Goal: Task Accomplishment & Management: Use online tool/utility

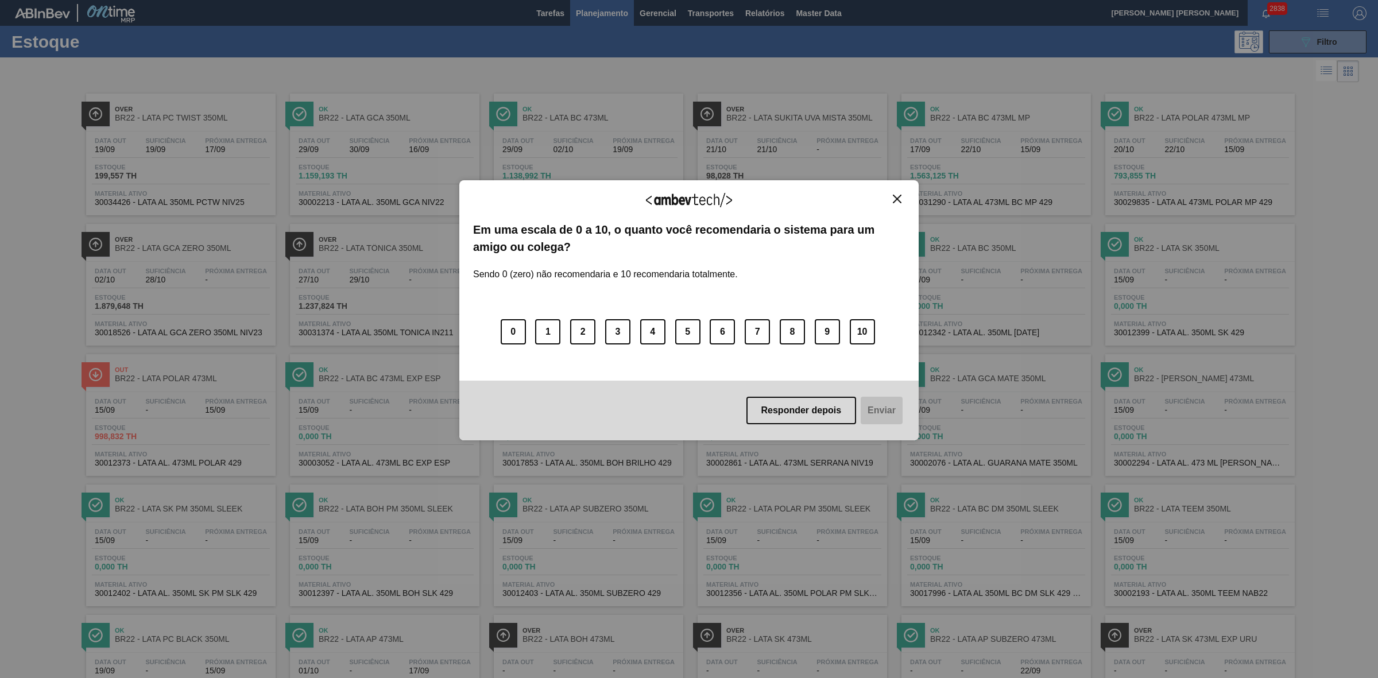
click at [896, 200] on img "Close" at bounding box center [897, 199] width 9 height 9
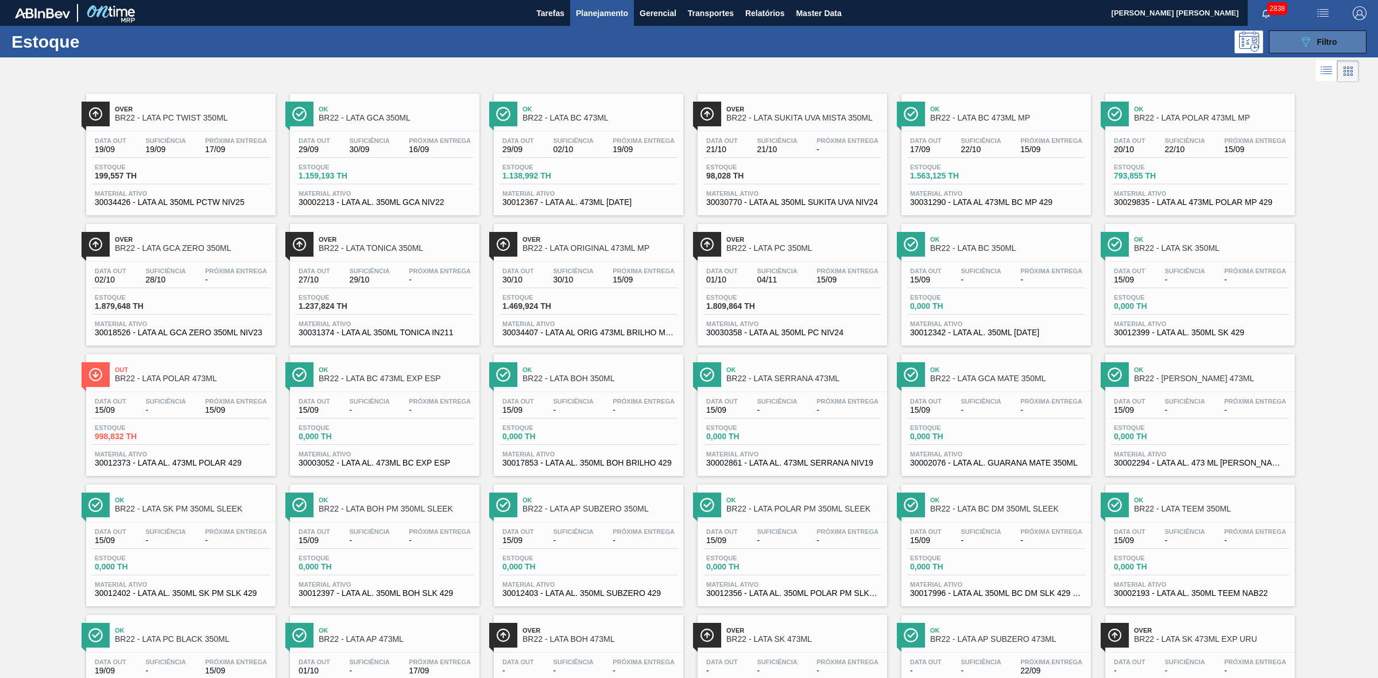
click at [1102, 38] on icon "089F7B8B-B2A5-4AFE-B5C0-19BA573D28AC" at bounding box center [1306, 42] width 14 height 14
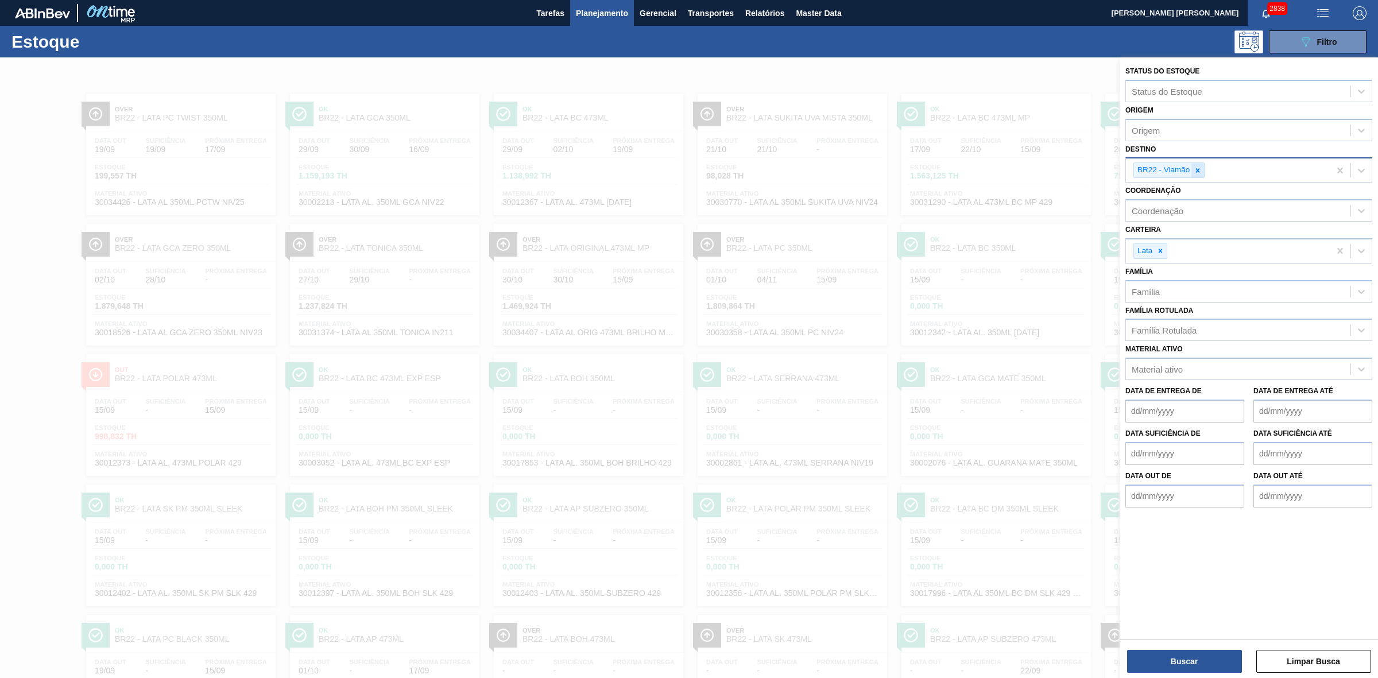
click at [1102, 169] on icon at bounding box center [1198, 171] width 8 height 8
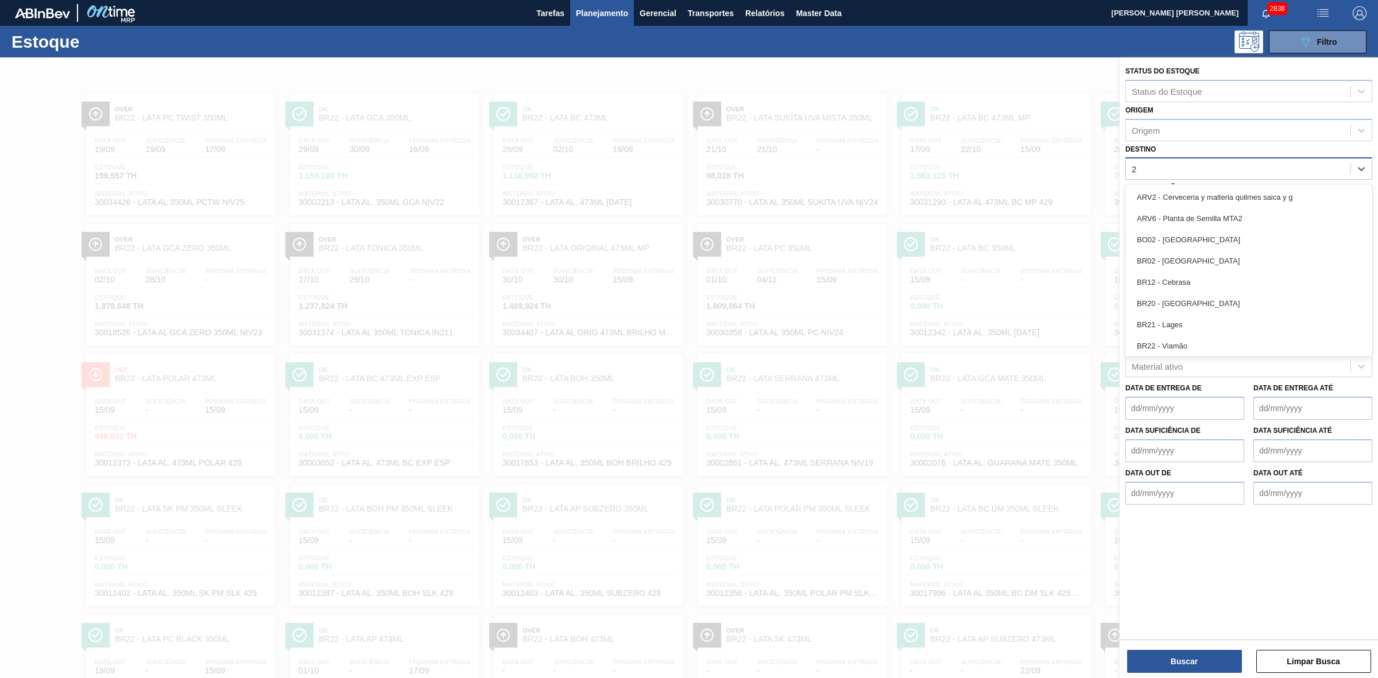
type input "24"
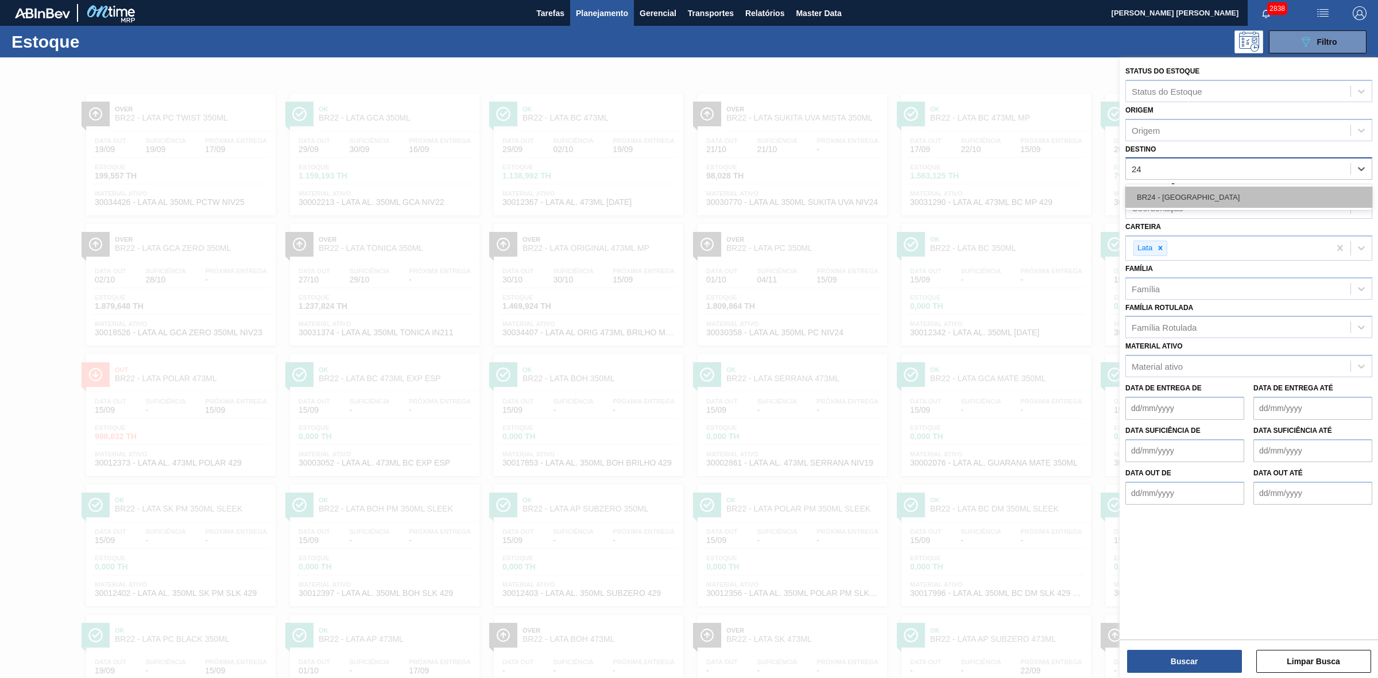
click at [1102, 192] on div "BR24 - Ponta Grossa" at bounding box center [1248, 197] width 247 height 21
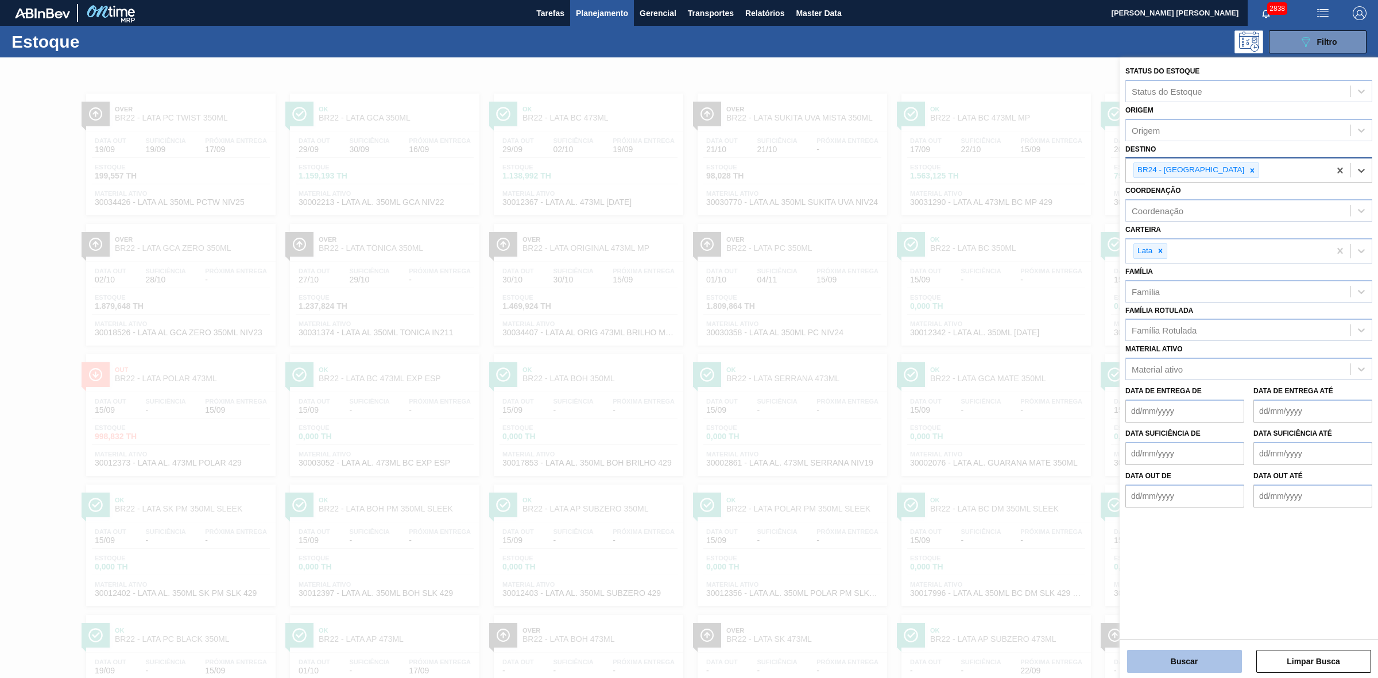
click at [1102, 542] on button "Buscar" at bounding box center [1184, 661] width 115 height 23
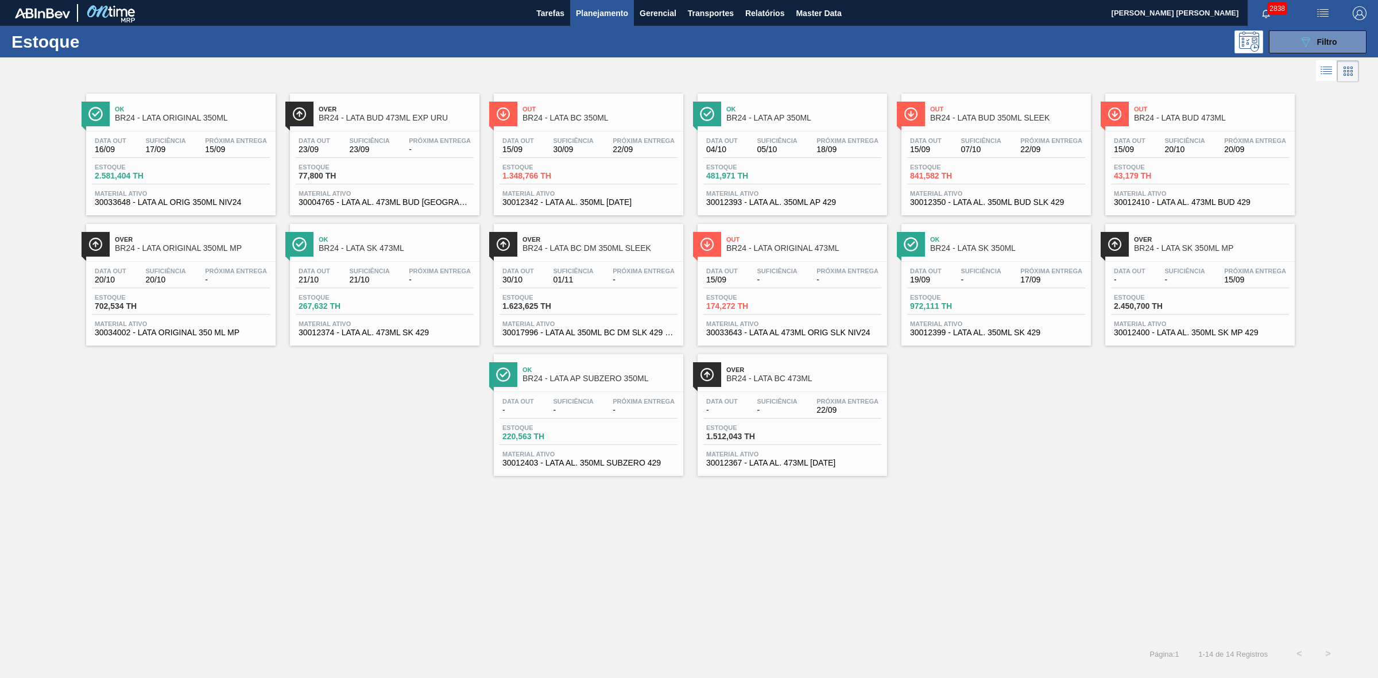
click at [613, 117] on span "BR24 - LATA BC 350ML" at bounding box center [600, 118] width 155 height 9
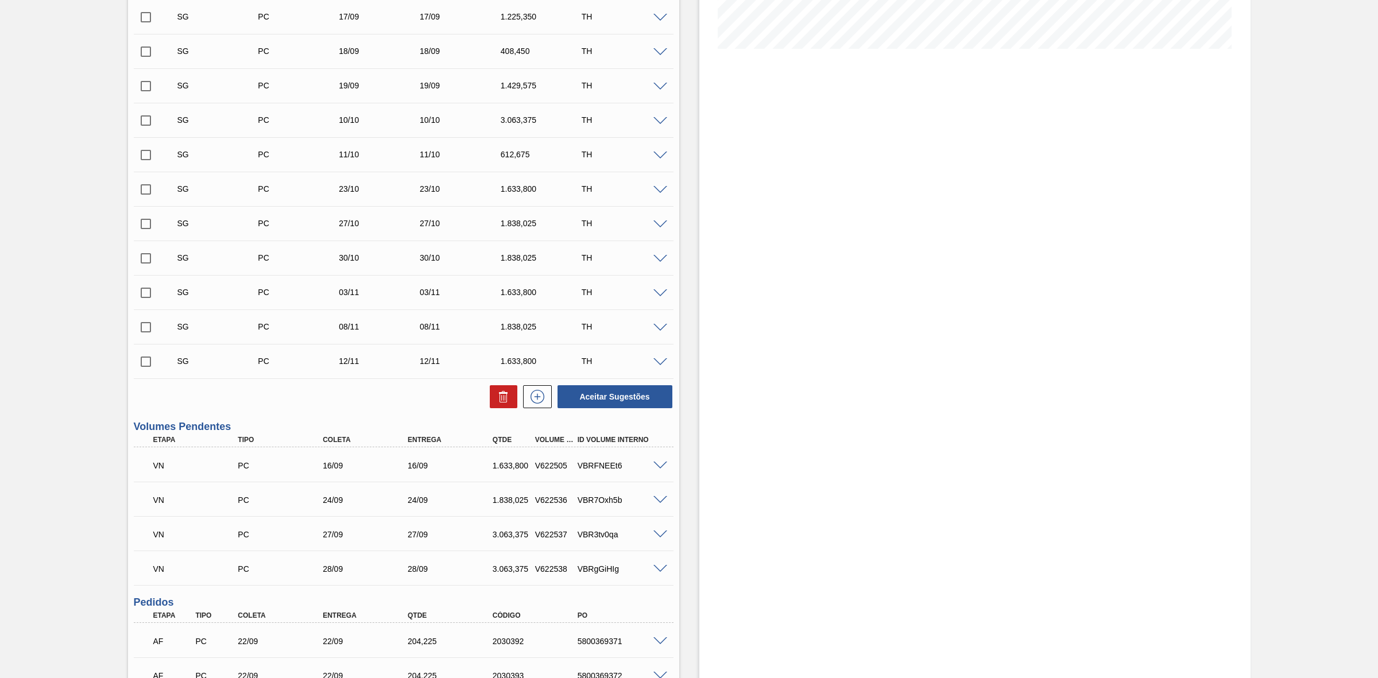
scroll to position [431, 0]
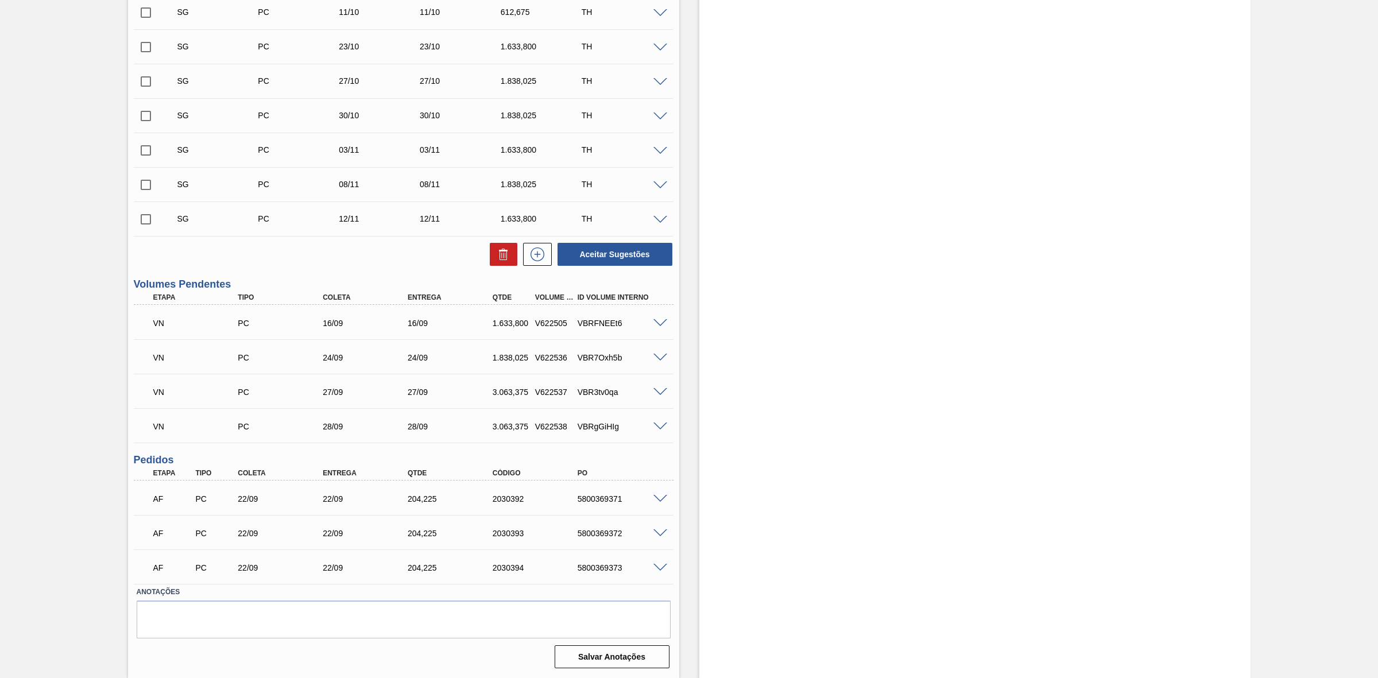
click at [655, 322] on span at bounding box center [660, 323] width 14 height 9
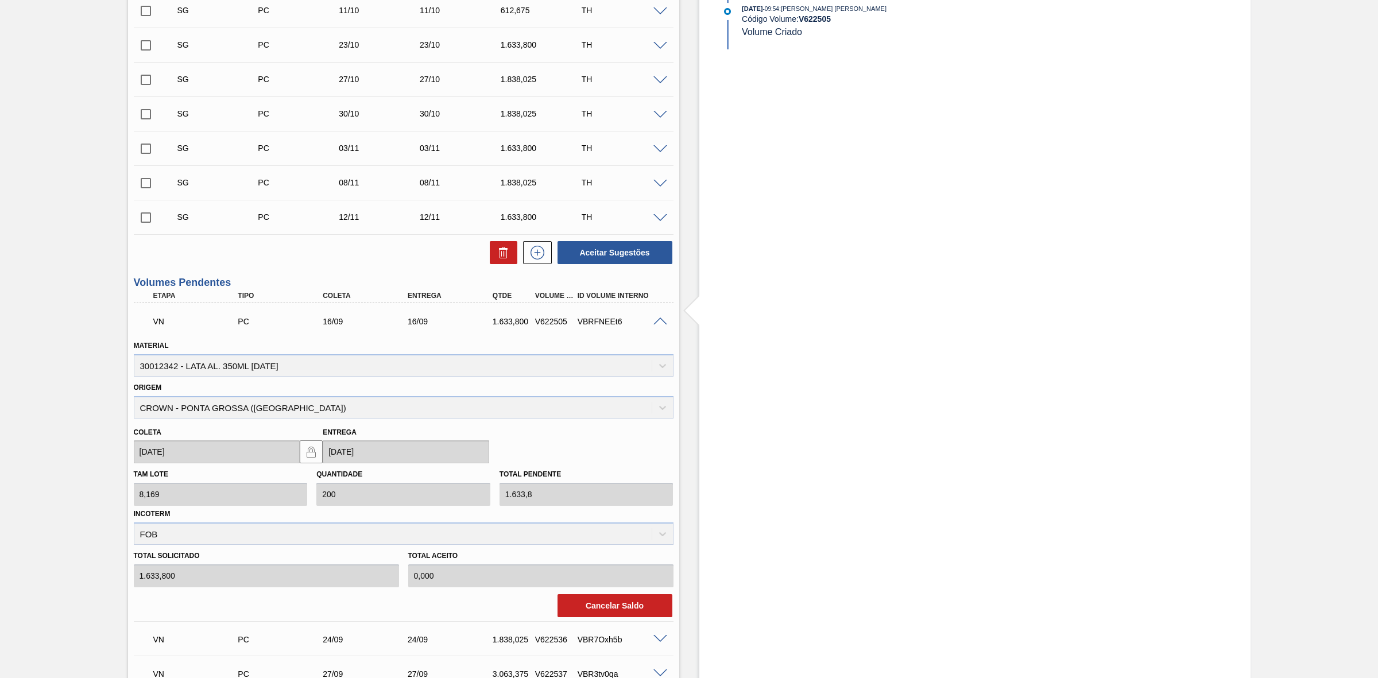
click at [660, 322] on span at bounding box center [660, 322] width 14 height 9
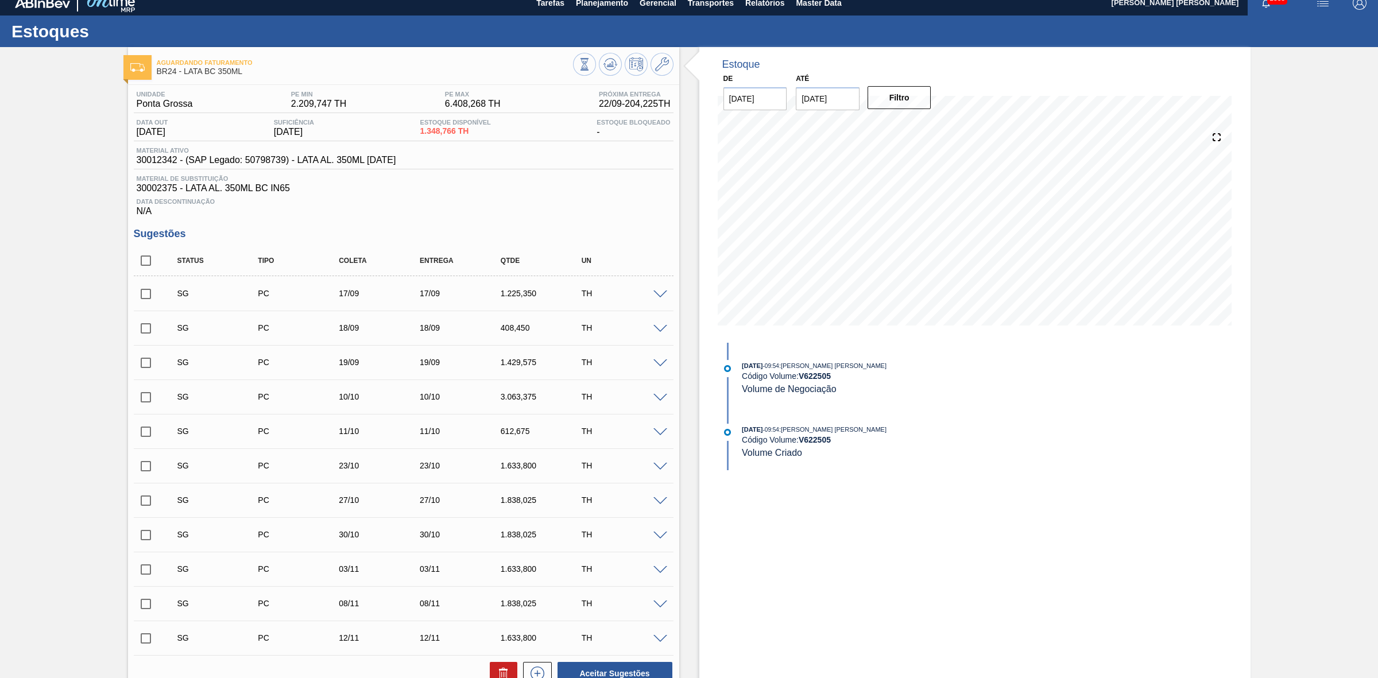
scroll to position [0, 0]
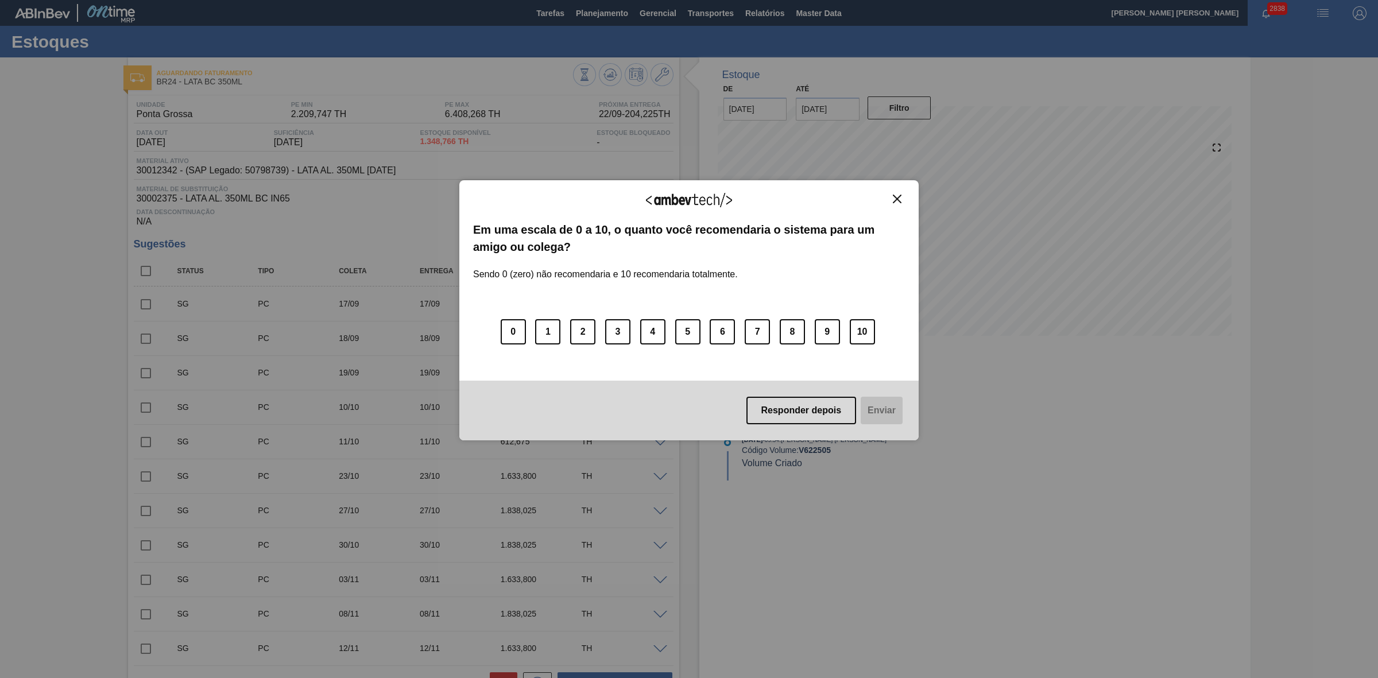
click at [897, 198] on img "Close" at bounding box center [897, 199] width 9 height 9
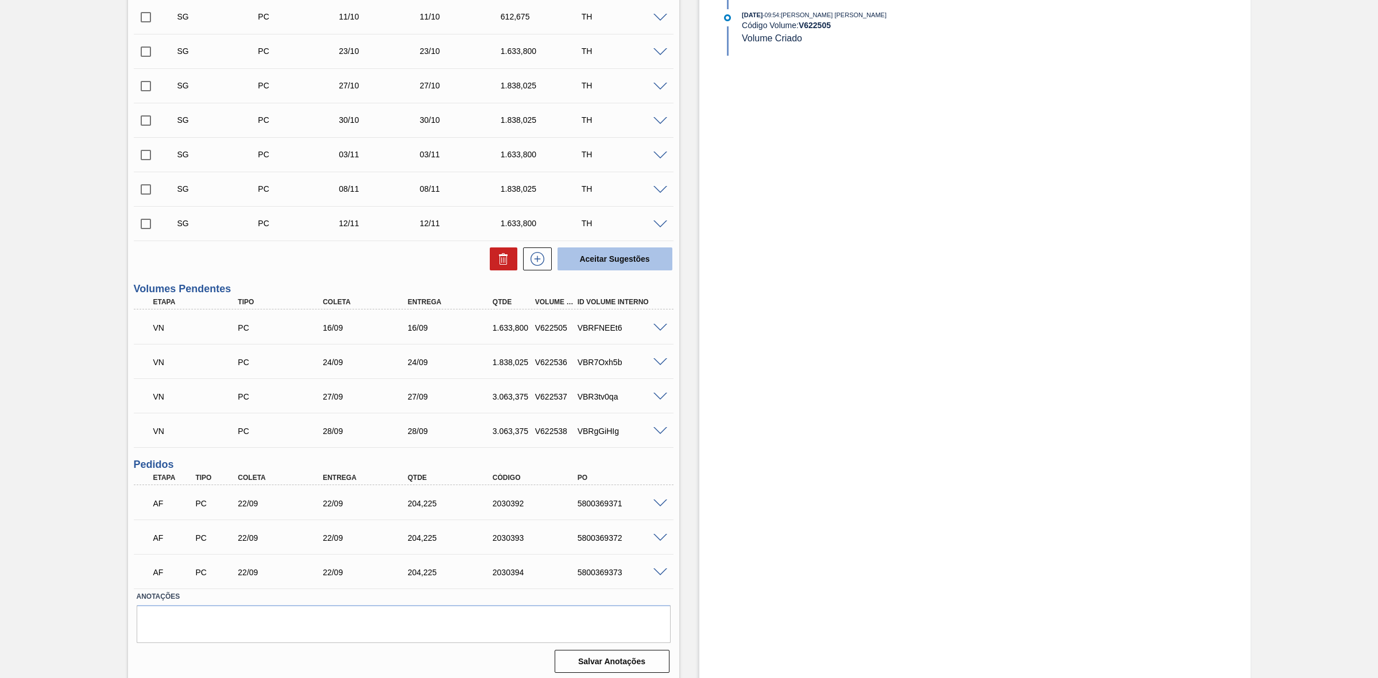
scroll to position [431, 0]
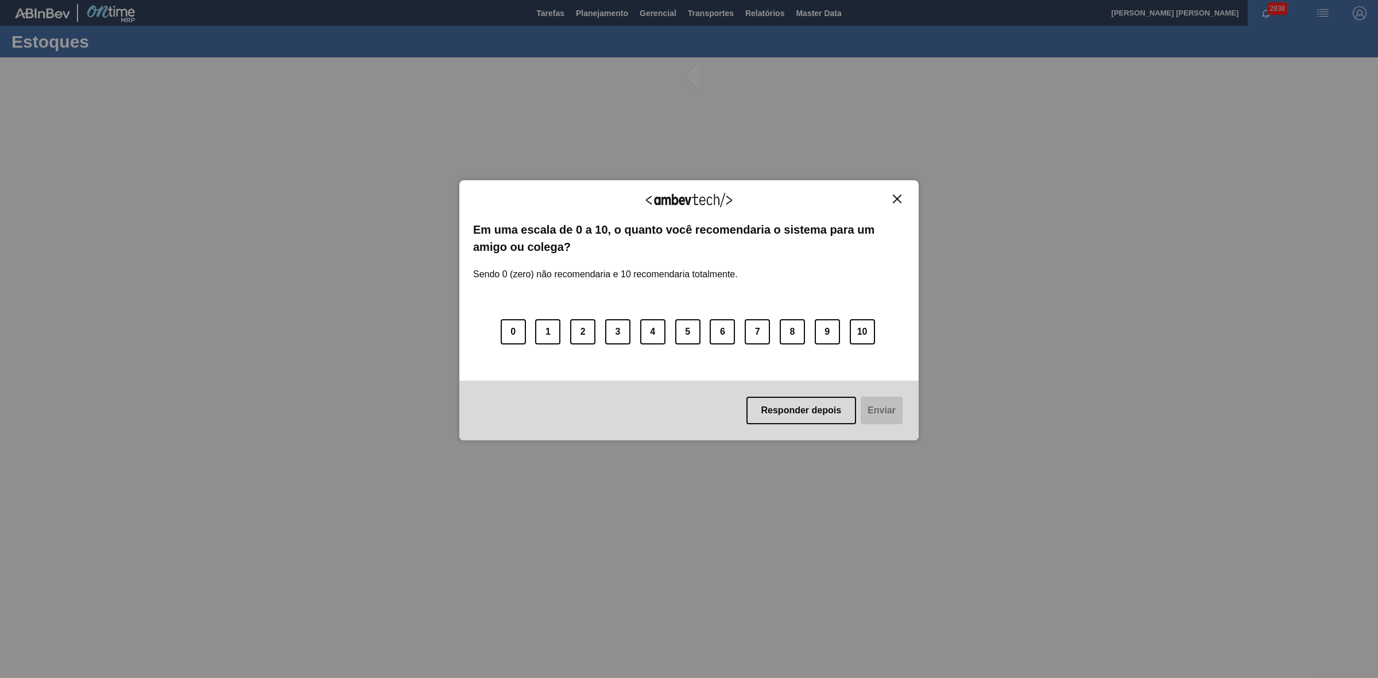
click at [895, 192] on div "Agradecemos seu feedback! Em uma escala de 0 a 10, o quanto você recomendaria o…" at bounding box center [688, 310] width 459 height 261
click at [895, 196] on img "Close" at bounding box center [897, 199] width 9 height 9
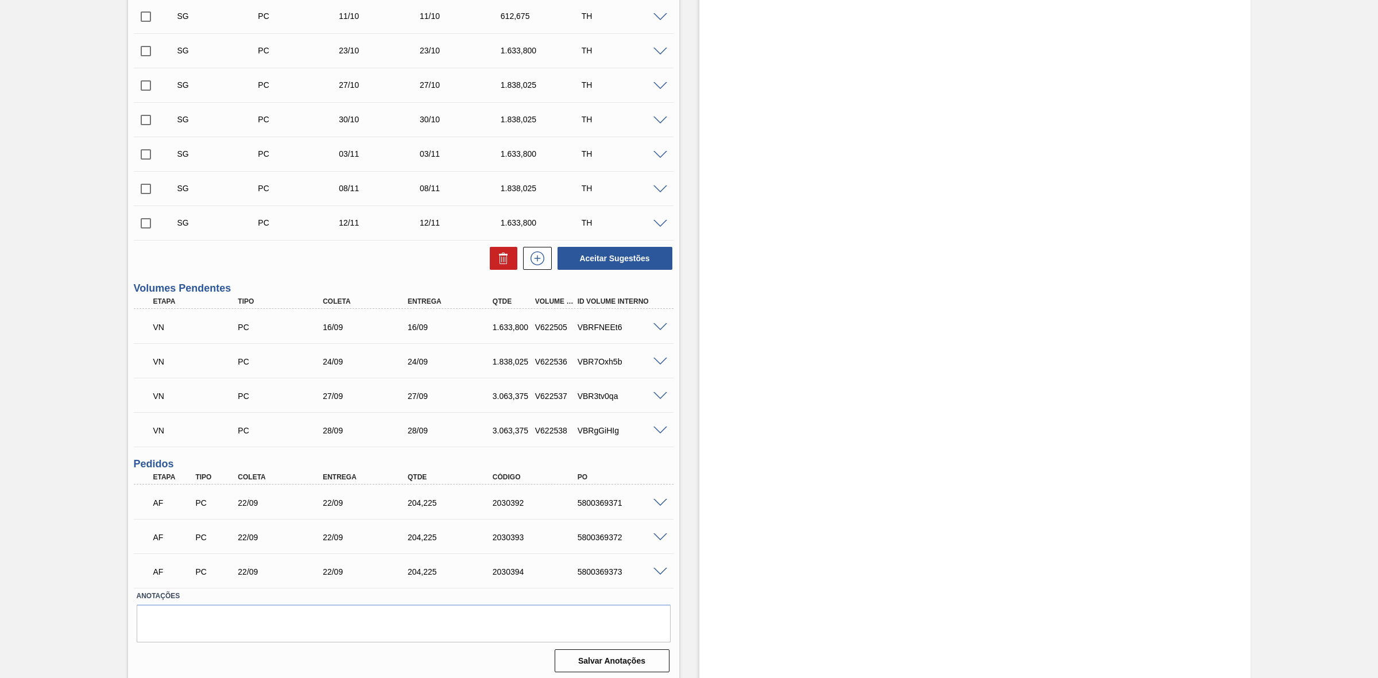
scroll to position [431, 0]
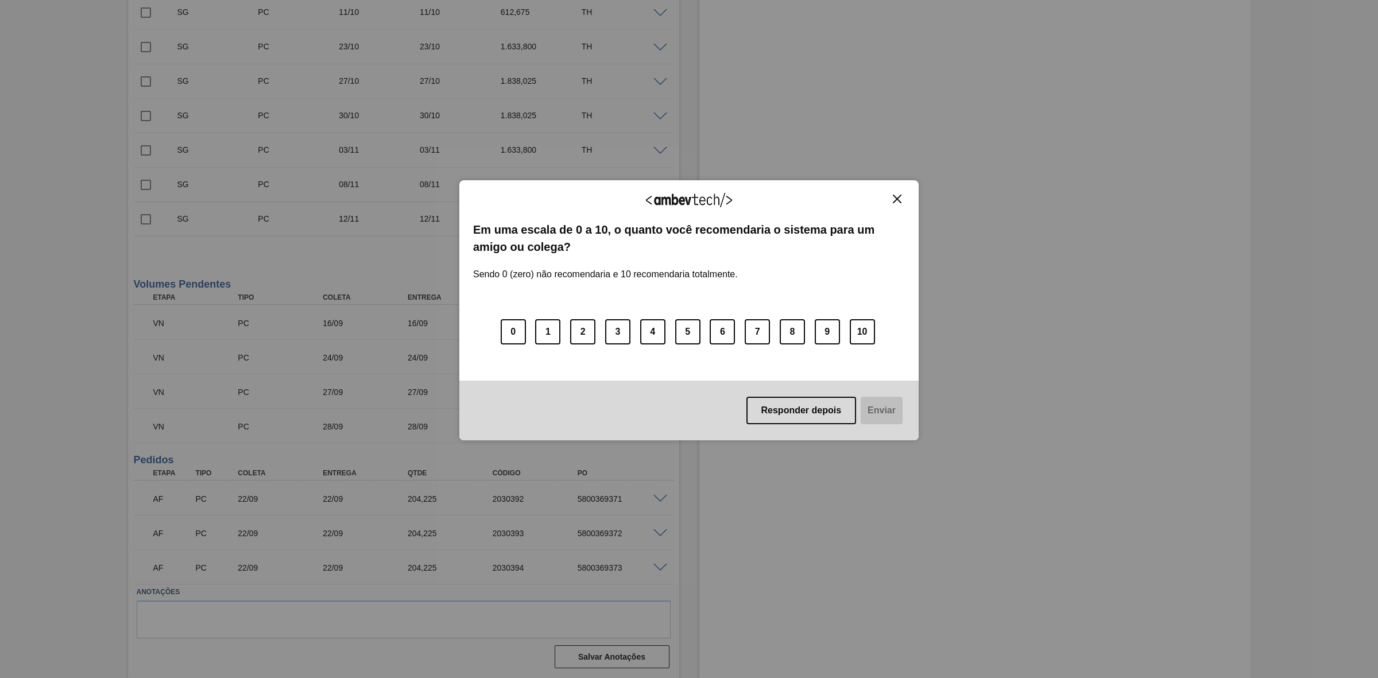
click at [899, 199] on img "Close" at bounding box center [897, 199] width 9 height 9
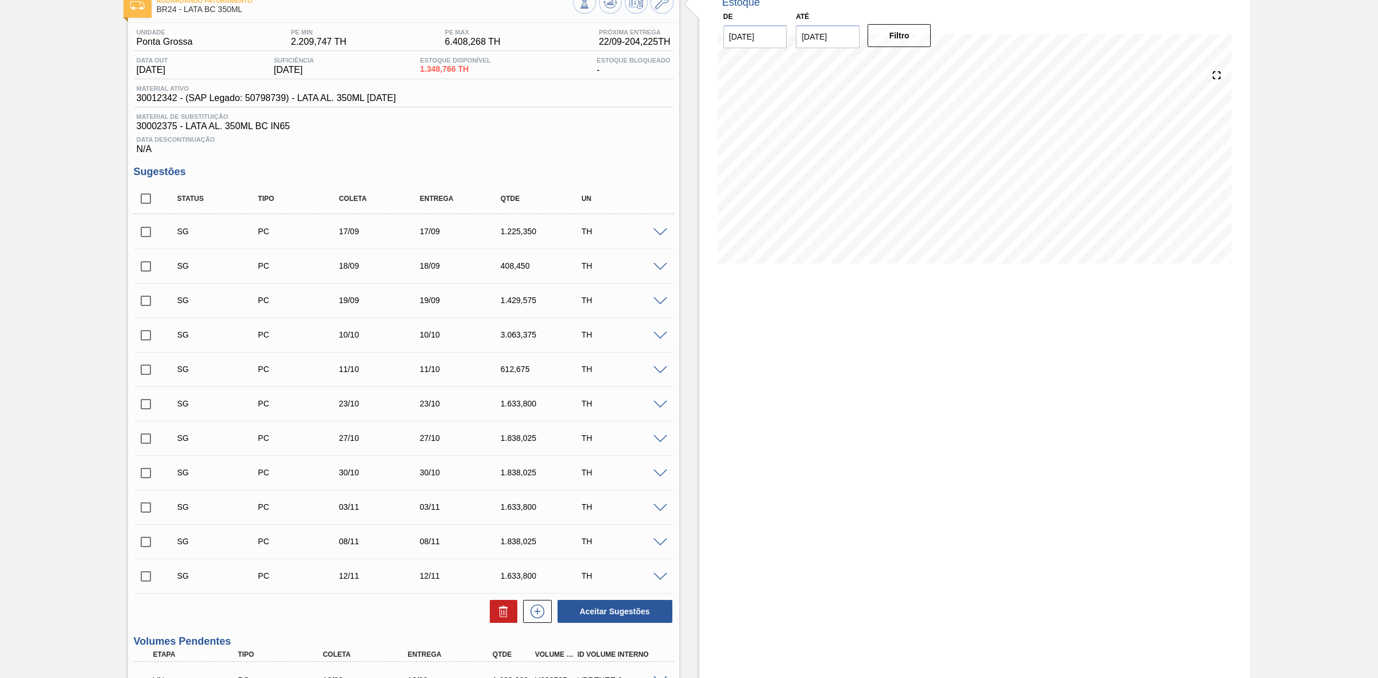
scroll to position [0, 0]
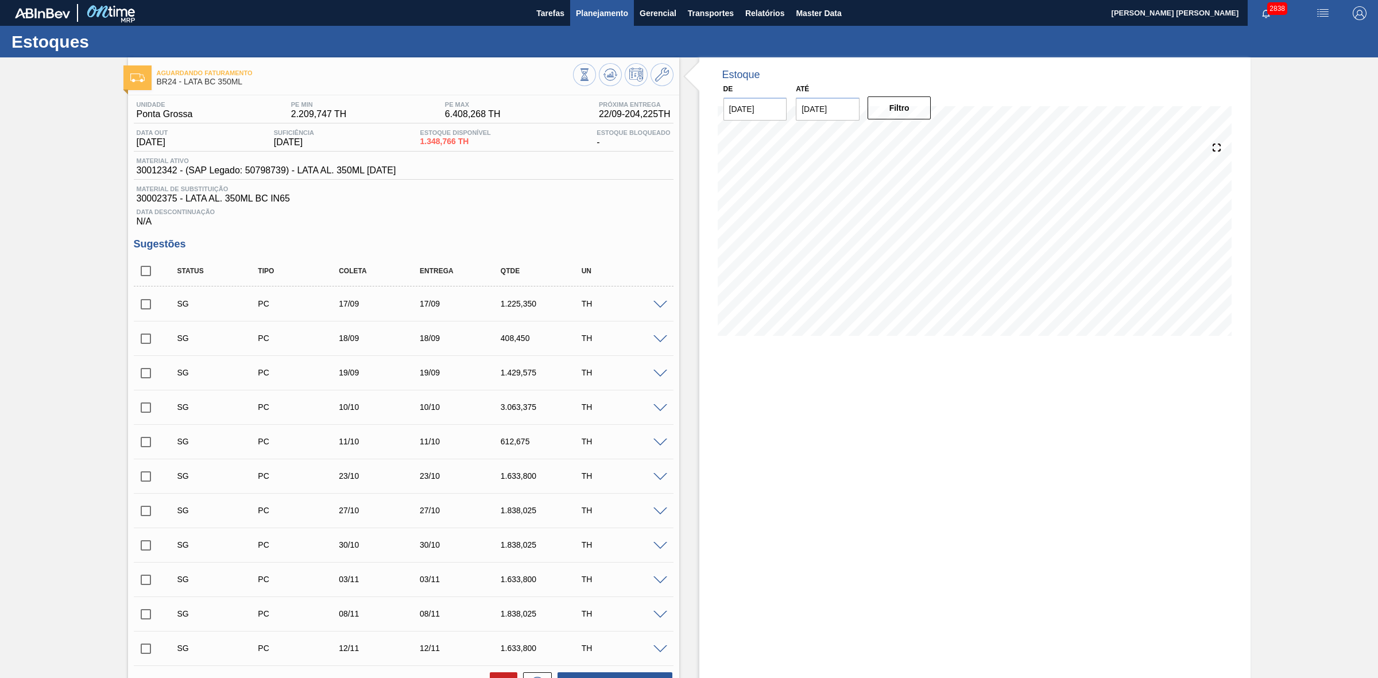
click at [609, 3] on button "Planejamento" at bounding box center [602, 13] width 64 height 26
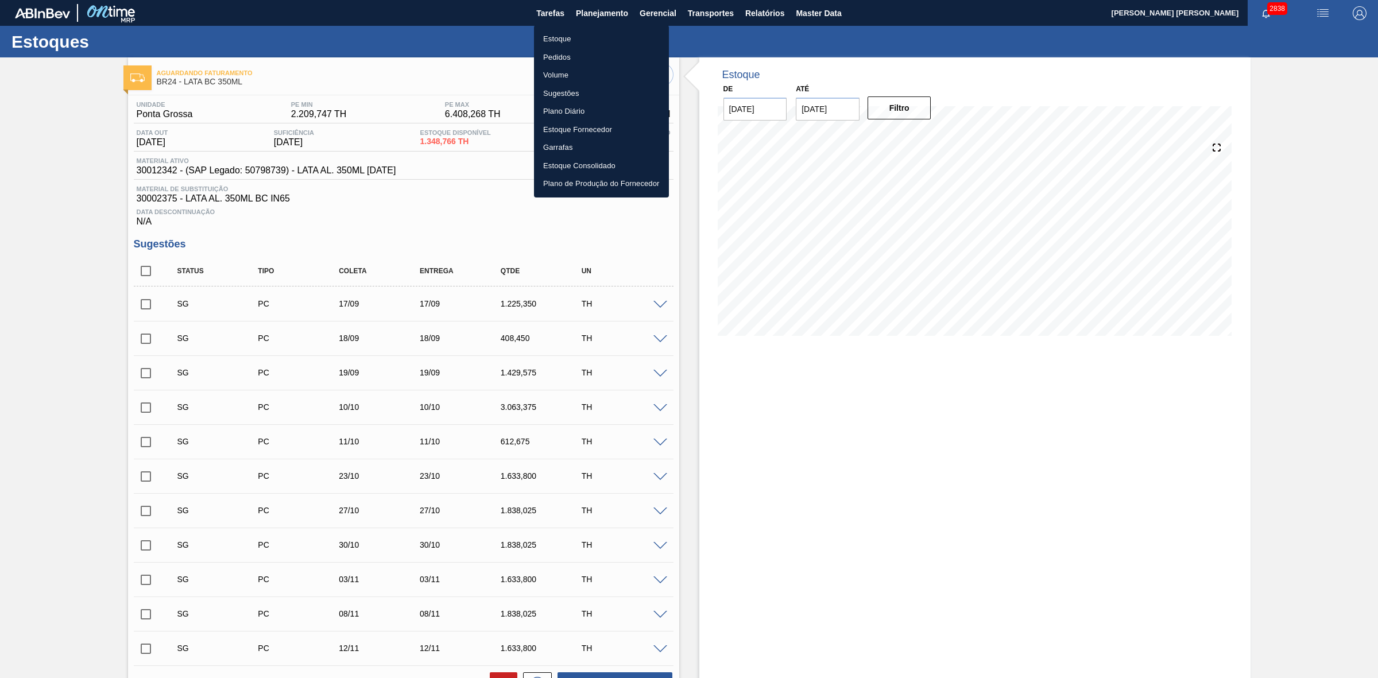
click at [552, 55] on li "Pedidos" at bounding box center [601, 57] width 135 height 18
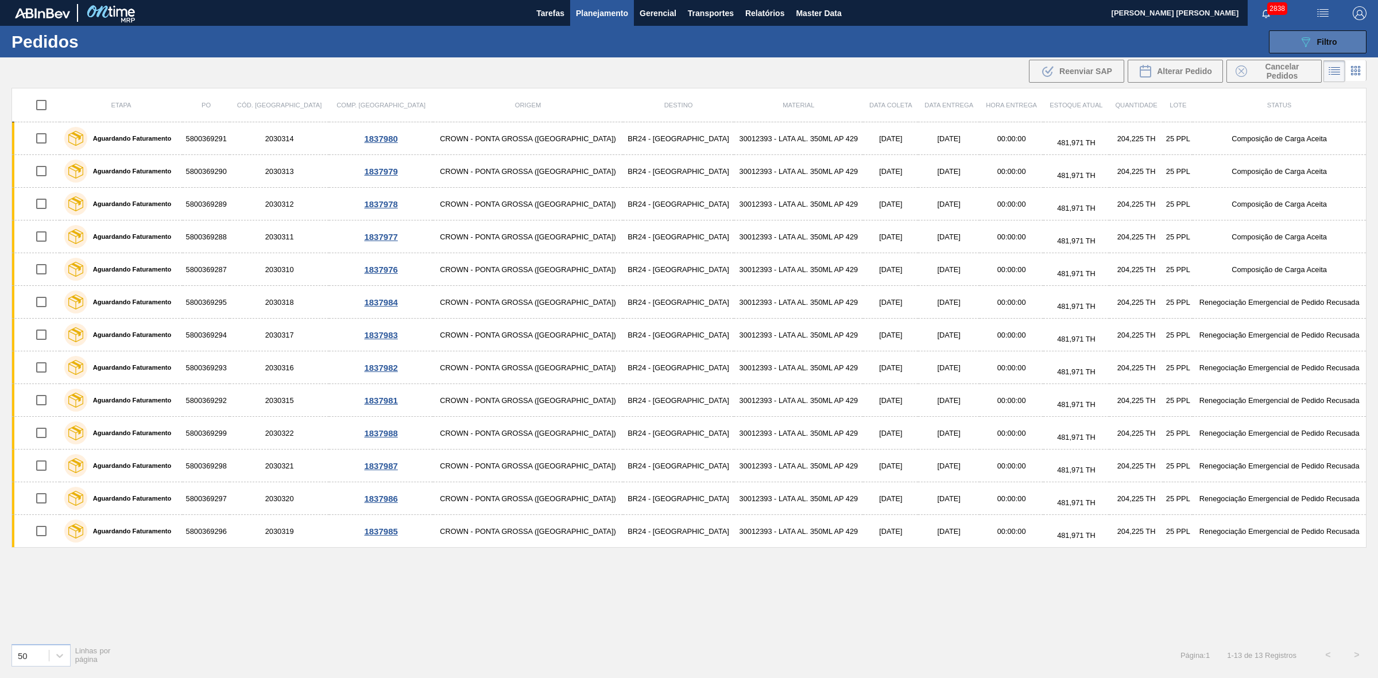
click at [1307, 41] on icon "089F7B8B-B2A5-4AFE-B5C0-19BA573D28AC" at bounding box center [1306, 42] width 14 height 14
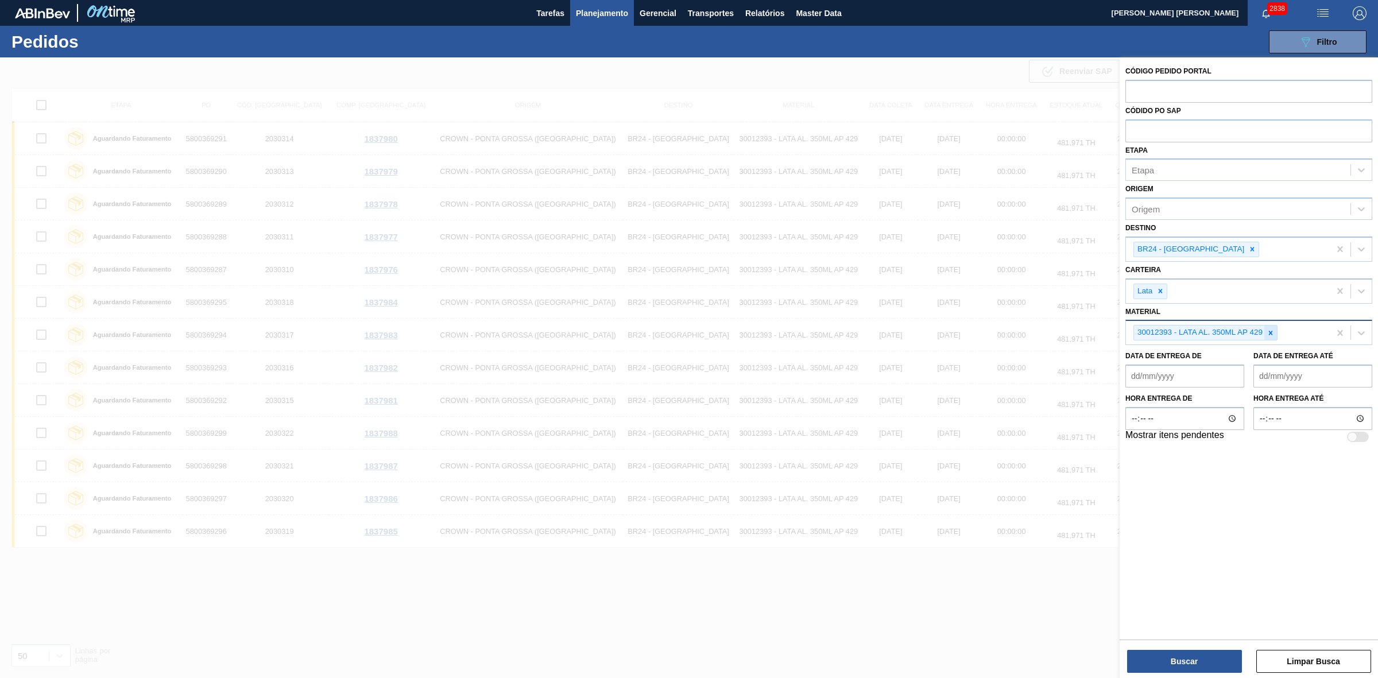
click at [1268, 334] on icon at bounding box center [1271, 333] width 8 height 8
click at [1180, 90] on input "text" at bounding box center [1248, 91] width 247 height 22
paste input "5800368297"
type input "5800368297"
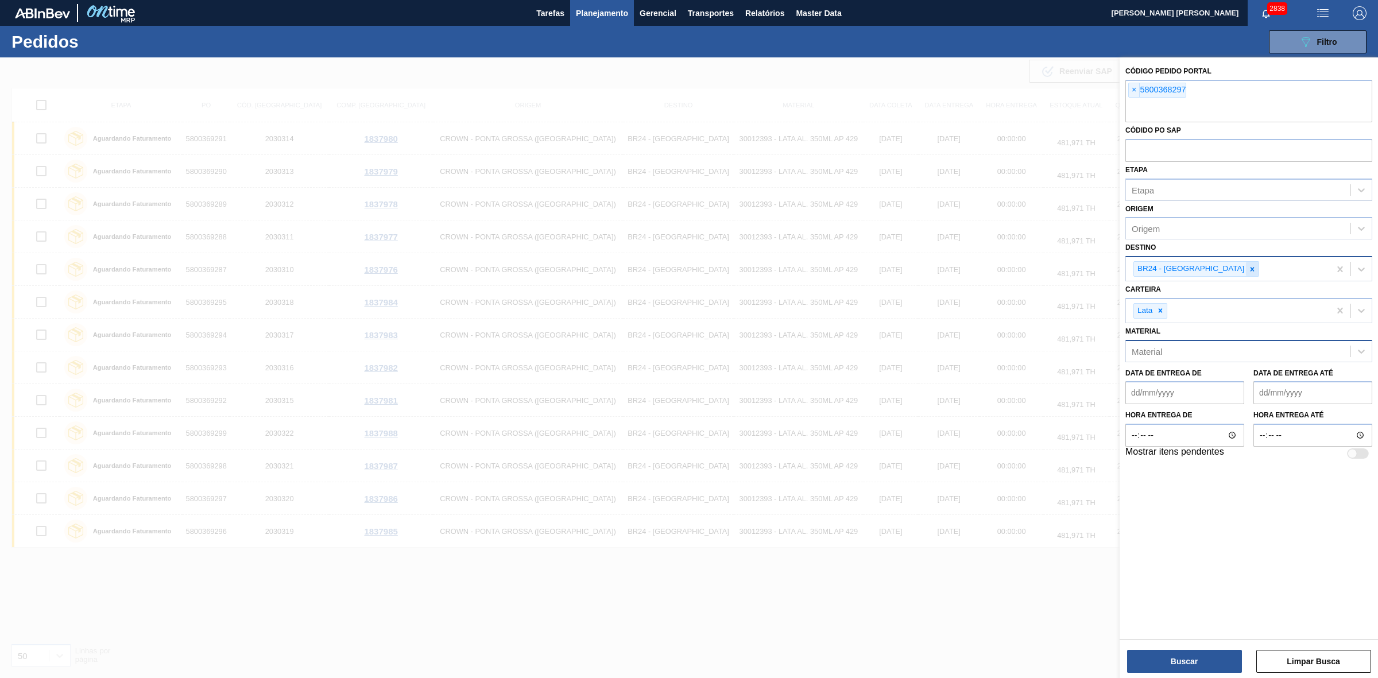
click at [1248, 271] on icon at bounding box center [1252, 269] width 8 height 8
click at [1193, 662] on button "Buscar" at bounding box center [1184, 661] width 115 height 23
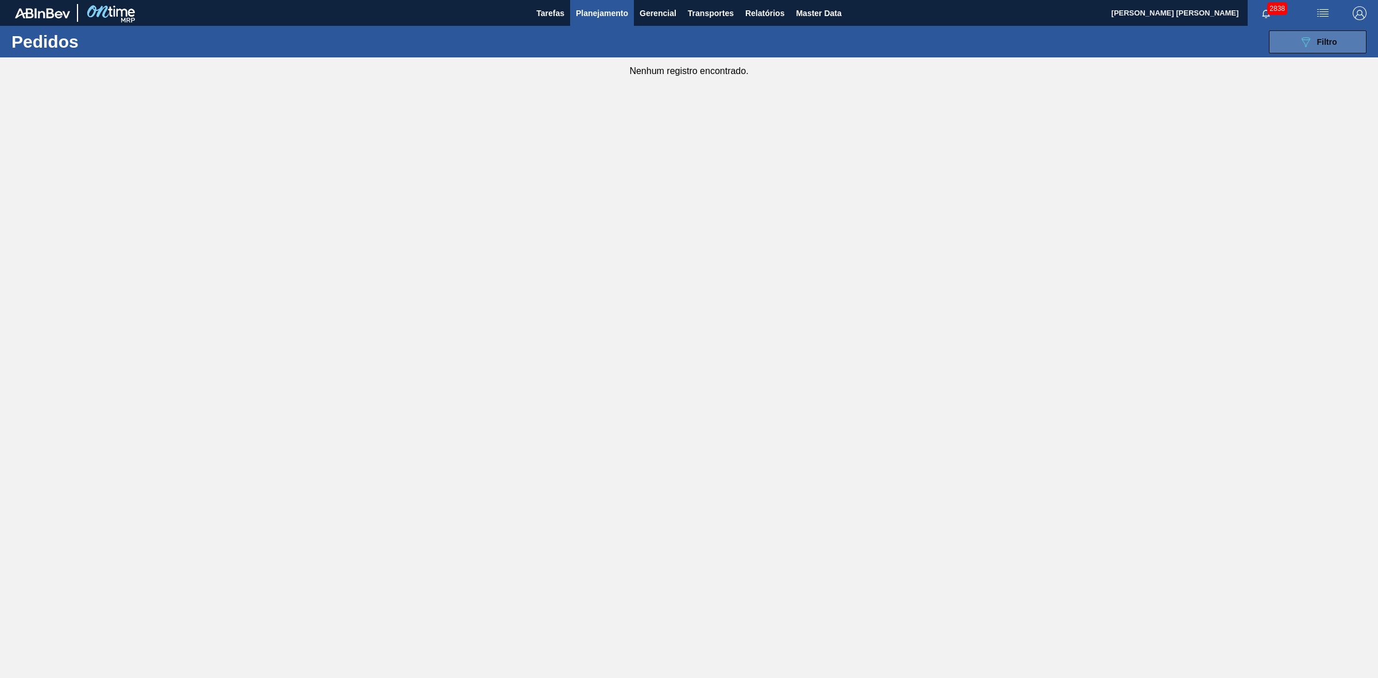
click at [1302, 37] on icon "089F7B8B-B2A5-4AFE-B5C0-19BA573D28AC" at bounding box center [1306, 42] width 14 height 14
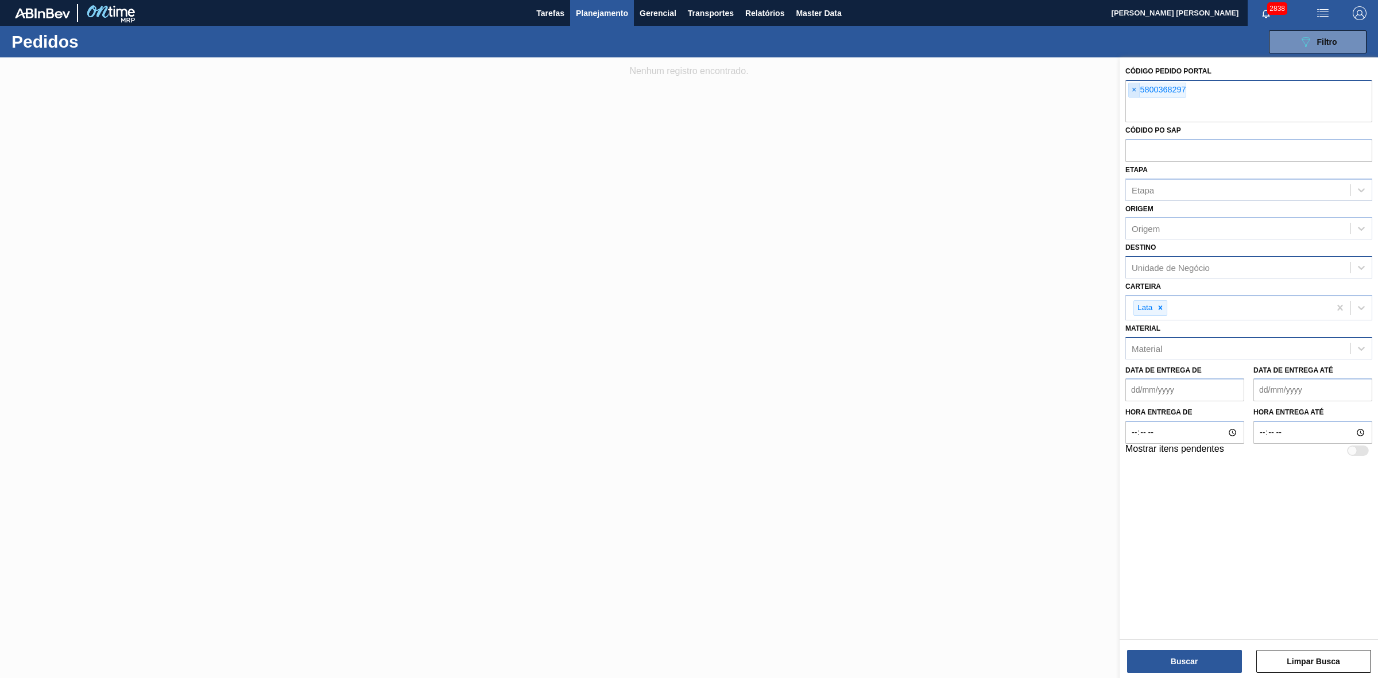
click at [1131, 87] on span "×" at bounding box center [1134, 90] width 11 height 14
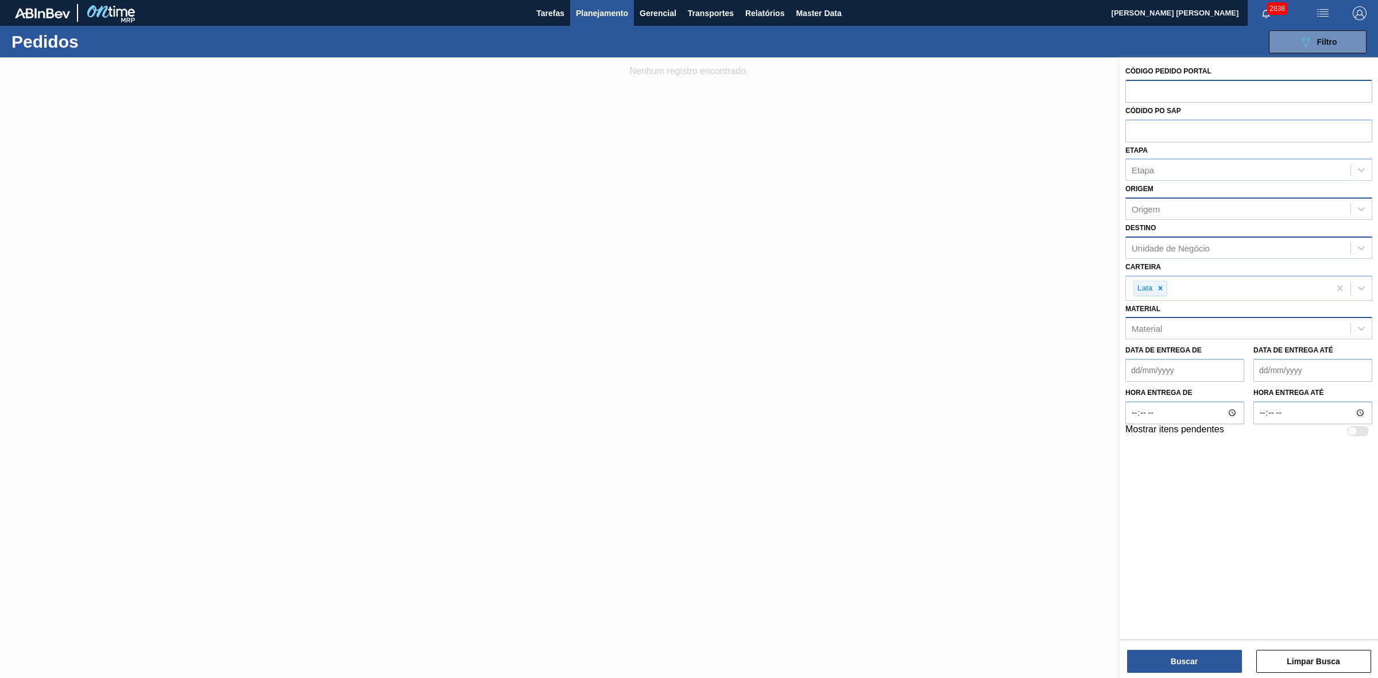
click at [1164, 206] on div "Origem" at bounding box center [1238, 209] width 225 height 17
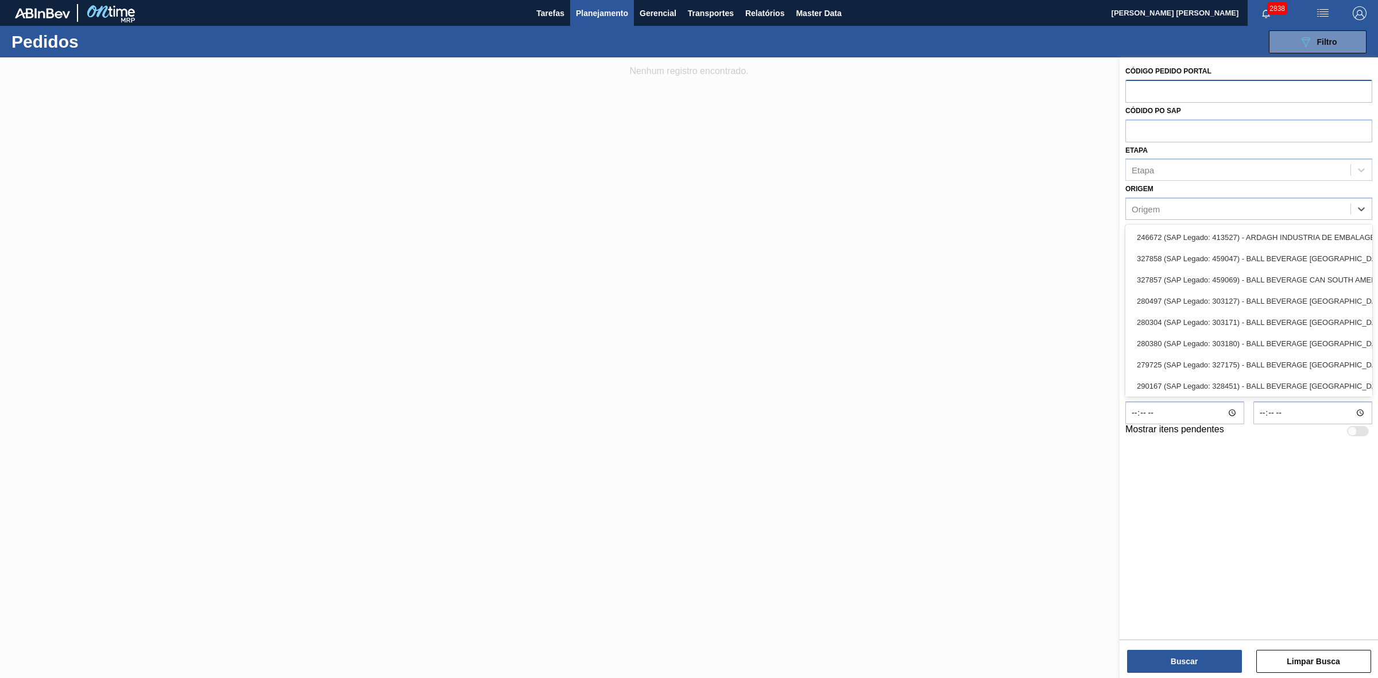
click at [1052, 200] on div at bounding box center [689, 396] width 1378 height 678
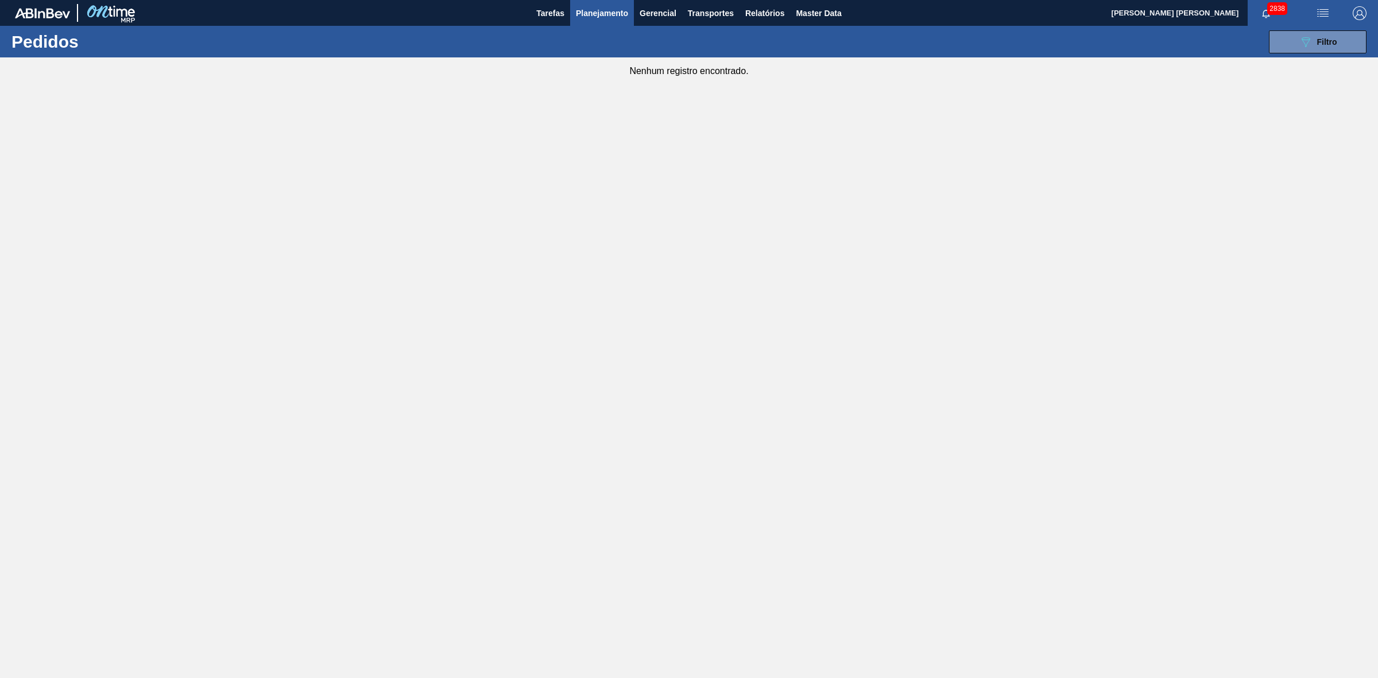
click at [606, 6] on span "Planejamento" at bounding box center [602, 13] width 52 height 14
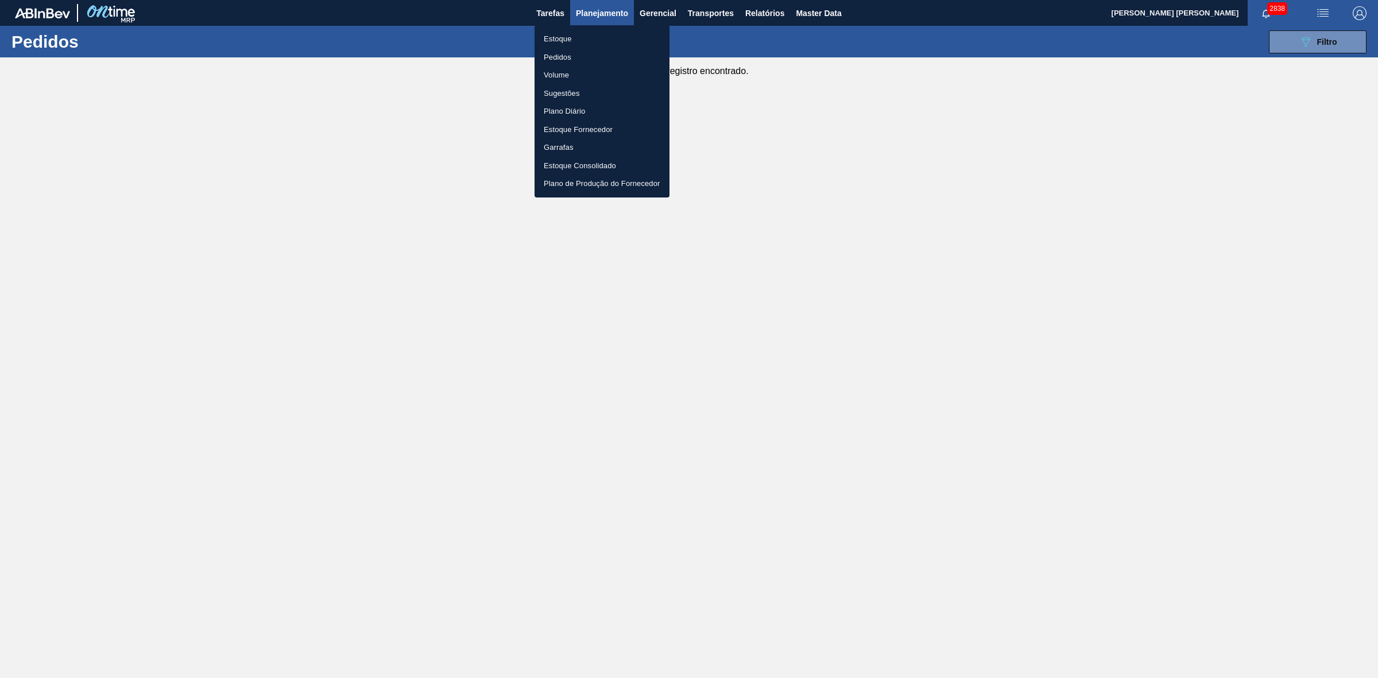
click at [1312, 38] on div at bounding box center [689, 339] width 1378 height 678
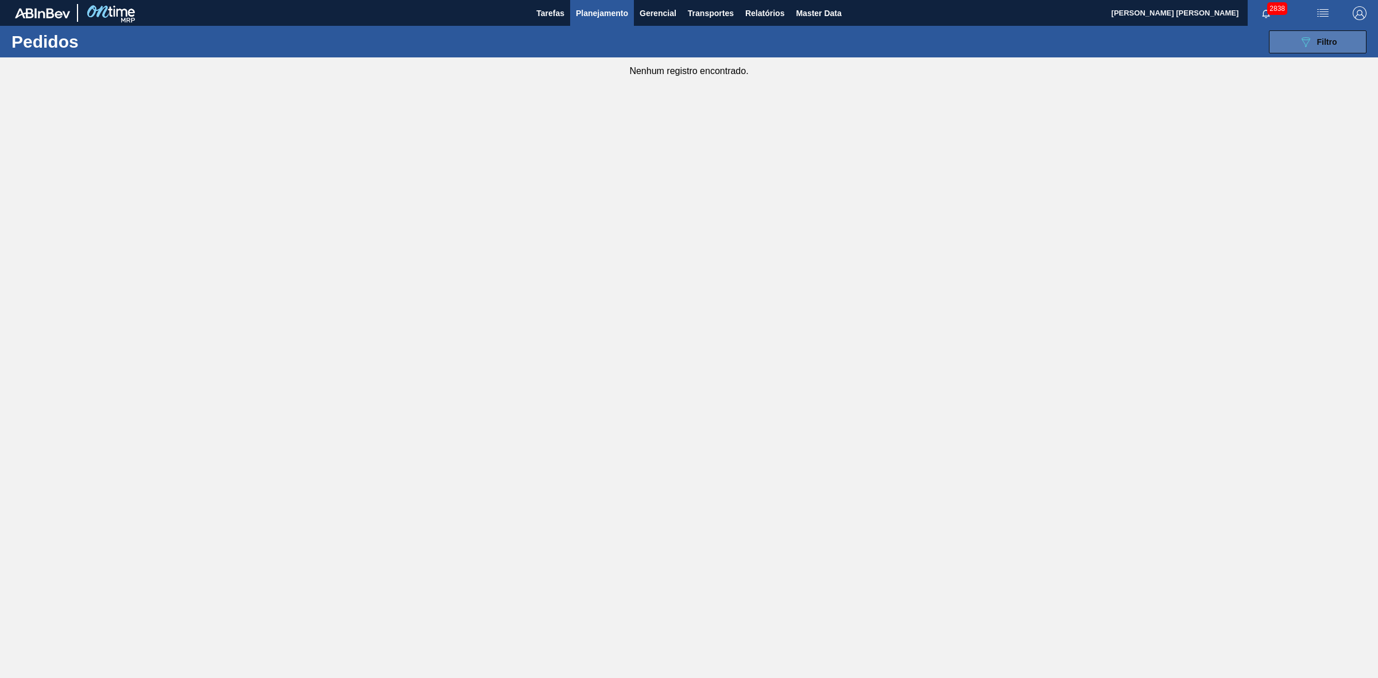
click at [1304, 44] on icon "089F7B8B-B2A5-4AFE-B5C0-19BA573D28AC" at bounding box center [1306, 42] width 14 height 14
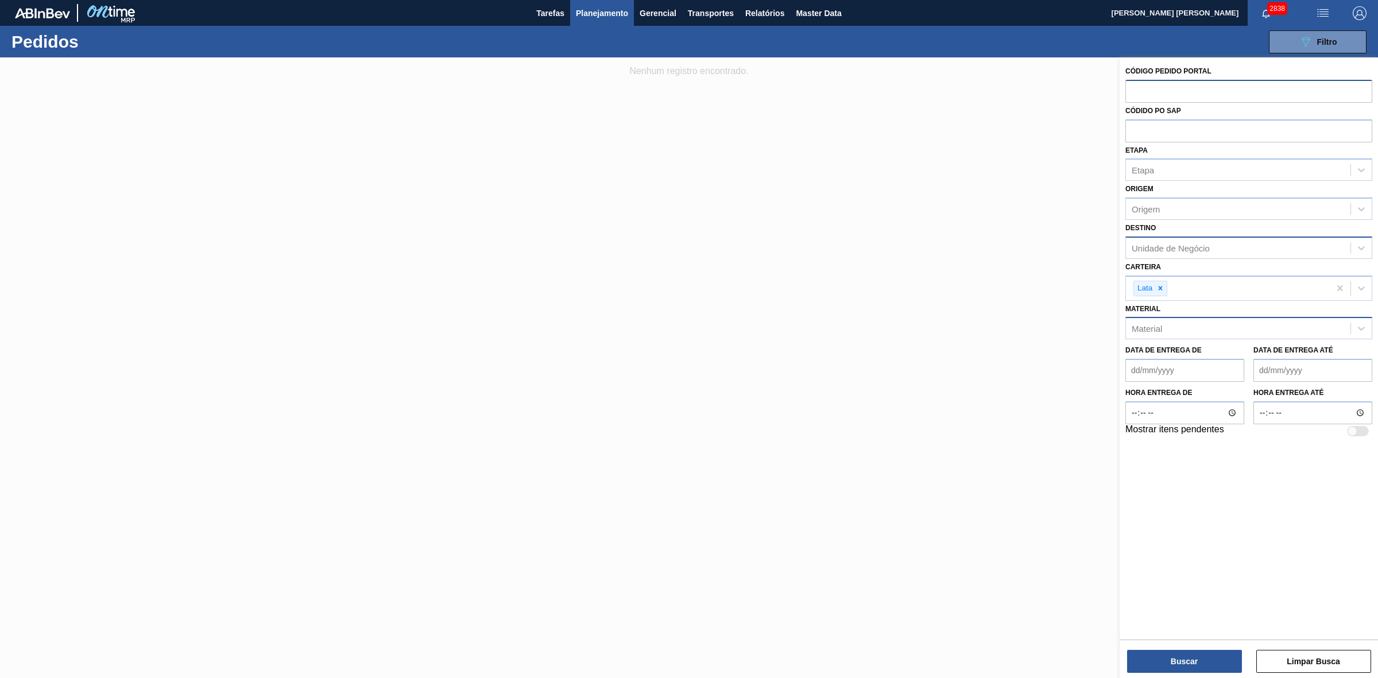
click at [1163, 243] on div "Unidade de Negócio" at bounding box center [1171, 248] width 78 height 10
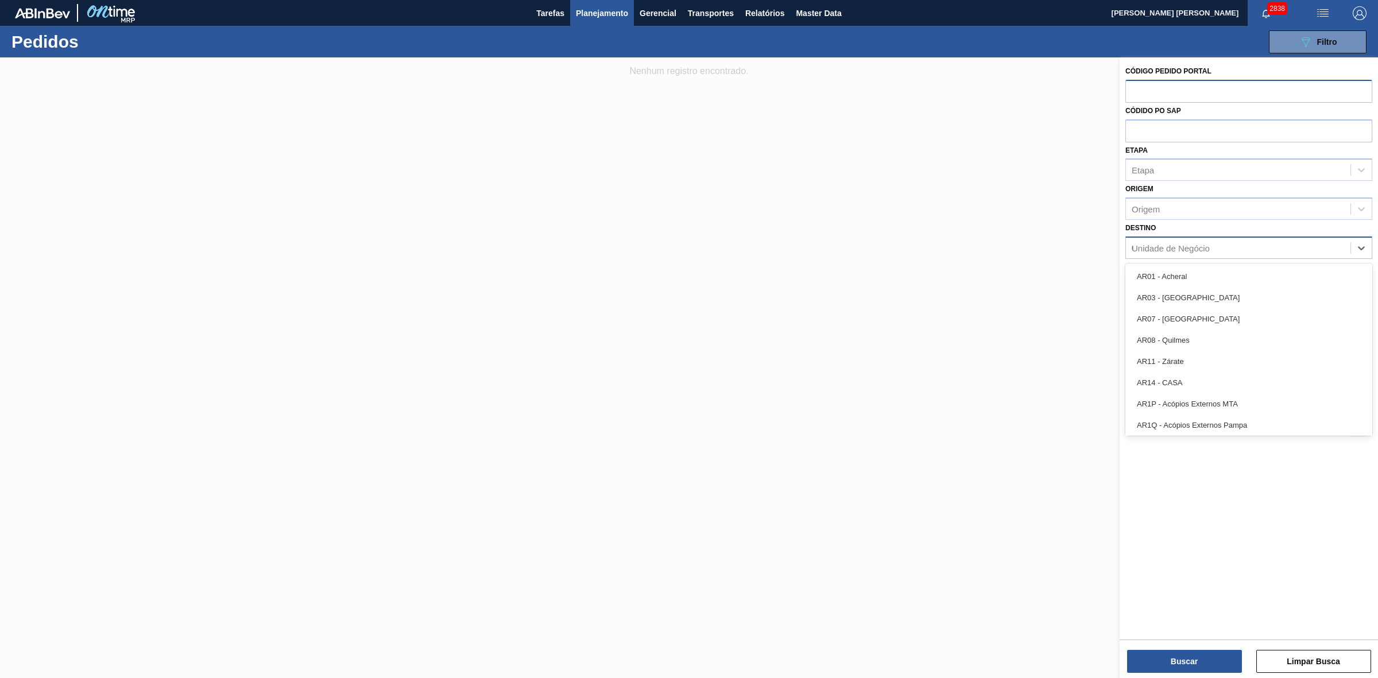
type input "09"
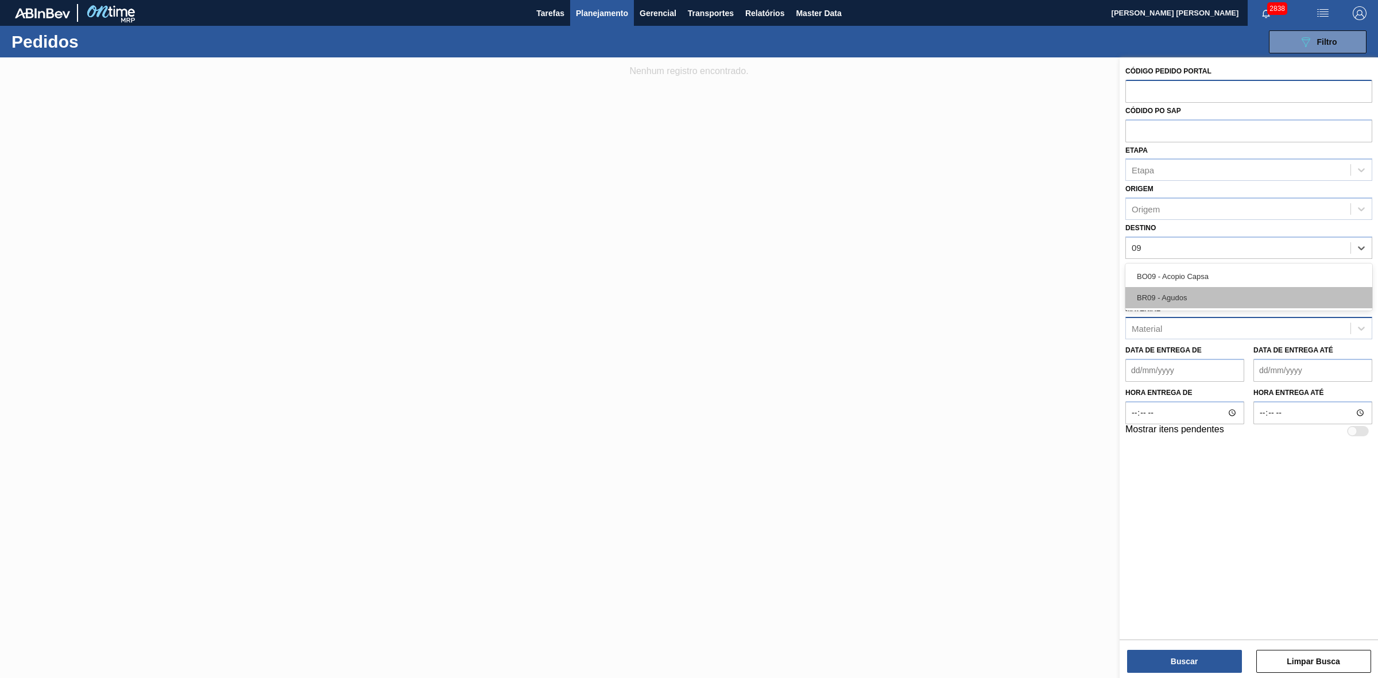
click at [1163, 291] on div "BR09 - Agudos" at bounding box center [1248, 297] width 247 height 21
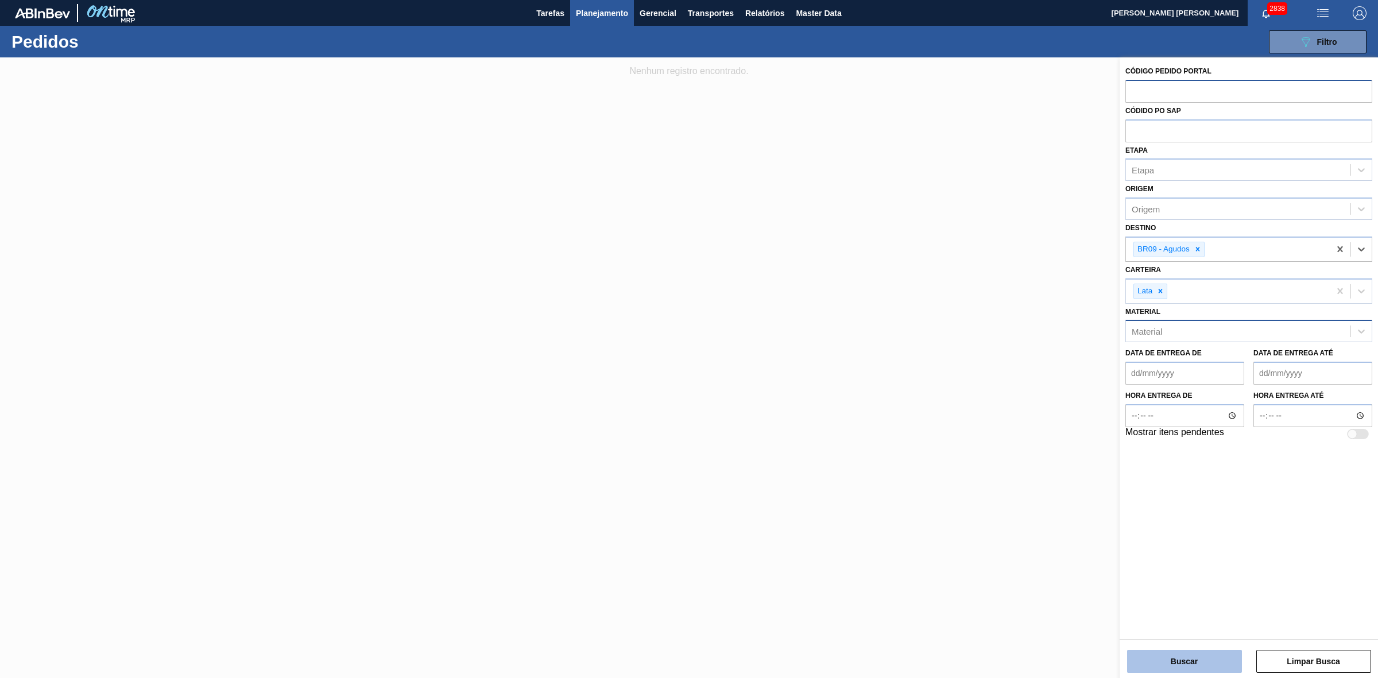
click at [1203, 659] on button "Buscar" at bounding box center [1184, 661] width 115 height 23
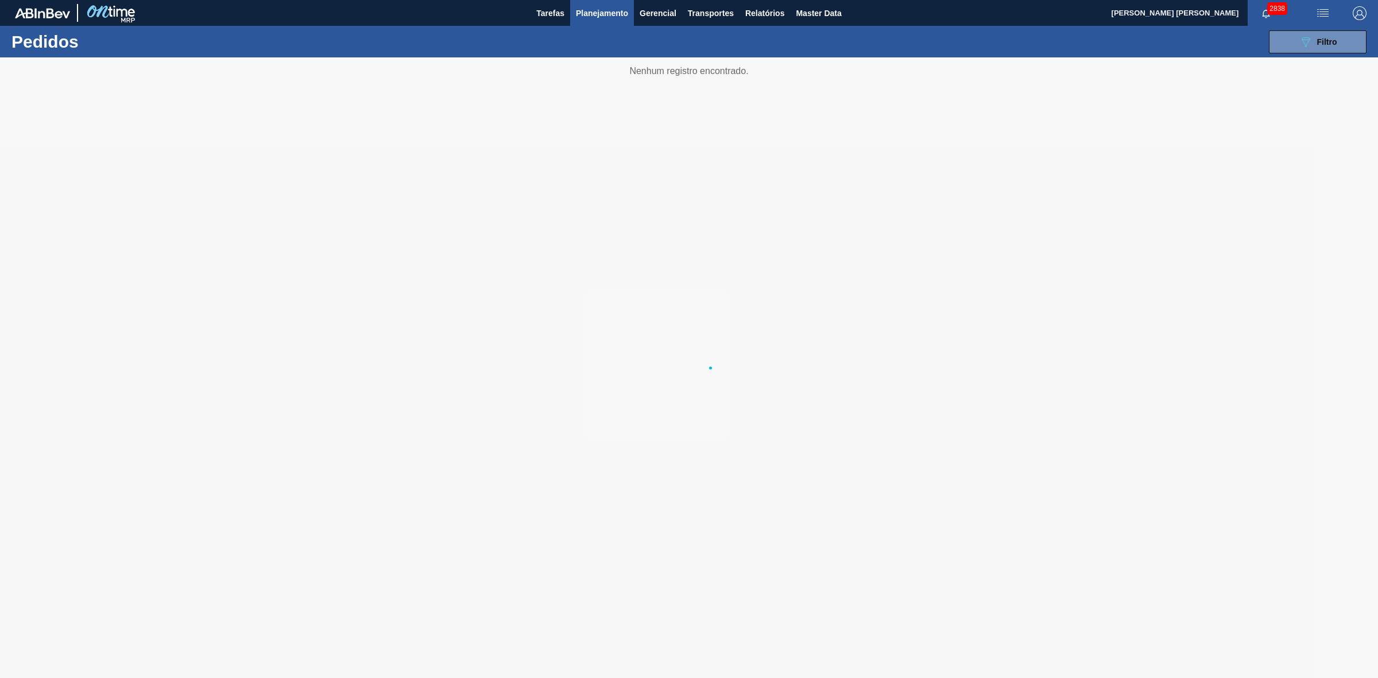
click at [596, 2] on button "Planejamento" at bounding box center [602, 13] width 64 height 26
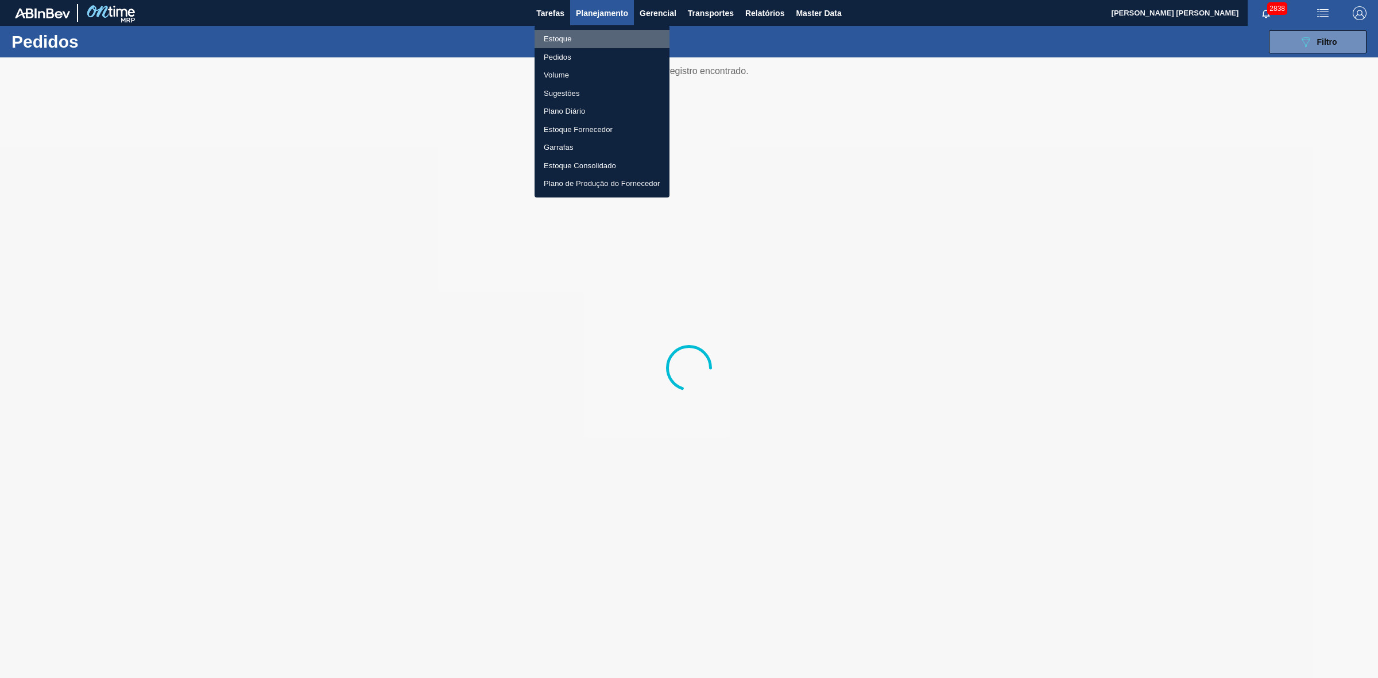
click at [558, 38] on li "Estoque" at bounding box center [602, 39] width 135 height 18
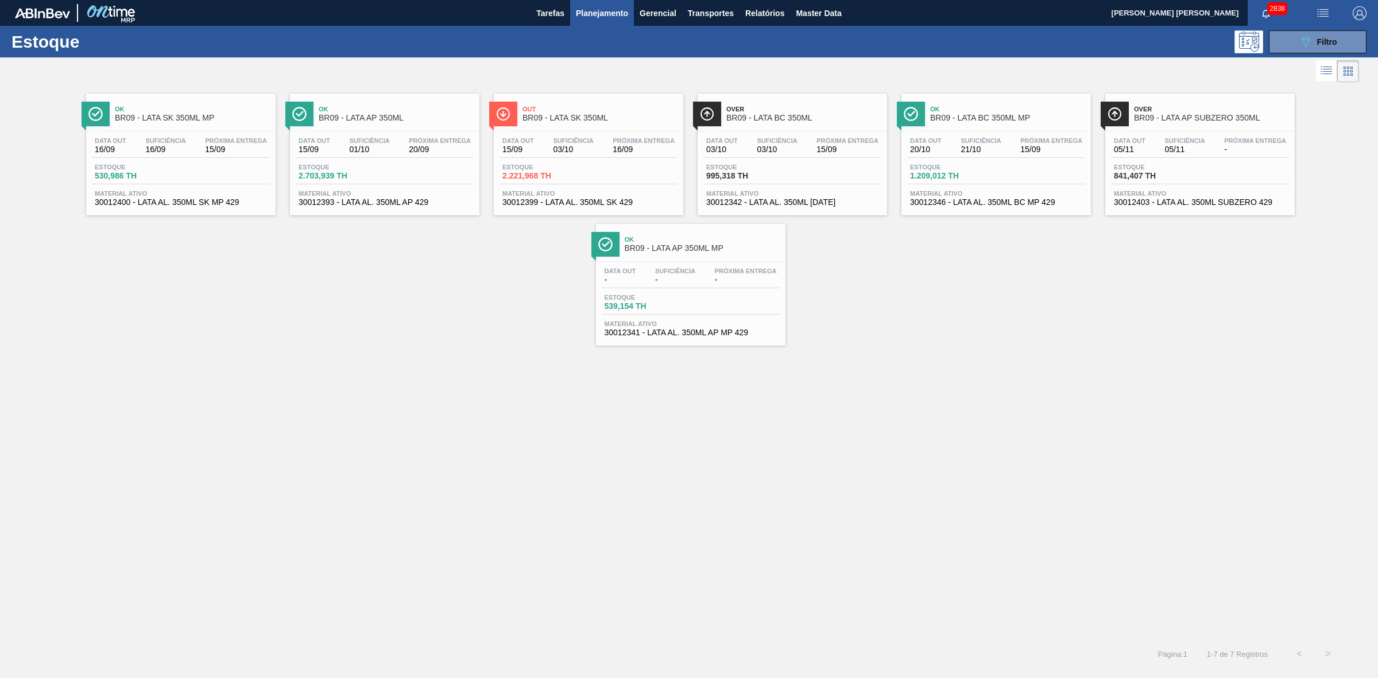
click at [149, 117] on span "BR09 - LATA SK 350ML MP" at bounding box center [192, 118] width 155 height 9
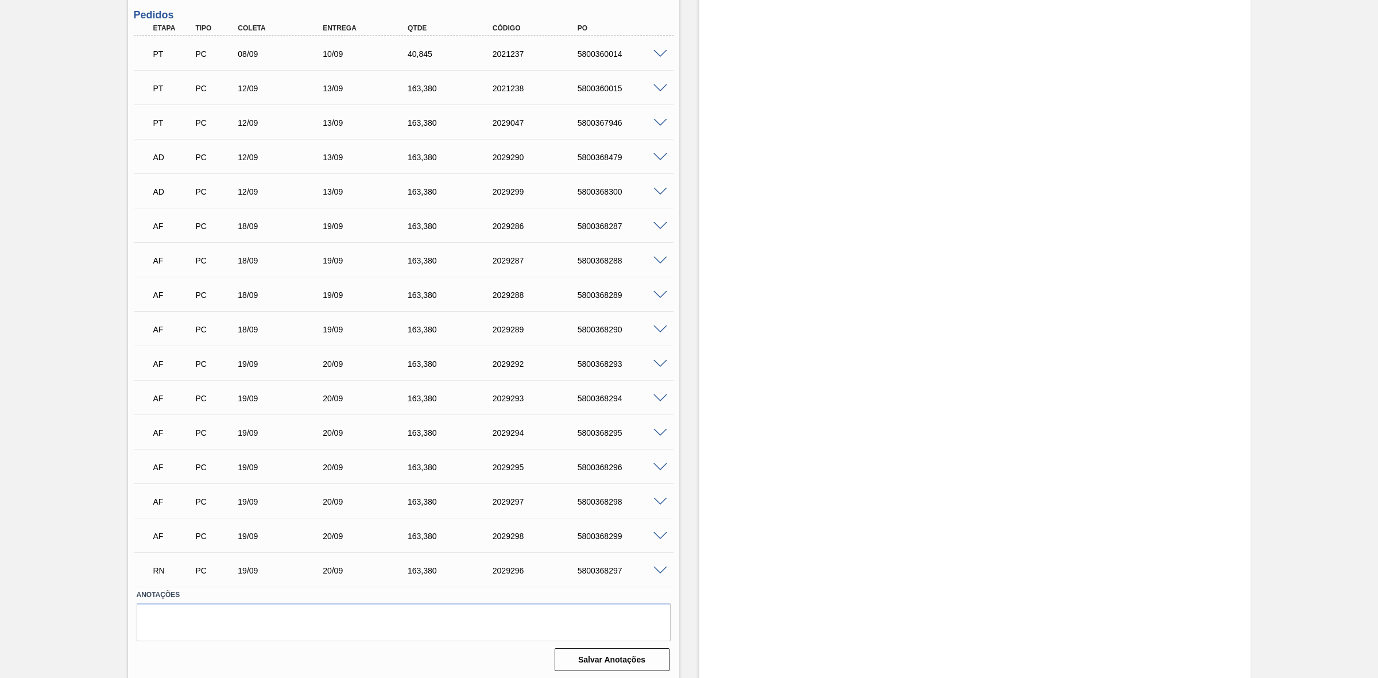
scroll to position [879, 0]
click at [657, 568] on span at bounding box center [660, 568] width 14 height 9
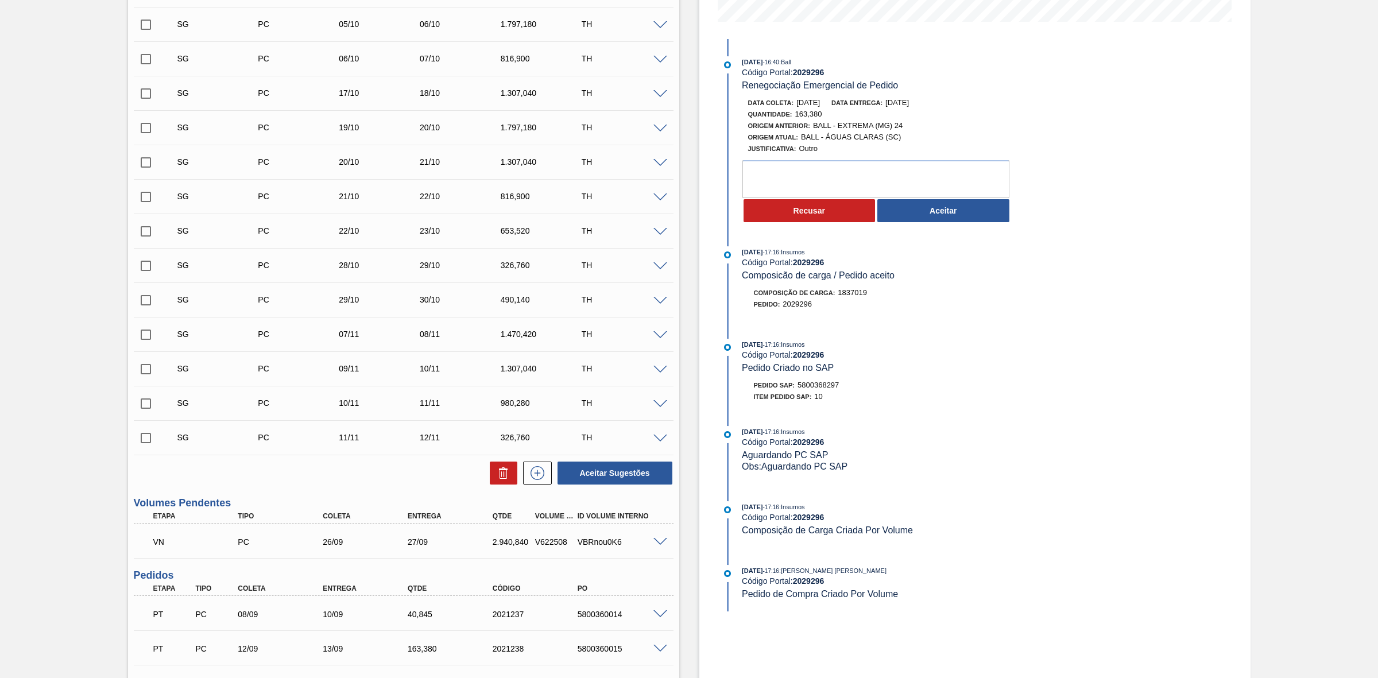
scroll to position [305, 0]
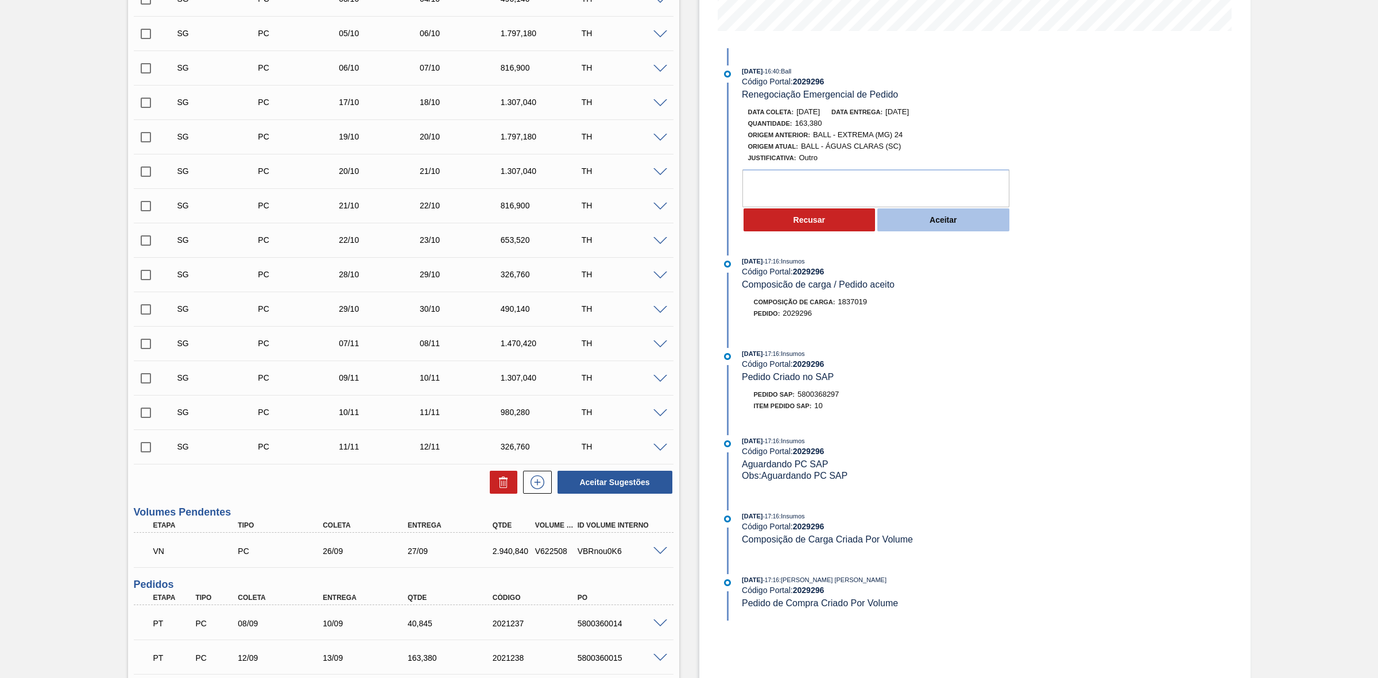
click at [928, 226] on button "Aceitar" at bounding box center [943, 219] width 132 height 23
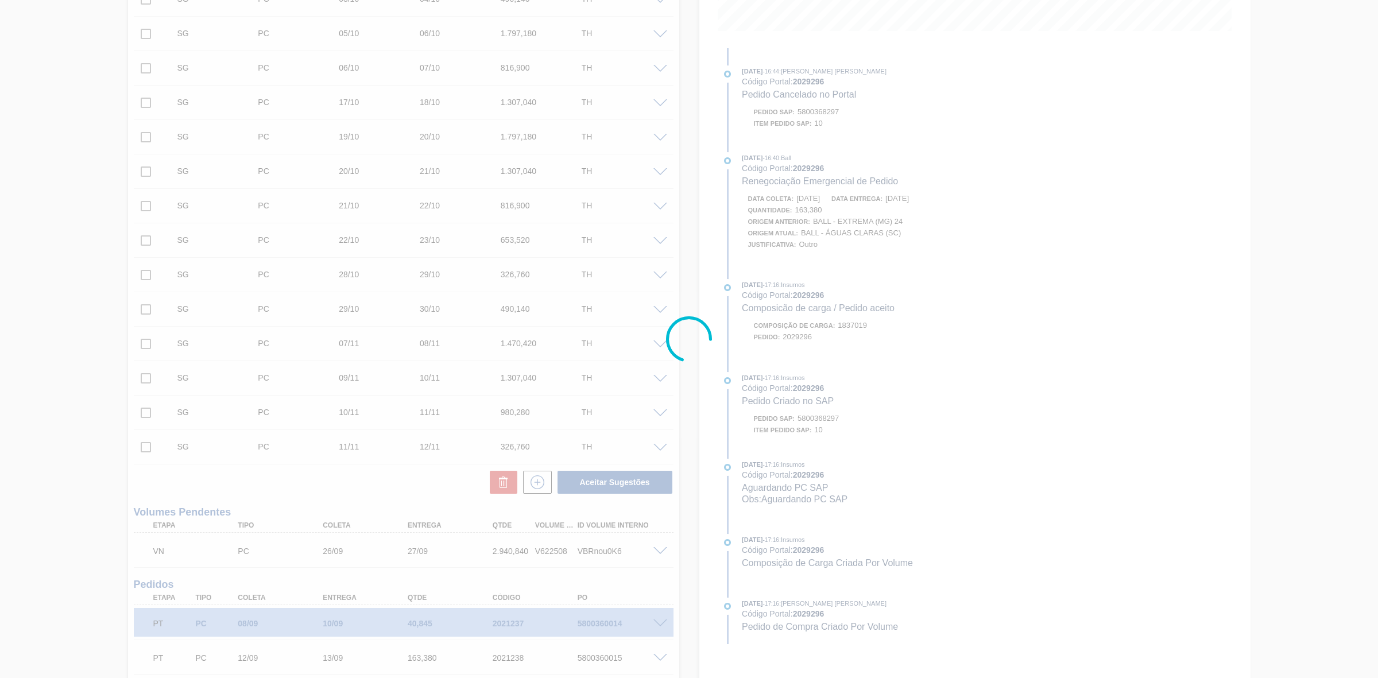
click at [866, 371] on div at bounding box center [689, 339] width 1378 height 678
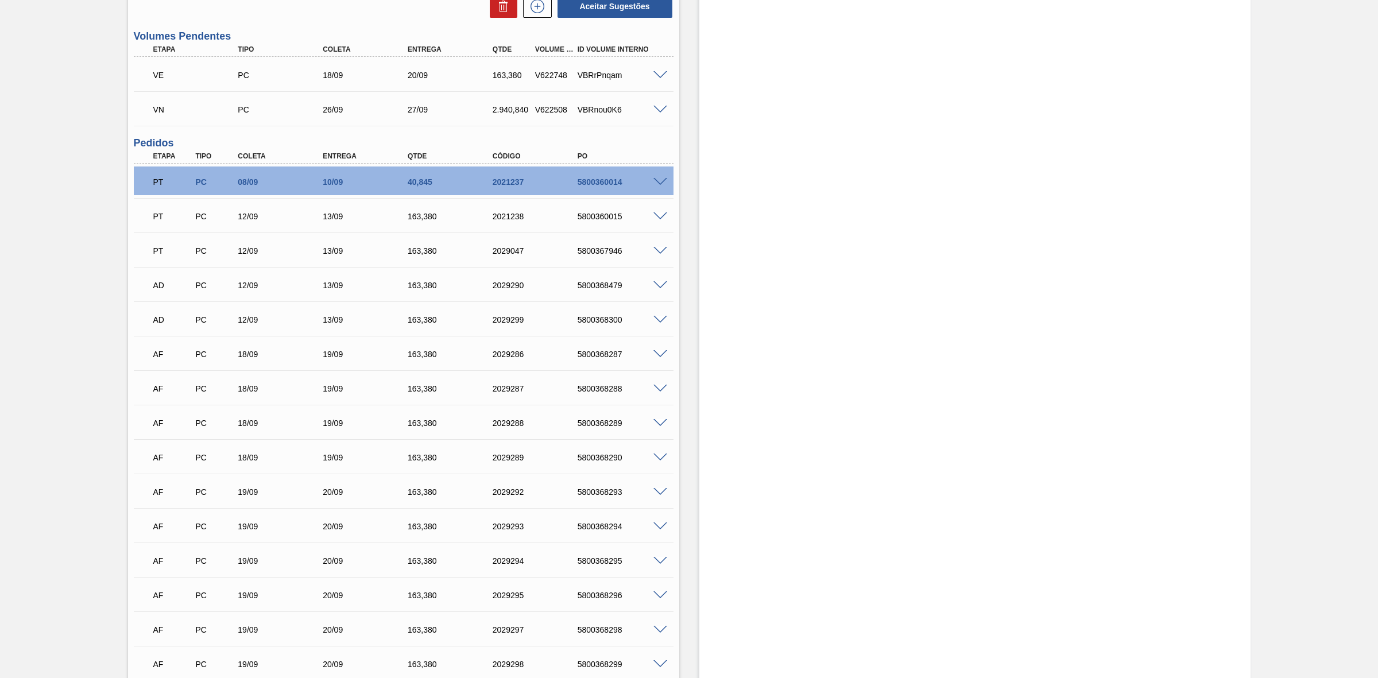
scroll to position [592, 0]
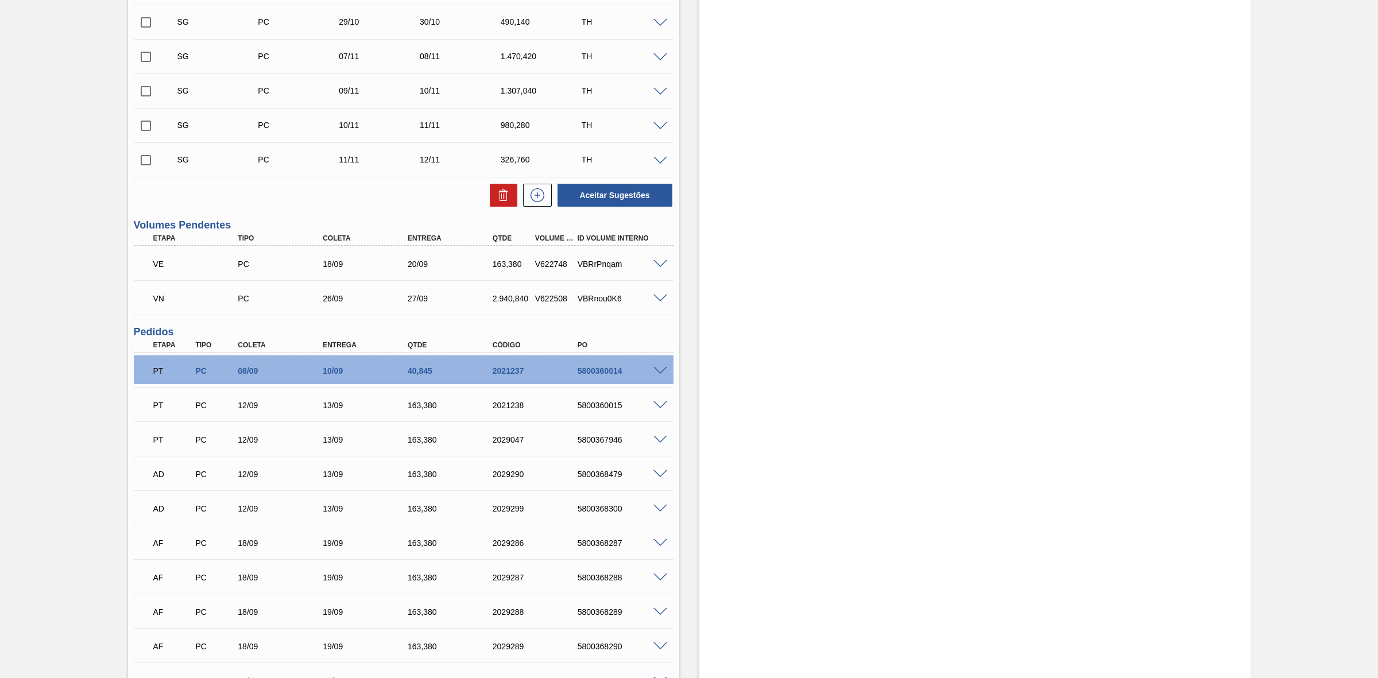
click at [661, 265] on span at bounding box center [660, 264] width 14 height 9
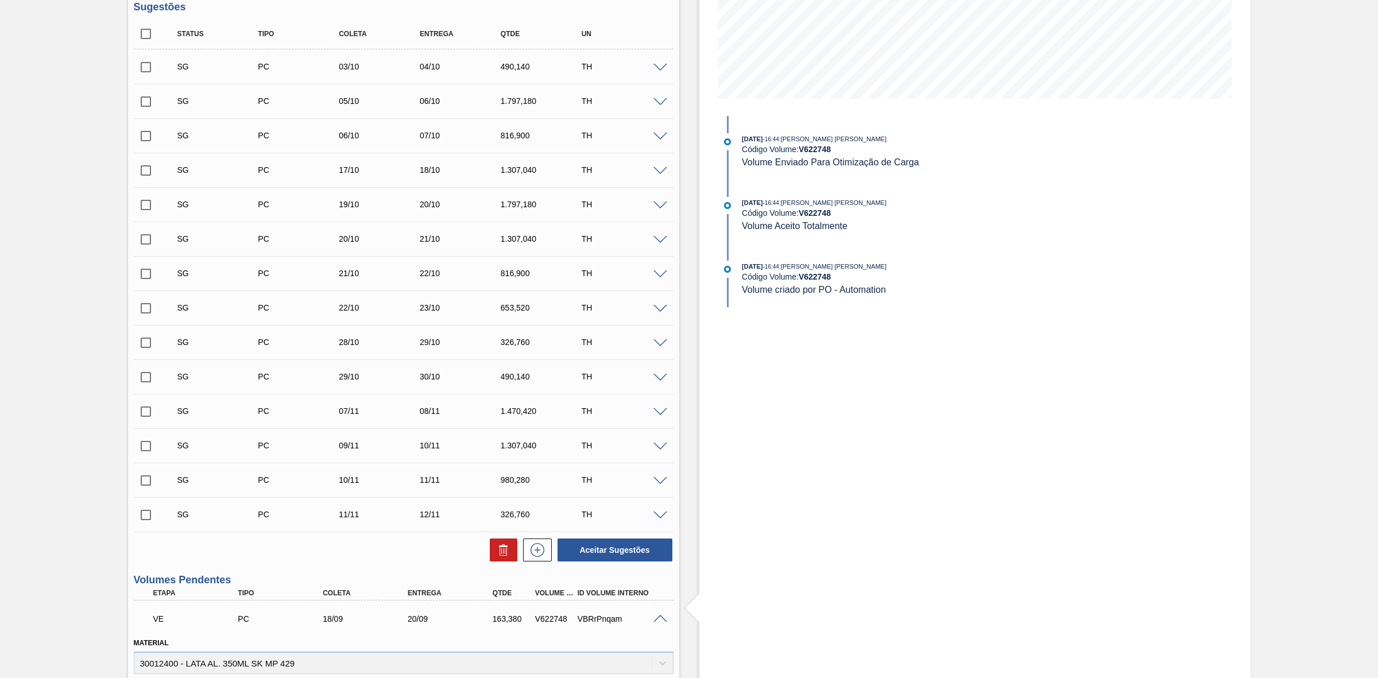
scroll to position [233, 0]
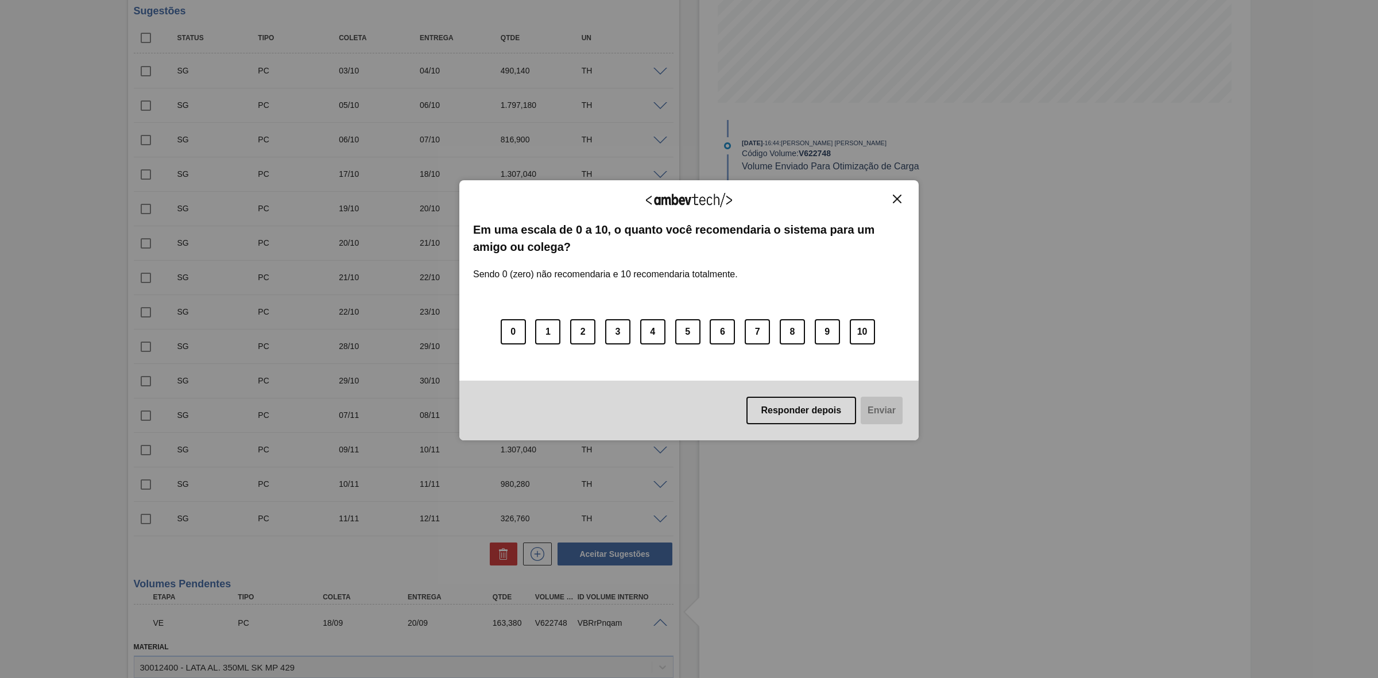
click at [901, 195] on img "Close" at bounding box center [897, 199] width 9 height 9
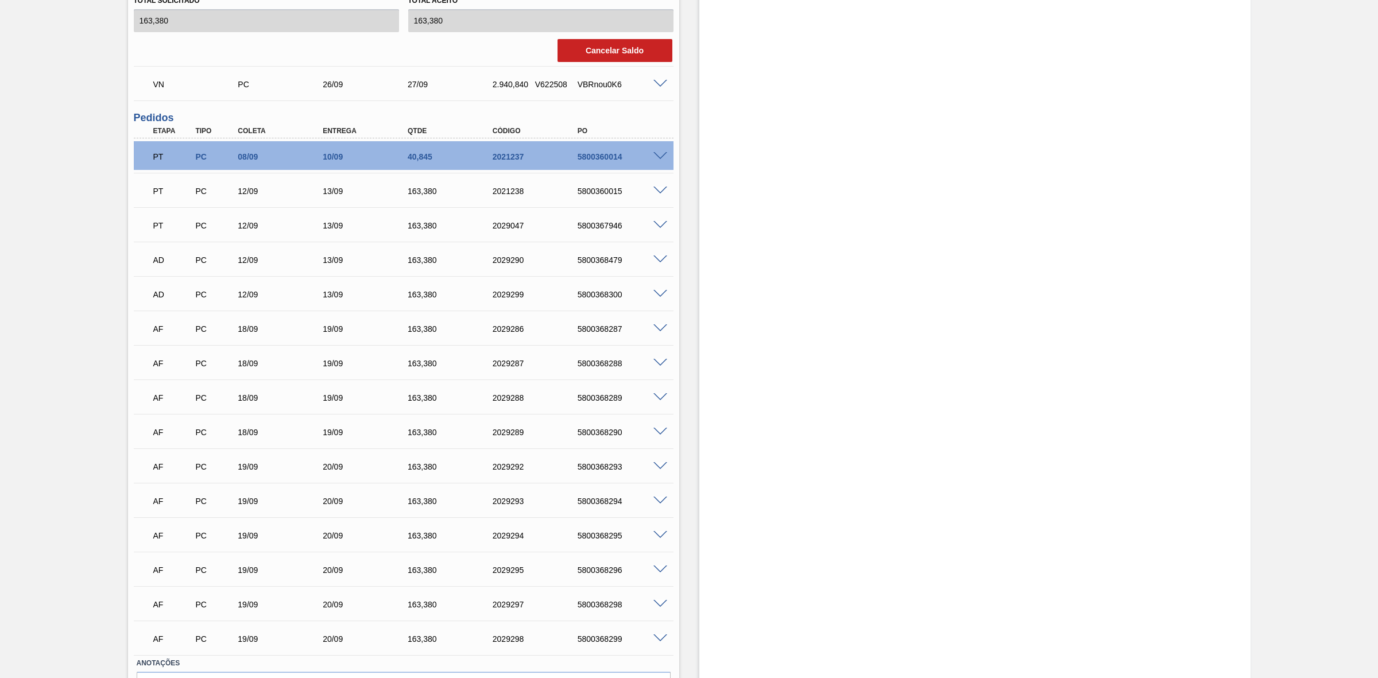
scroll to position [1162, 0]
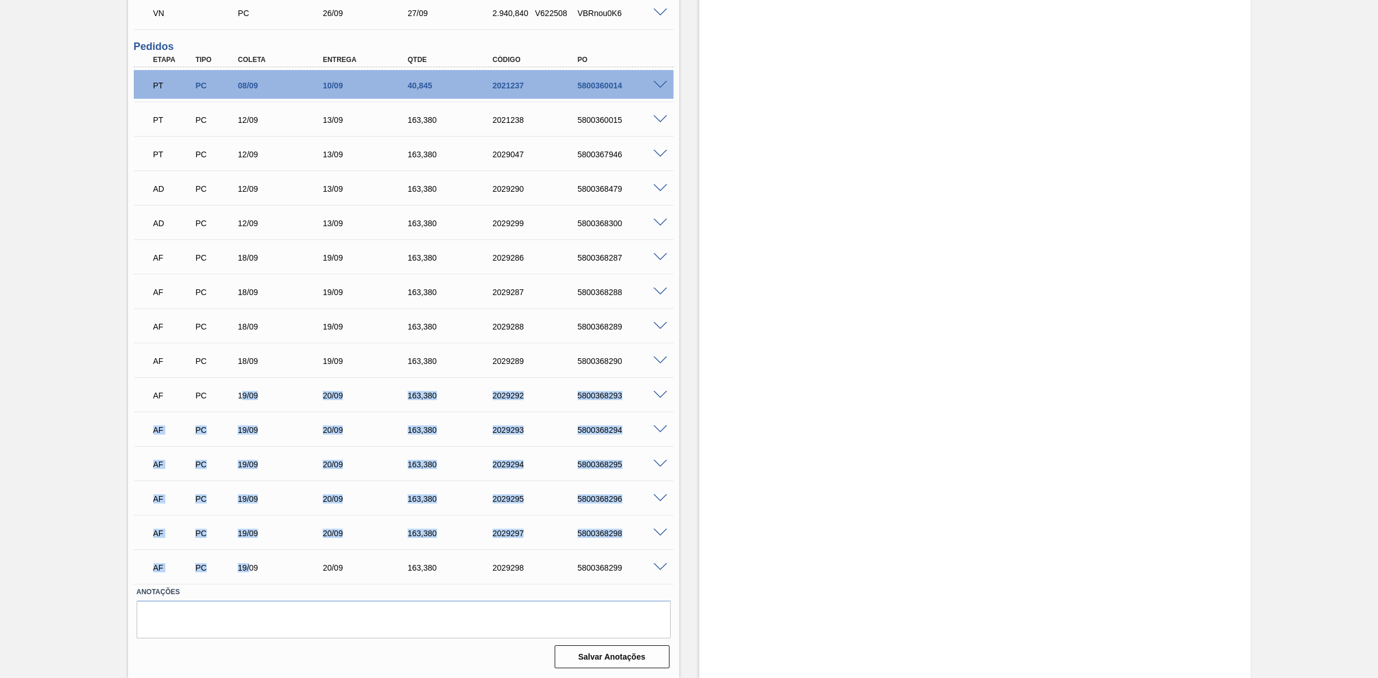
drag, startPoint x: 244, startPoint y: 394, endPoint x: 250, endPoint y: 567, distance: 172.9
click at [250, 567] on div "PT PC 08/09 10/09 40,845 2021237 5800360014 Material 30012400 - LATA AL. 350ML …" at bounding box center [404, 325] width 540 height 517
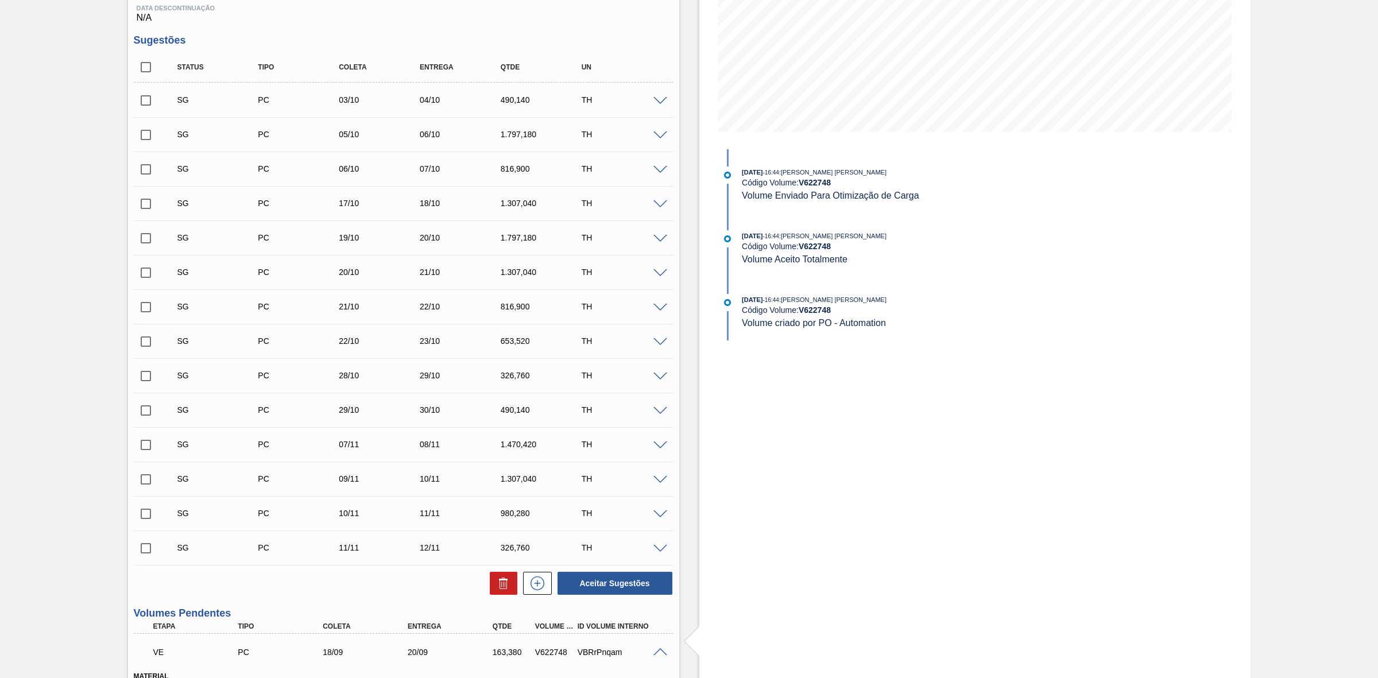
scroll to position [0, 0]
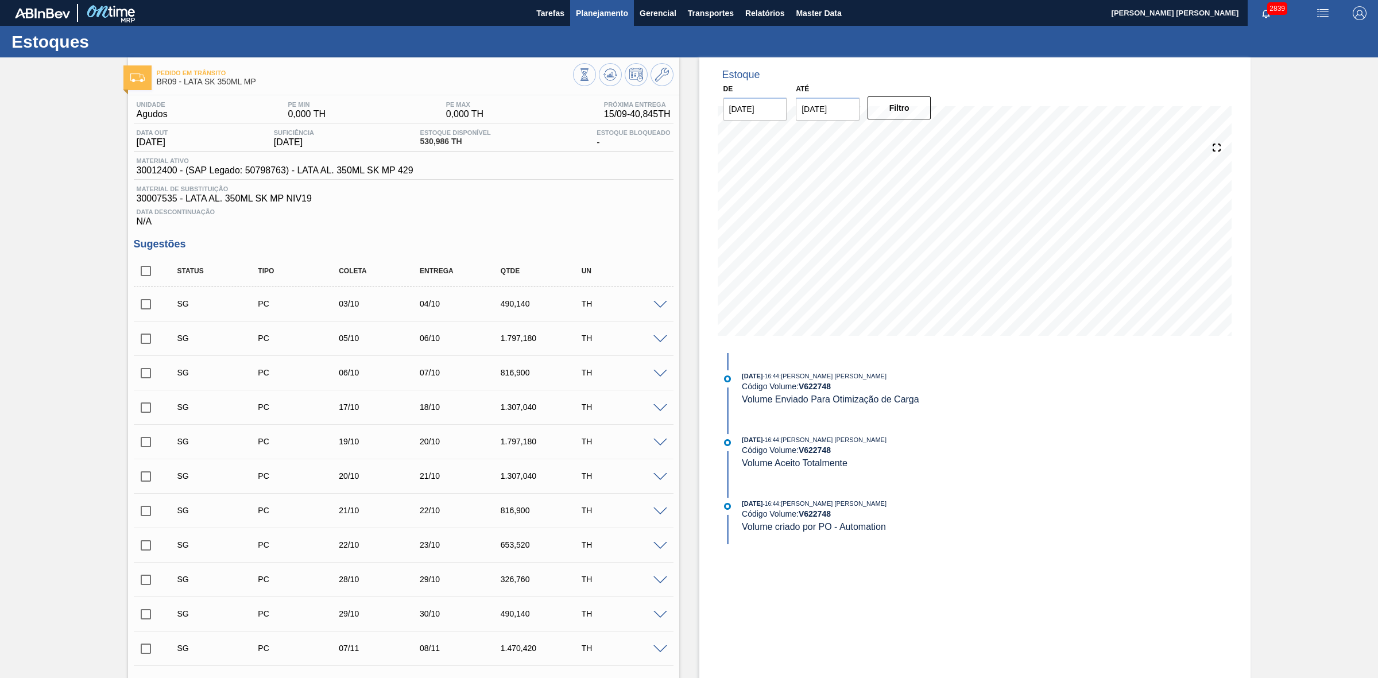
click at [603, 13] on span "Planejamento" at bounding box center [602, 13] width 52 height 14
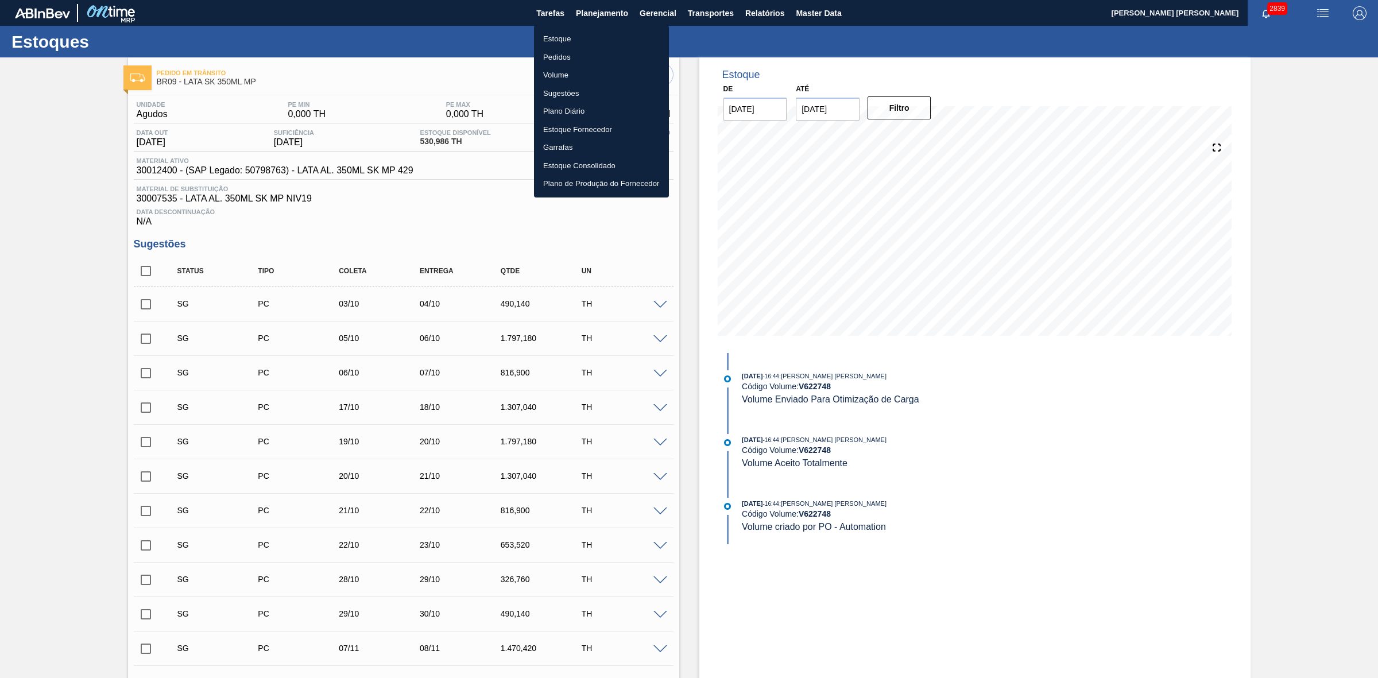
click at [562, 38] on li "Estoque" at bounding box center [601, 39] width 135 height 18
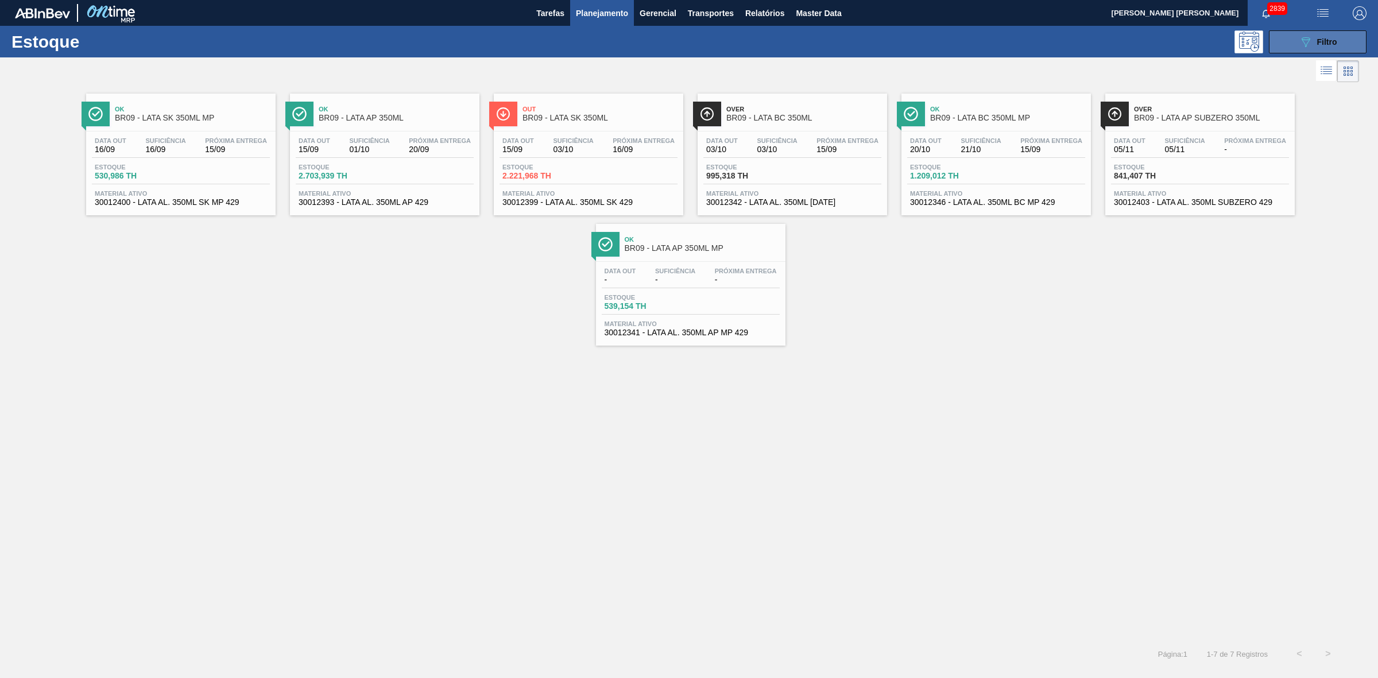
click at [1276, 36] on button "089F7B8B-B2A5-4AFE-B5C0-19BA573D28AC Filtro" at bounding box center [1318, 41] width 98 height 23
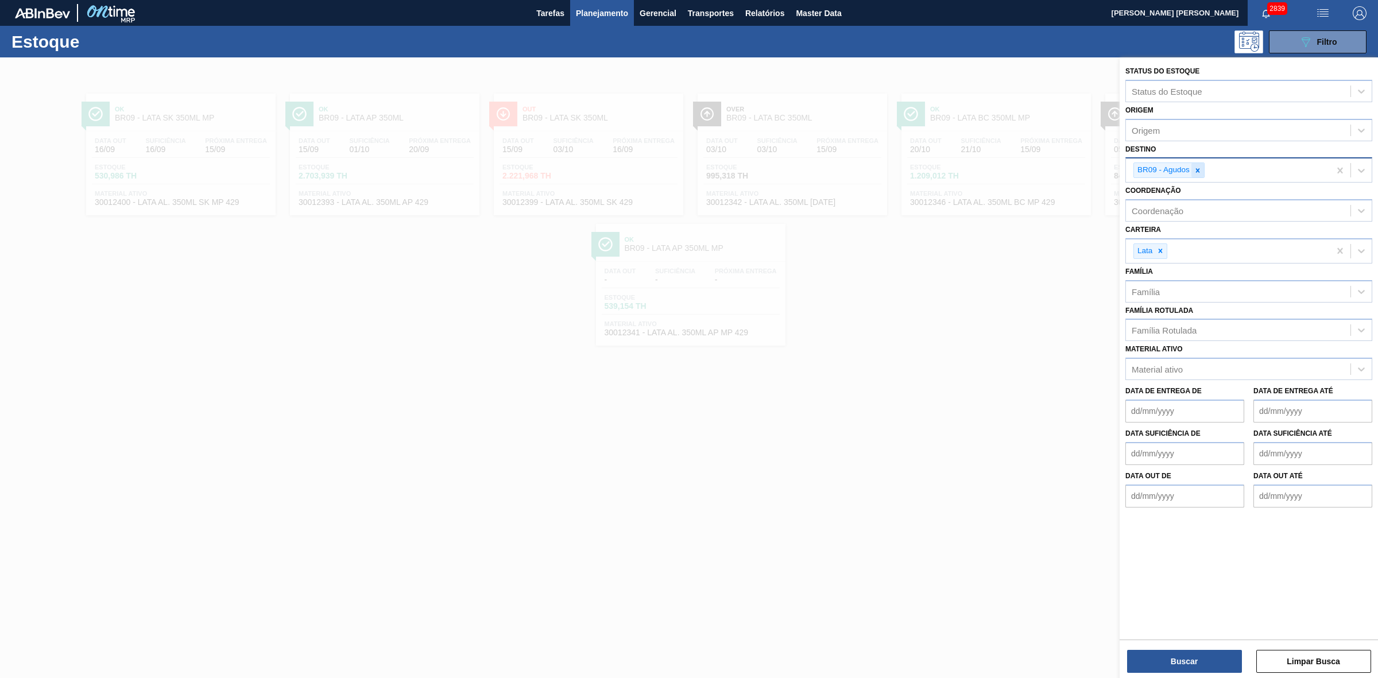
click at [1196, 168] on icon at bounding box center [1198, 171] width 8 height 8
type input "05"
click at [1171, 213] on div "BR05 - Cuiabá" at bounding box center [1248, 218] width 247 height 21
click at [1196, 656] on button "Buscar" at bounding box center [1184, 661] width 115 height 23
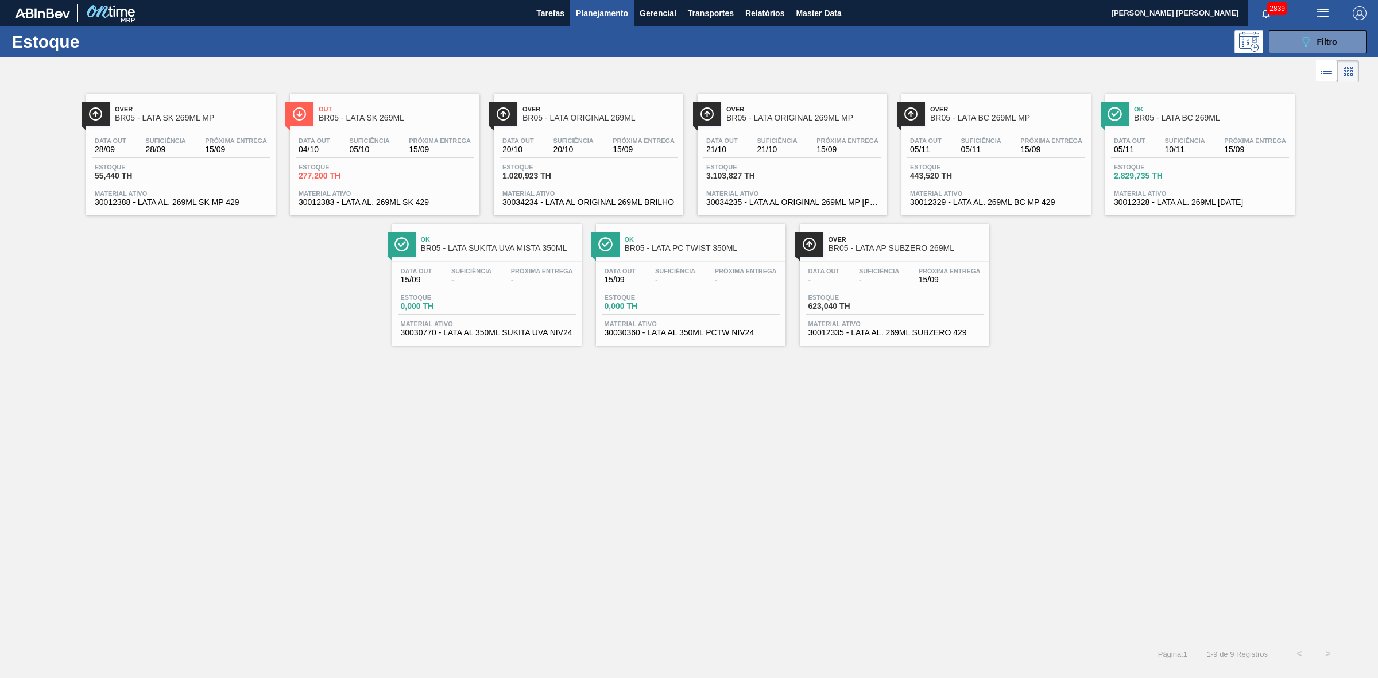
click at [718, 247] on span "BR05 - LATA PC TWIST 350ML" at bounding box center [702, 248] width 155 height 9
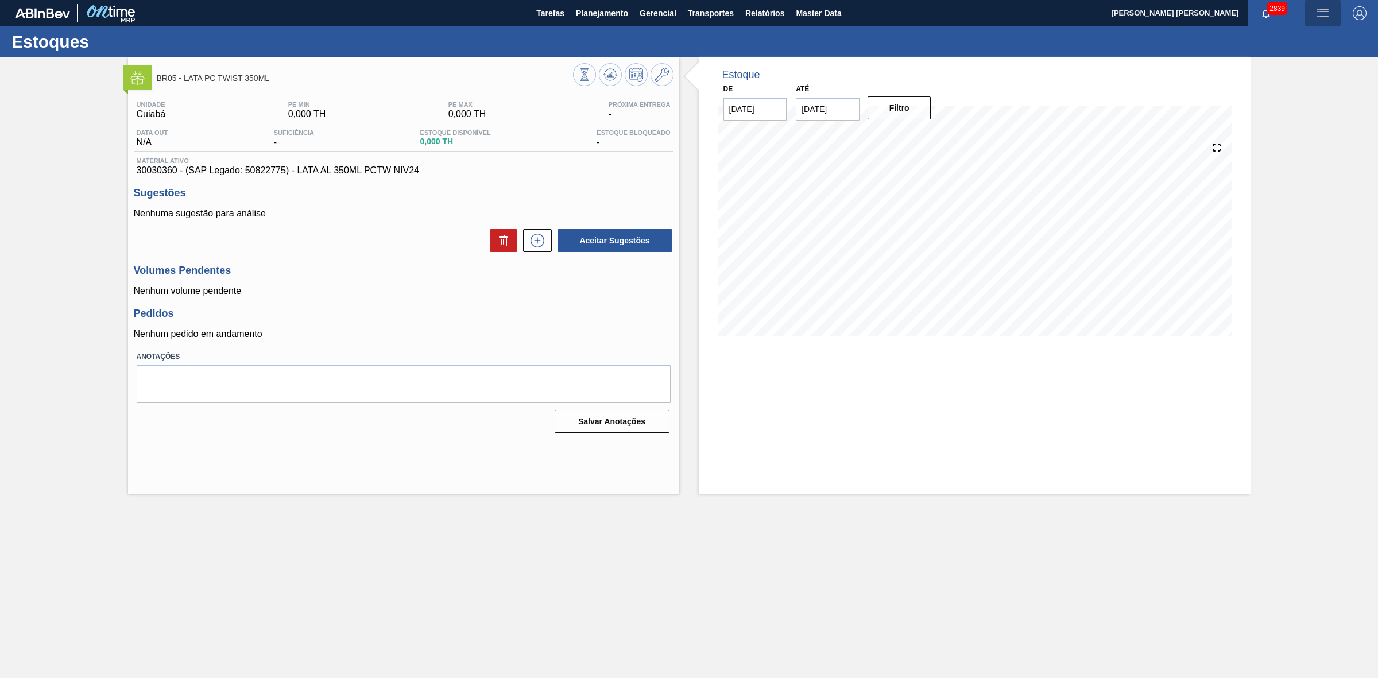
click at [1326, 13] on img "button" at bounding box center [1323, 13] width 14 height 14
click at [1278, 36] on li "Pedido Contingência" at bounding box center [1316, 40] width 105 height 21
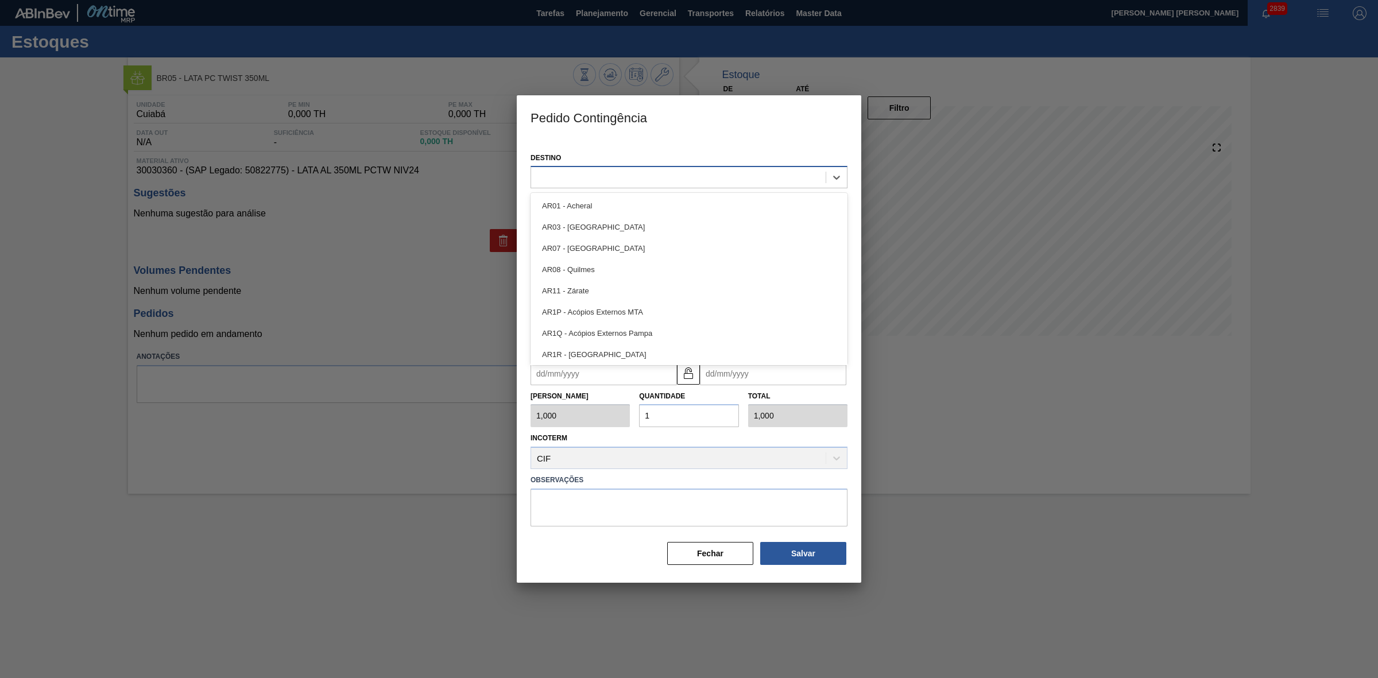
click at [686, 176] on div at bounding box center [678, 177] width 295 height 17
type input "05"
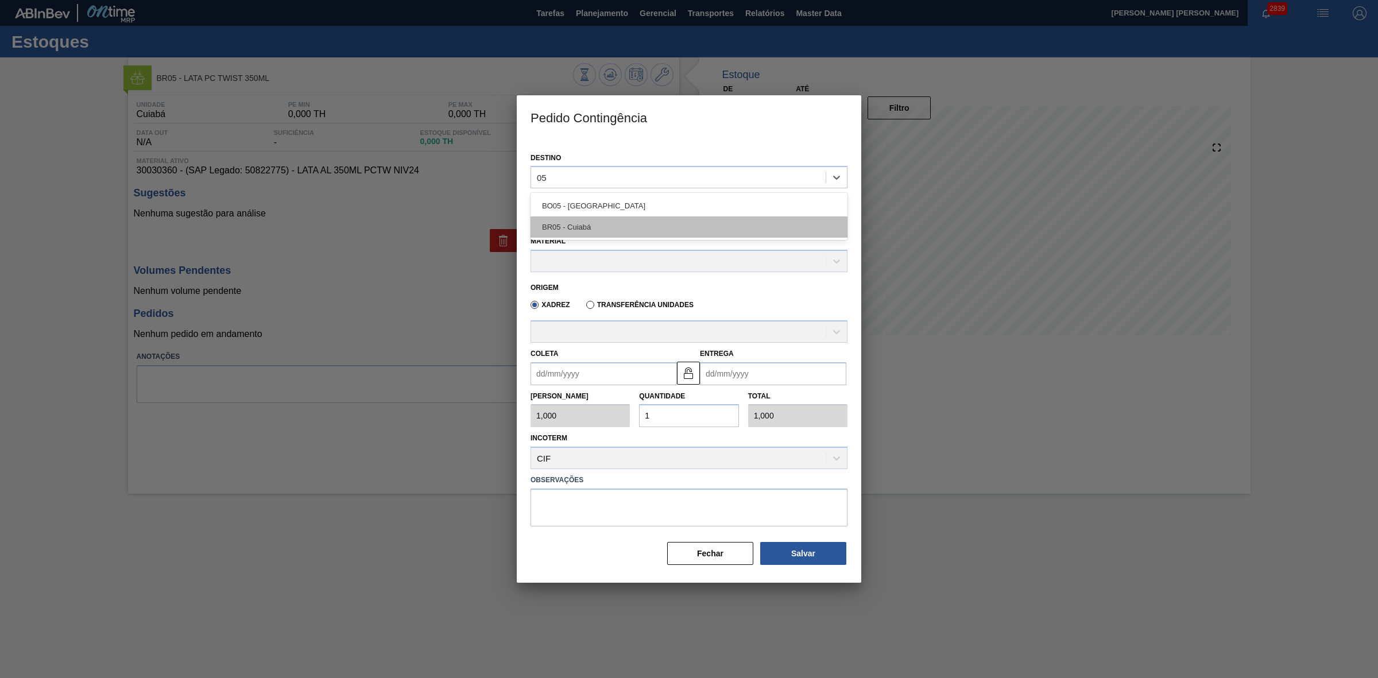
click at [598, 222] on div "BR05 - Cuiabá" at bounding box center [689, 226] width 317 height 21
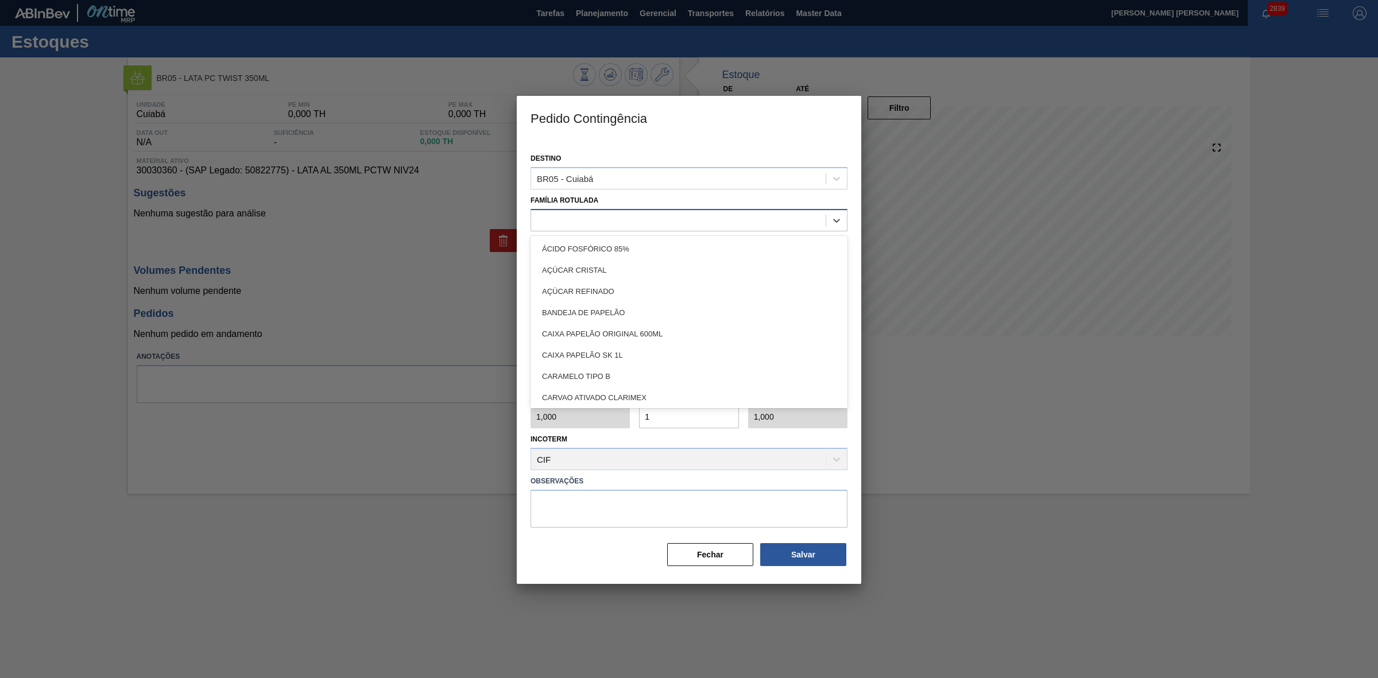
click at [598, 217] on div at bounding box center [678, 220] width 295 height 17
type Rotulada "lata pc"
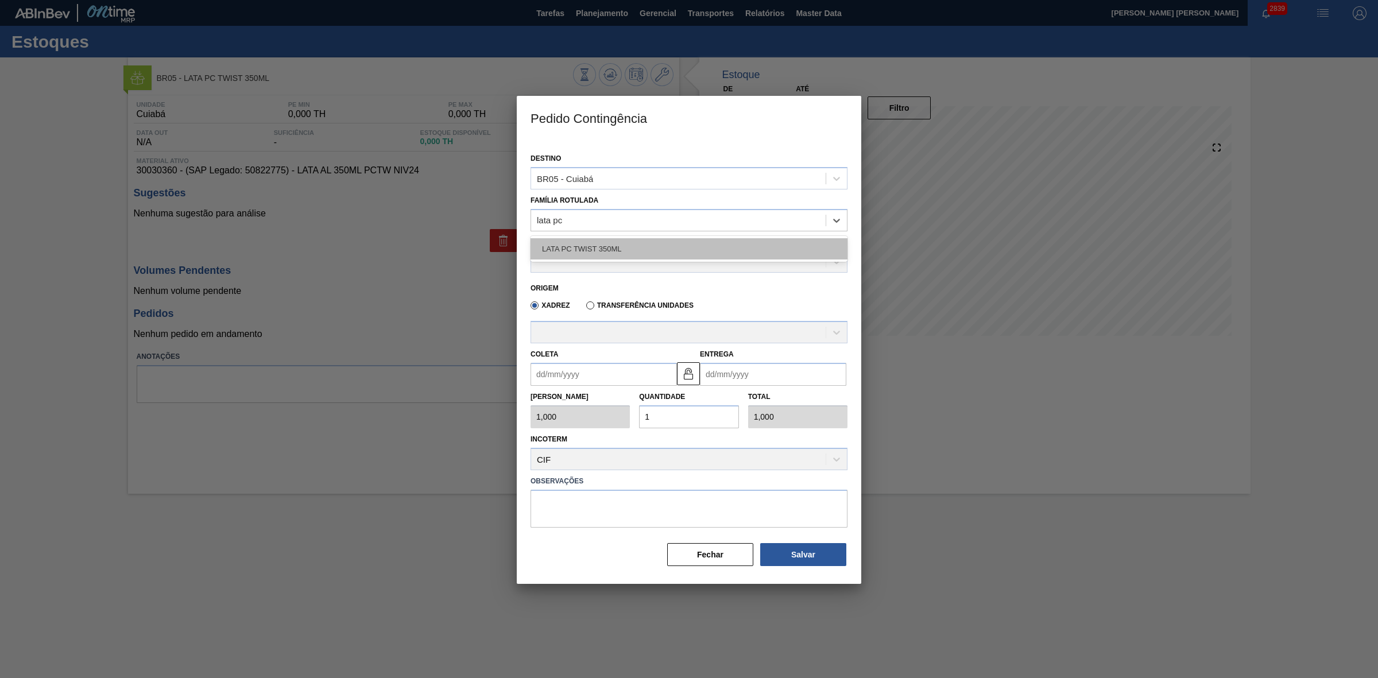
click at [592, 248] on div "LATA PC TWIST 350ML" at bounding box center [689, 248] width 317 height 21
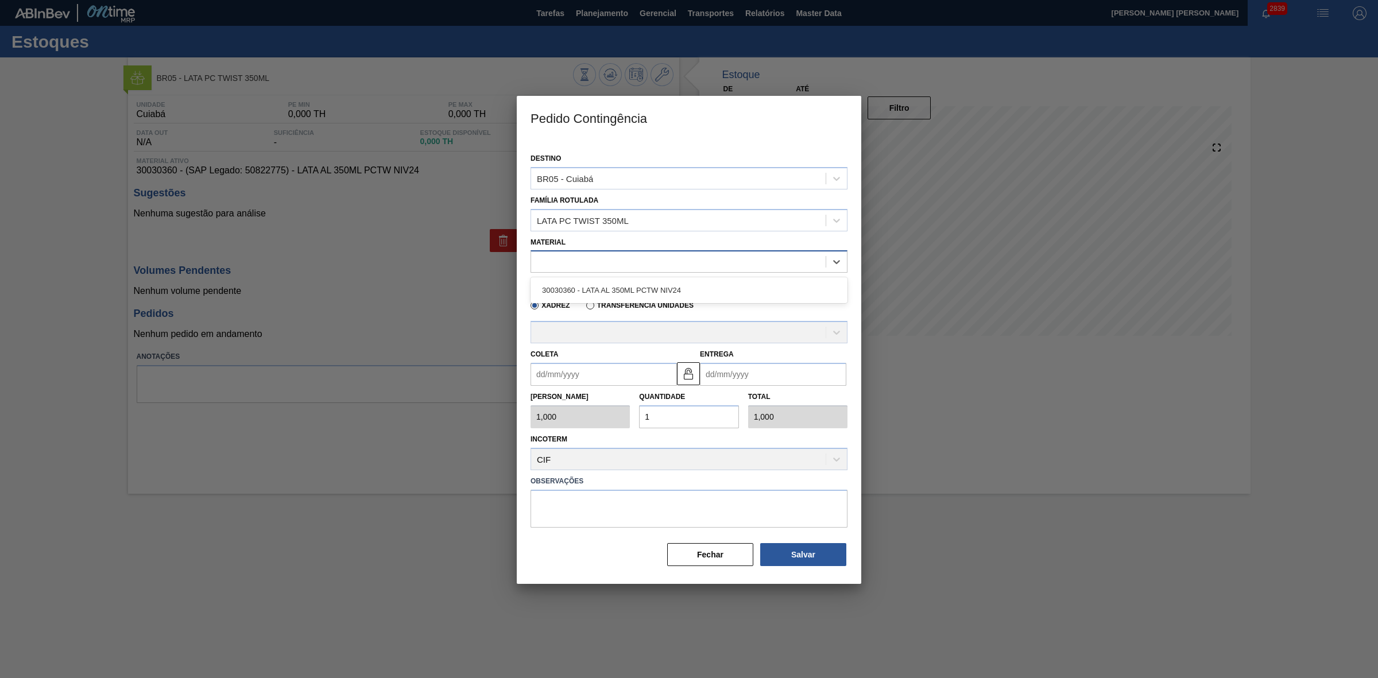
click at [644, 259] on div at bounding box center [678, 262] width 295 height 17
click at [621, 293] on div "30030360 - LATA AL 350ML PCTW NIV24" at bounding box center [689, 290] width 317 height 21
type input "8,169"
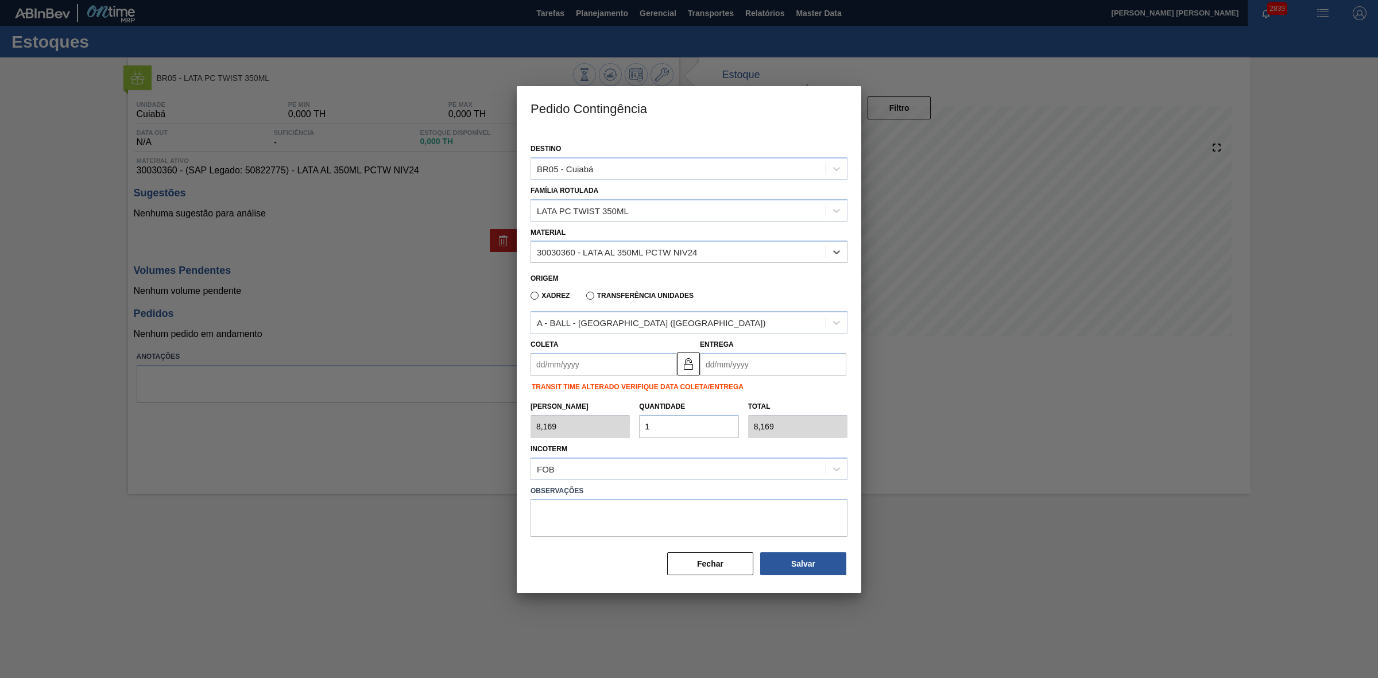
drag, startPoint x: 617, startPoint y: 363, endPoint x: 619, endPoint y: 371, distance: 7.7
click at [617, 363] on input "Coleta" at bounding box center [604, 364] width 146 height 23
click at [561, 466] on div "15" at bounding box center [563, 467] width 16 height 16
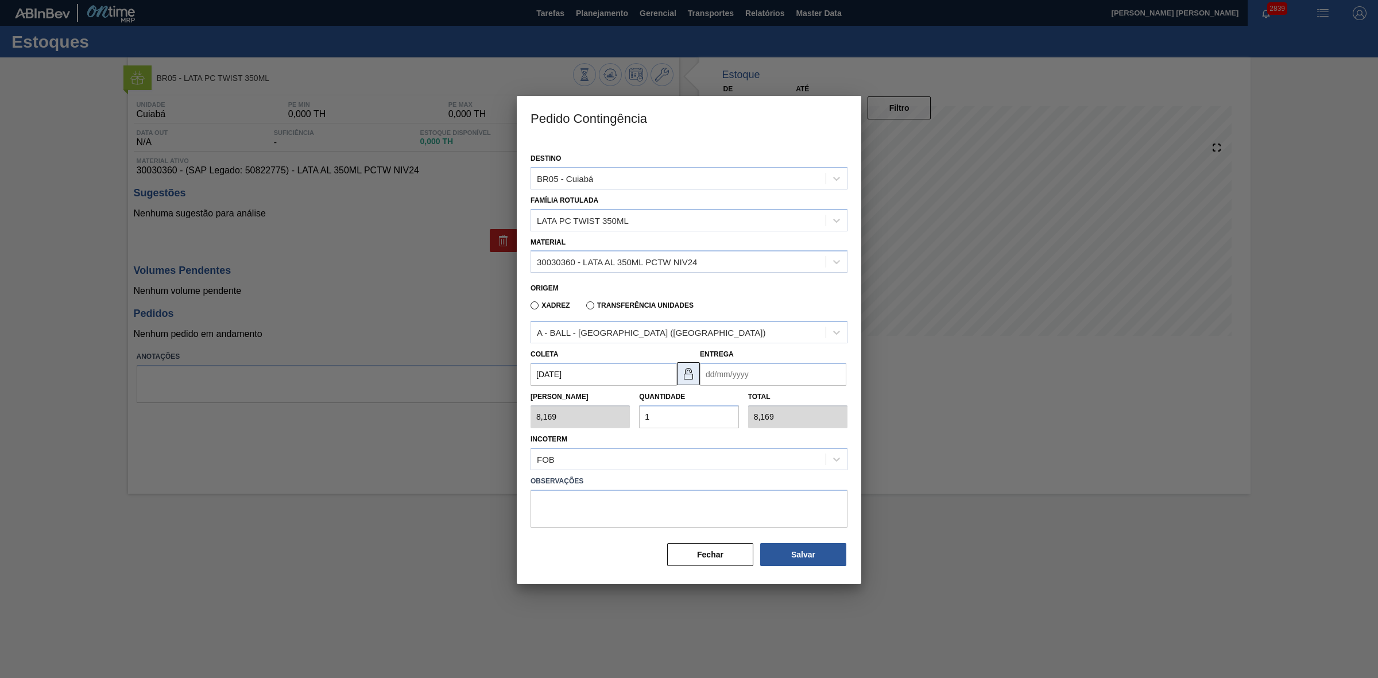
click at [685, 374] on img at bounding box center [689, 374] width 14 height 14
click at [635, 370] on input "[DATE]" at bounding box center [604, 374] width 146 height 23
click at [636, 475] on div "19" at bounding box center [637, 477] width 16 height 16
type input "[DATE]"
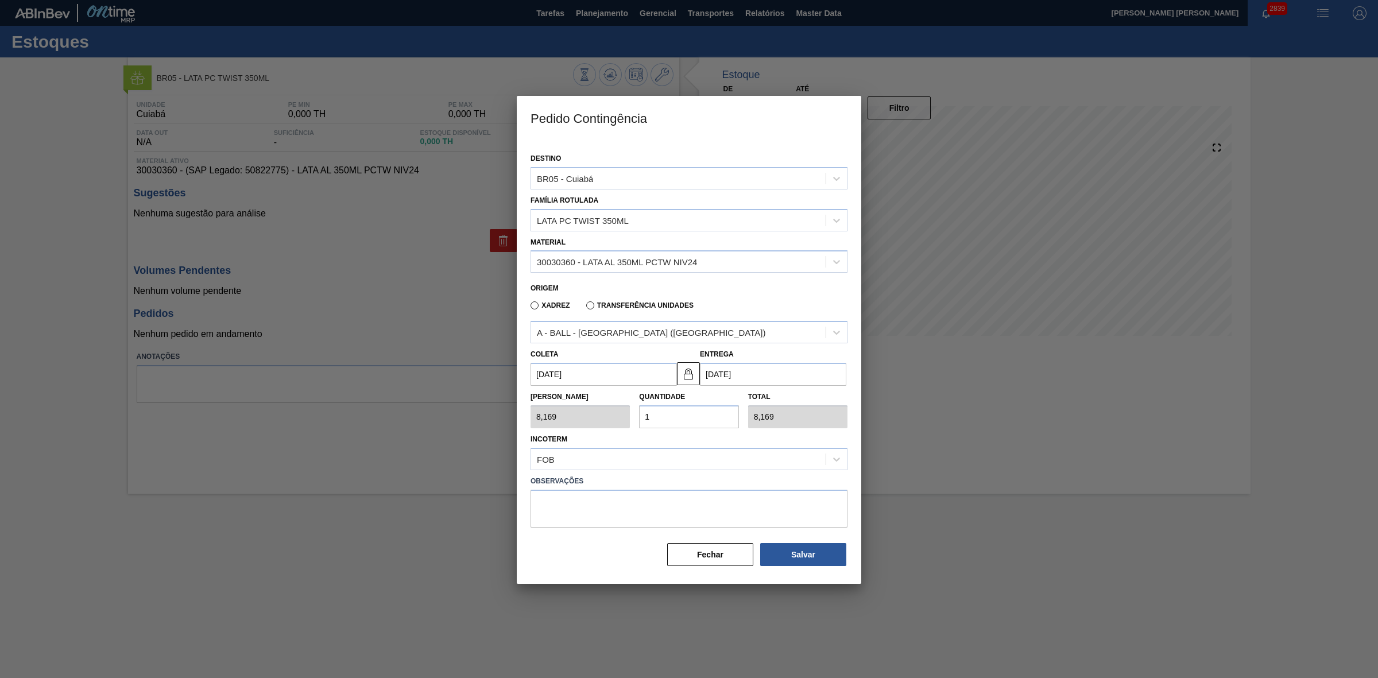
click at [614, 417] on div "Tam Lote 8,169 Quantidade 1 Total 8,169" at bounding box center [689, 407] width 326 height 42
type input "2"
type input "16,338"
type input "25"
type input "204,225"
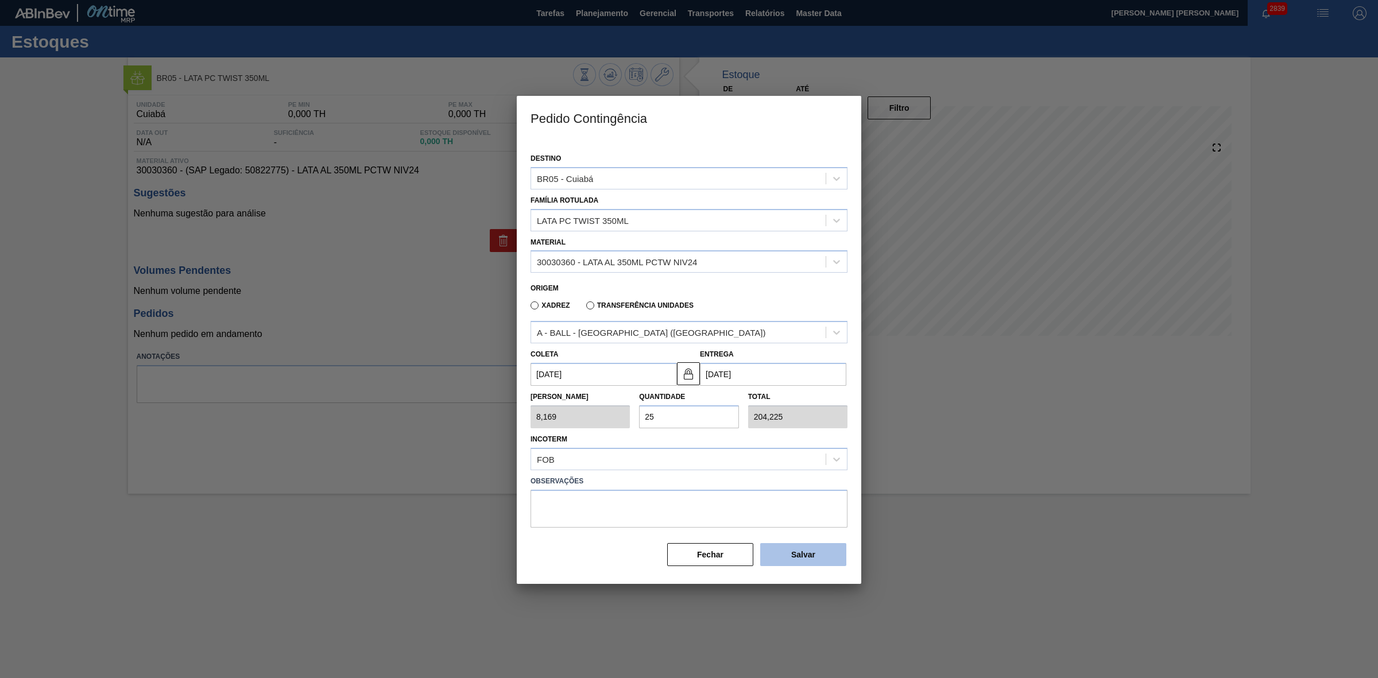
type input "25"
click at [811, 553] on button "Salvar" at bounding box center [803, 554] width 86 height 23
type input "1,000"
type input "1"
type input "1,000"
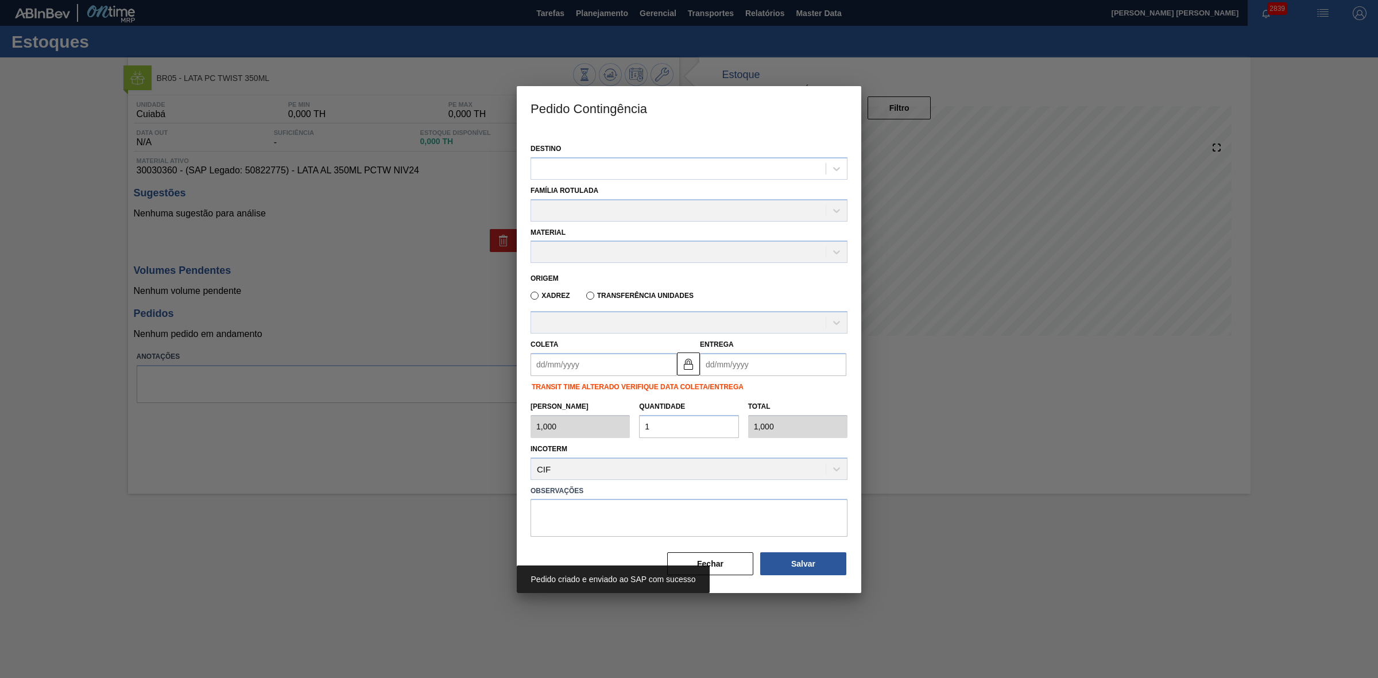
click at [985, 435] on div at bounding box center [689, 339] width 1378 height 678
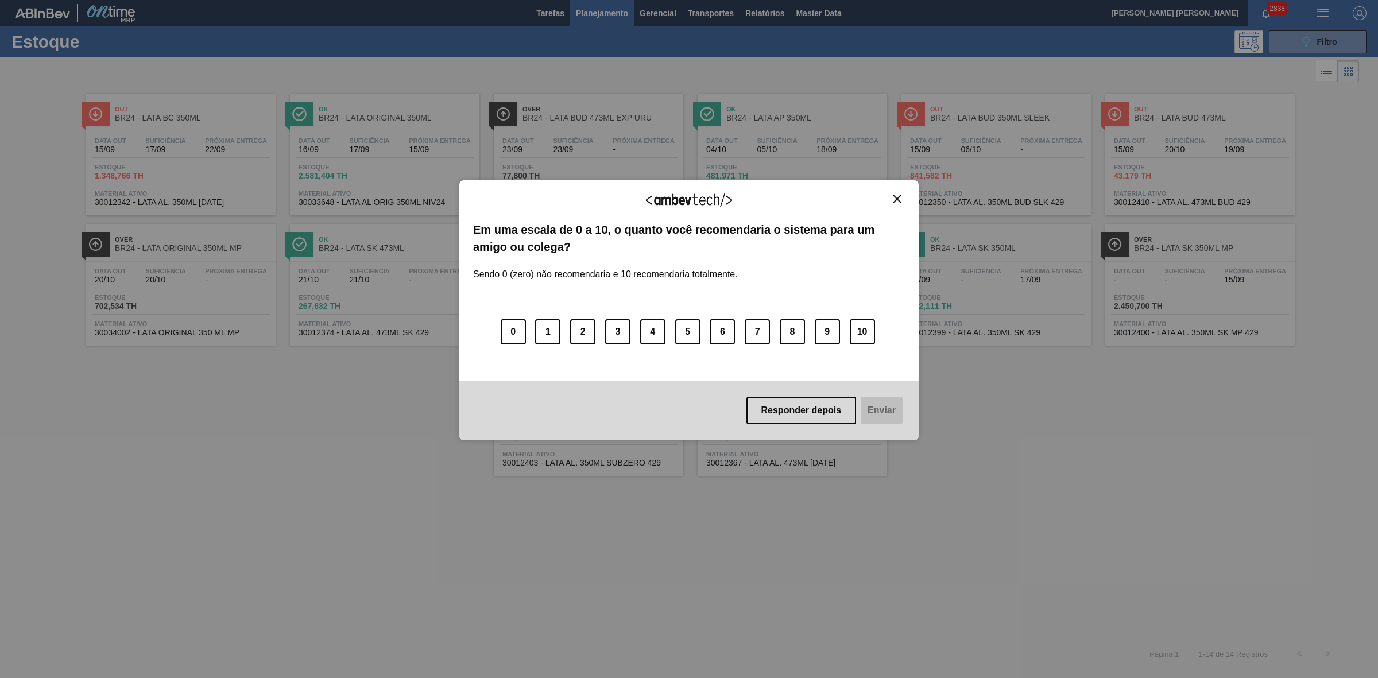
click at [899, 200] on img "Close" at bounding box center [897, 199] width 9 height 9
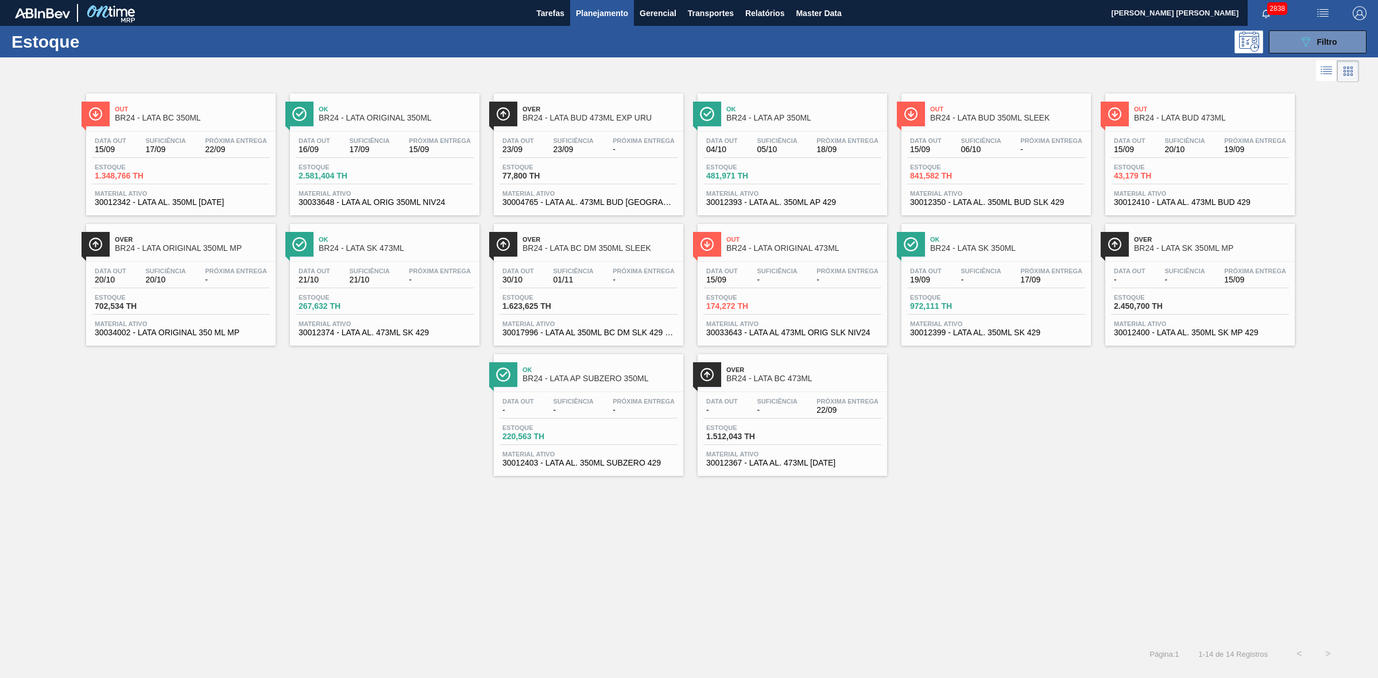
drag, startPoint x: 1287, startPoint y: 38, endPoint x: 1329, endPoint y: 75, distance: 55.8
click at [1287, 38] on button "089F7B8B-B2A5-4AFE-B5C0-19BA573D28AC Filtro" at bounding box center [1318, 41] width 98 height 23
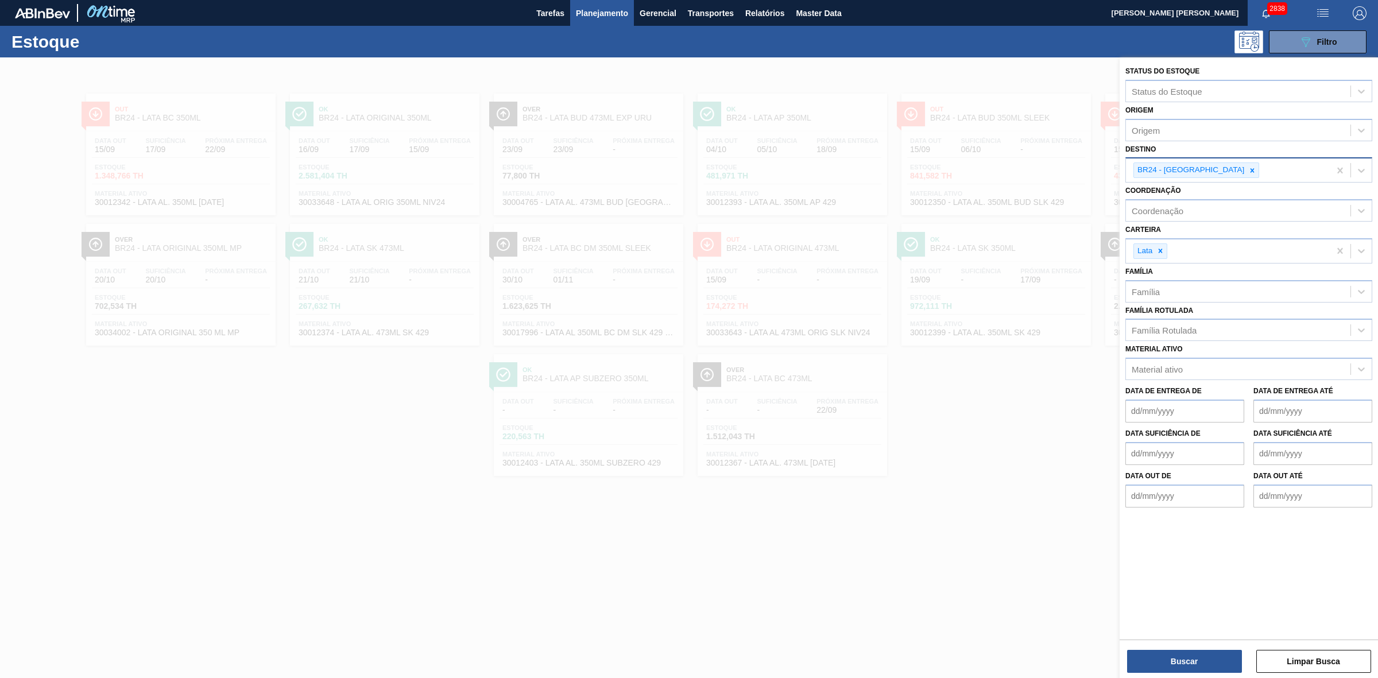
click at [1248, 170] on icon at bounding box center [1252, 171] width 8 height 8
type input "09"
drag, startPoint x: 1163, startPoint y: 216, endPoint x: 1180, endPoint y: 319, distance: 104.1
click at [1163, 216] on div "BR09 - Agudos" at bounding box center [1248, 218] width 247 height 21
click at [1186, 667] on button "Buscar" at bounding box center [1184, 661] width 115 height 23
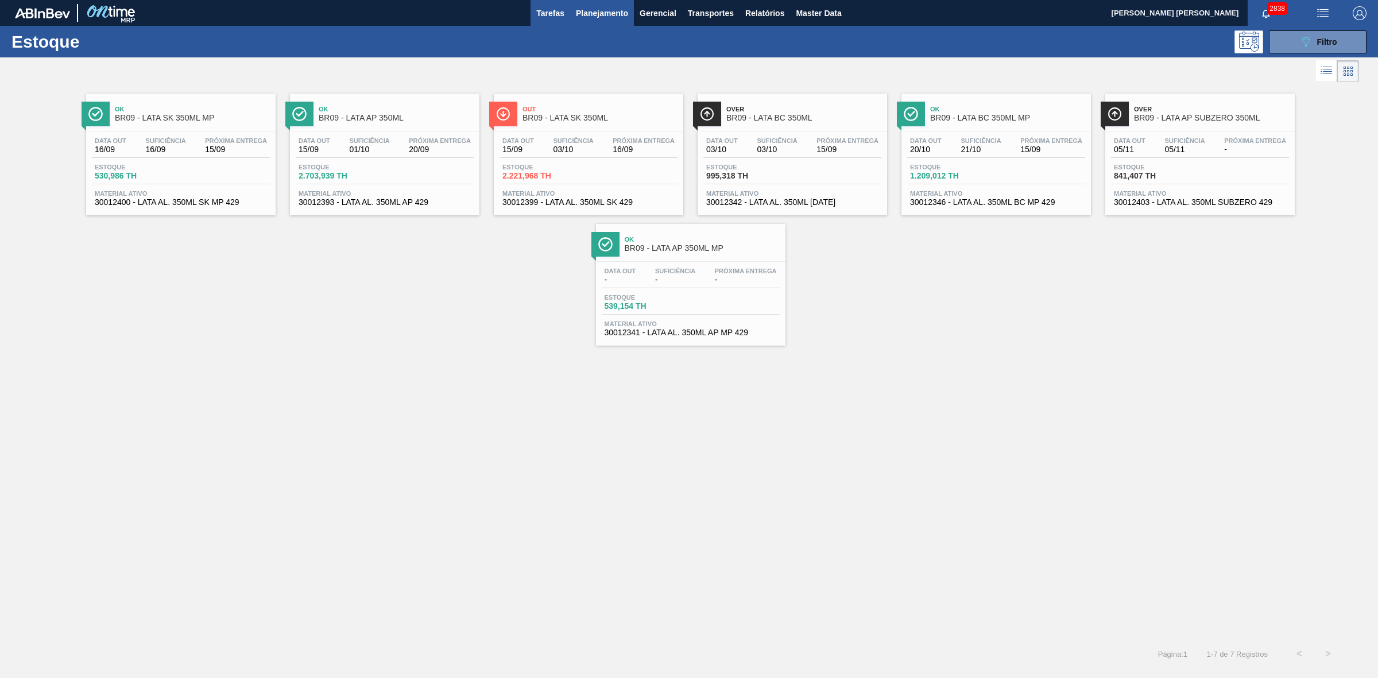
click at [552, 10] on span "Tarefas" at bounding box center [550, 13] width 28 height 14
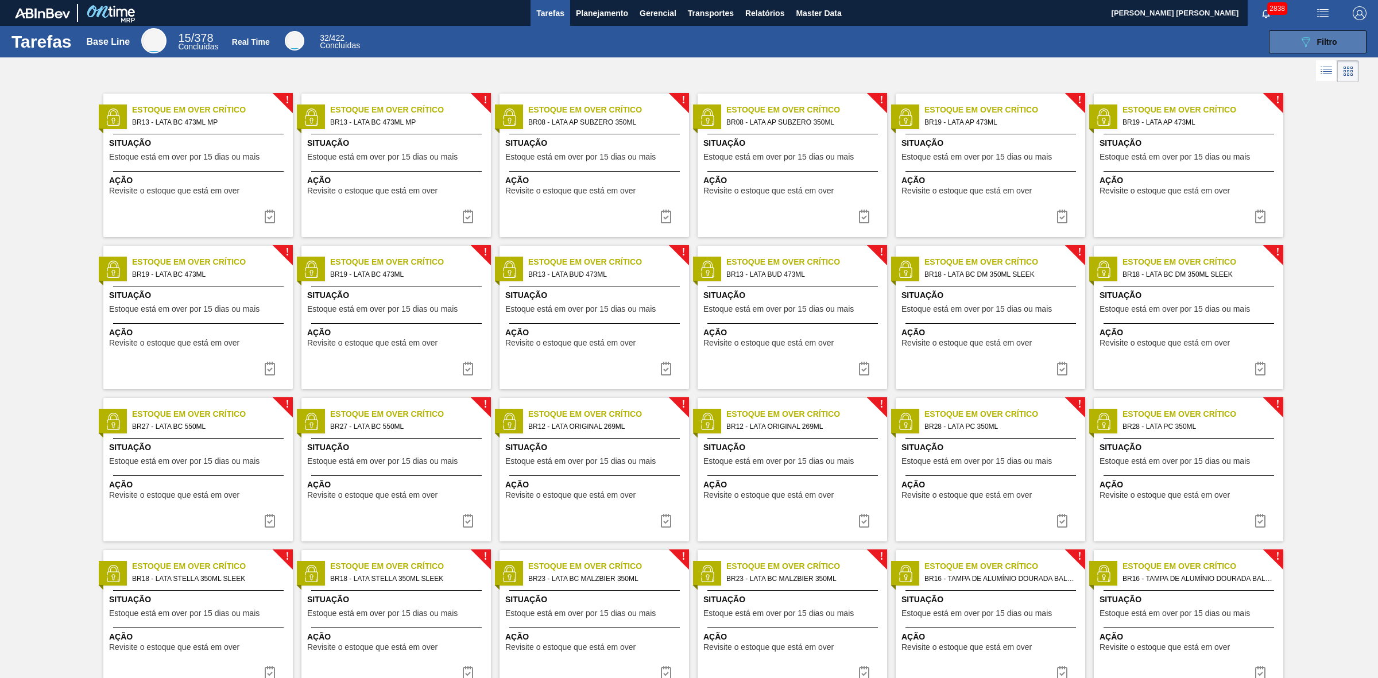
click at [1307, 44] on icon "089F7B8B-B2A5-4AFE-B5C0-19BA573D28AC" at bounding box center [1306, 42] width 14 height 14
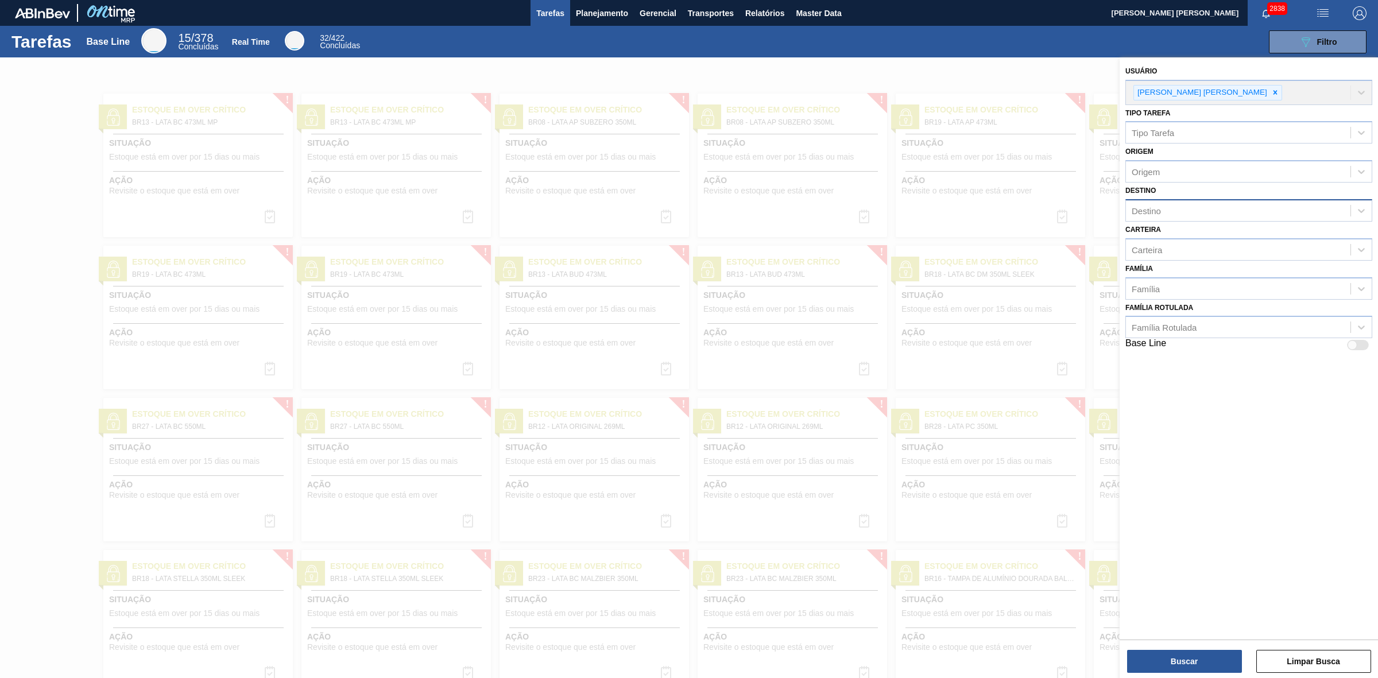
click at [1175, 211] on div "Destino" at bounding box center [1238, 211] width 225 height 17
type input "09"
click at [1163, 257] on div "BR09 - Agudos" at bounding box center [1248, 260] width 247 height 21
click at [1167, 659] on button "Buscar" at bounding box center [1184, 661] width 115 height 23
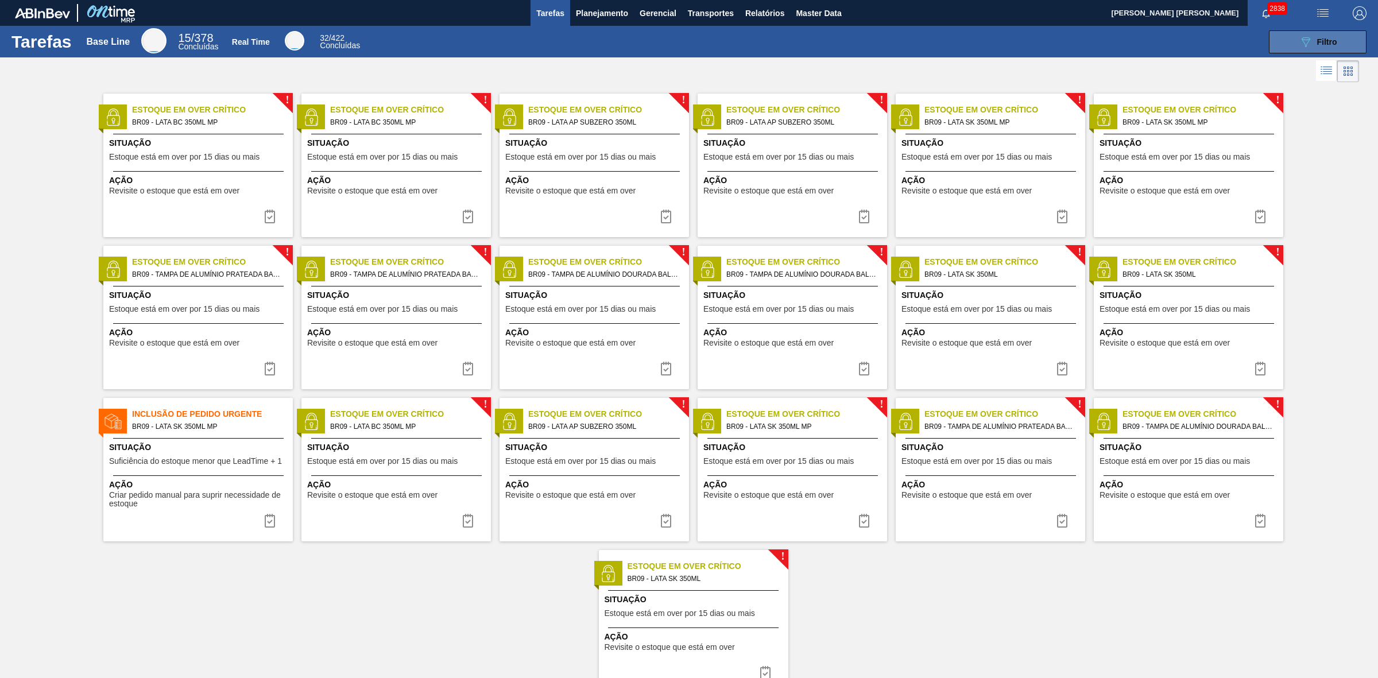
click at [1303, 36] on icon "089F7B8B-B2A5-4AFE-B5C0-19BA573D28AC" at bounding box center [1306, 42] width 14 height 14
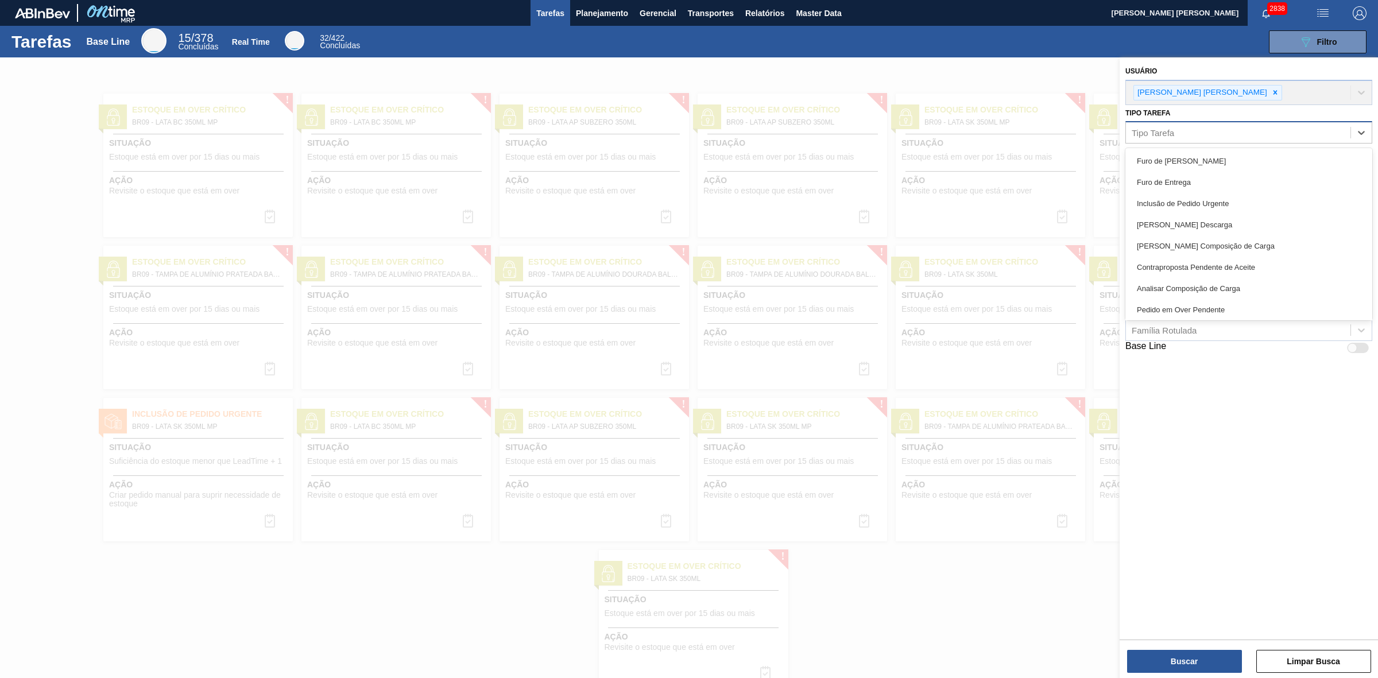
click at [1187, 129] on div "Tipo Tarefa" at bounding box center [1238, 133] width 225 height 17
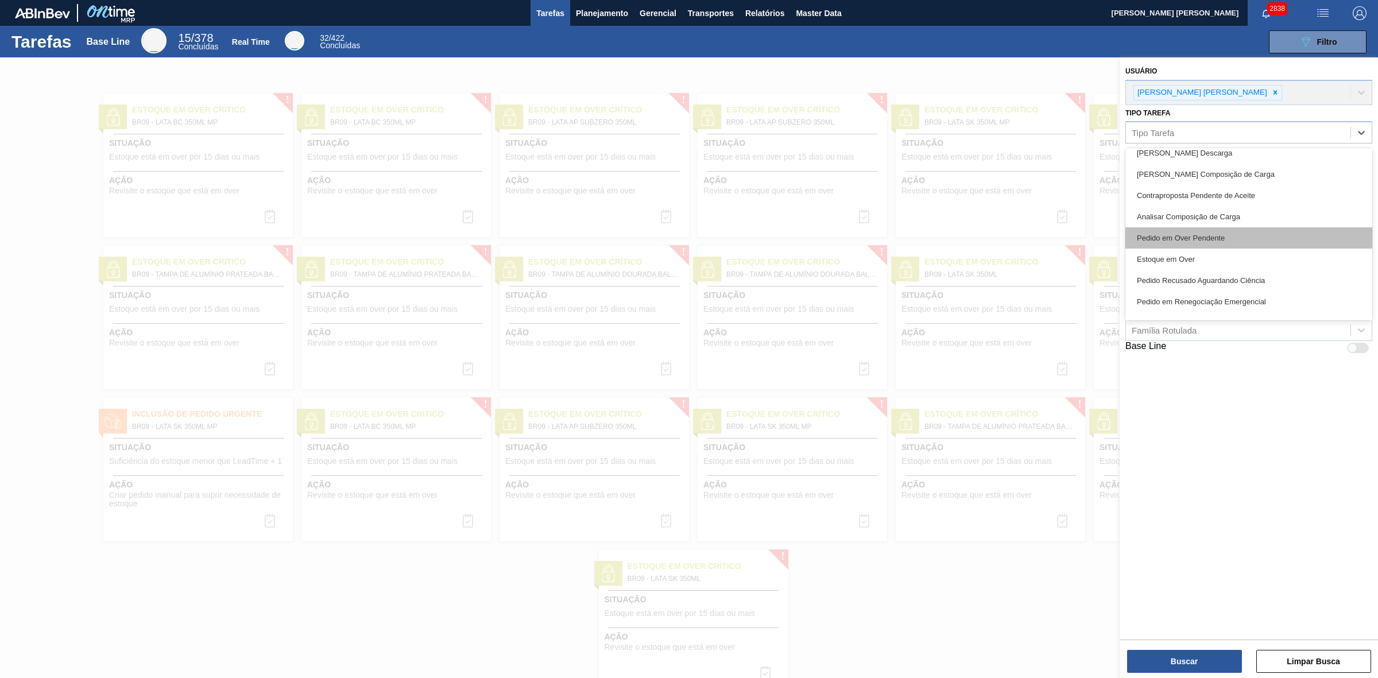
scroll to position [144, 0]
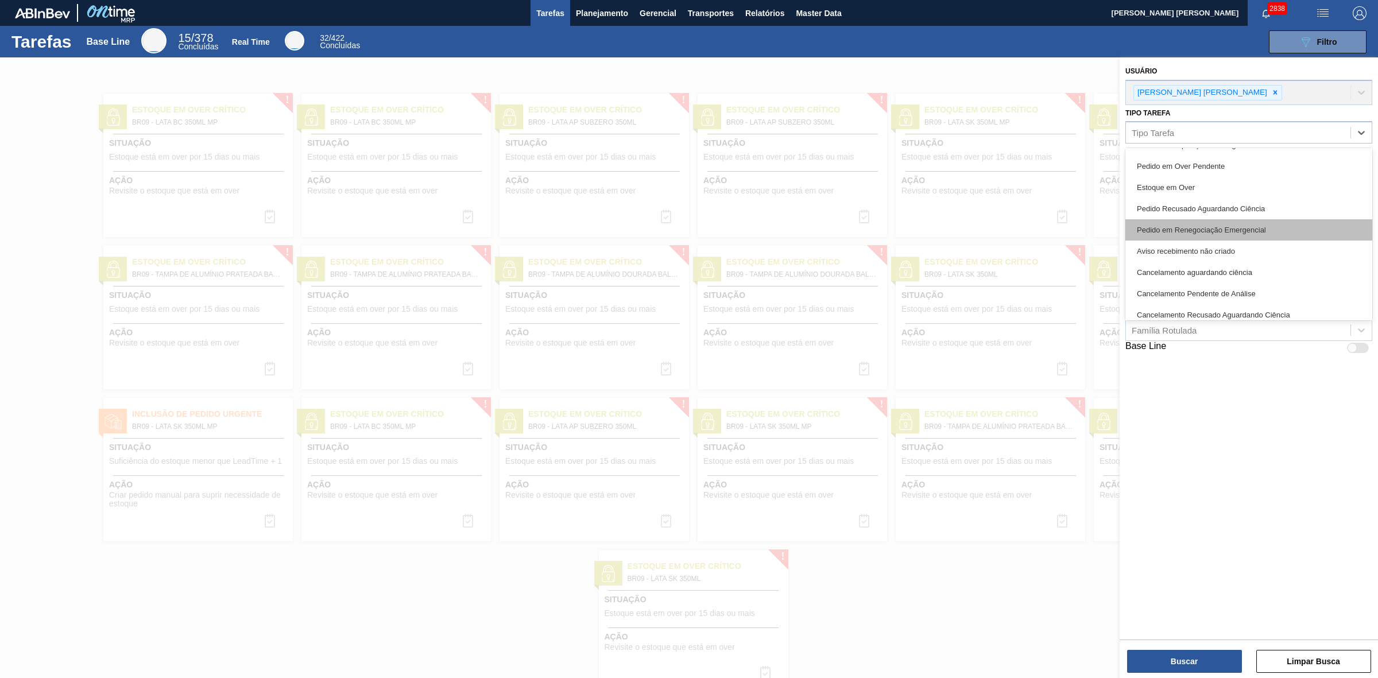
click at [1250, 225] on div "Pedido em Renegociação Emergencial" at bounding box center [1248, 229] width 247 height 21
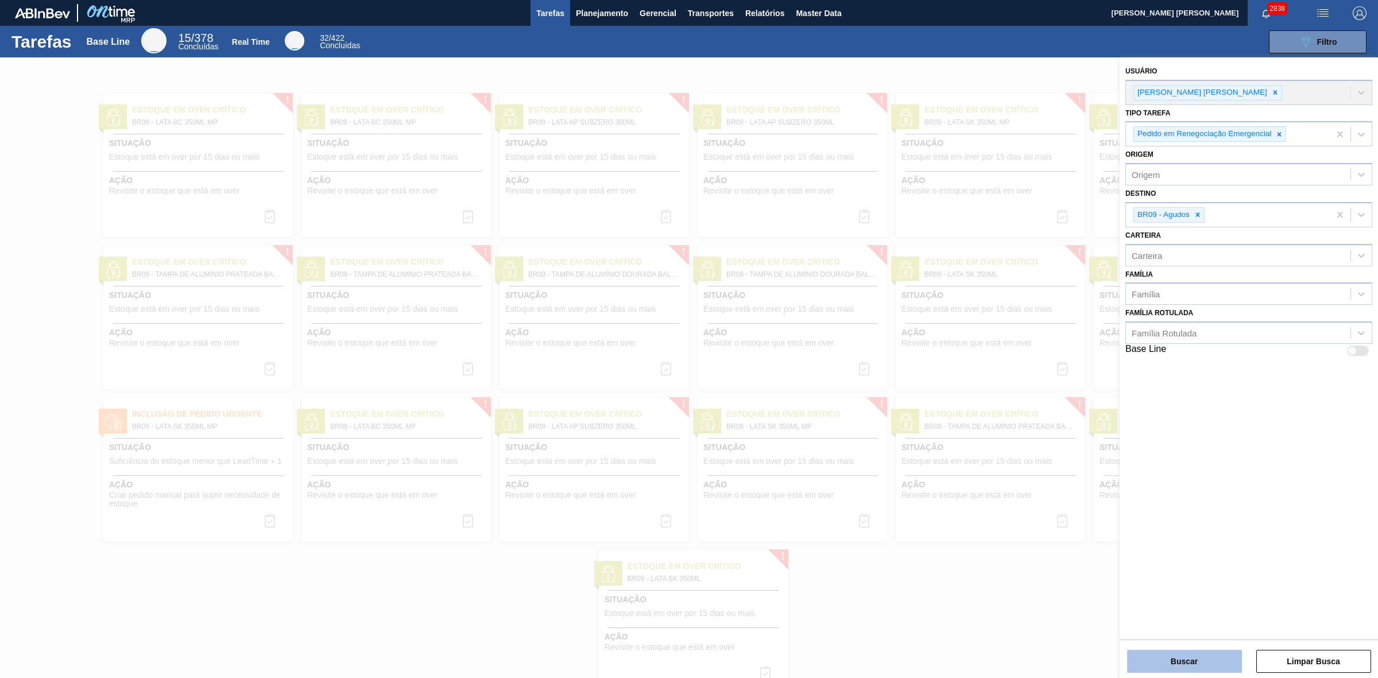
click at [1191, 667] on button "Buscar" at bounding box center [1184, 661] width 115 height 23
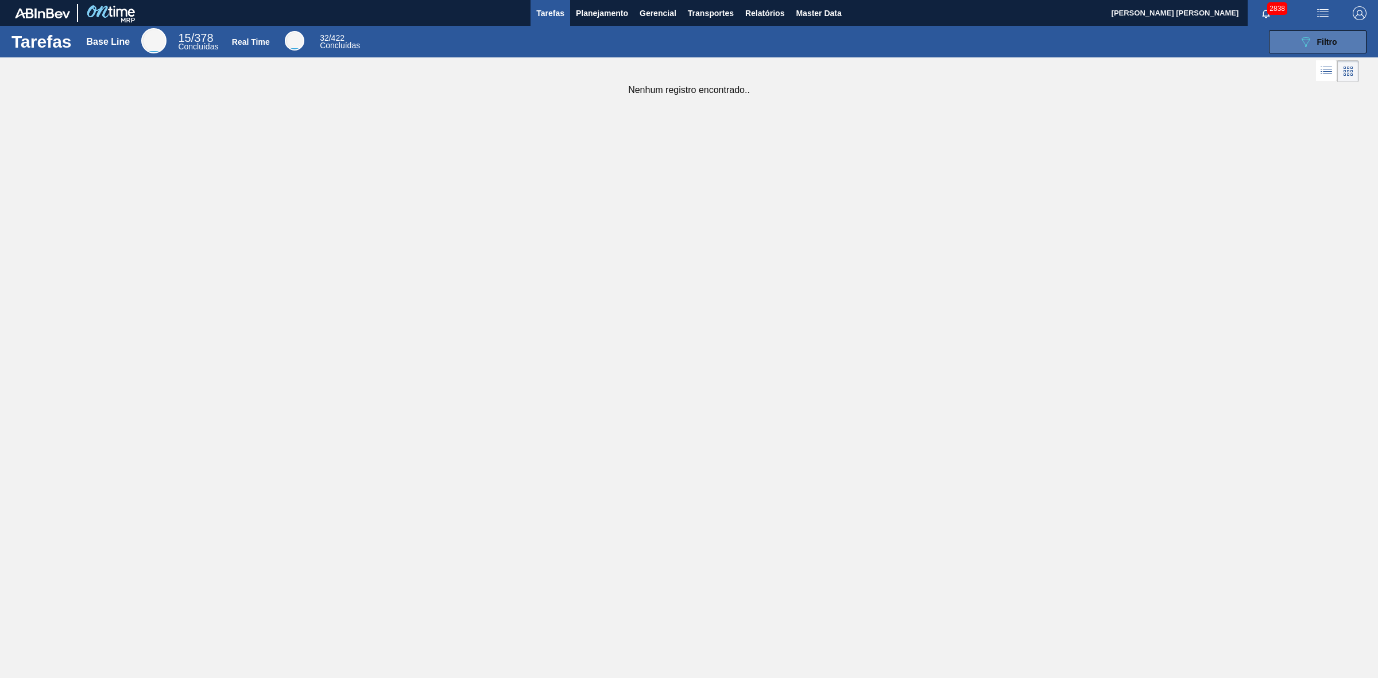
click at [1306, 37] on icon at bounding box center [1306, 42] width 9 height 10
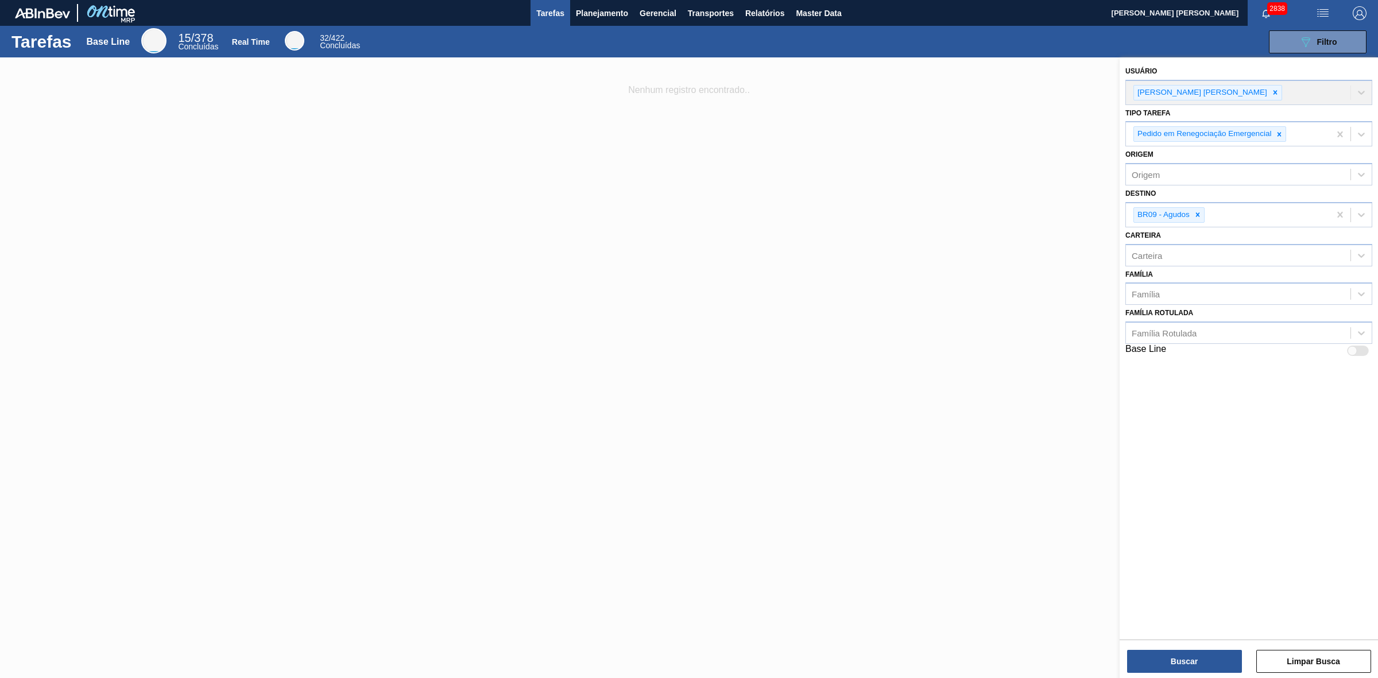
click at [1249, 92] on div "Usuário BRUNO DE MELLO DUARTE" at bounding box center [1248, 84] width 247 height 42
click at [1196, 215] on icon at bounding box center [1198, 215] width 4 height 4
click at [1203, 660] on button "Buscar" at bounding box center [1184, 661] width 115 height 23
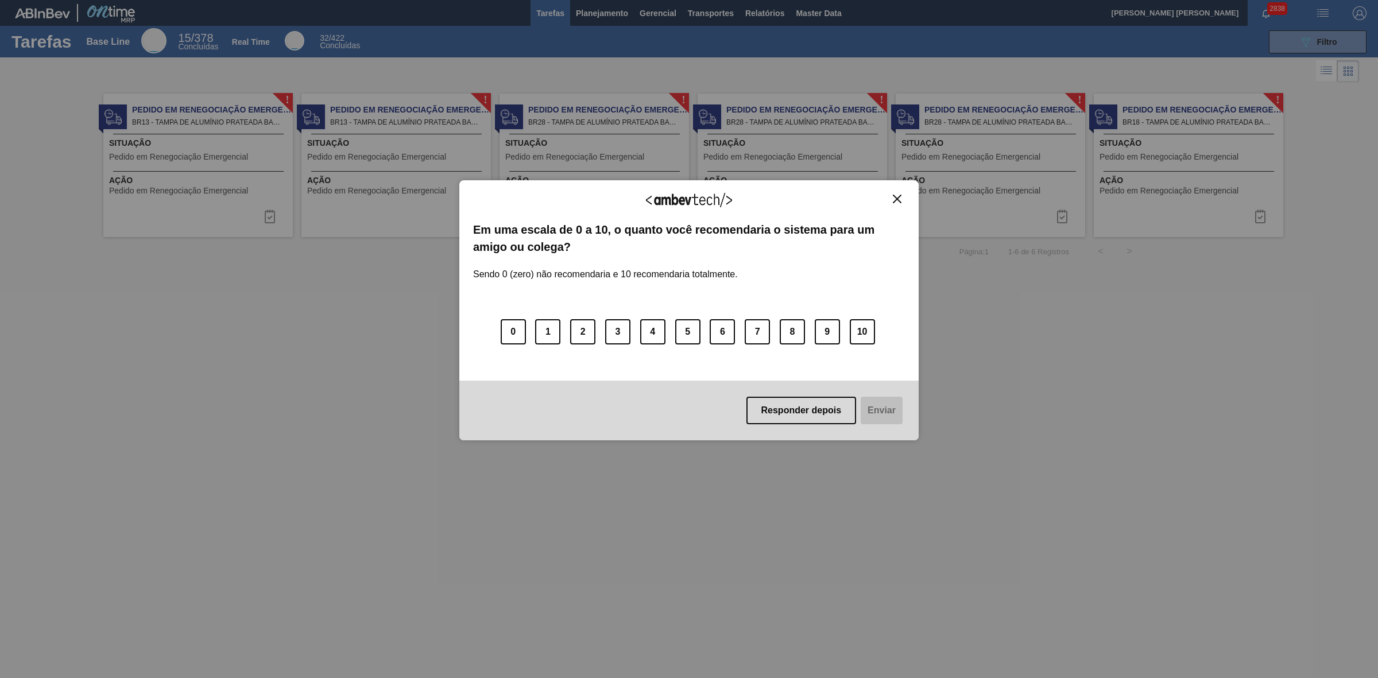
click at [897, 199] on img "Close" at bounding box center [897, 199] width 9 height 9
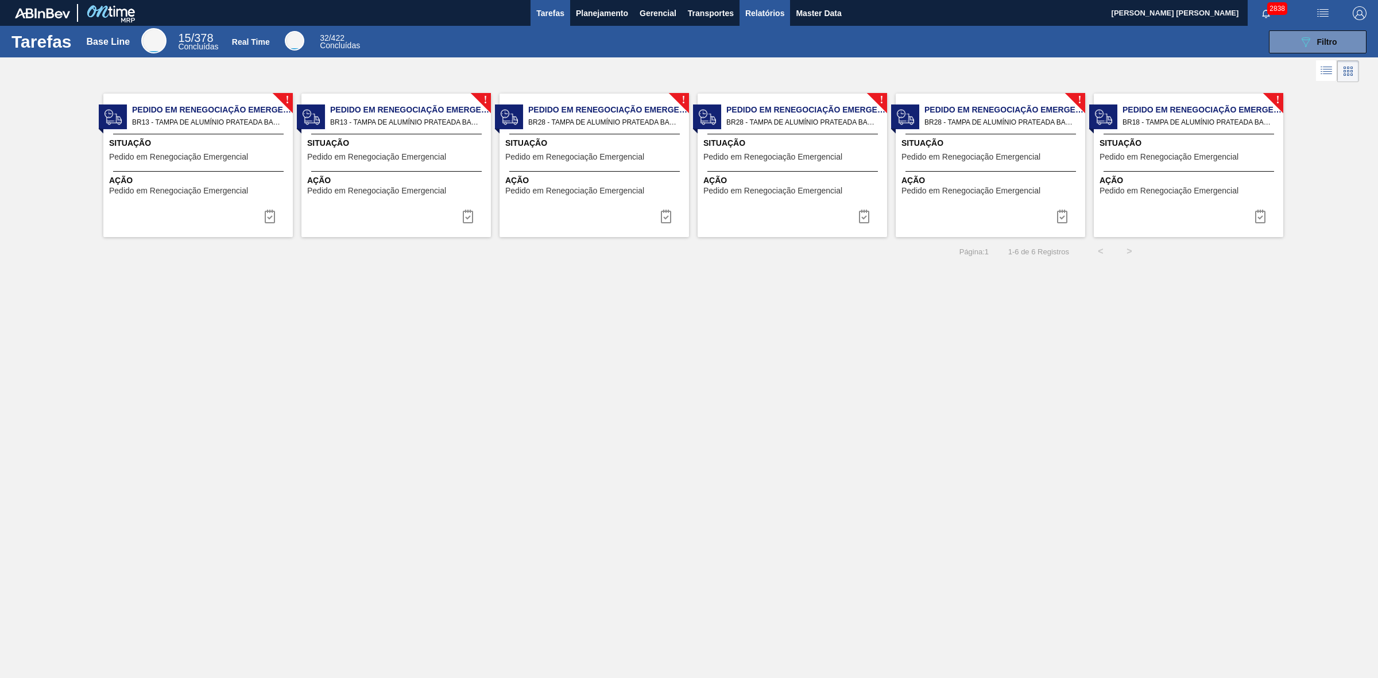
click at [768, 15] on span "Relatórios" at bounding box center [764, 13] width 39 height 14
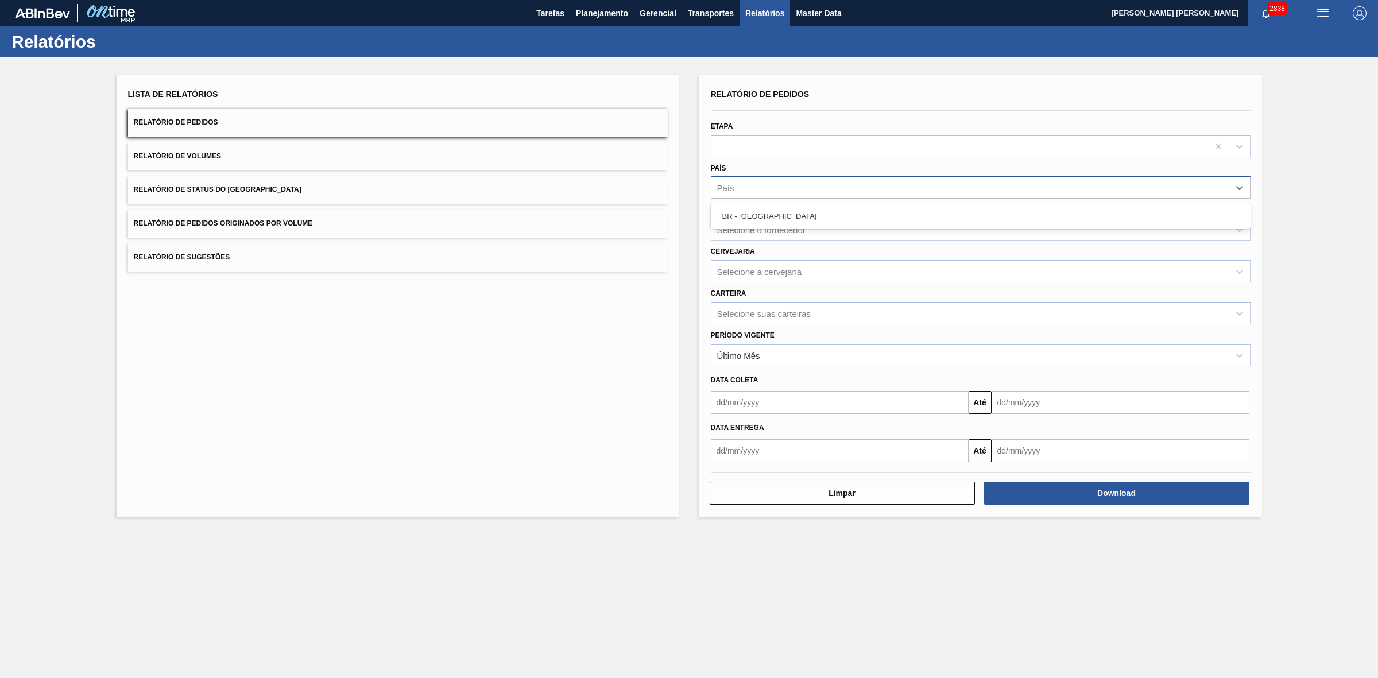
click at [762, 189] on div "País" at bounding box center [969, 188] width 517 height 17
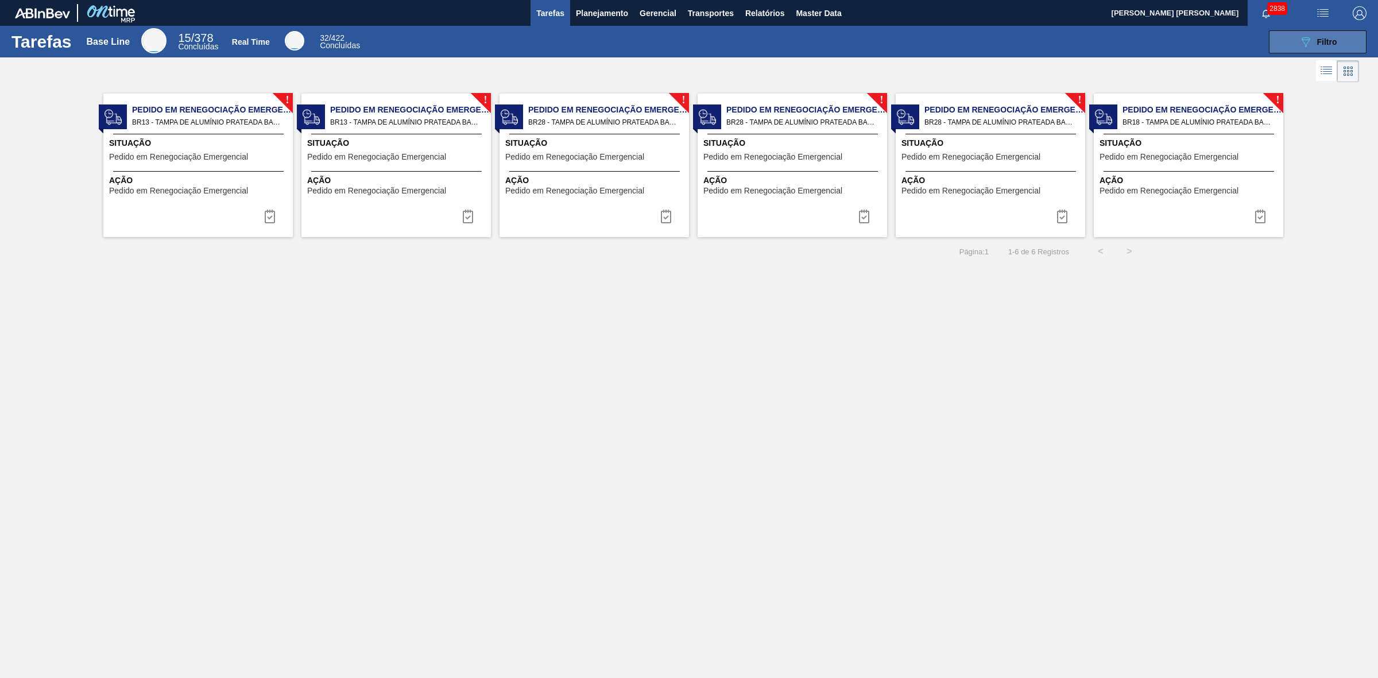
click at [1301, 45] on icon "089F7B8B-B2A5-4AFE-B5C0-19BA573D28AC" at bounding box center [1306, 42] width 14 height 14
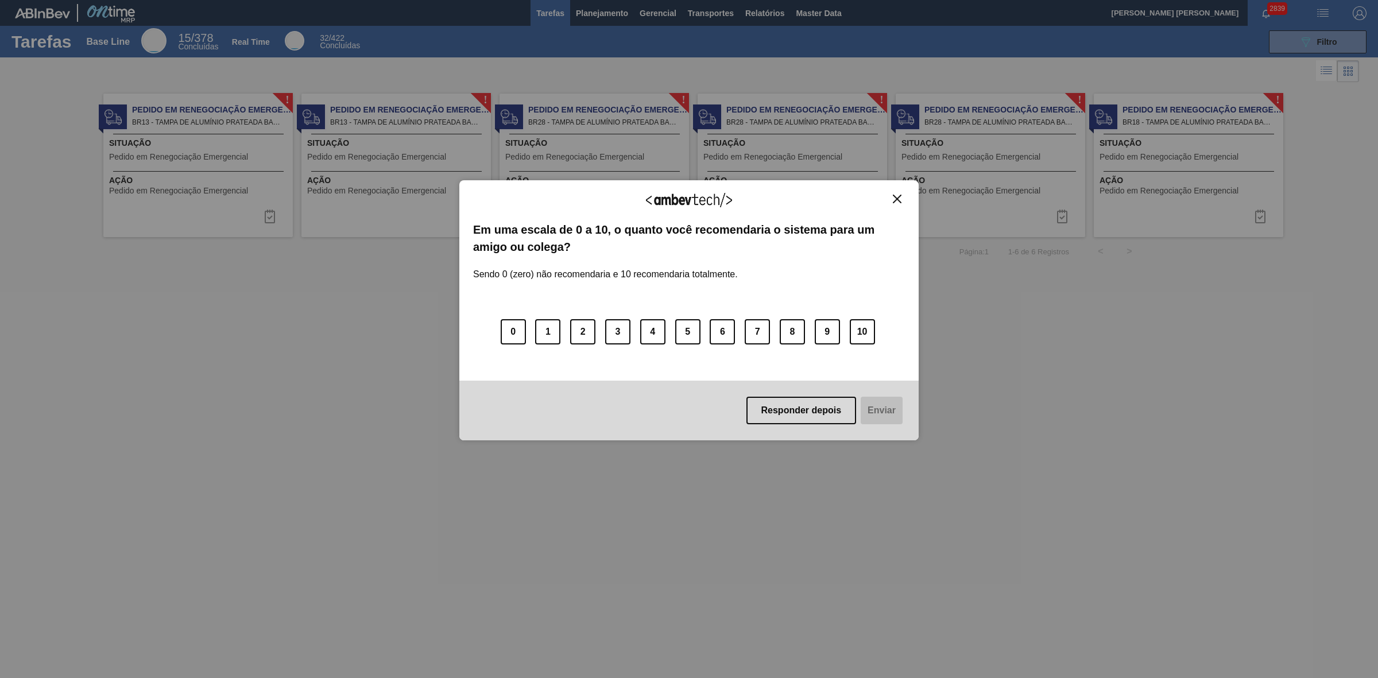
click at [897, 195] on img "Close" at bounding box center [897, 199] width 9 height 9
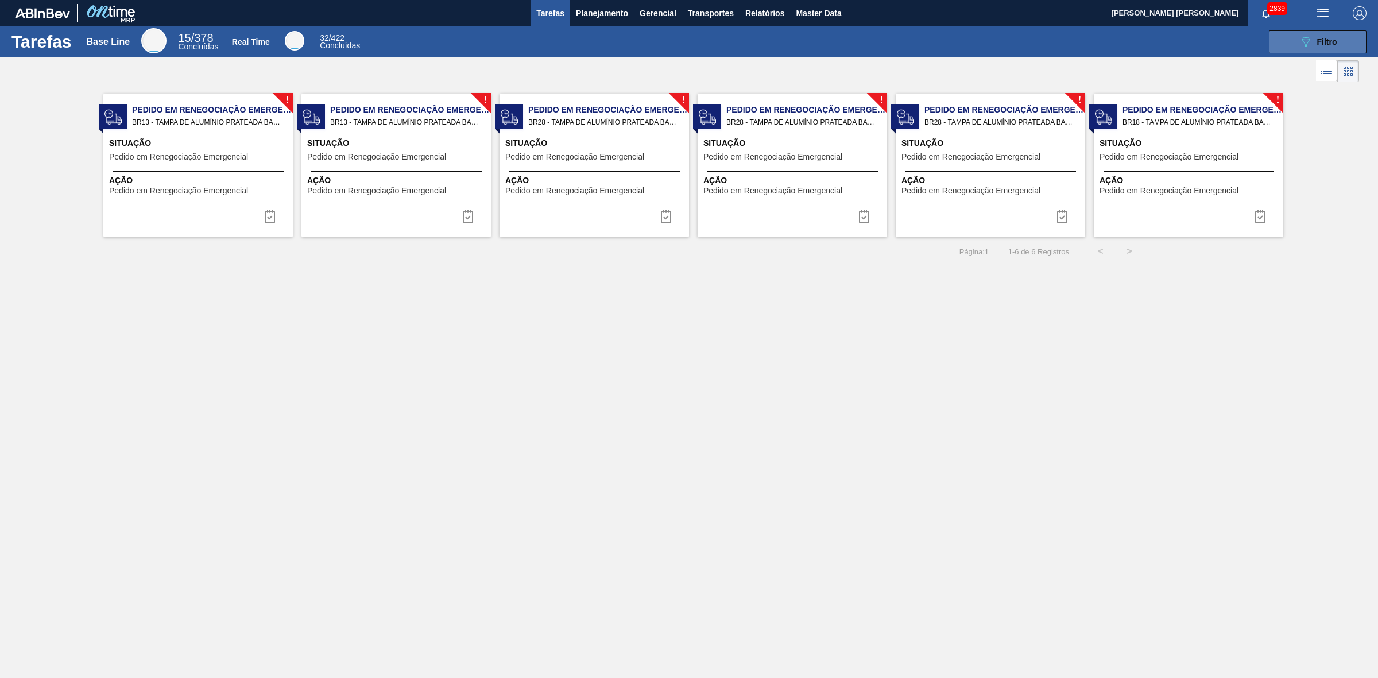
click at [1295, 46] on button "089F7B8B-B2A5-4AFE-B5C0-19BA573D28AC Filtro" at bounding box center [1318, 41] width 98 height 23
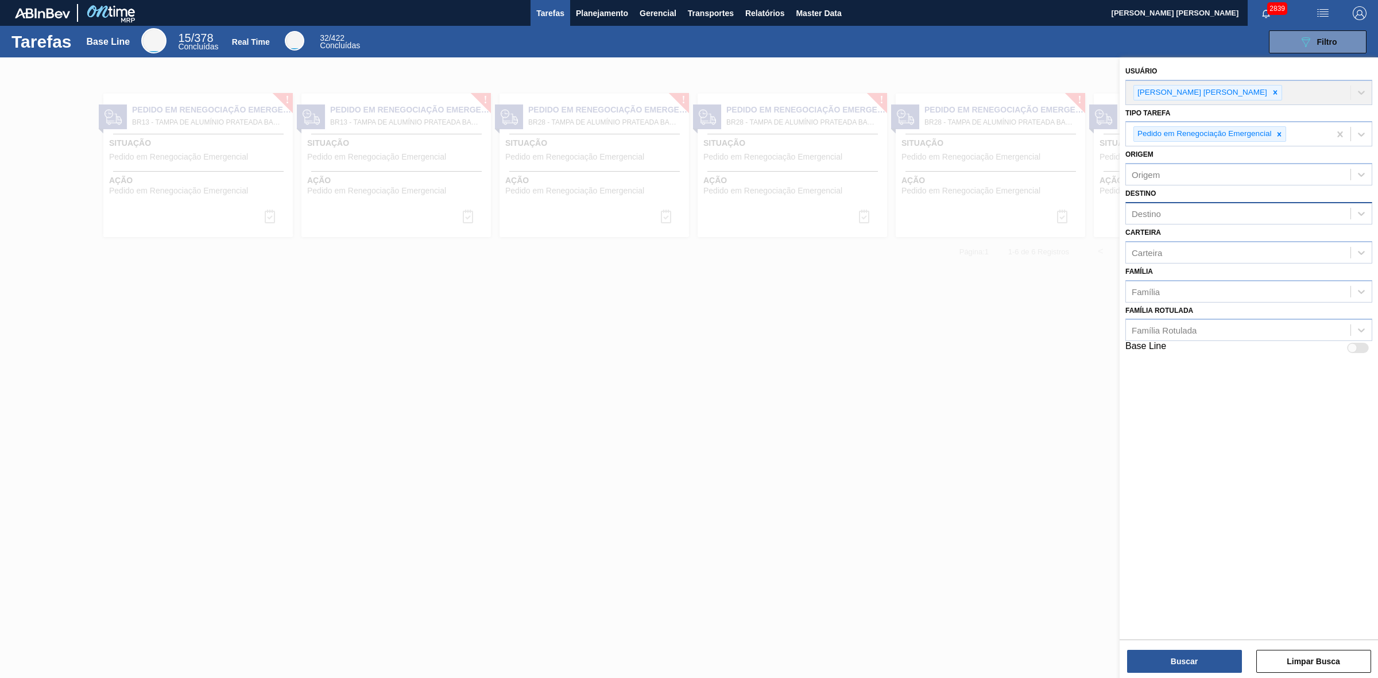
click at [1167, 211] on div "Destino" at bounding box center [1238, 213] width 225 height 17
type input "09"
click at [1157, 260] on div "BR09 - Agudos" at bounding box center [1248, 263] width 247 height 21
click at [1183, 659] on button "Buscar" at bounding box center [1184, 661] width 115 height 23
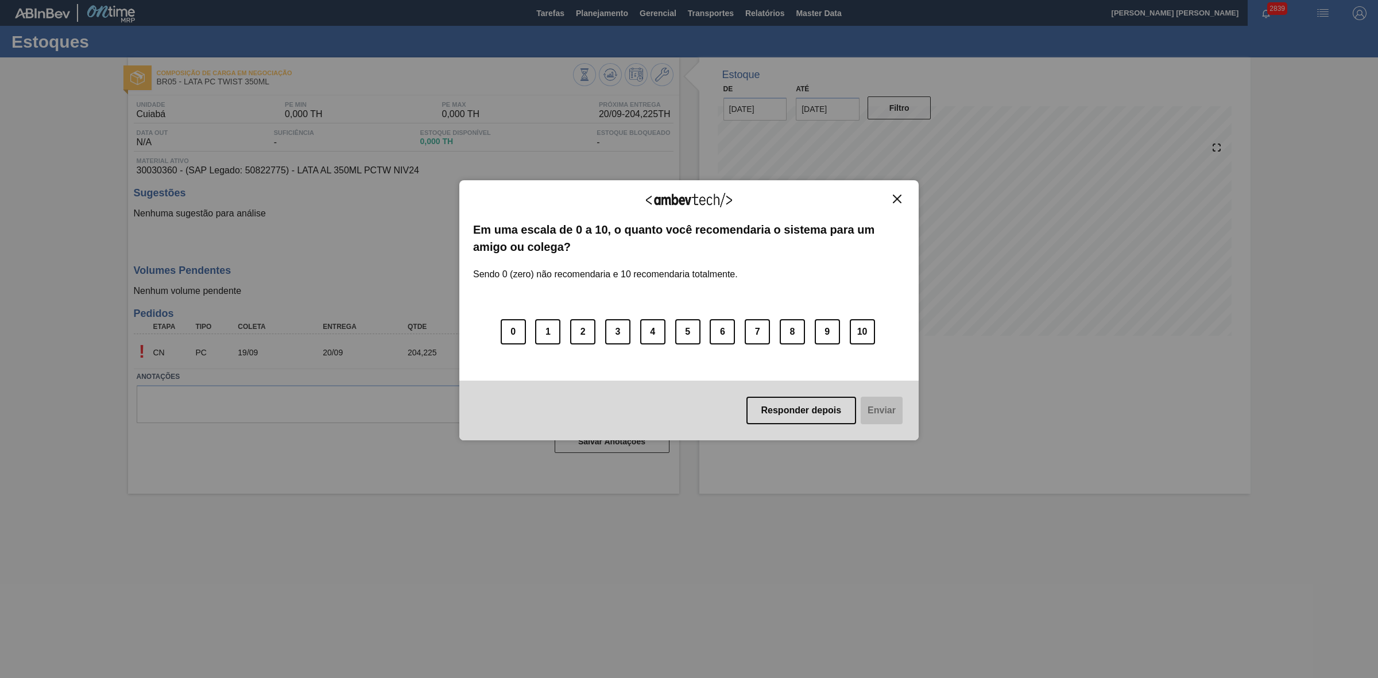
click at [899, 199] on img "Close" at bounding box center [897, 199] width 9 height 9
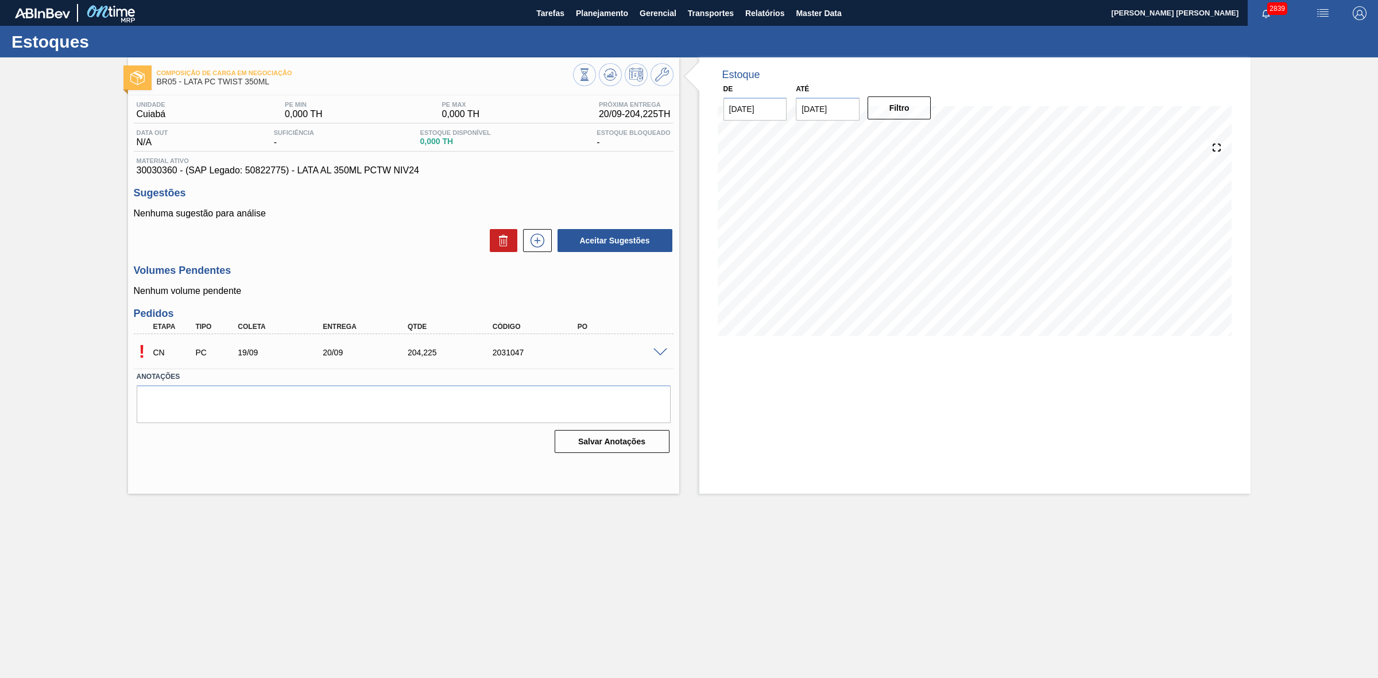
click at [657, 355] on span at bounding box center [660, 353] width 14 height 9
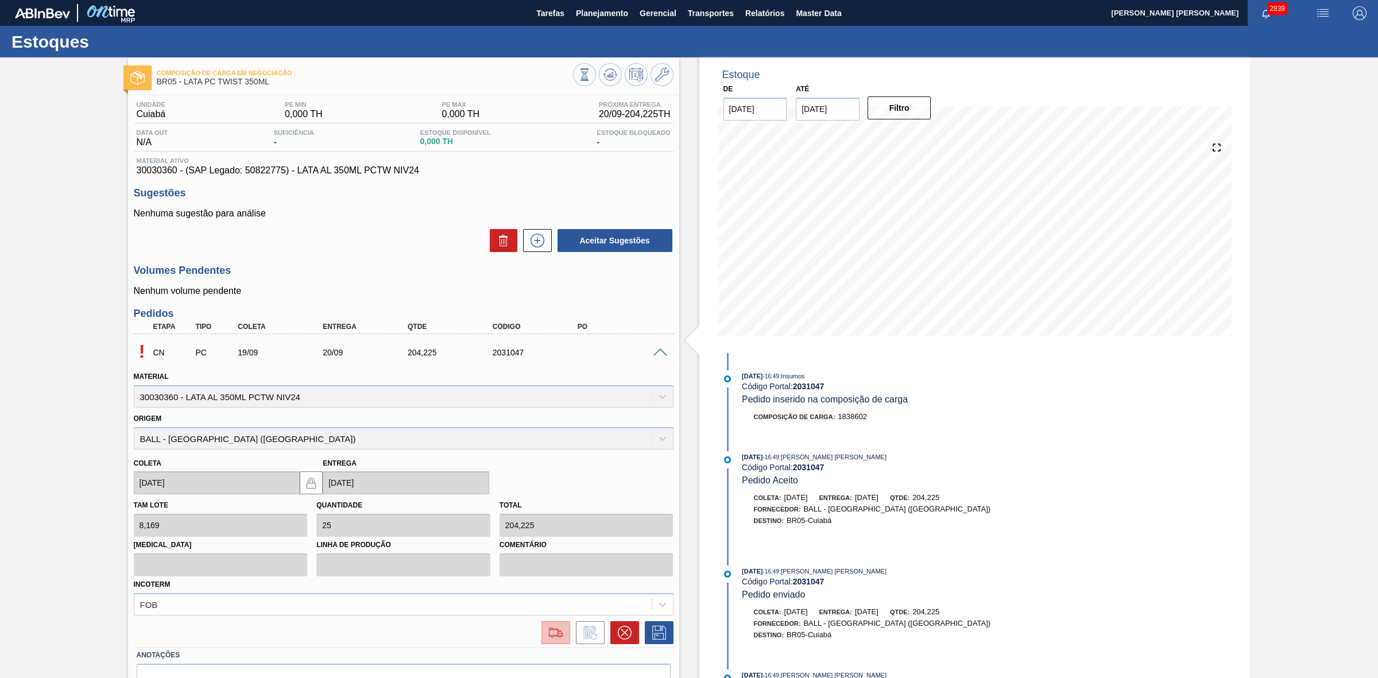
click at [551, 636] on img at bounding box center [556, 633] width 18 height 14
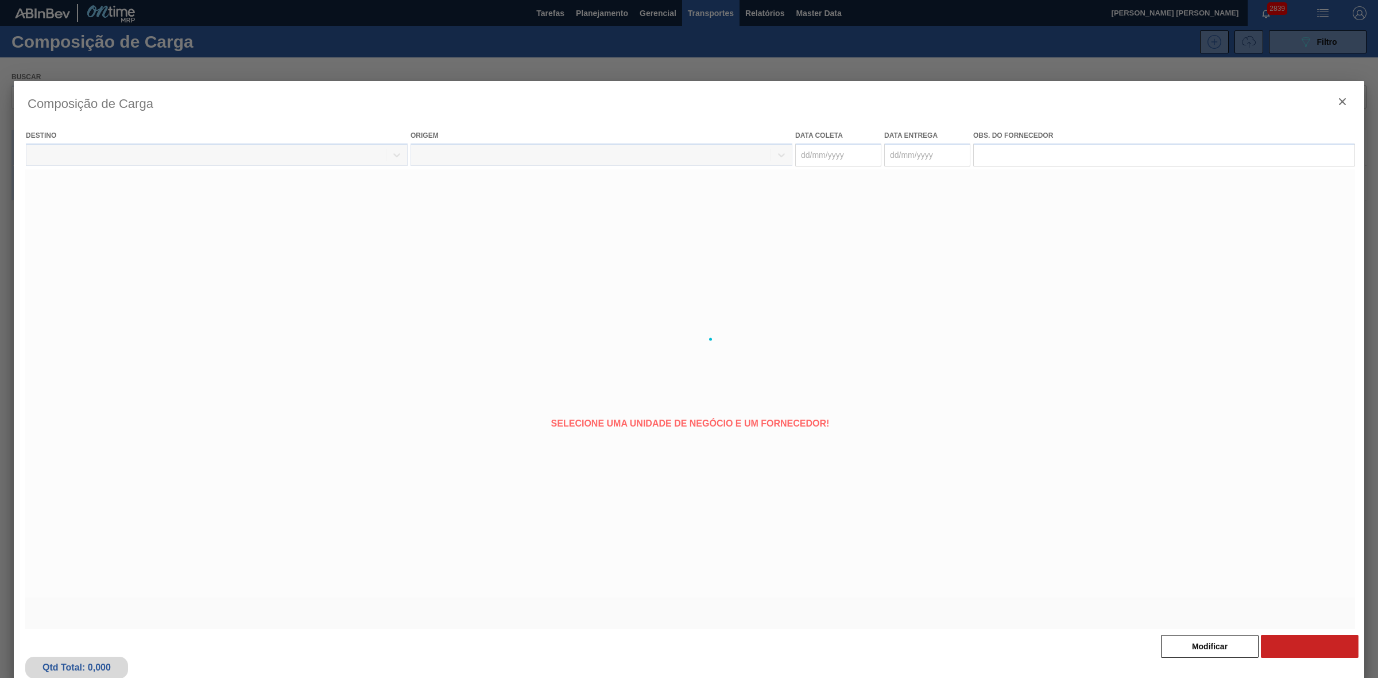
type coleta "[DATE]"
type entrega "[DATE]"
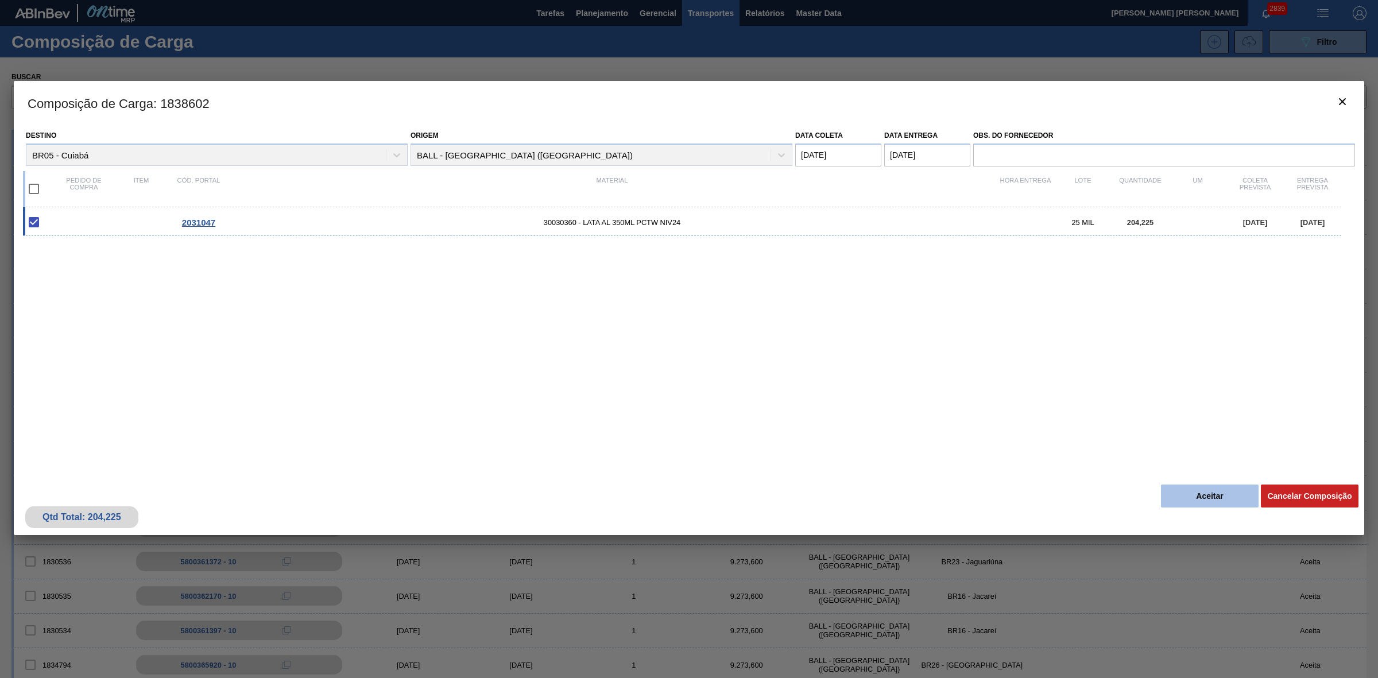
click at [1187, 491] on button "Aceitar" at bounding box center [1210, 496] width 98 height 23
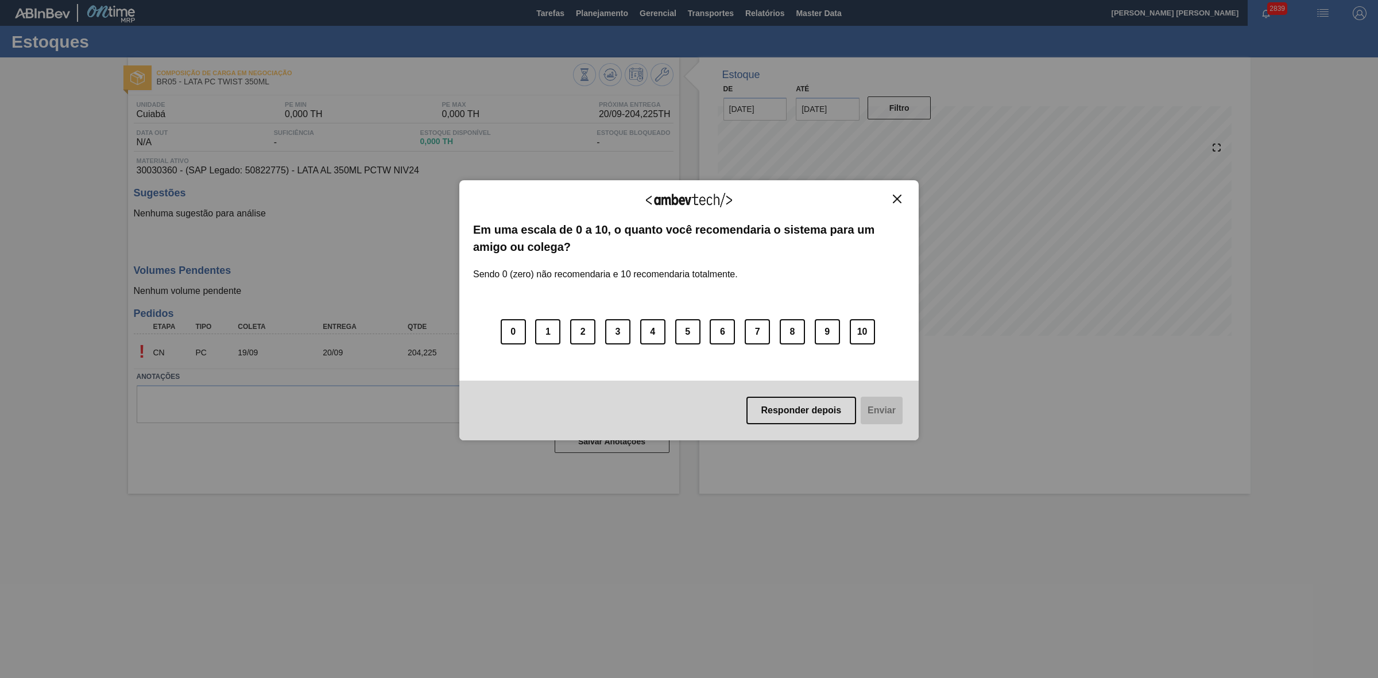
click at [901, 199] on img "Close" at bounding box center [897, 199] width 9 height 9
click at [896, 199] on img "Close" at bounding box center [897, 199] width 9 height 9
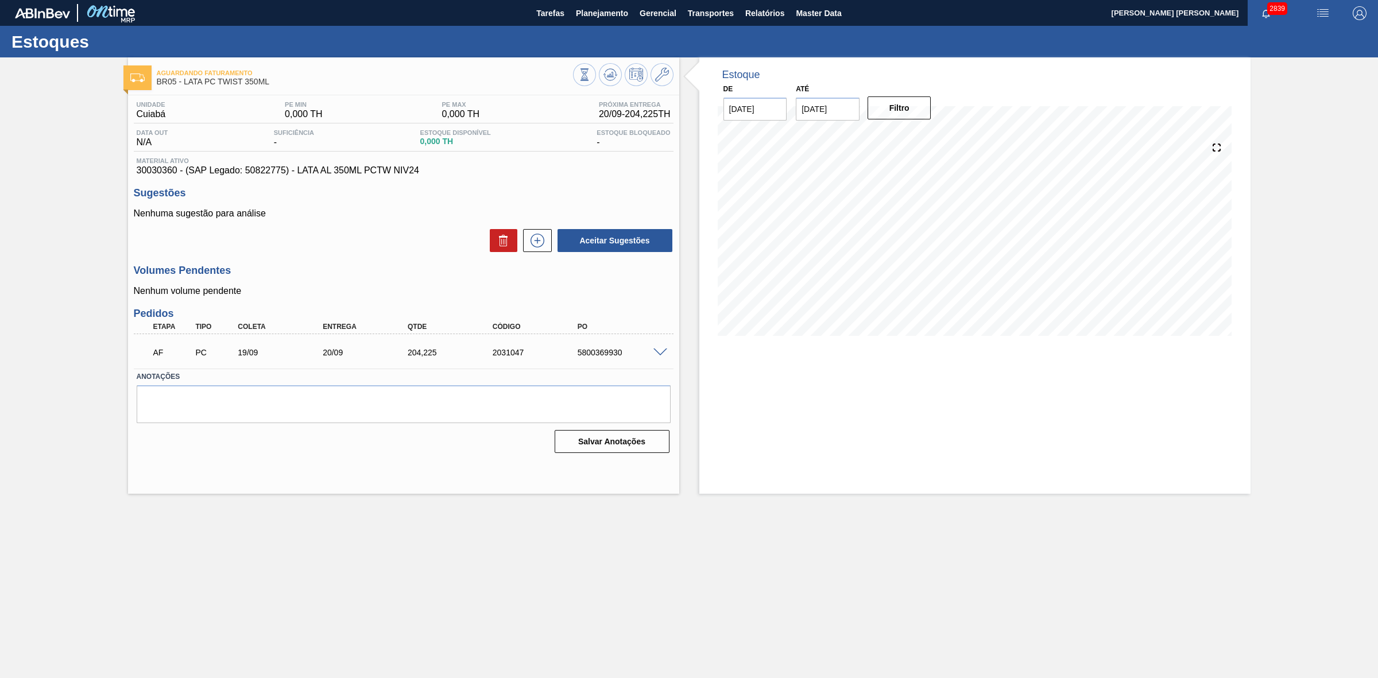
click at [653, 355] on span at bounding box center [660, 353] width 14 height 9
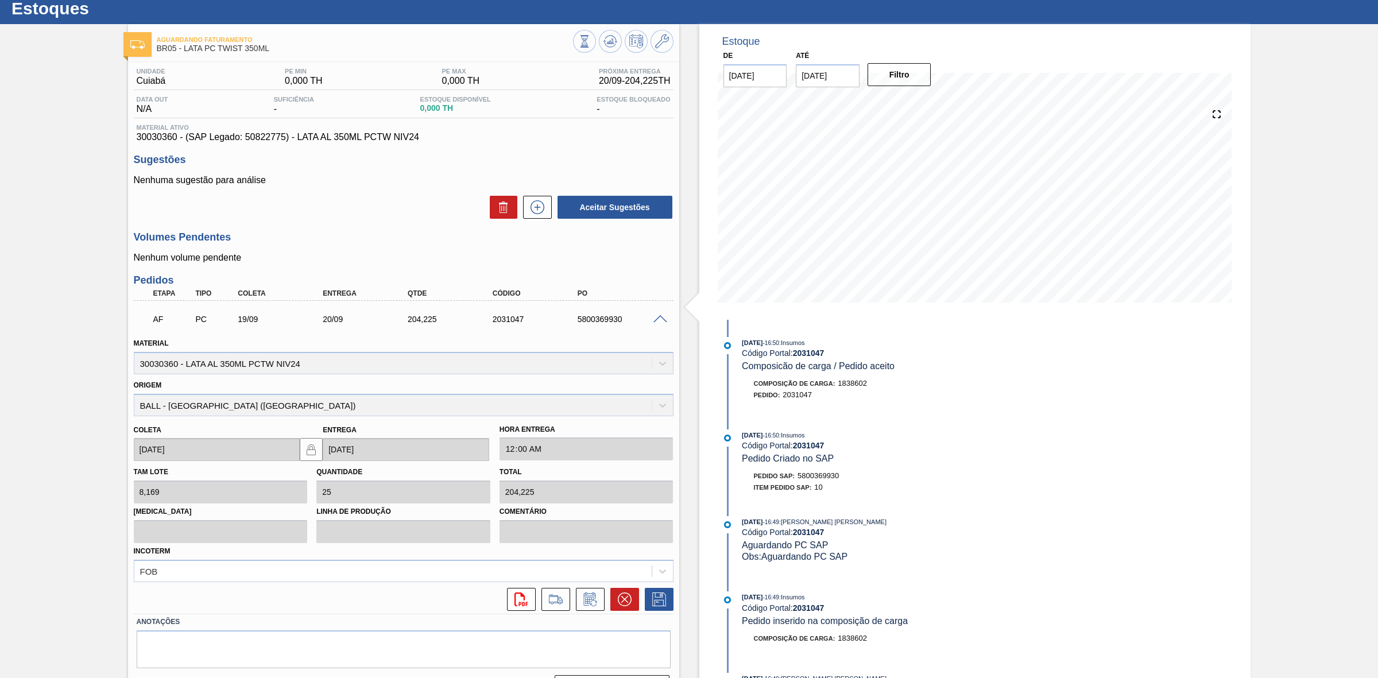
scroll to position [63, 0]
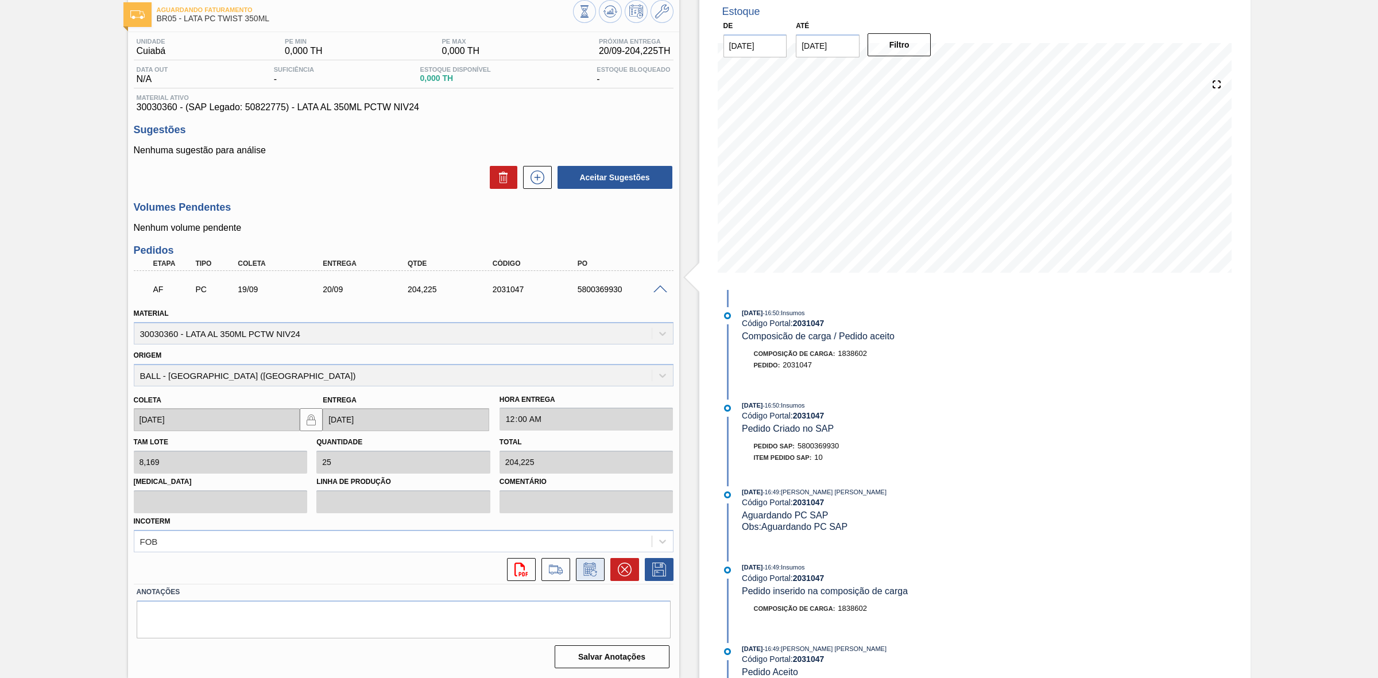
click at [586, 564] on icon at bounding box center [590, 570] width 18 height 14
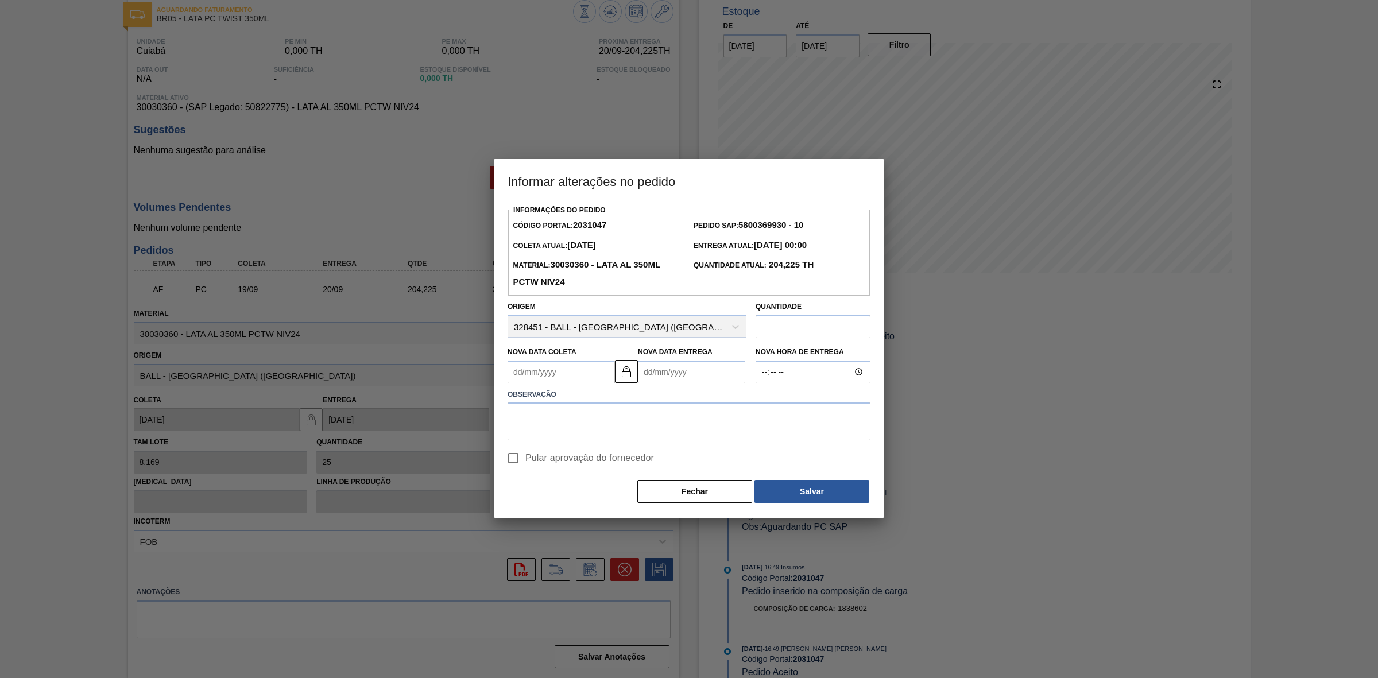
click at [564, 365] on Coleta2031047 "Nova Data Coleta" at bounding box center [561, 372] width 107 height 23
click at [521, 491] on div "21" at bounding box center [521, 493] width 16 height 16
type Coleta2031047 "21/09/2025"
type Entrega2031047 "22/09/2025"
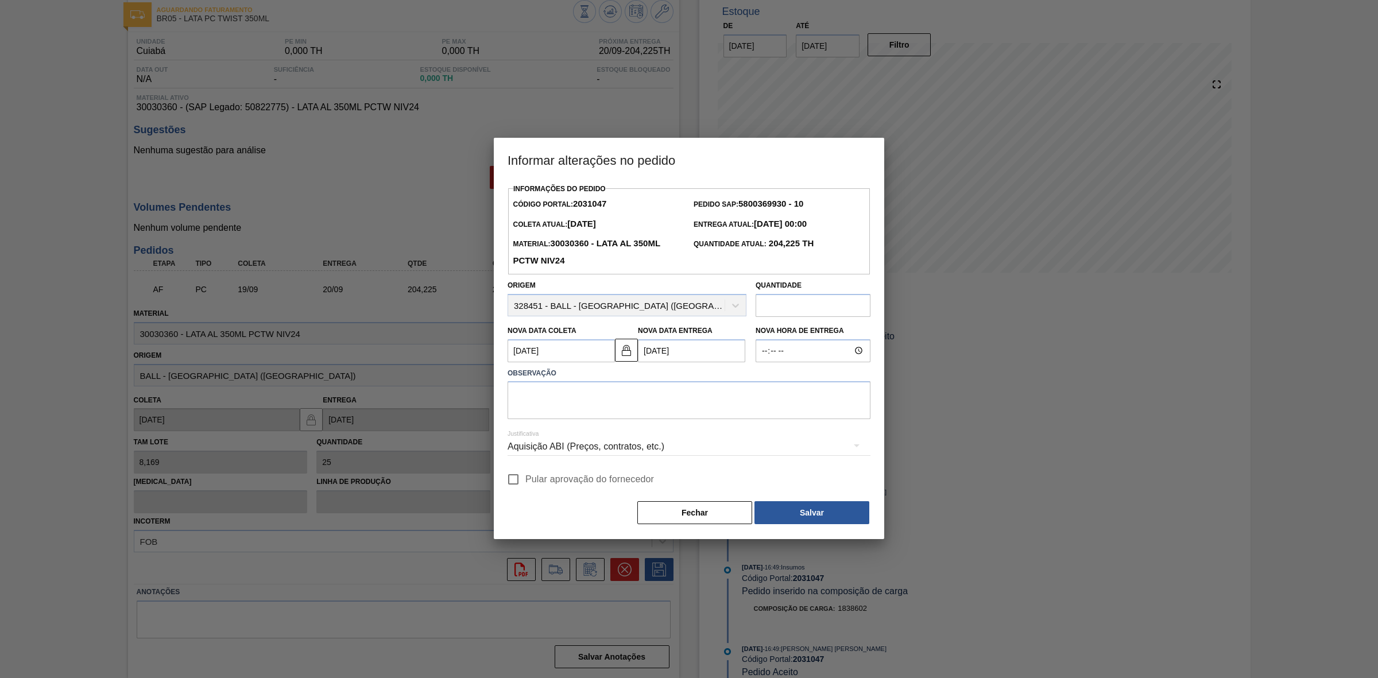
click at [587, 442] on div "Aquisição ABI (Preços, contratos, etc.)" at bounding box center [689, 447] width 363 height 32
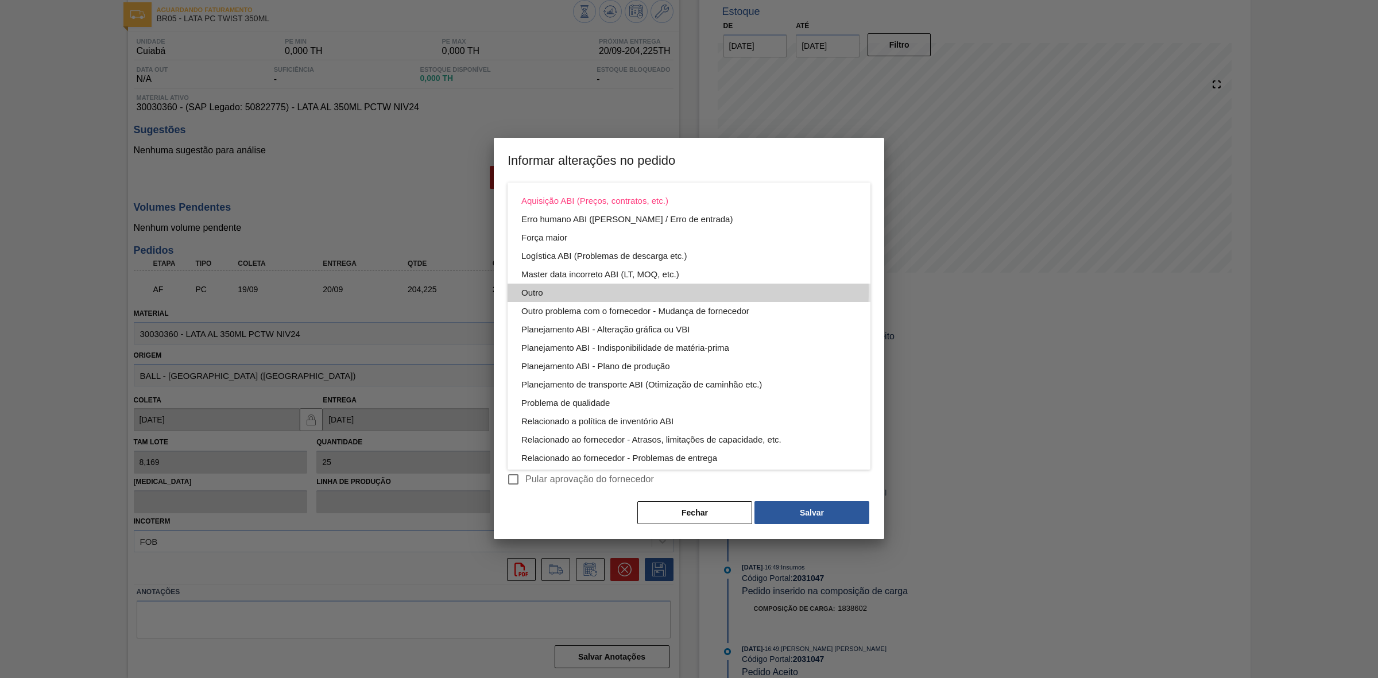
click at [541, 290] on div "Outro" at bounding box center [688, 293] width 335 height 18
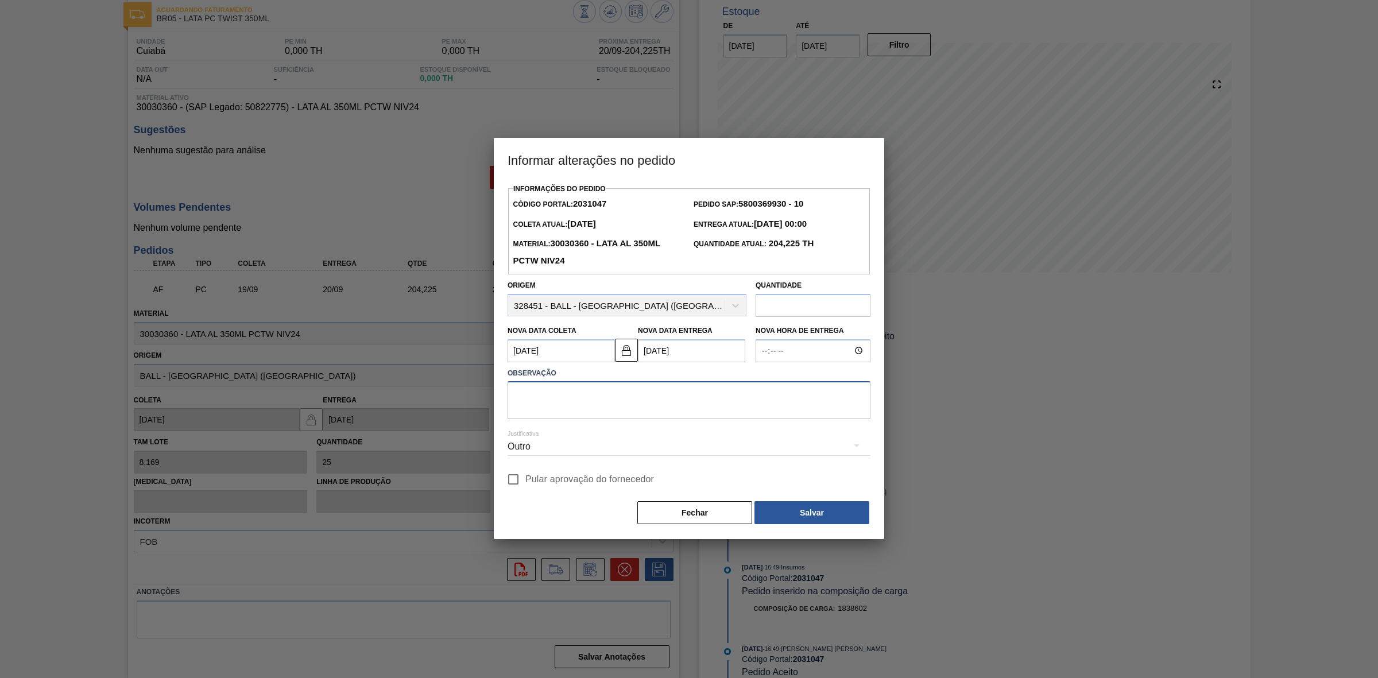
click at [595, 406] on textarea at bounding box center [689, 400] width 363 height 38
type textarea "Teste"
click at [799, 512] on button "Salvar" at bounding box center [811, 512] width 115 height 23
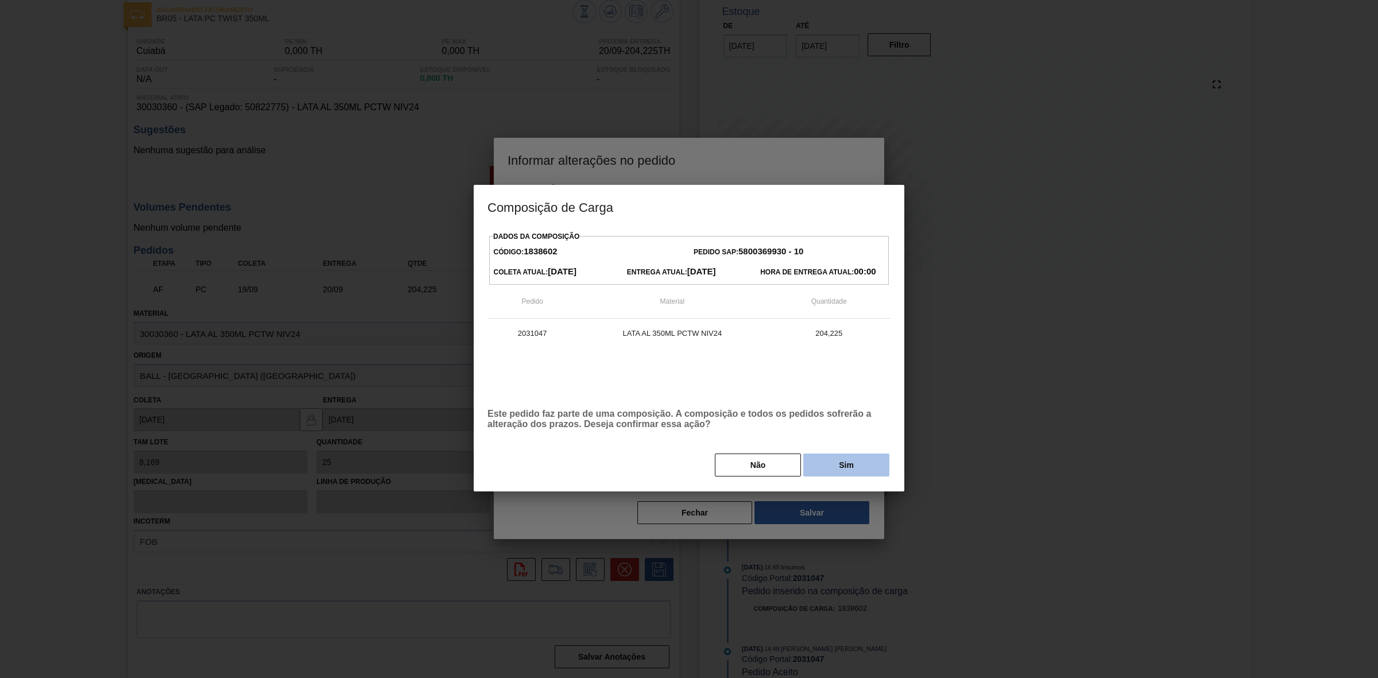
click at [840, 466] on button "Sim" at bounding box center [846, 465] width 86 height 23
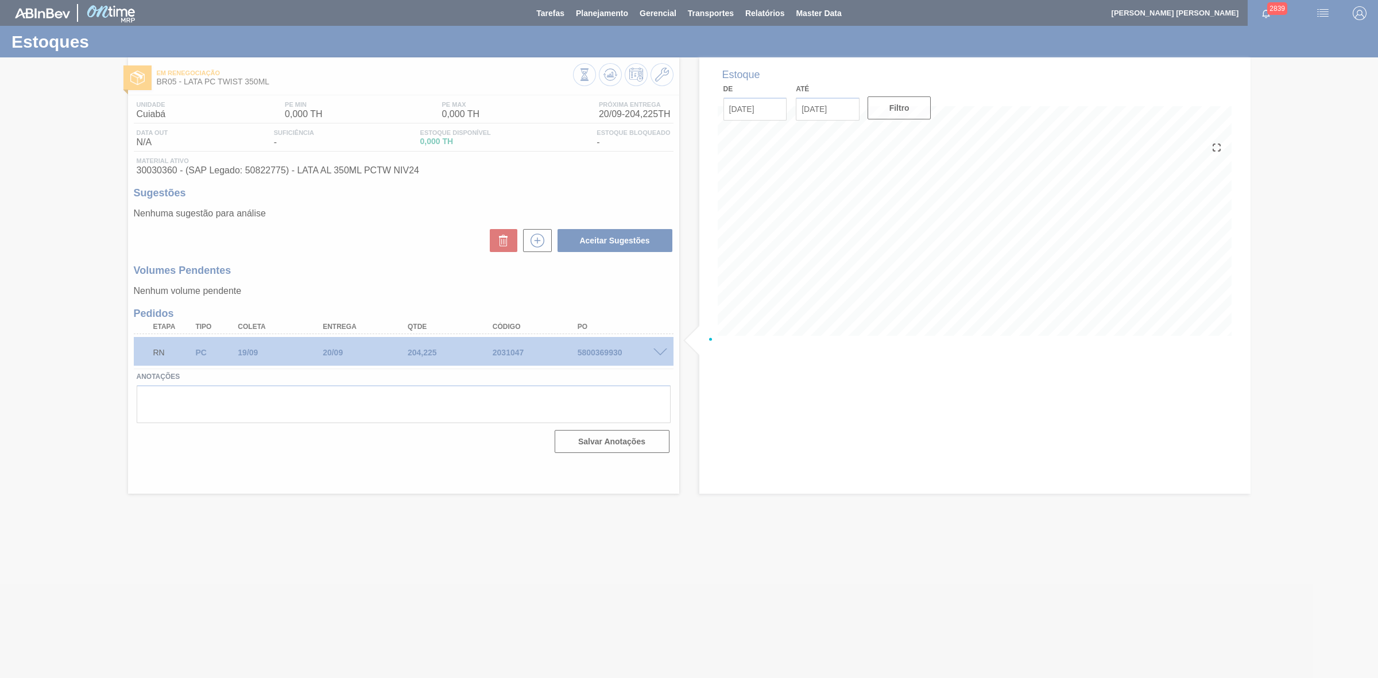
scroll to position [0, 0]
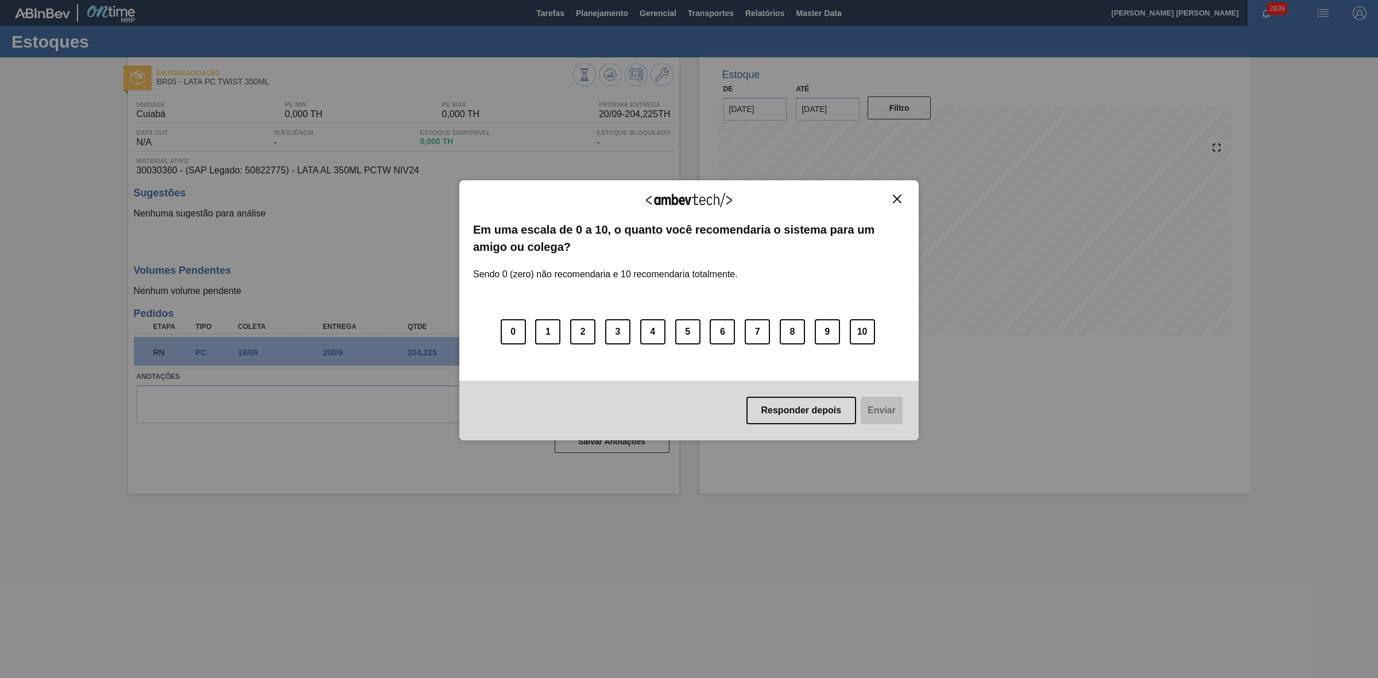
click at [902, 196] on button "Close" at bounding box center [897, 199] width 16 height 10
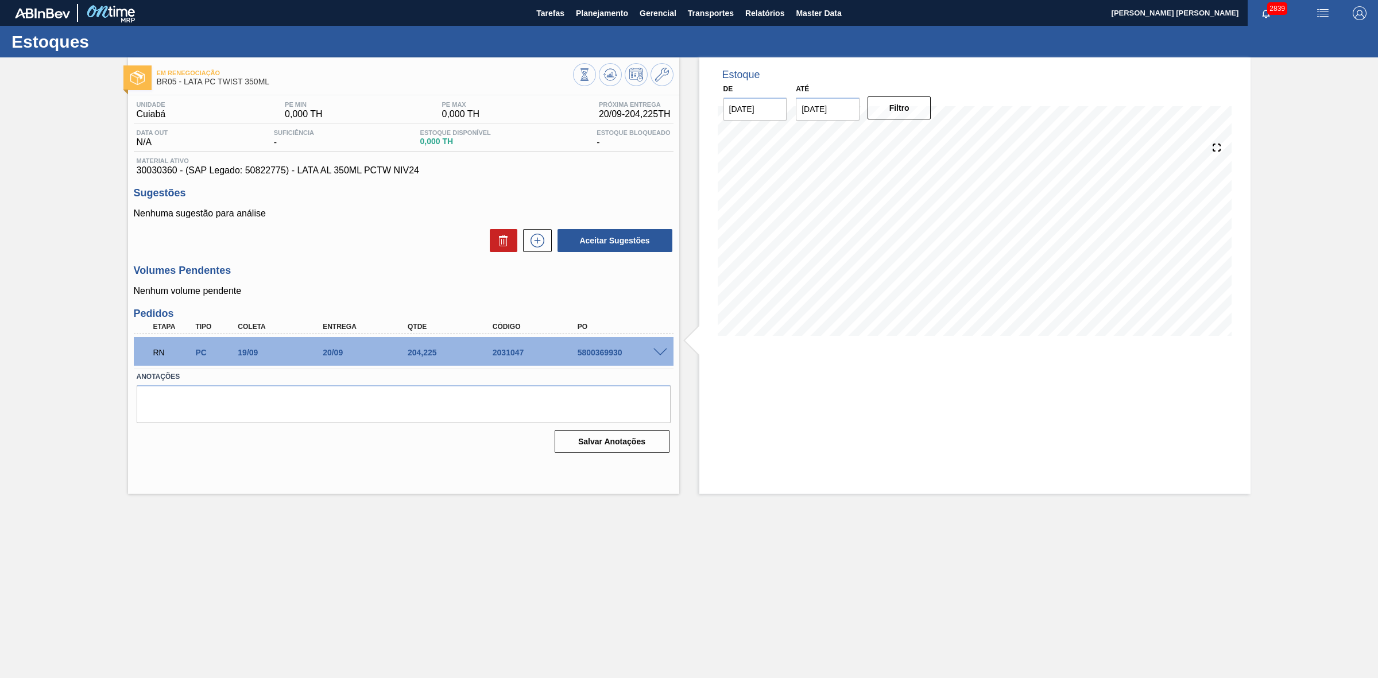
click at [600, 354] on div "5800369930" at bounding box center [623, 352] width 96 height 9
copy div "5800369930"
click at [616, 9] on span "Planejamento" at bounding box center [602, 13] width 52 height 14
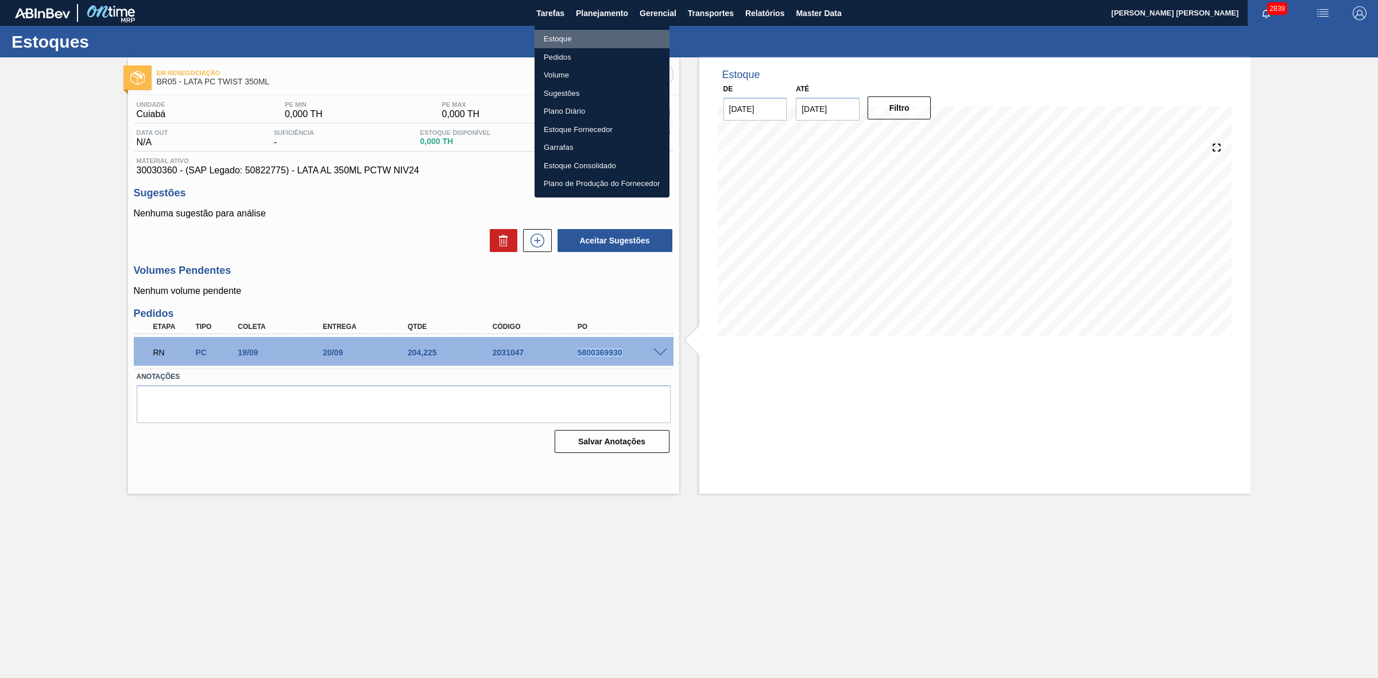
click at [566, 35] on li "Estoque" at bounding box center [602, 39] width 135 height 18
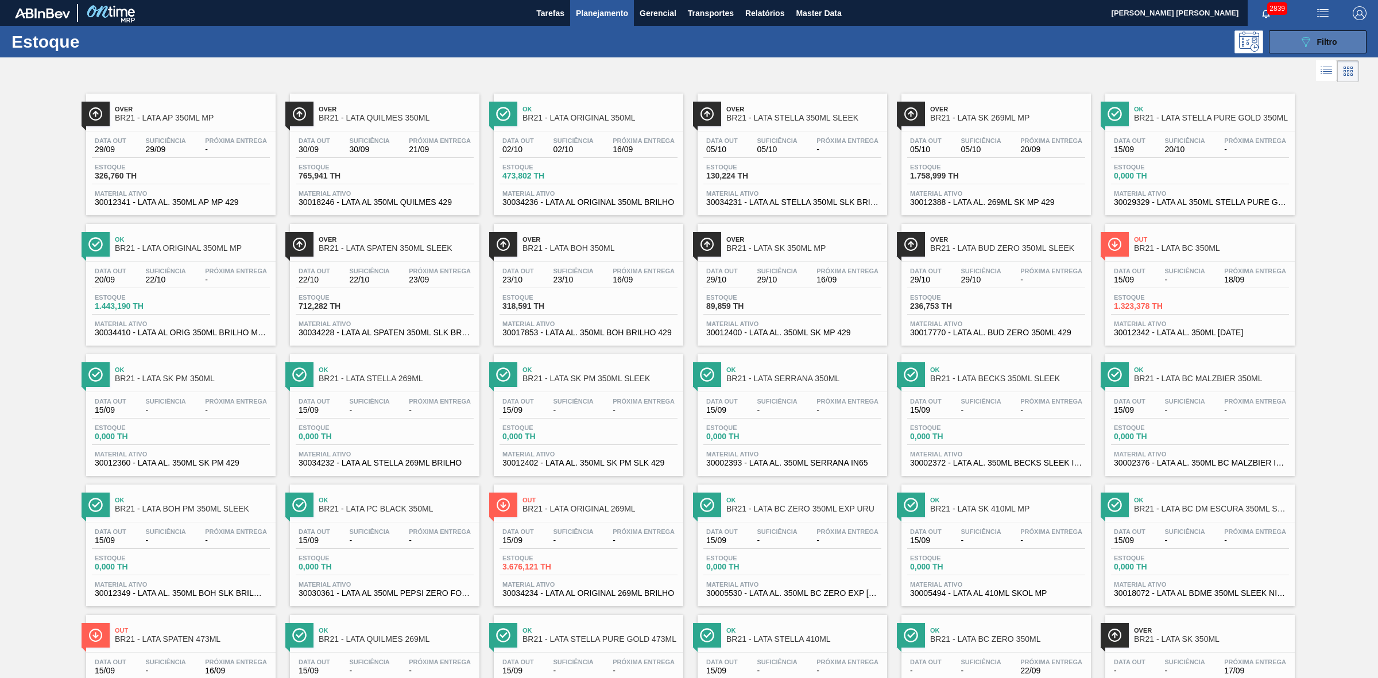
click at [1304, 43] on icon "089F7B8B-B2A5-4AFE-B5C0-19BA573D28AC" at bounding box center [1306, 42] width 14 height 14
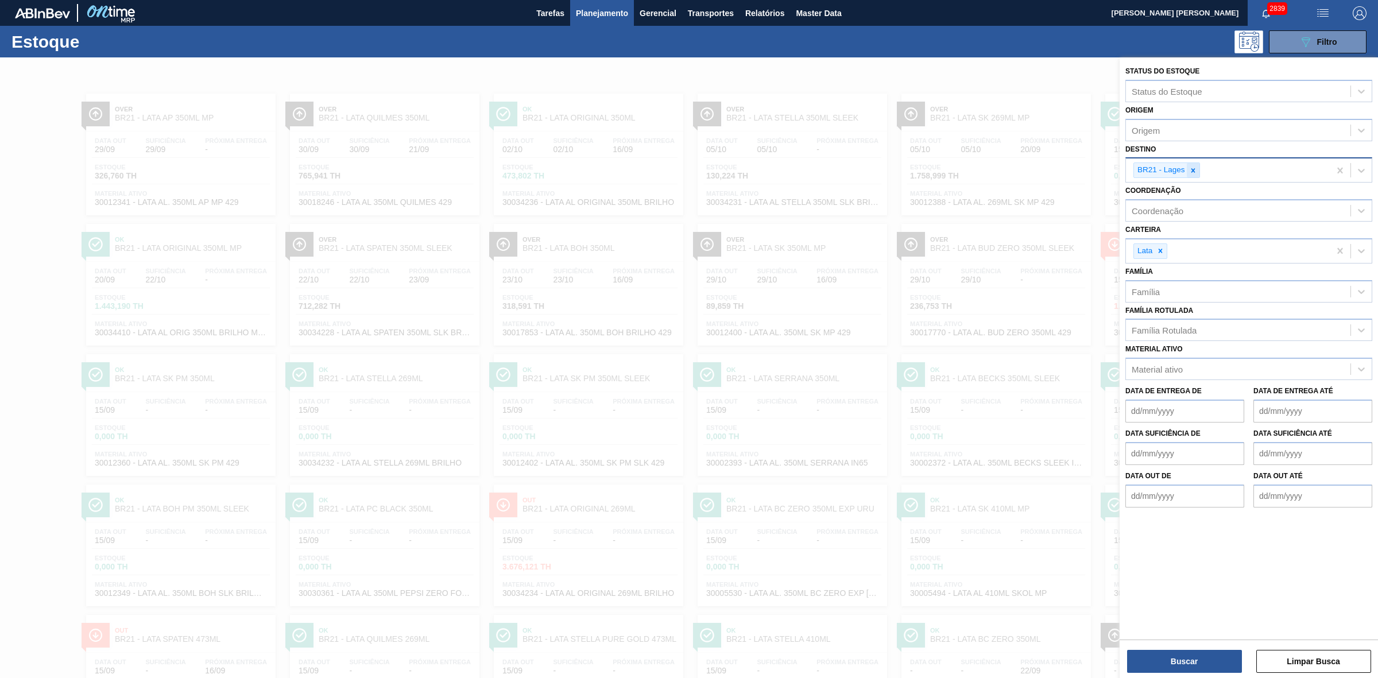
click at [1192, 168] on icon at bounding box center [1193, 170] width 4 height 4
type input "09"
click at [1166, 223] on div "BR09 - Agudos" at bounding box center [1248, 218] width 247 height 21
click at [1215, 664] on button "Buscar" at bounding box center [1184, 661] width 115 height 23
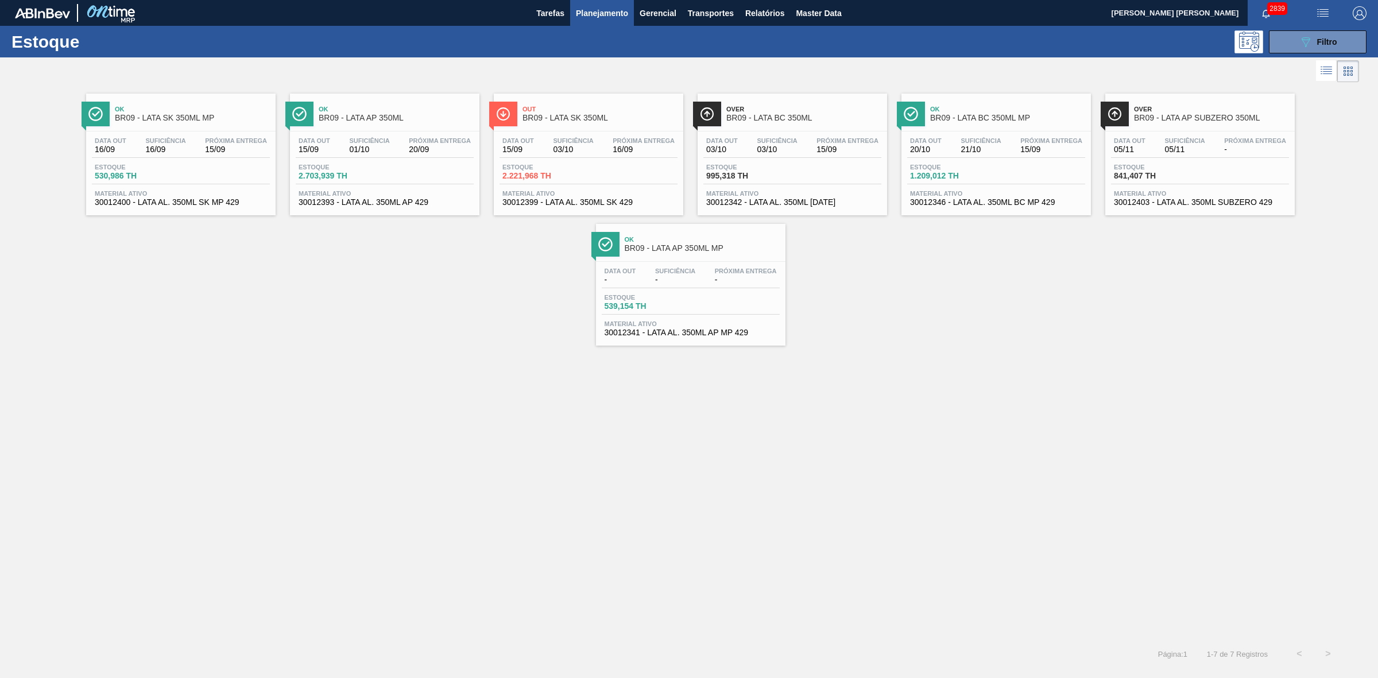
click at [238, 110] on span "Ok" at bounding box center [192, 109] width 155 height 7
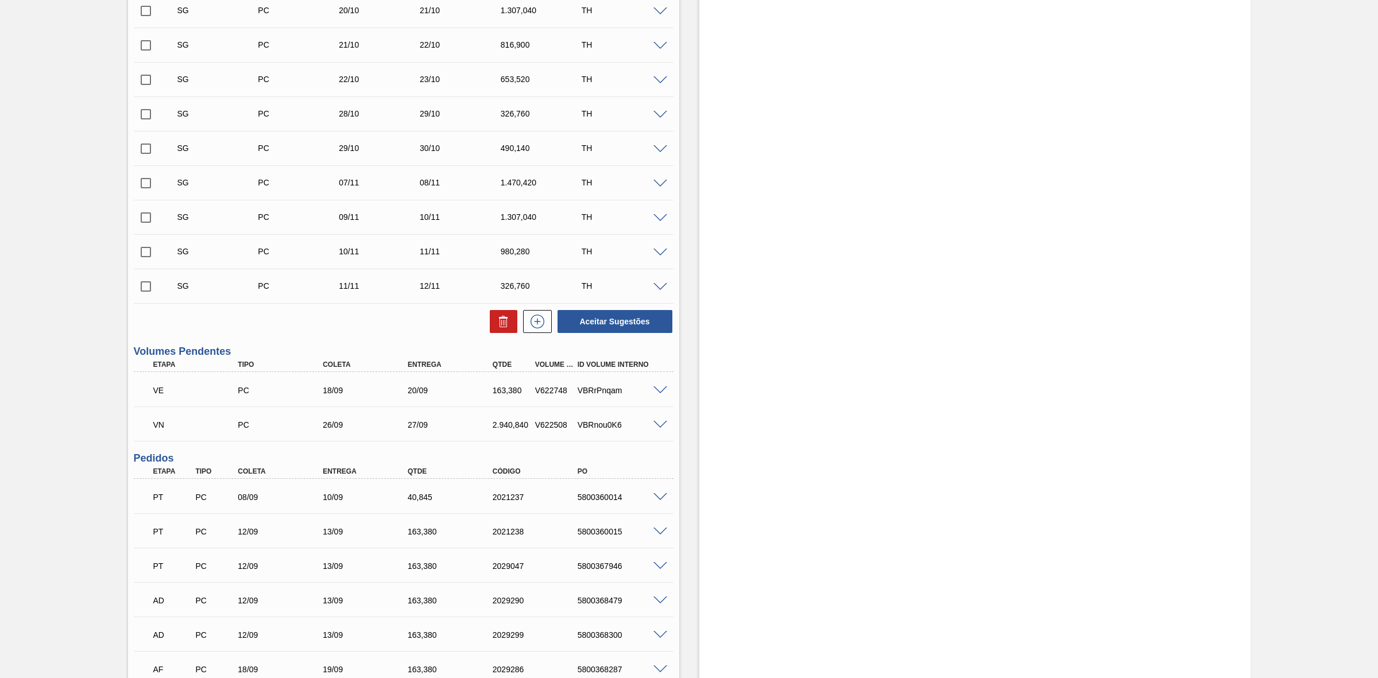
scroll to position [502, 0]
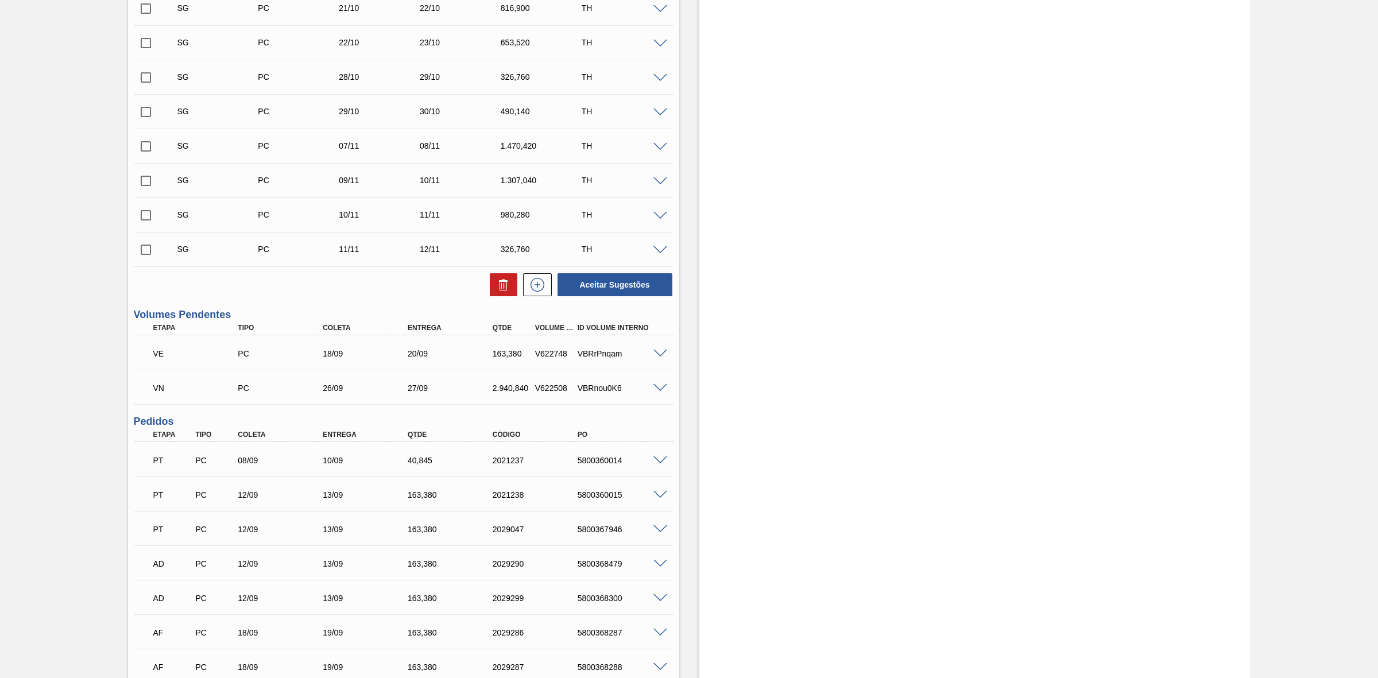
click at [659, 357] on span at bounding box center [660, 354] width 14 height 9
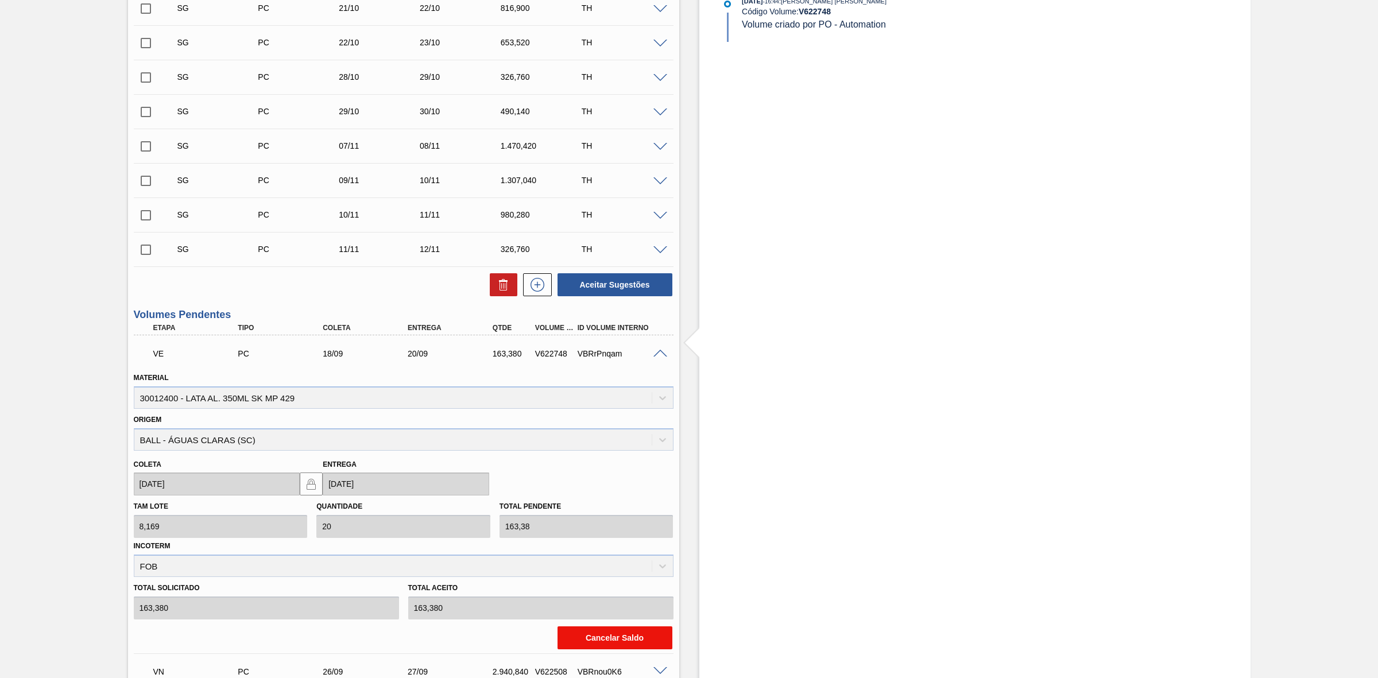
click at [609, 636] on button "Cancelar Saldo" at bounding box center [615, 637] width 115 height 23
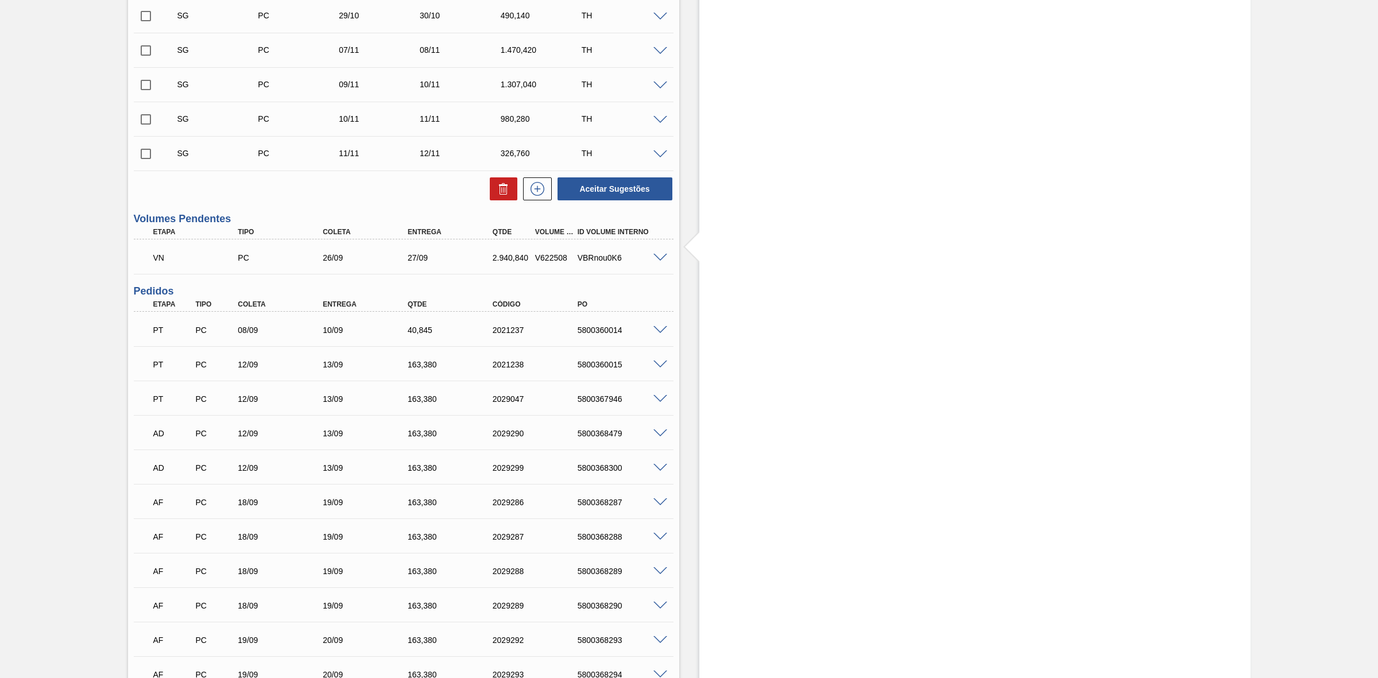
scroll to position [718, 0]
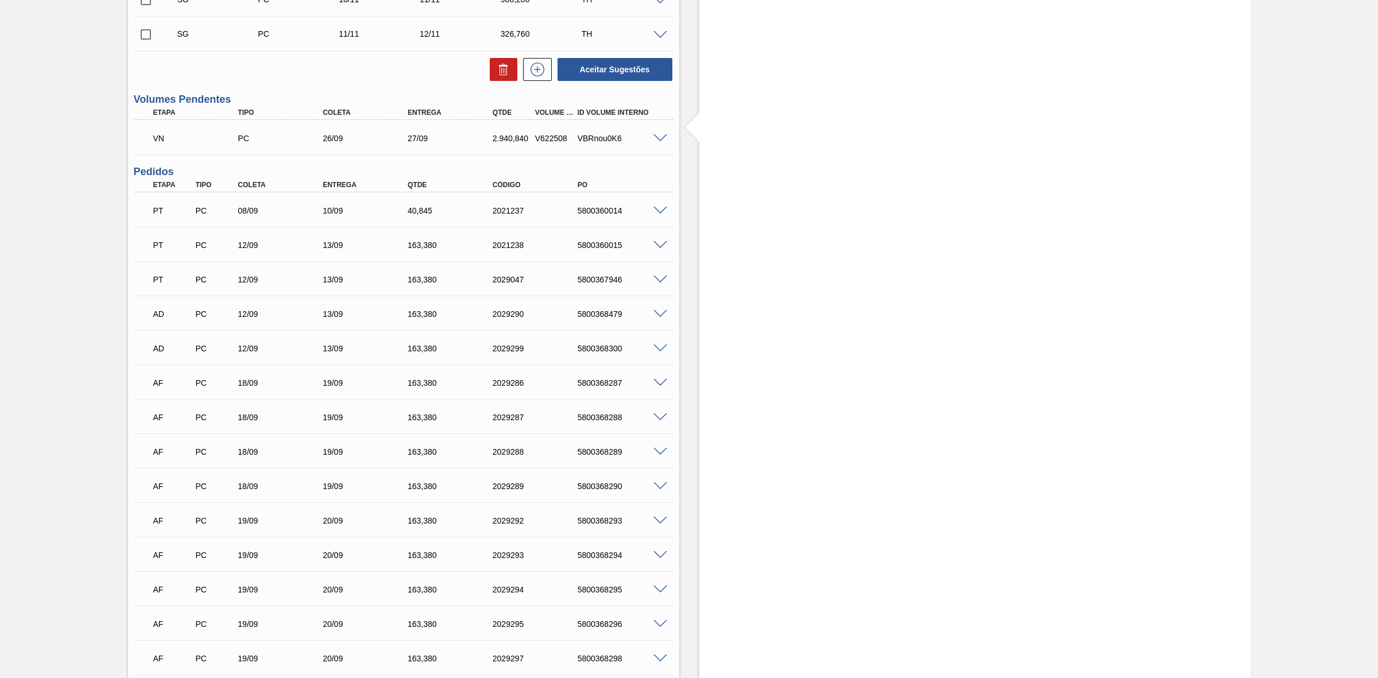
click at [659, 590] on span at bounding box center [660, 590] width 14 height 9
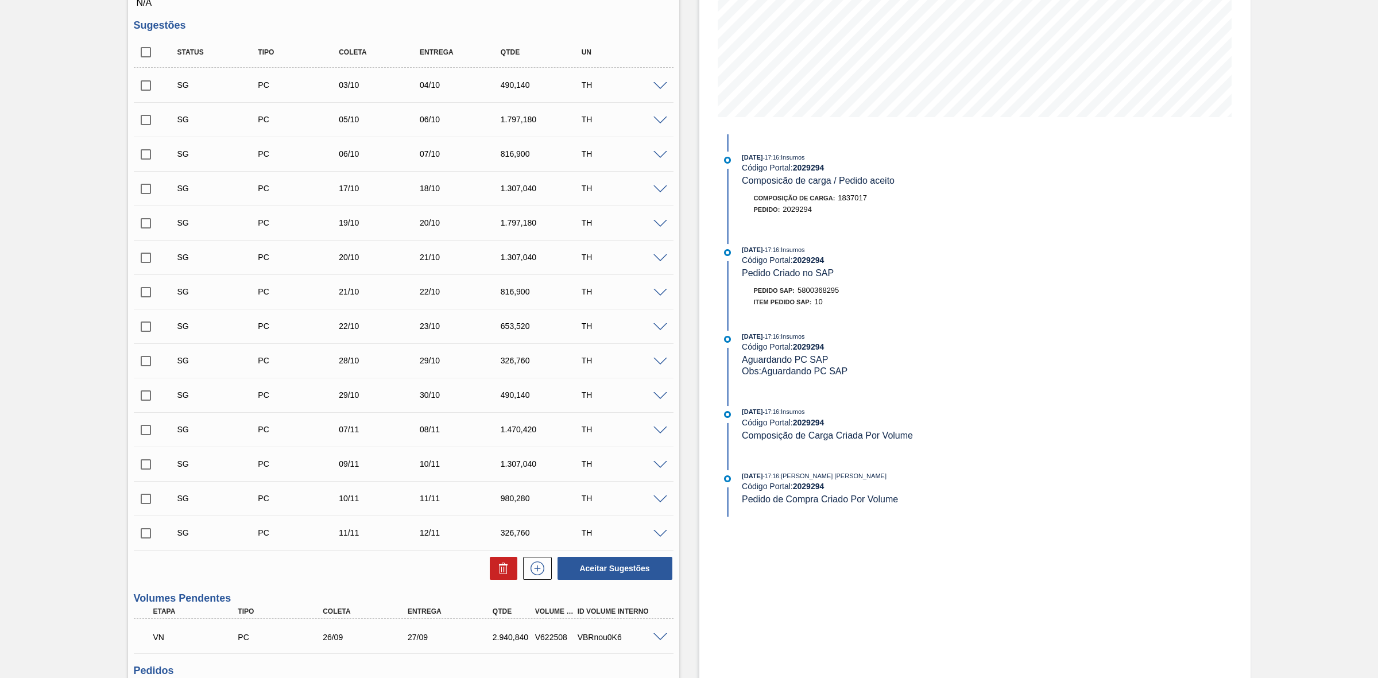
scroll to position [0, 0]
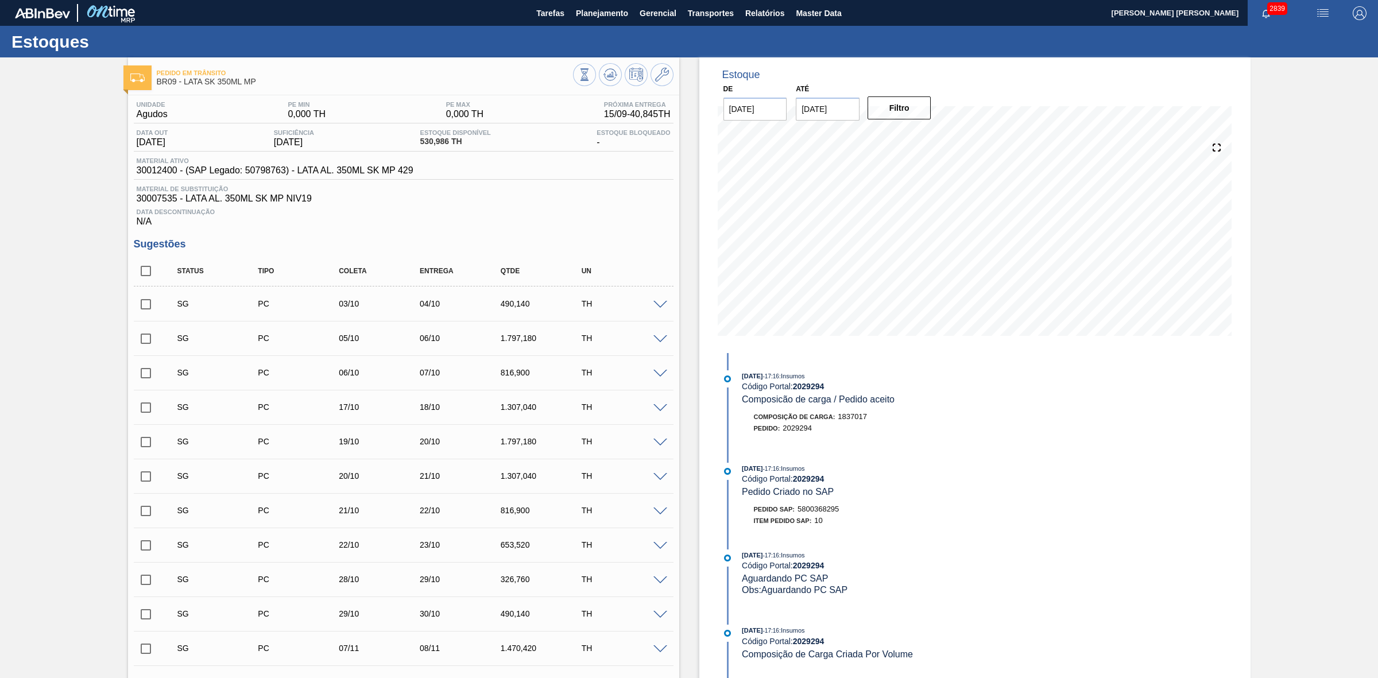
click at [1322, 13] on img "button" at bounding box center [1323, 13] width 14 height 14
click at [1296, 40] on li "Pedido Contingência" at bounding box center [1316, 40] width 105 height 21
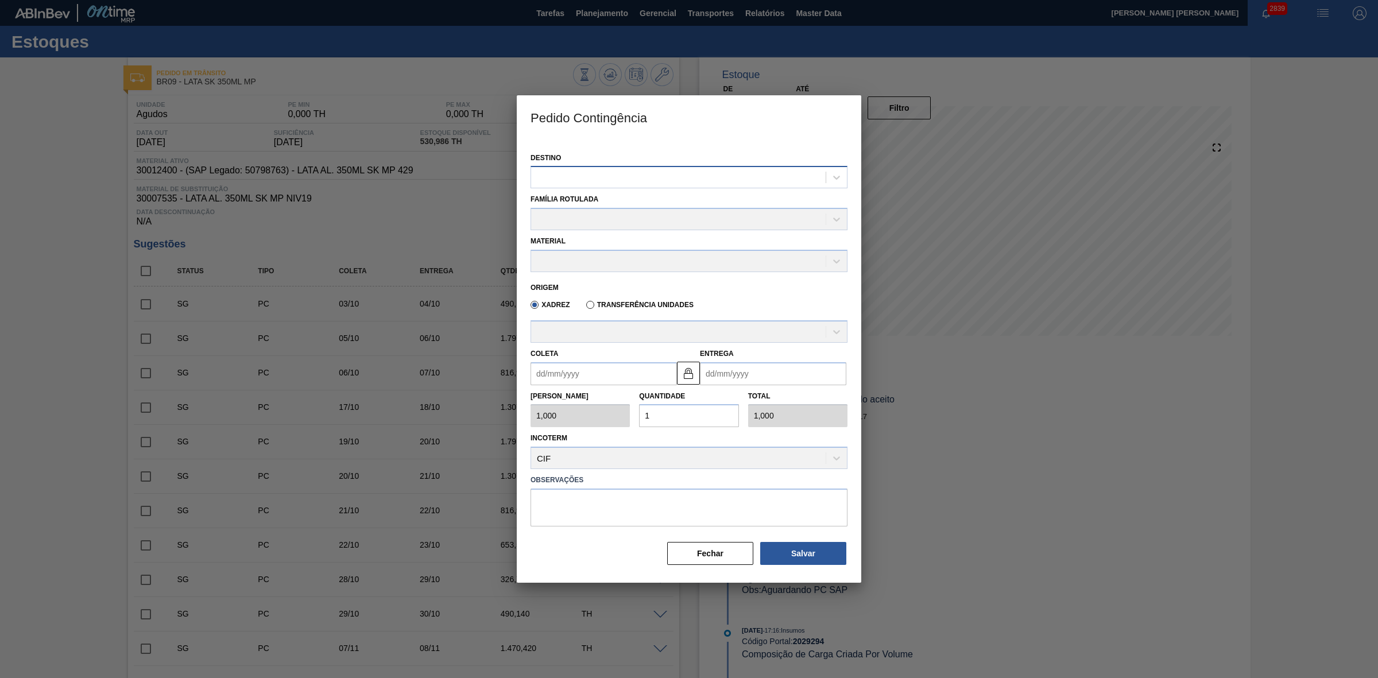
click at [644, 178] on div at bounding box center [678, 177] width 295 height 17
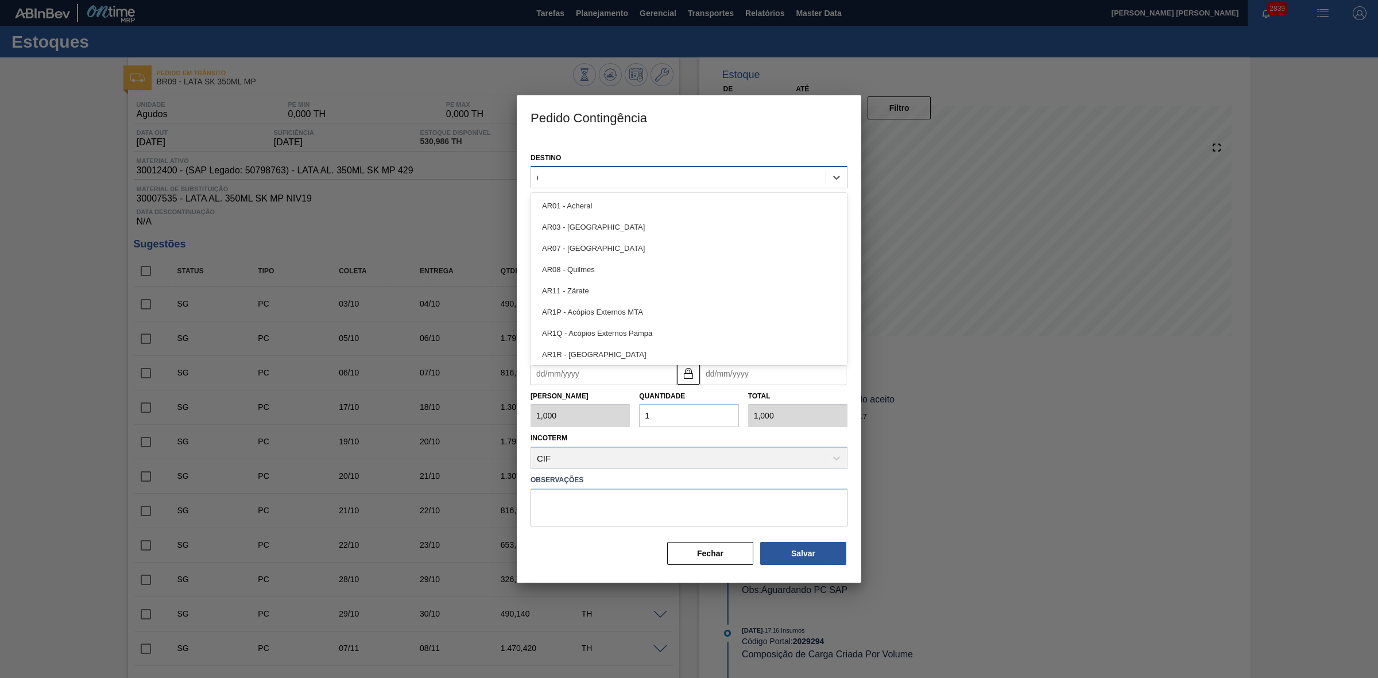
type input "09"
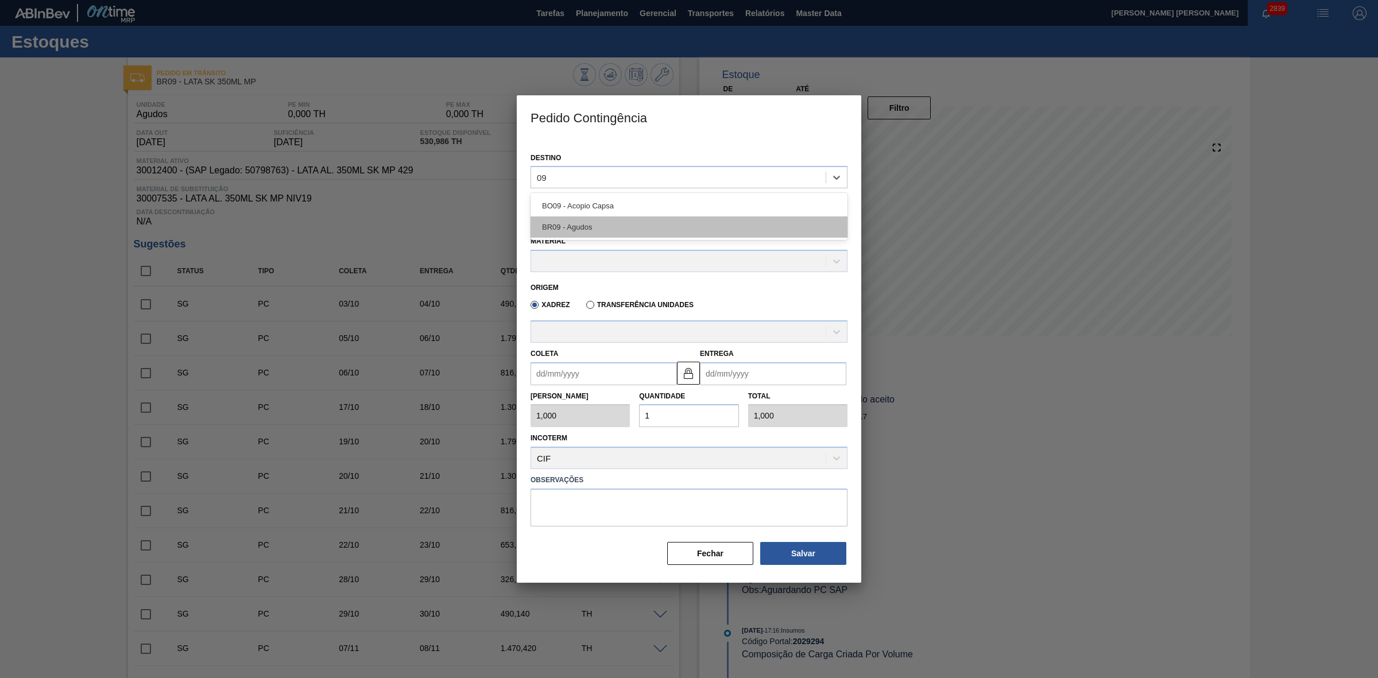
click at [567, 227] on div "BR09 - Agudos" at bounding box center [689, 226] width 317 height 21
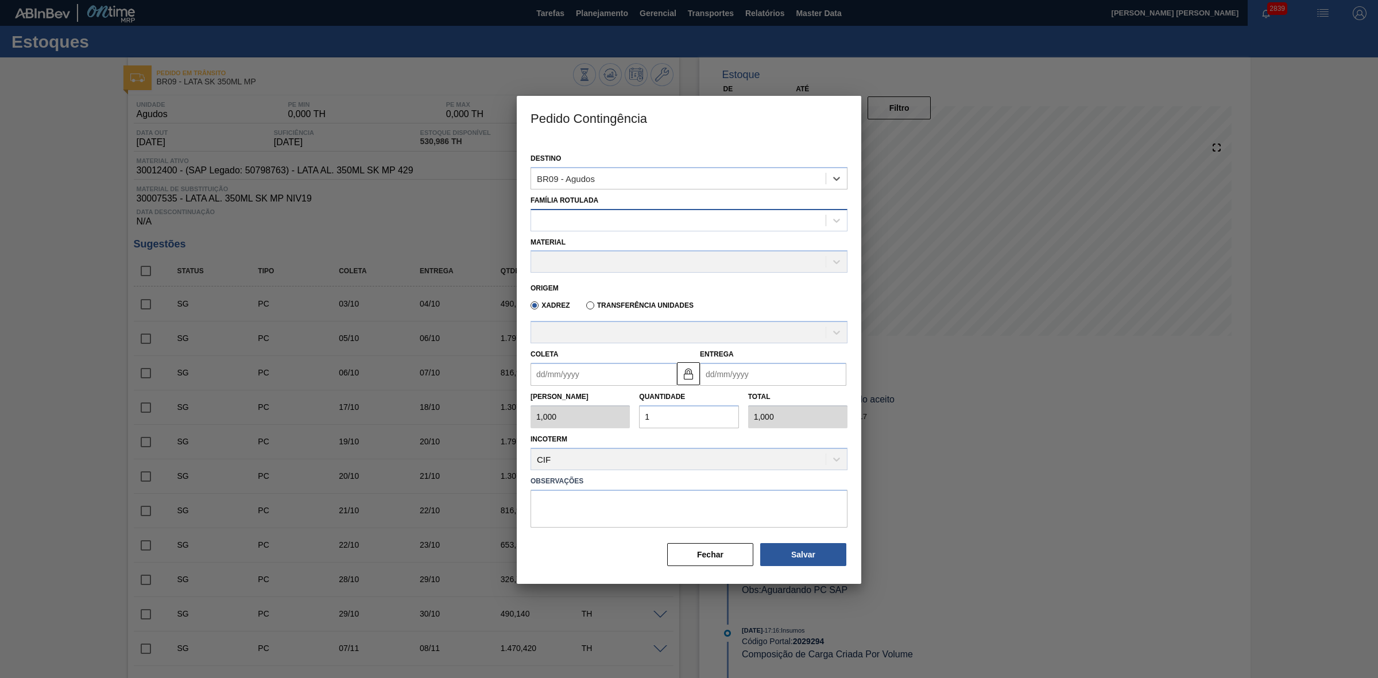
click at [583, 214] on div at bounding box center [678, 220] width 295 height 17
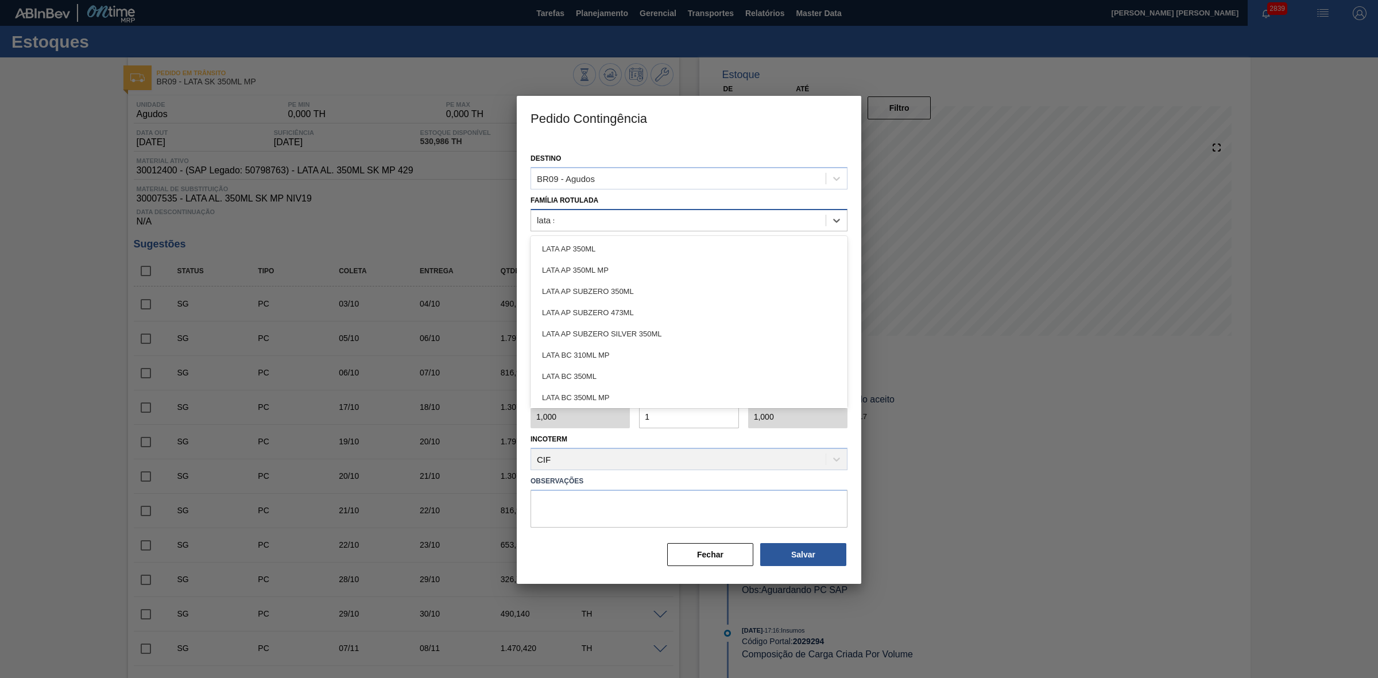
type Rotulada "lata sk"
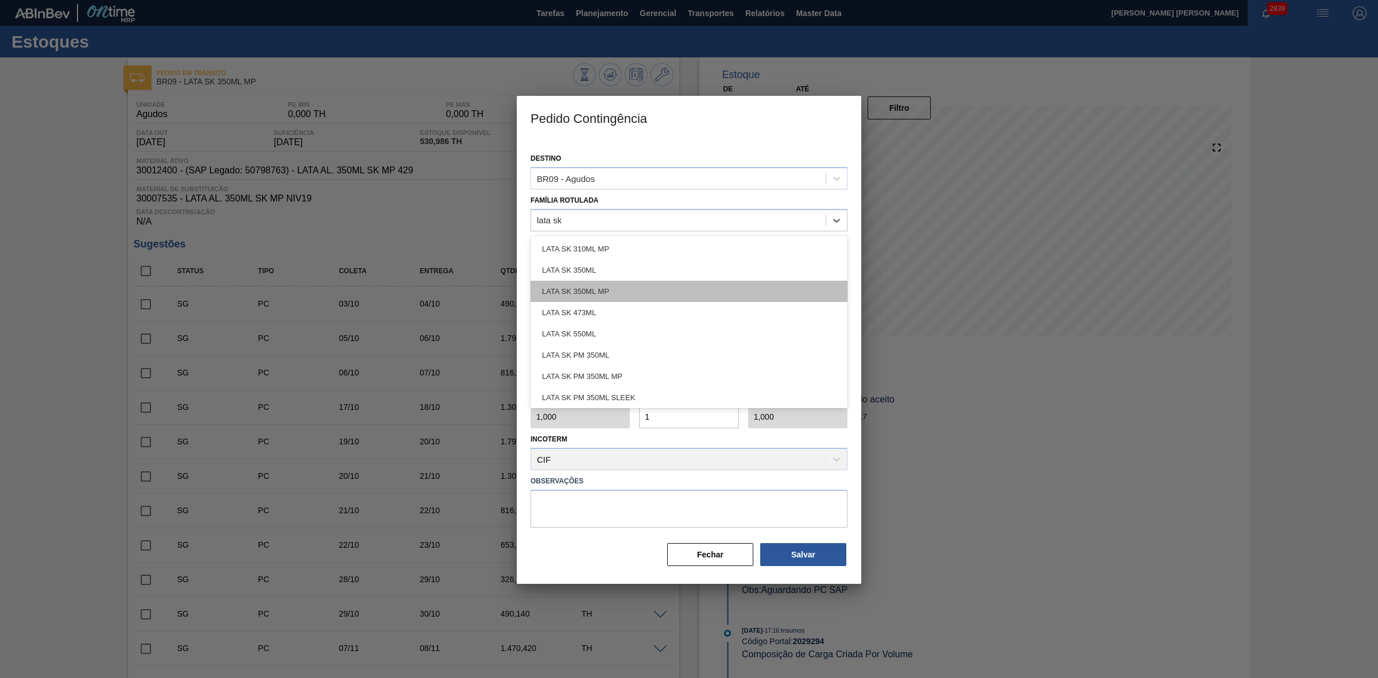
click at [578, 282] on div "LATA SK 350ML MP" at bounding box center [689, 291] width 317 height 21
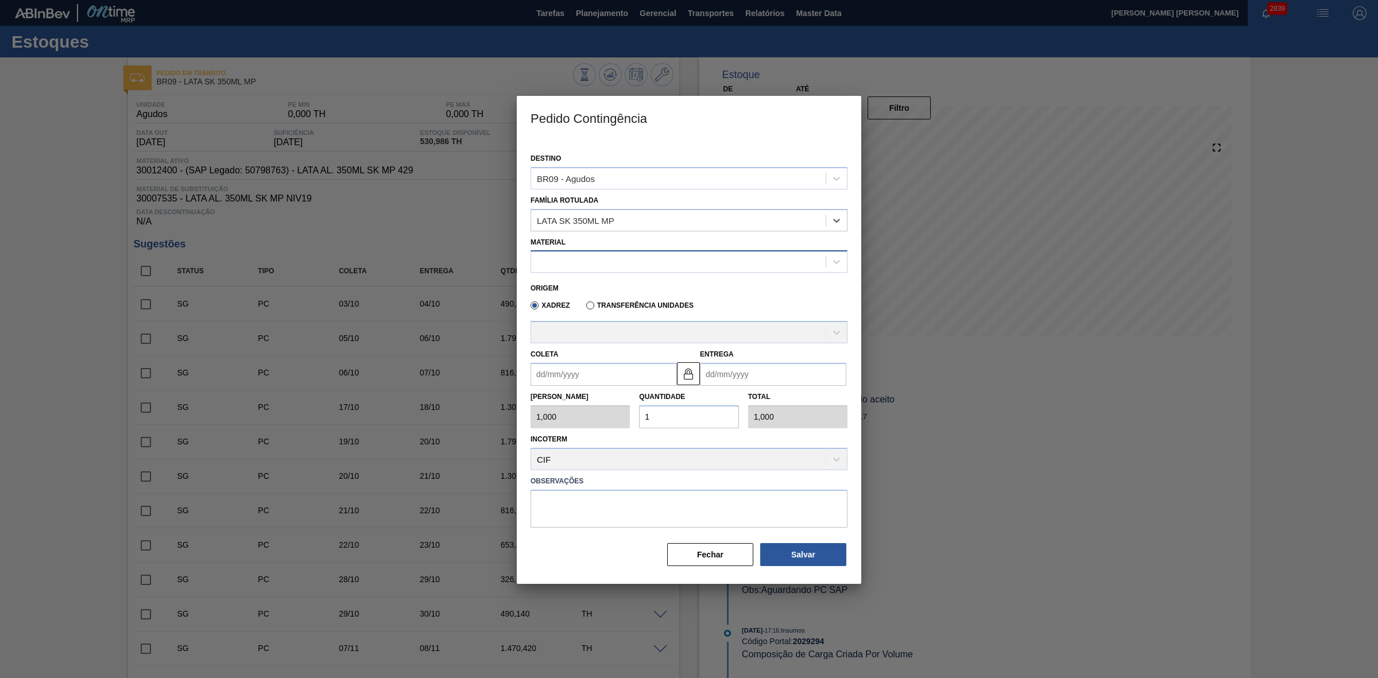
click at [602, 266] on div at bounding box center [678, 262] width 295 height 17
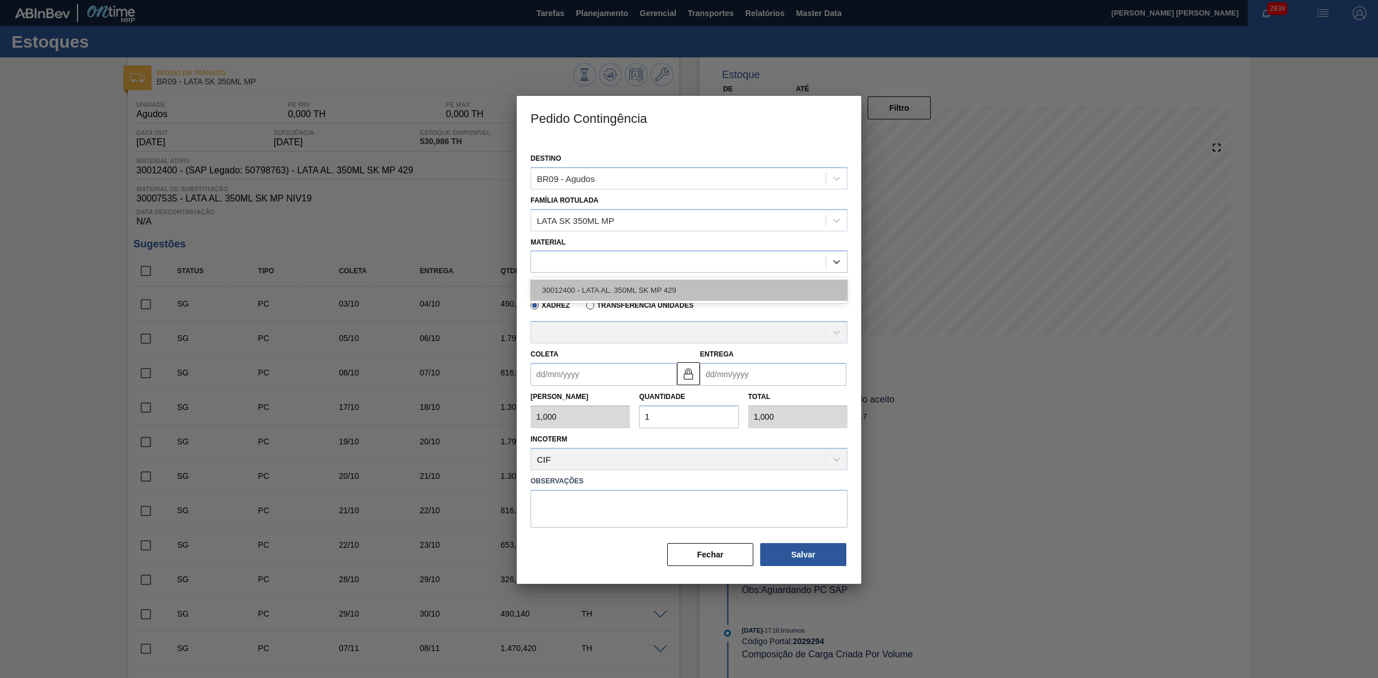
click at [621, 288] on div "30012400 - LATA AL. 350ML SK MP 429" at bounding box center [689, 290] width 317 height 21
type input "8,169"
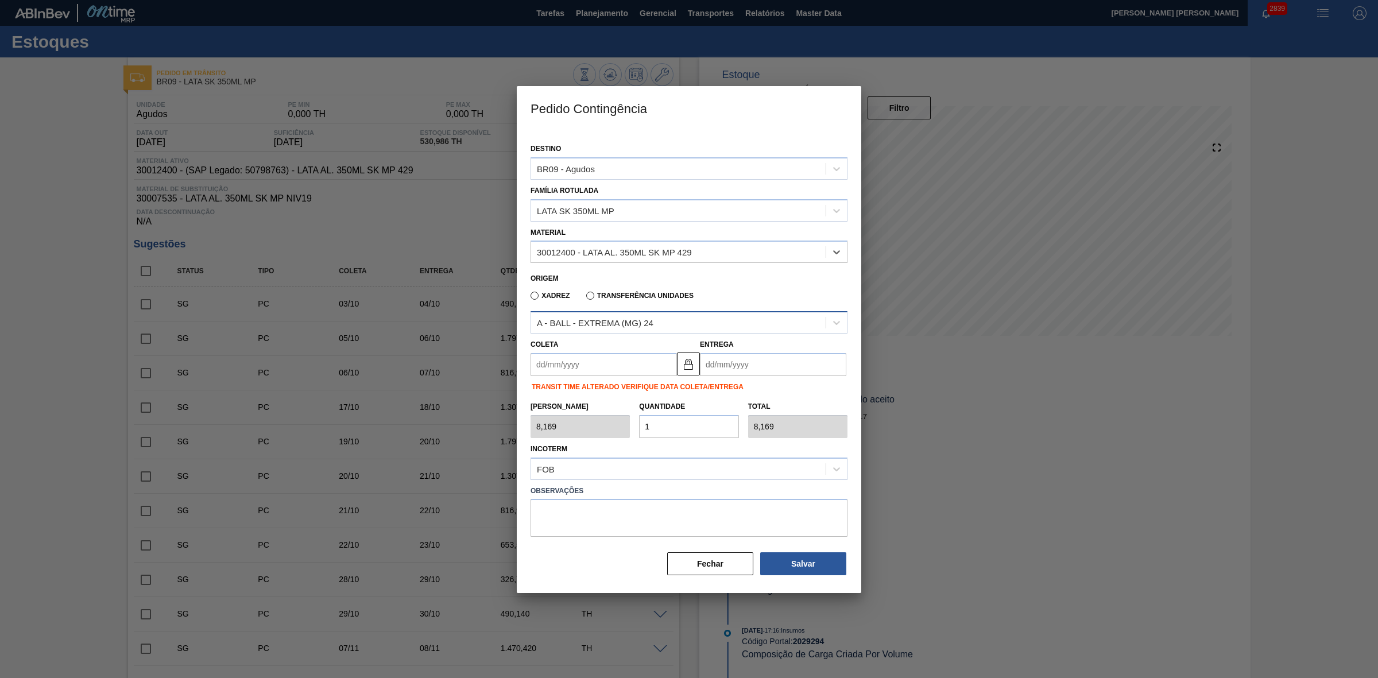
click at [637, 322] on div "A - BALL - EXTREMA (MG) 24" at bounding box center [595, 323] width 117 height 10
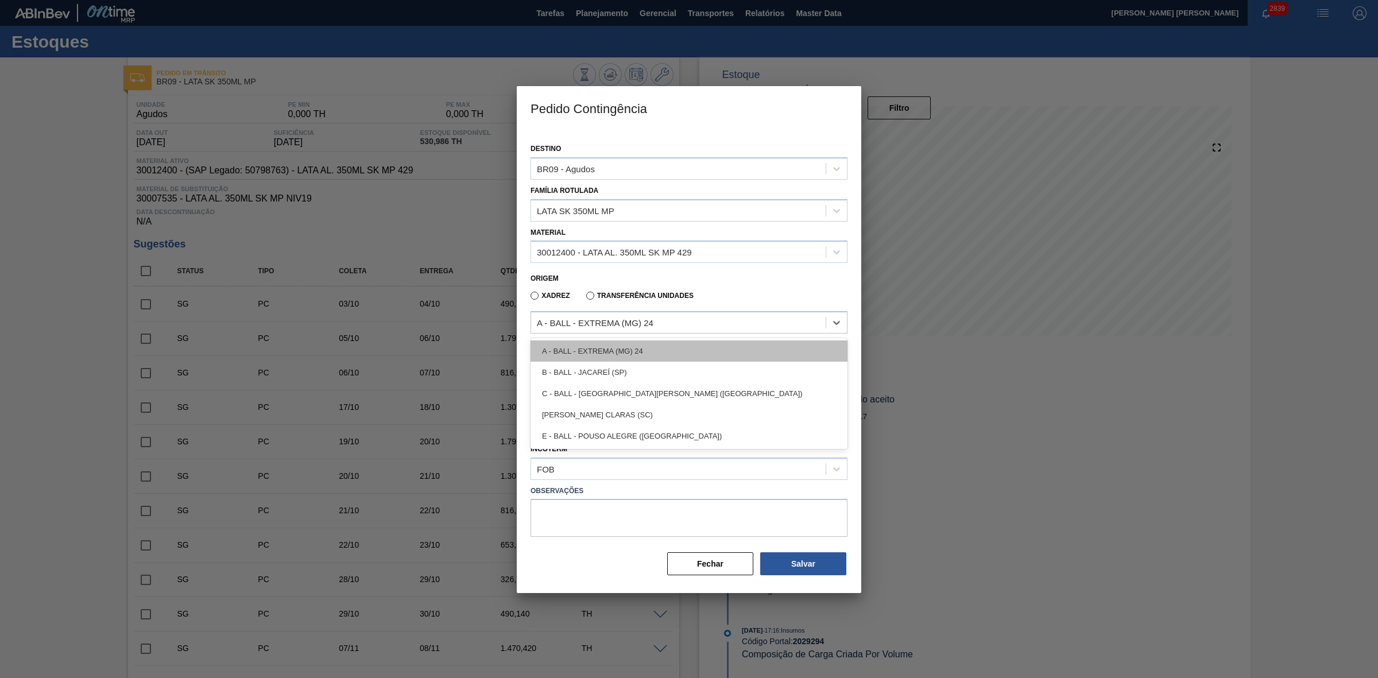
click at [618, 353] on div "A - BALL - EXTREMA (MG) 24" at bounding box center [689, 350] width 317 height 21
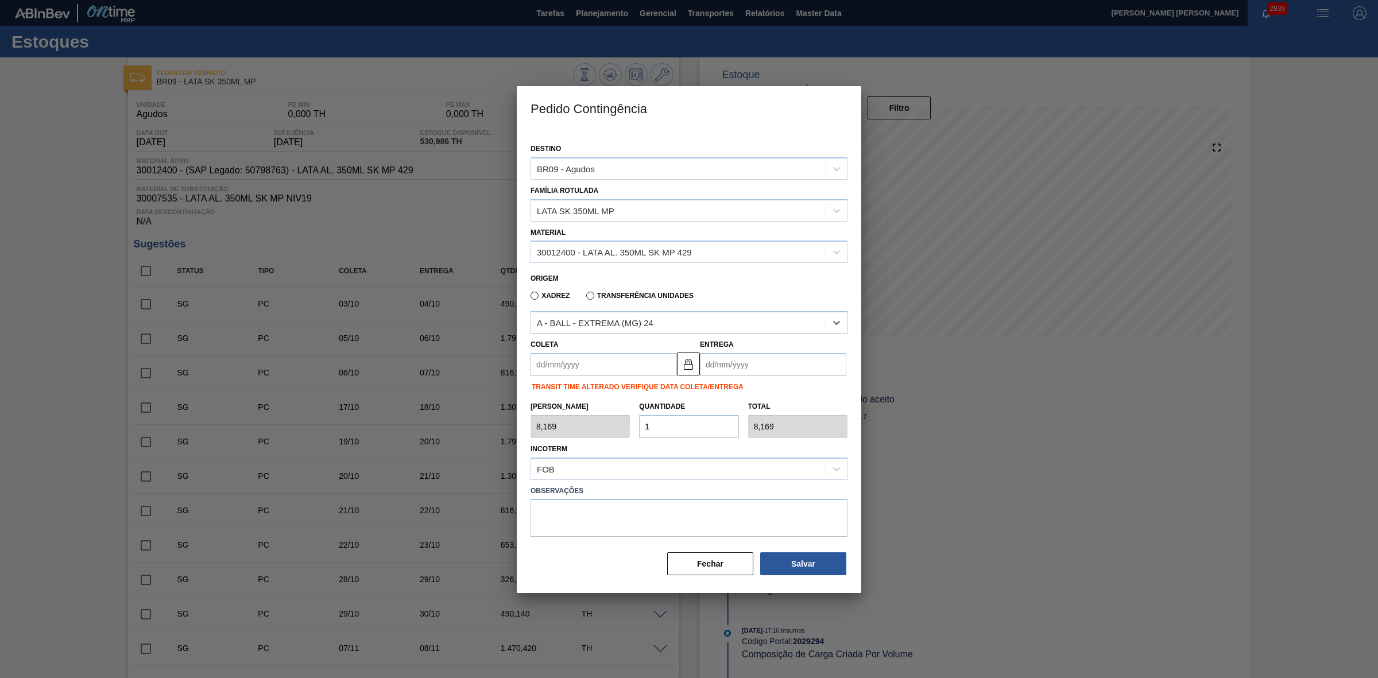
click at [601, 357] on input "Coleta" at bounding box center [604, 364] width 146 height 23
click at [545, 392] on div "setembro 2025" at bounding box center [600, 392] width 138 height 10
drag, startPoint x: 633, startPoint y: 467, endPoint x: 659, endPoint y: 440, distance: 36.9
click at [633, 466] on div "19" at bounding box center [637, 467] width 16 height 16
type input "19/09/2025"
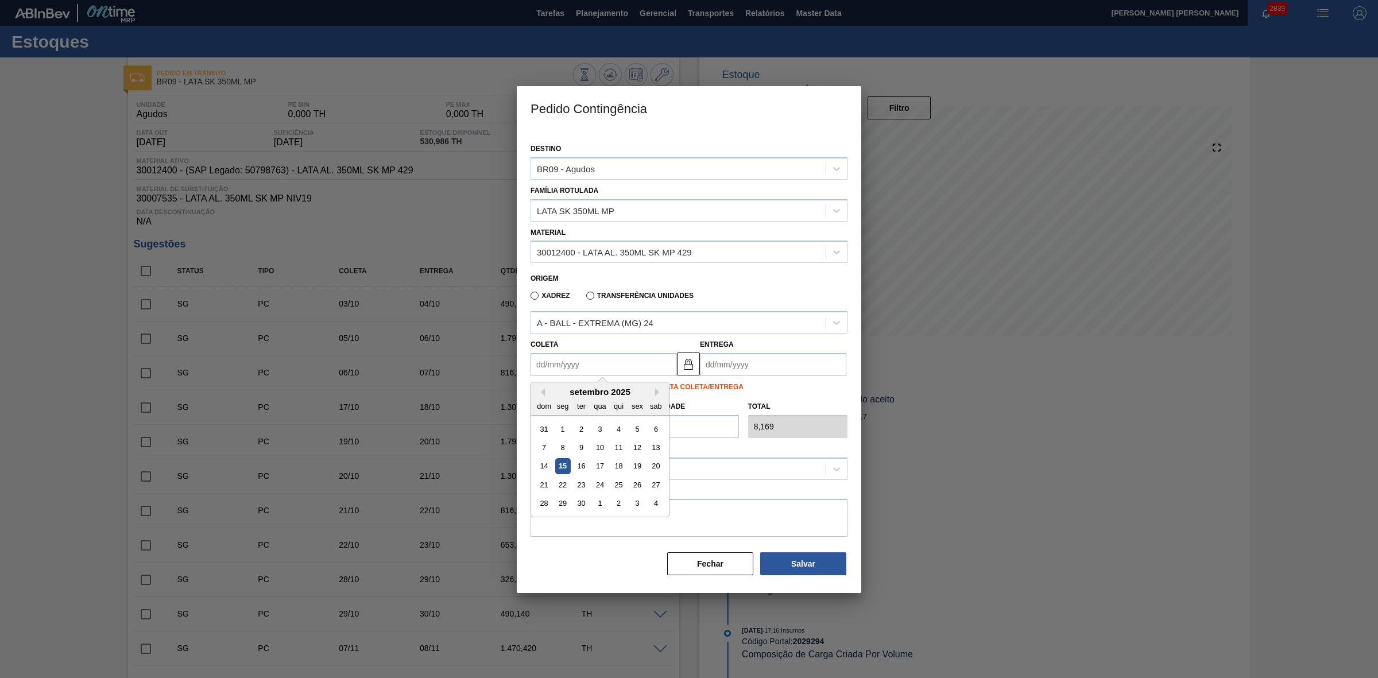
type input "[DATE]"
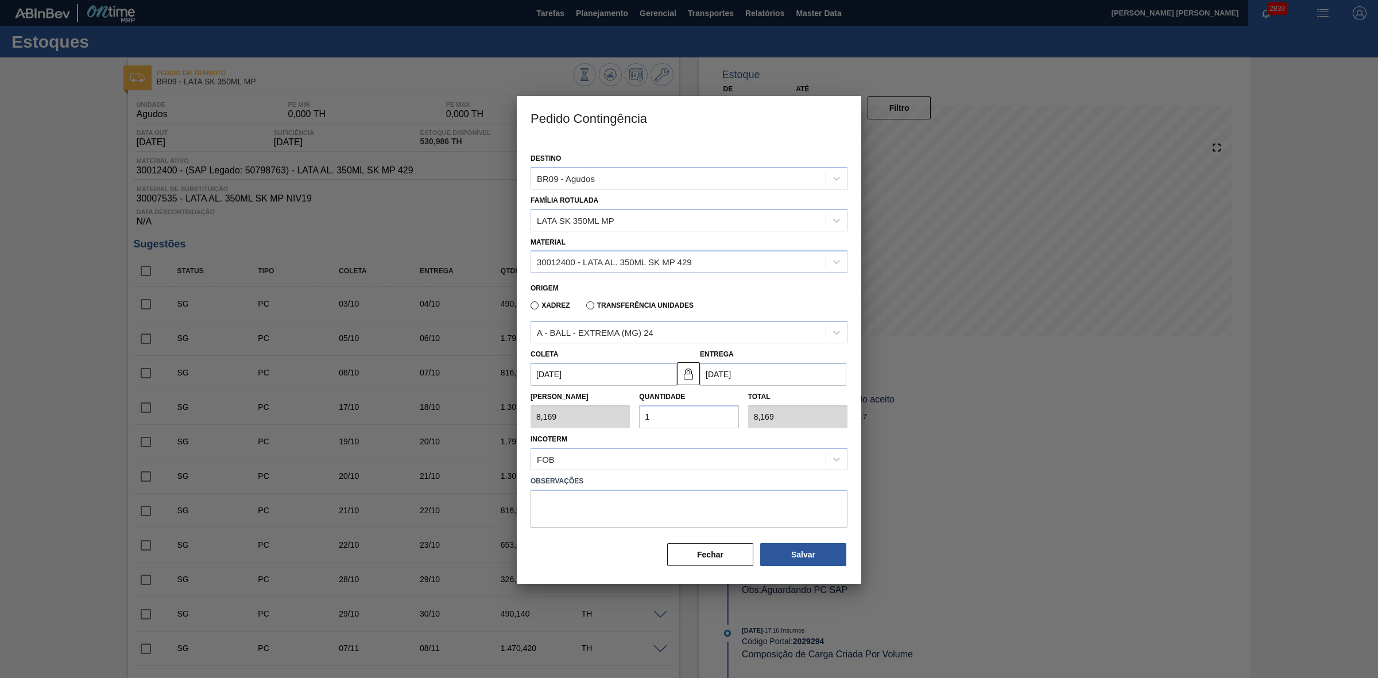
click at [618, 414] on div "Tam Lote 8,169 Quantidade 1 Total 8,169" at bounding box center [689, 407] width 326 height 42
type input "2"
type input "16,338"
type input "20"
type input "163,380"
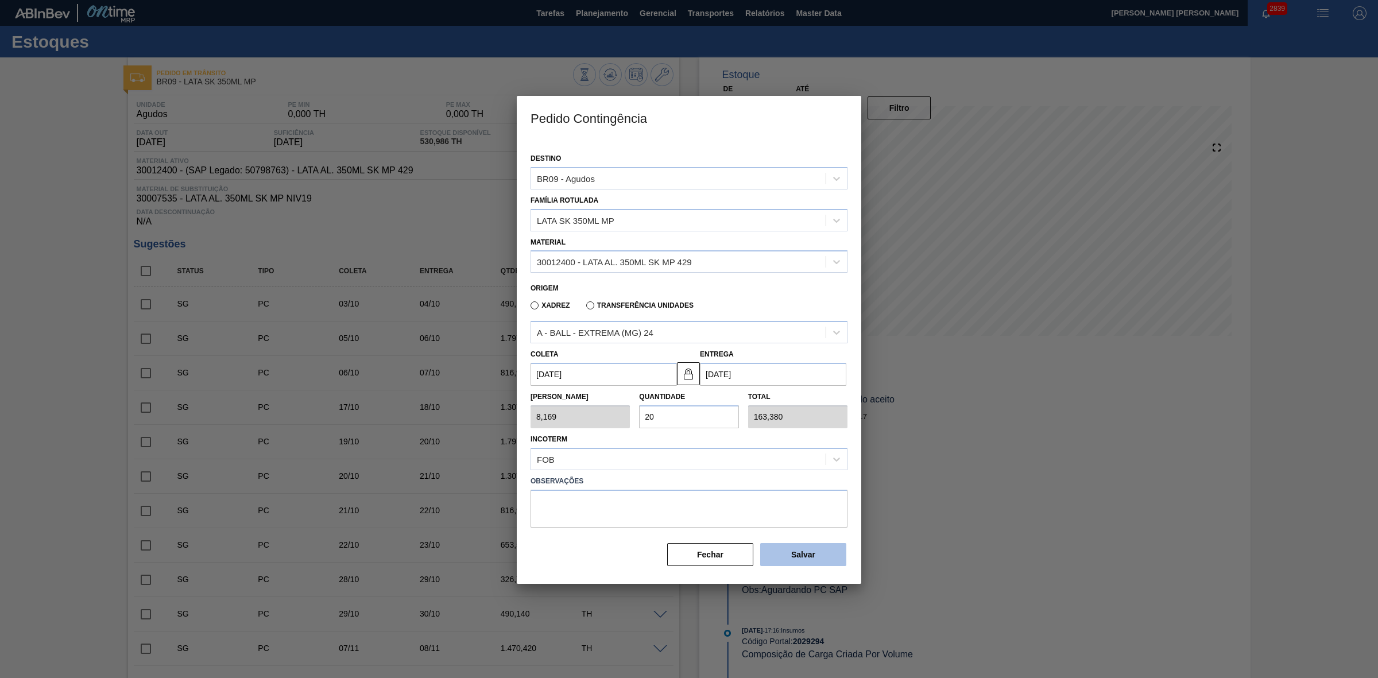
type input "20"
click at [823, 550] on button "Salvar" at bounding box center [803, 554] width 86 height 23
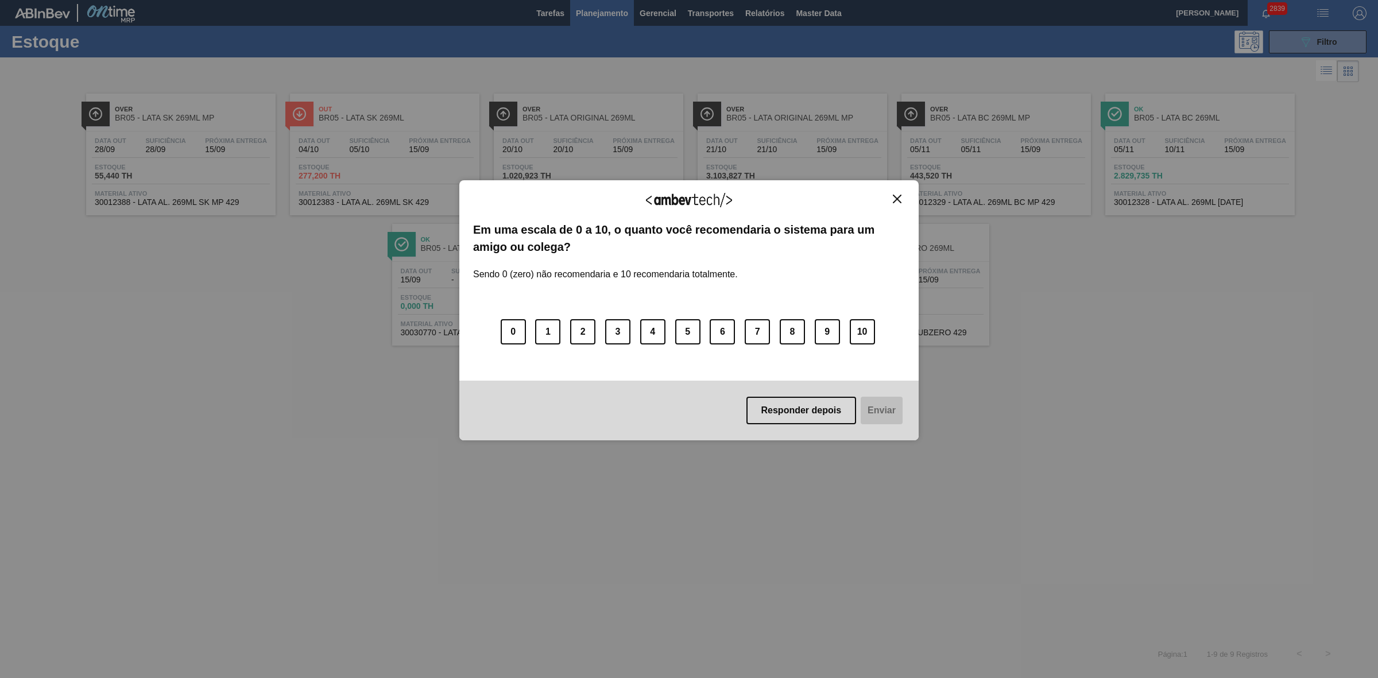
click at [900, 201] on img "Close" at bounding box center [897, 199] width 9 height 9
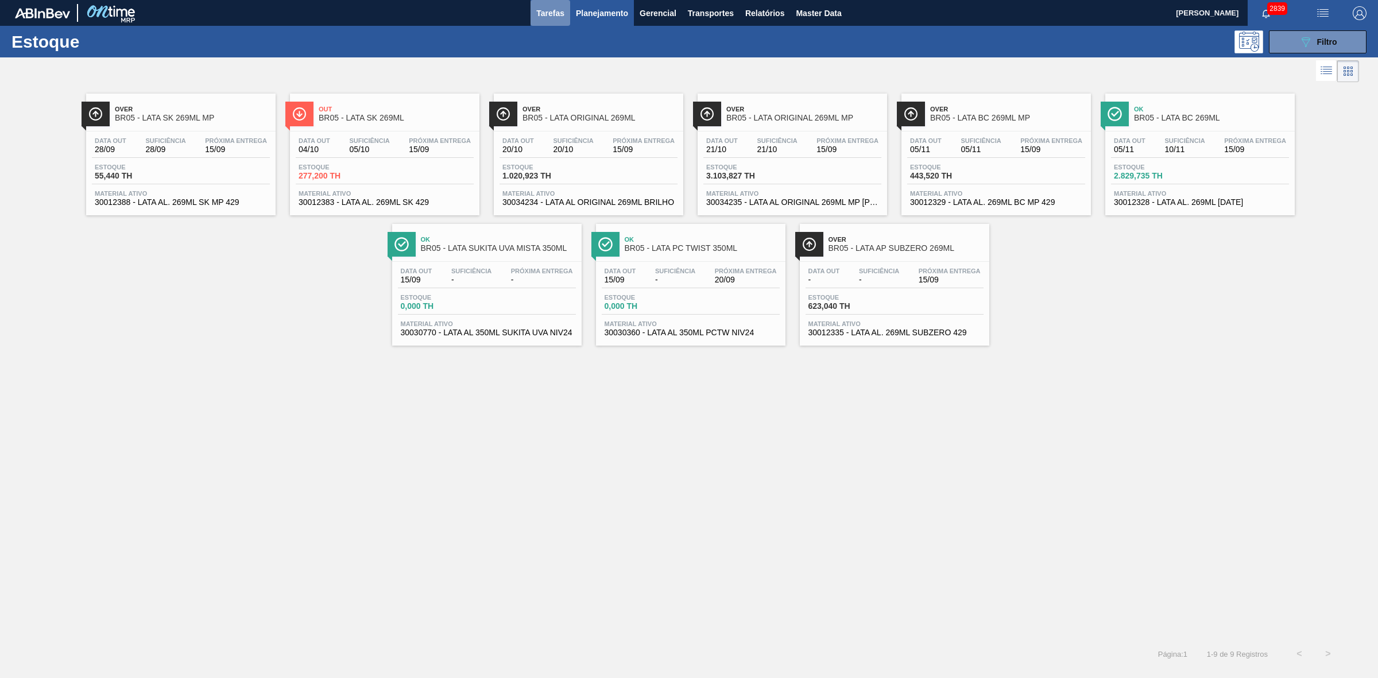
click at [556, 9] on span "Tarefas" at bounding box center [550, 13] width 28 height 14
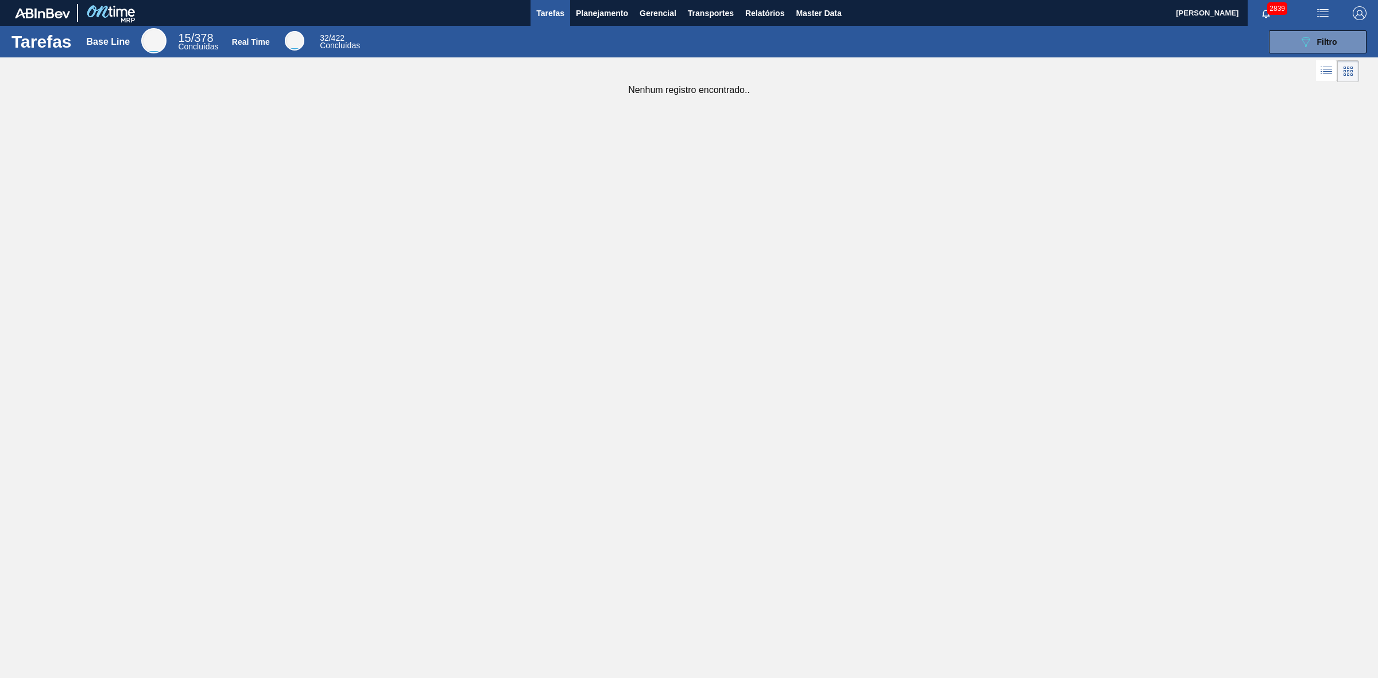
drag, startPoint x: 760, startPoint y: 211, endPoint x: 810, endPoint y: 172, distance: 63.5
click at [760, 210] on div "Tarefas Base Line 15 / 378 Concluídas Real Time 32 / 422 Concluídas 089F7B8B-B2…" at bounding box center [689, 326] width 1378 height 601
click at [1313, 38] on div "089F7B8B-B2A5-4AFE-B5C0-19BA573D28AC Filtro" at bounding box center [1318, 42] width 38 height 14
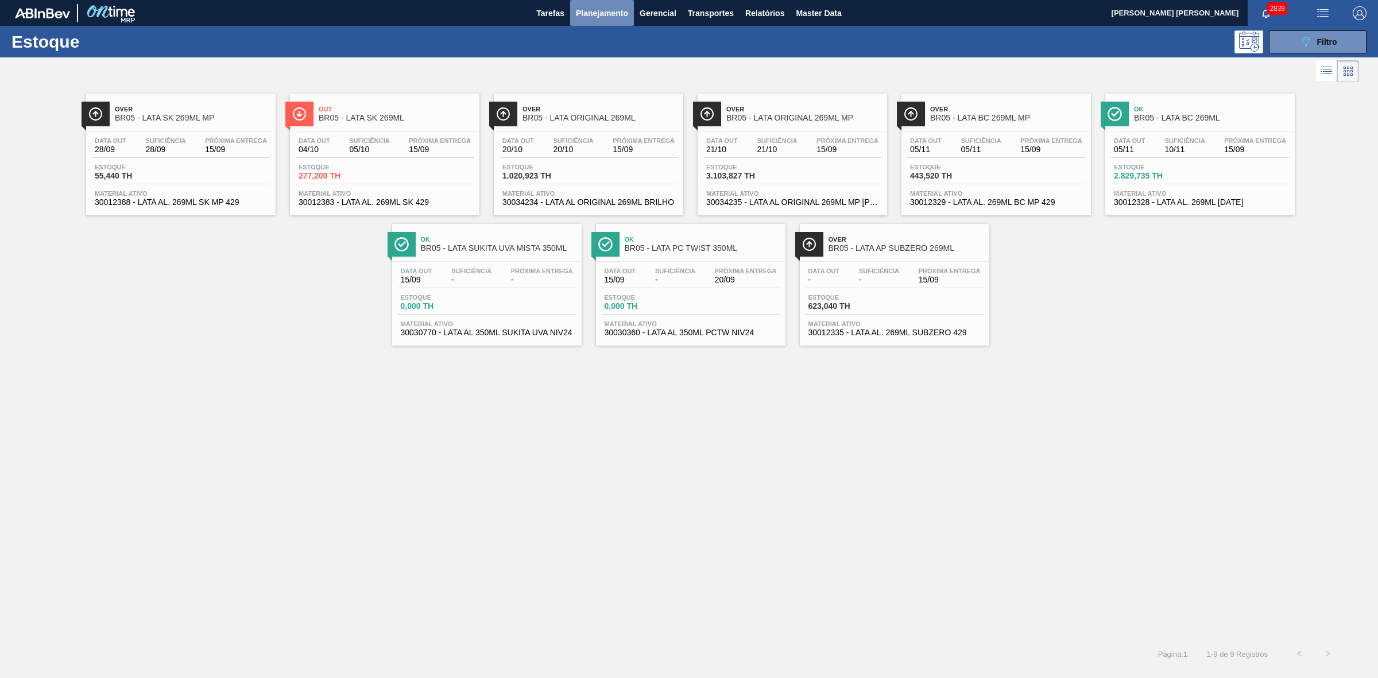
click at [613, 5] on button "Planejamento" at bounding box center [602, 13] width 64 height 26
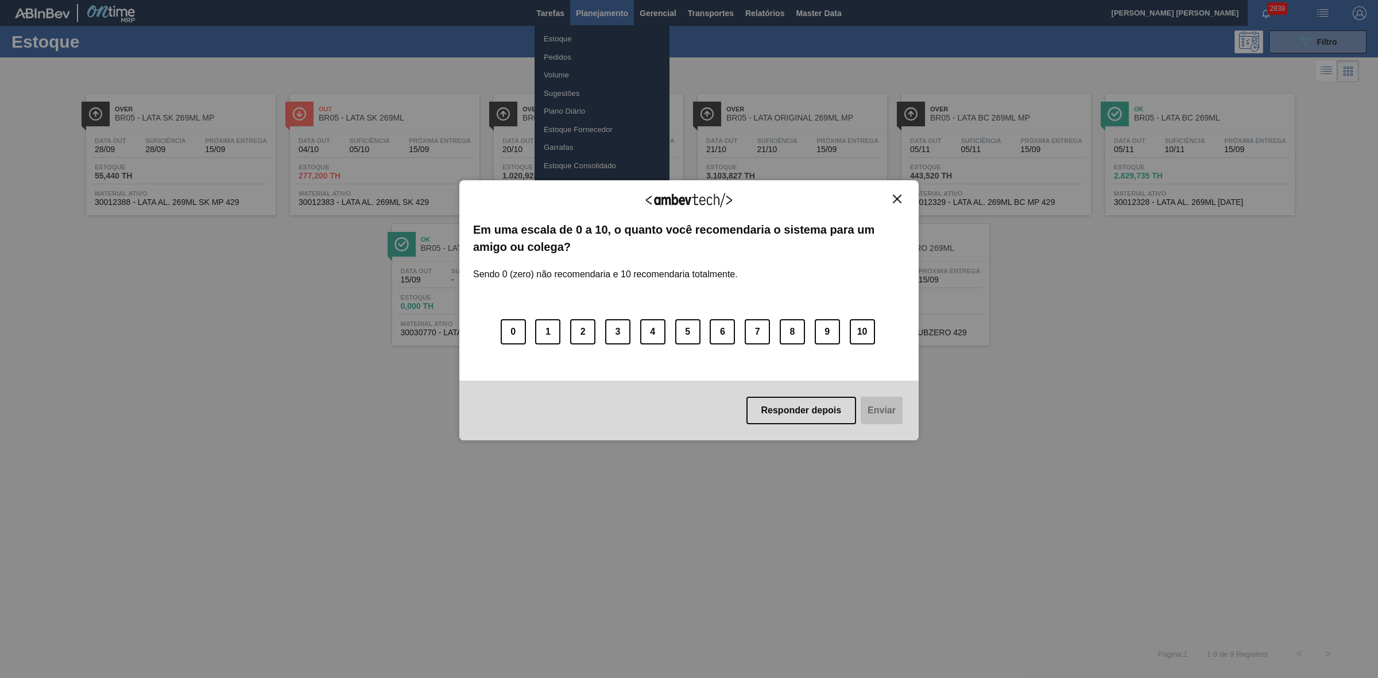
click at [896, 196] on img "Close" at bounding box center [897, 199] width 9 height 9
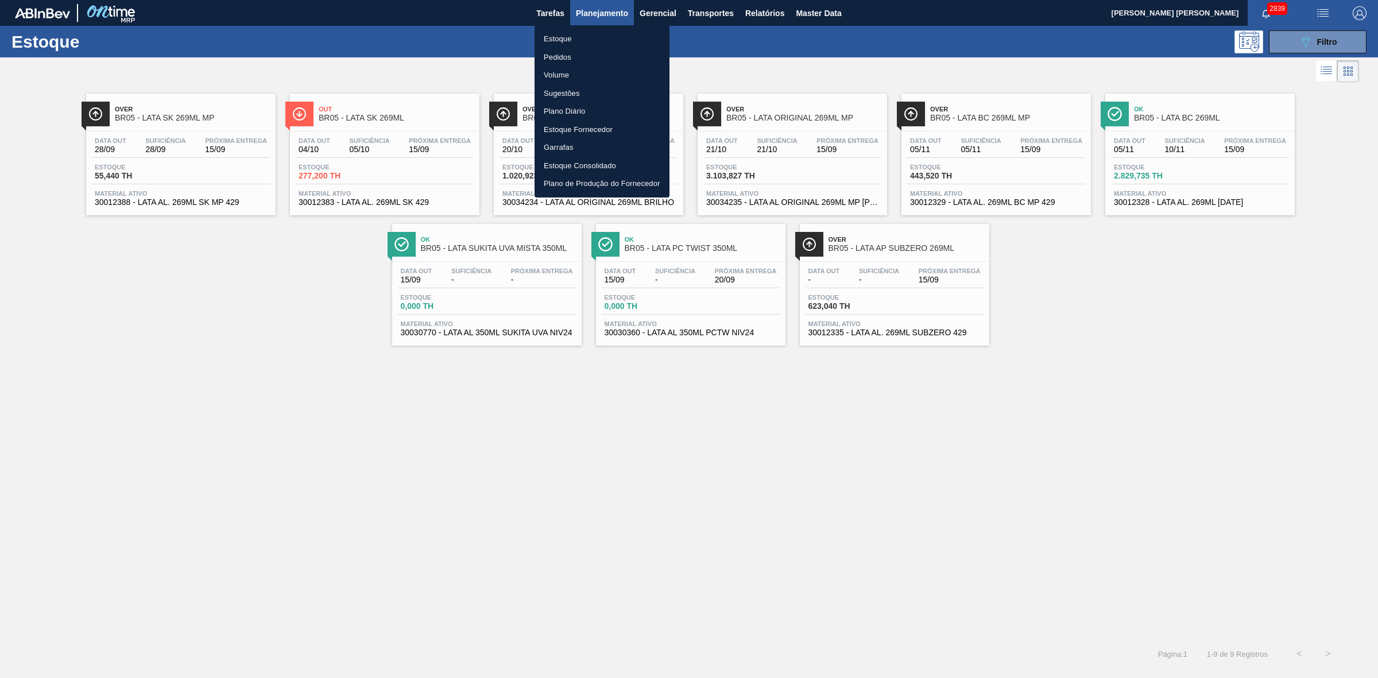
click at [1290, 41] on div at bounding box center [689, 339] width 1378 height 678
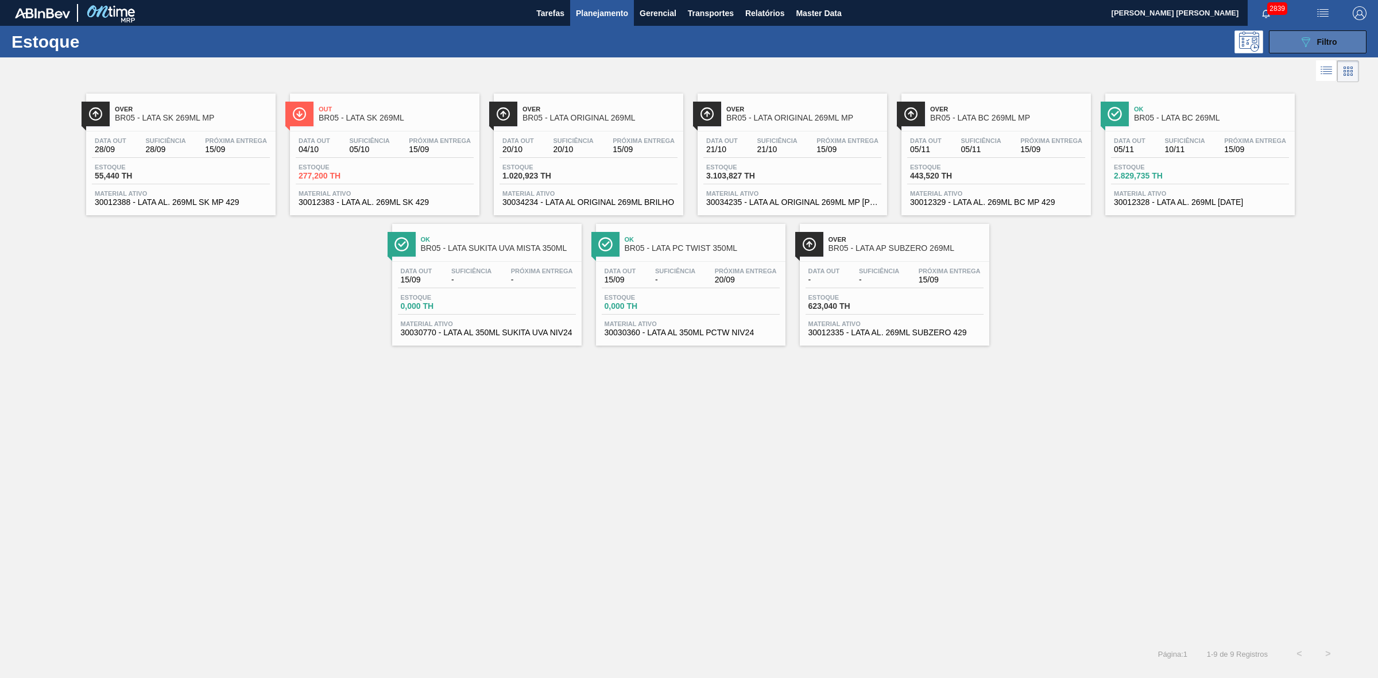
click at [1307, 38] on icon "089F7B8B-B2A5-4AFE-B5C0-19BA573D28AC" at bounding box center [1306, 42] width 14 height 14
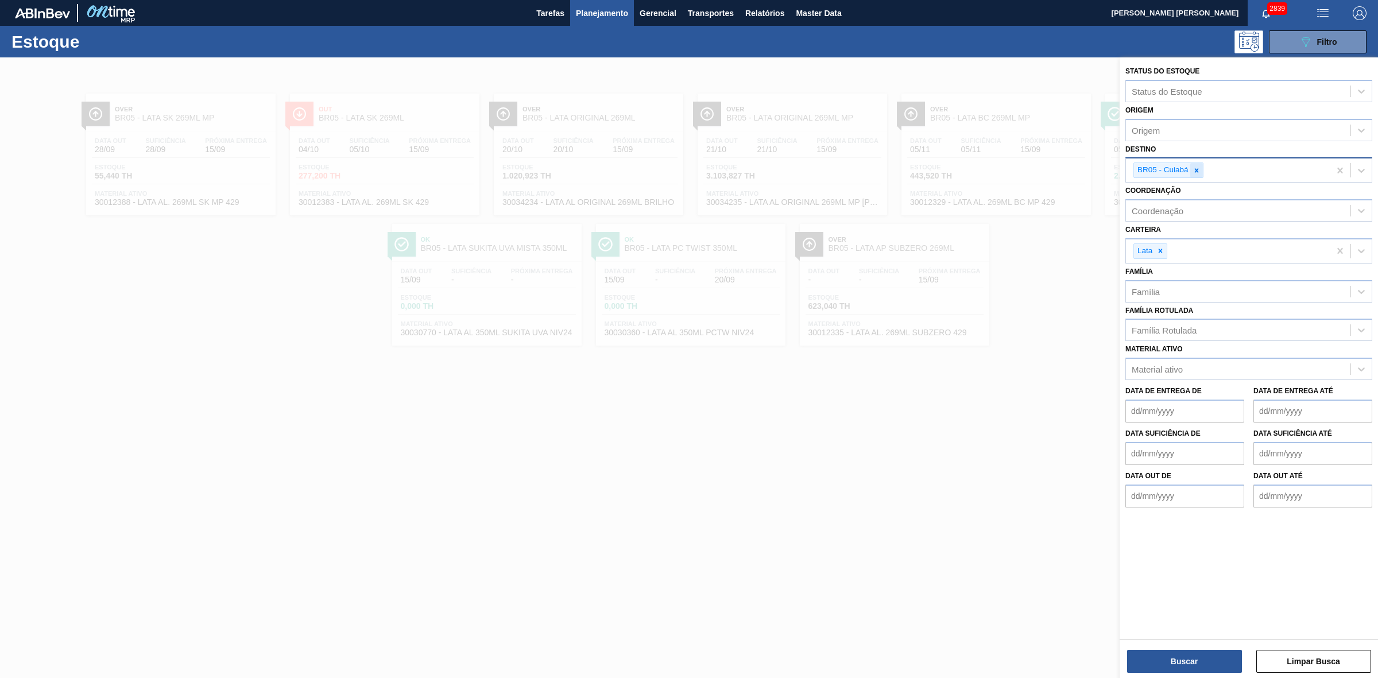
click at [1195, 173] on div at bounding box center [1196, 170] width 13 height 14
type input "21"
click at [1162, 193] on div "BR21 - Lages" at bounding box center [1248, 197] width 247 height 21
click at [1227, 661] on button "Buscar" at bounding box center [1184, 661] width 115 height 23
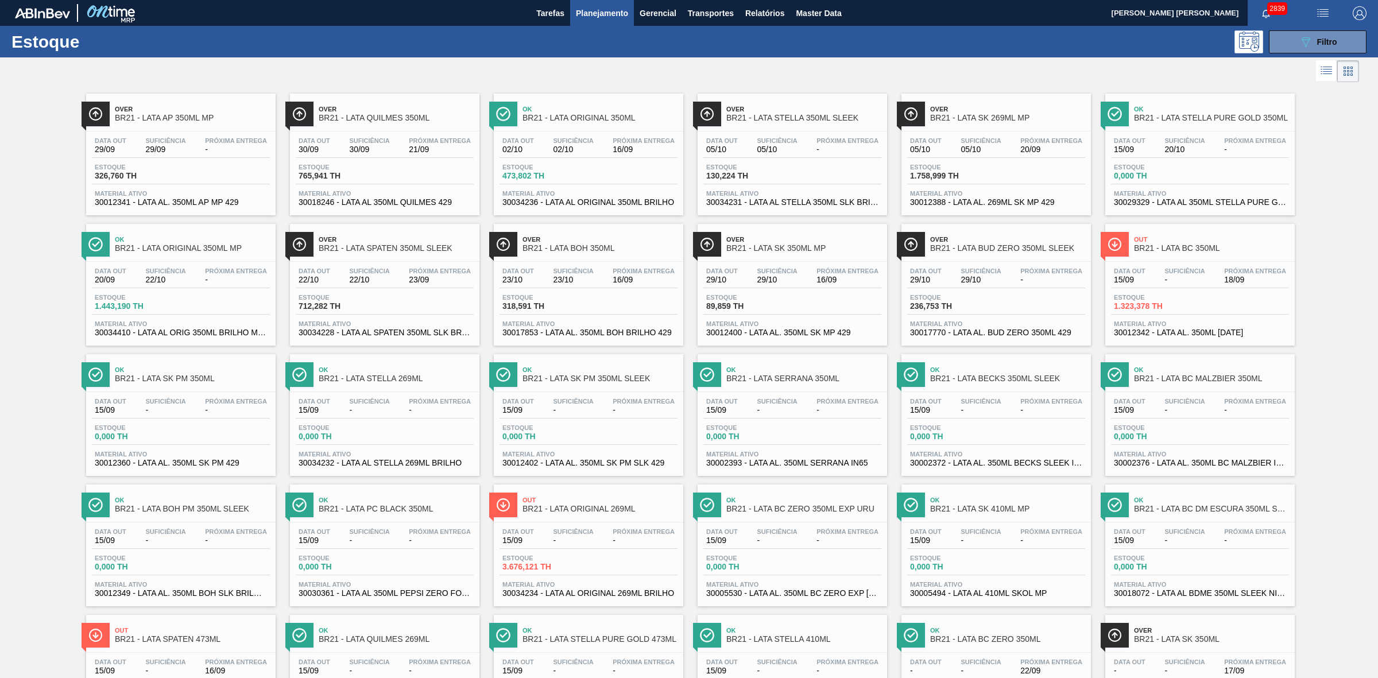
click at [982, 109] on span "Over" at bounding box center [1007, 109] width 155 height 7
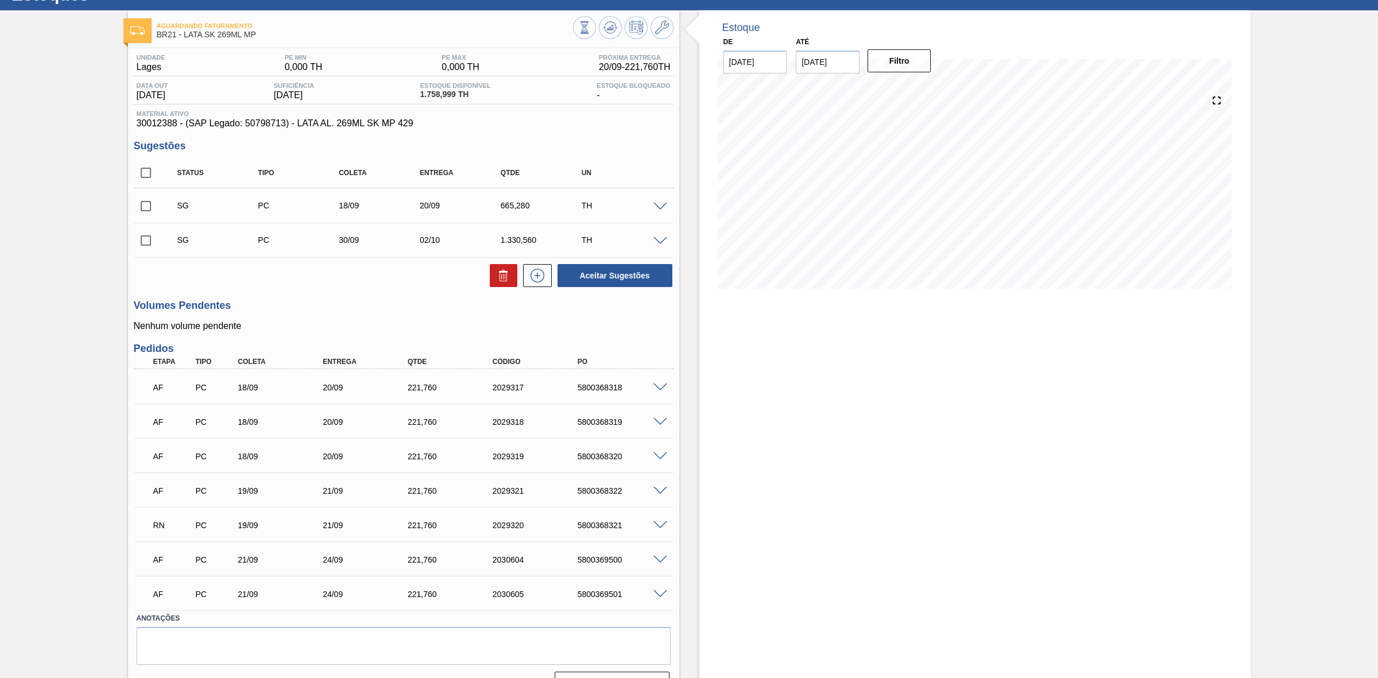
scroll to position [75, 0]
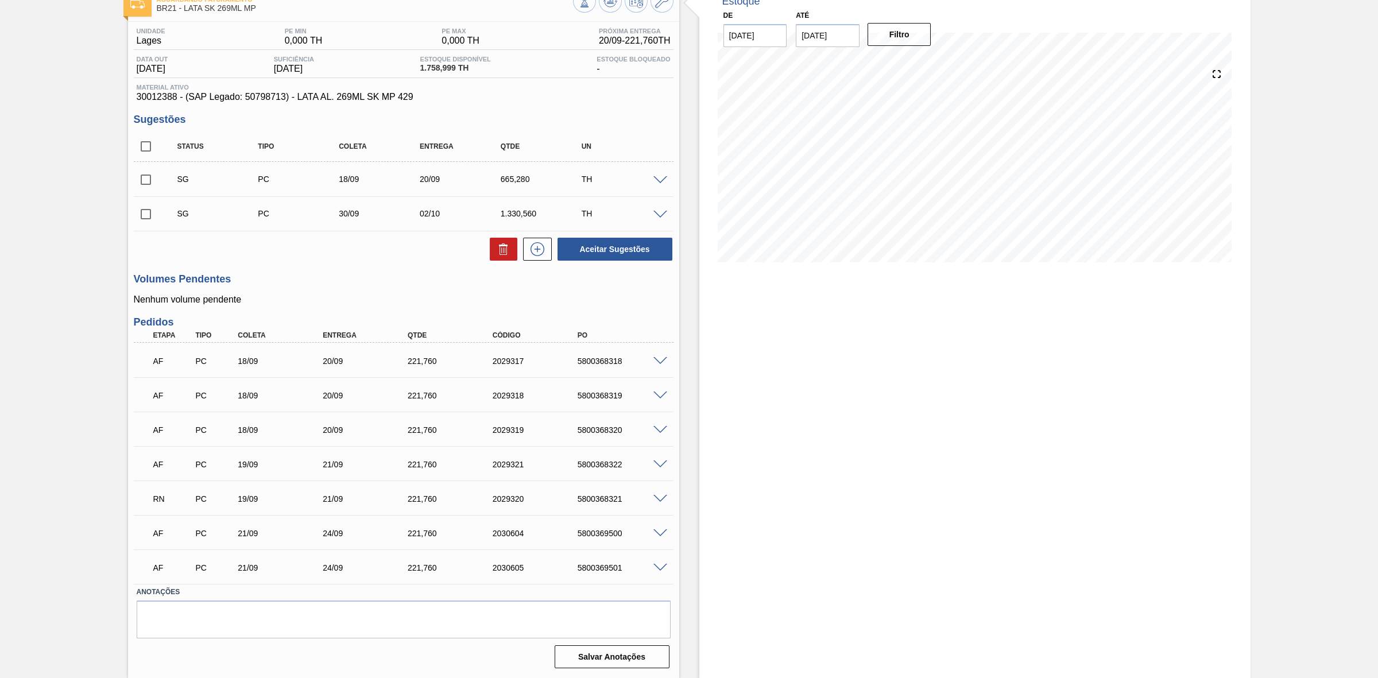
click at [662, 497] on span at bounding box center [660, 499] width 14 height 9
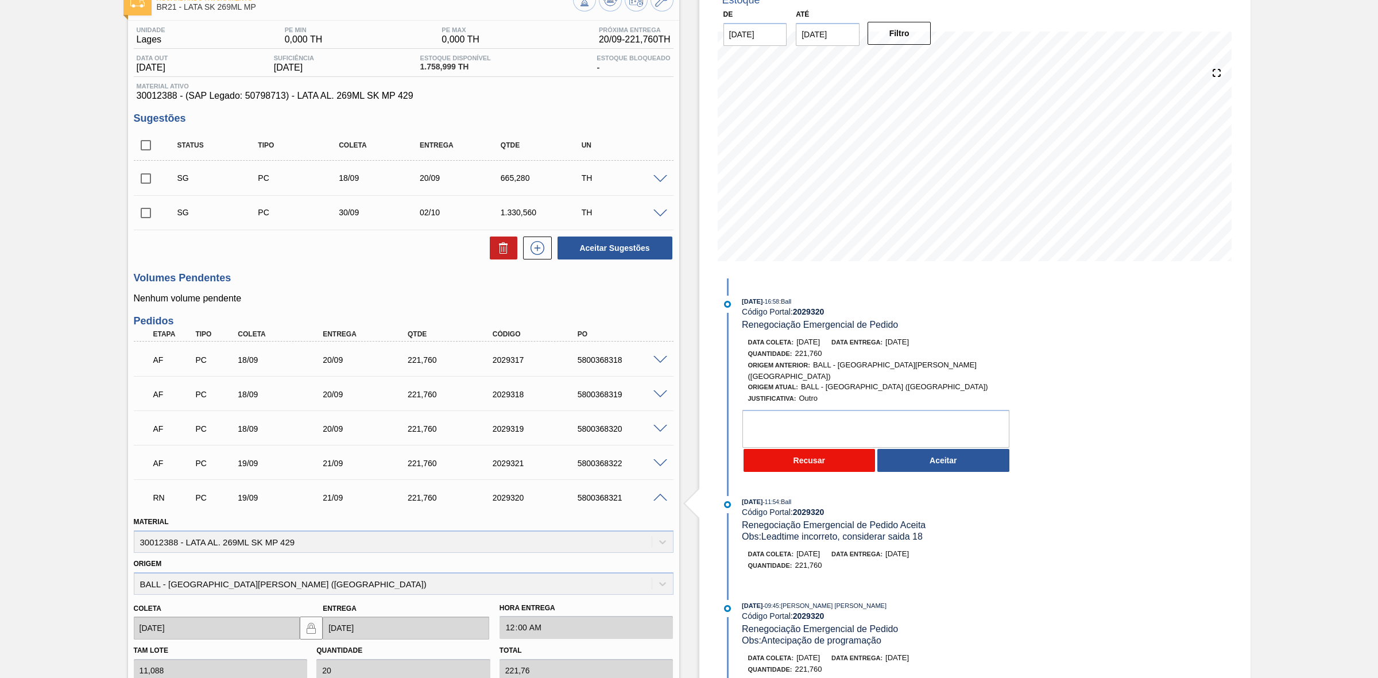
click at [795, 451] on button "Recusar" at bounding box center [810, 460] width 132 height 23
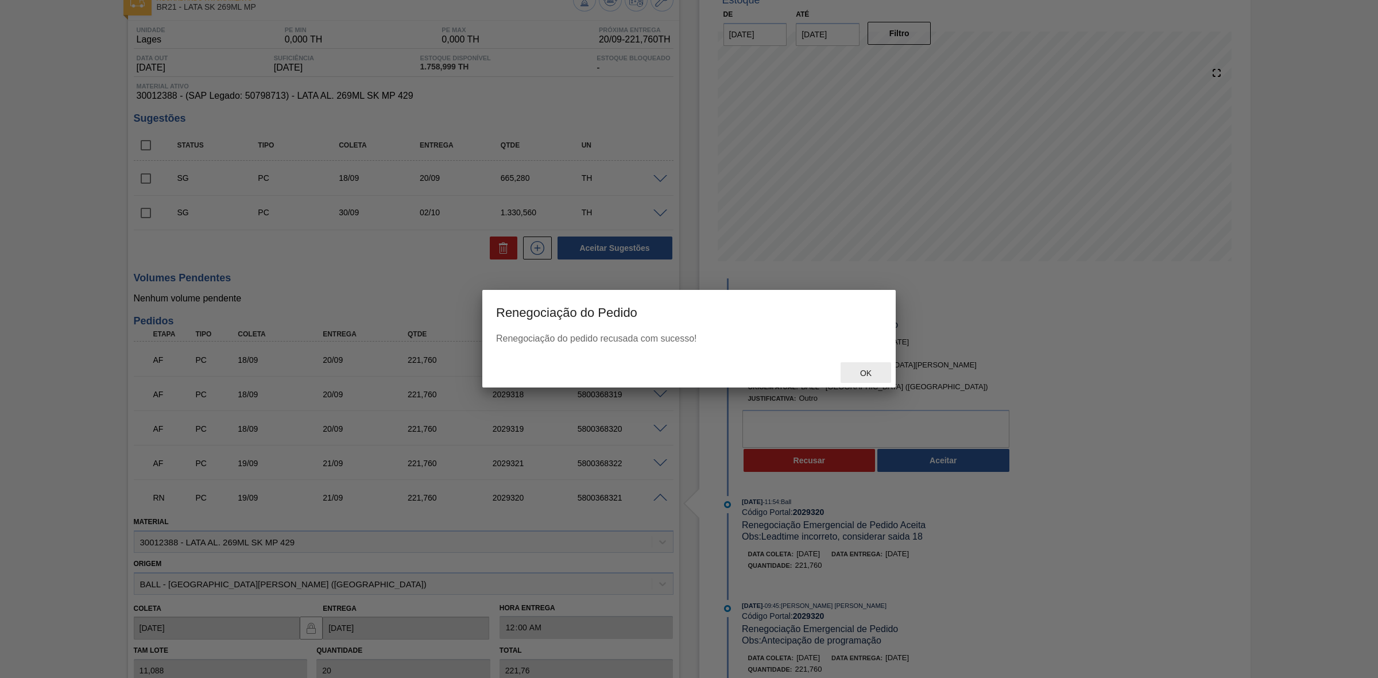
click at [869, 369] on span "Ok" at bounding box center [866, 373] width 30 height 9
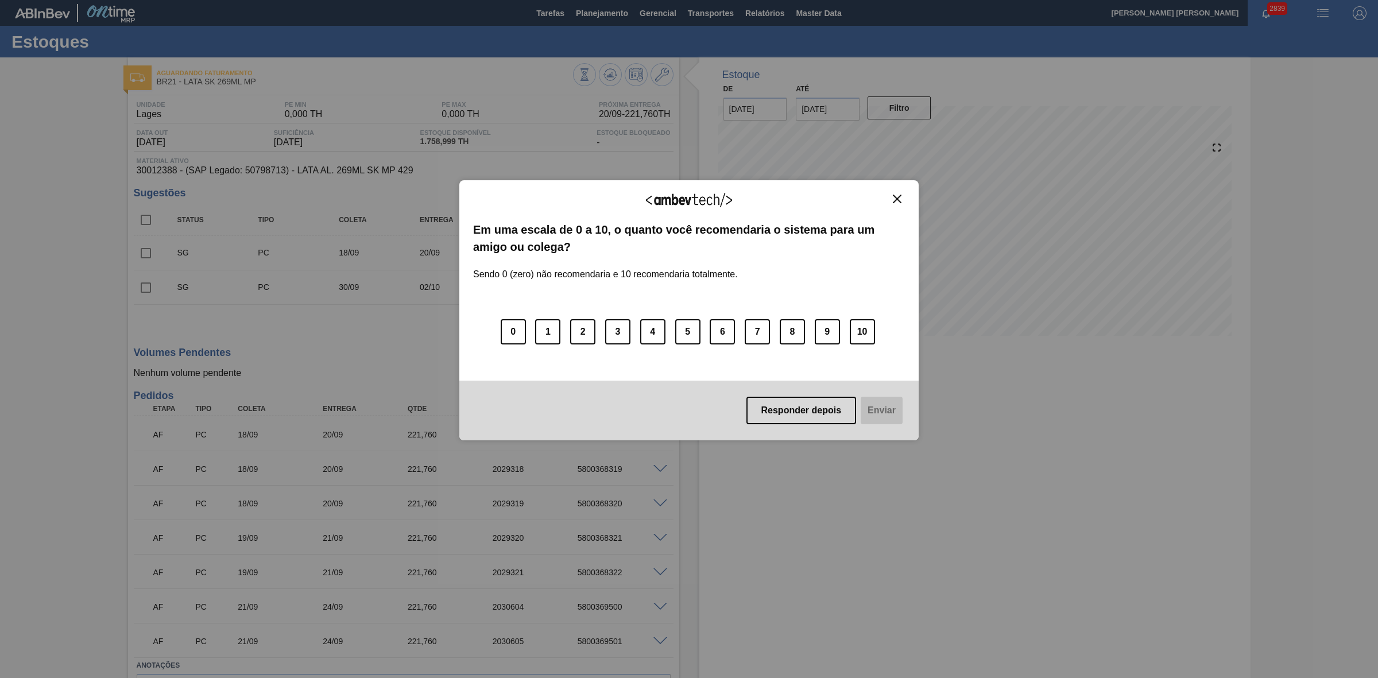
click at [897, 195] on img "Close" at bounding box center [897, 199] width 9 height 9
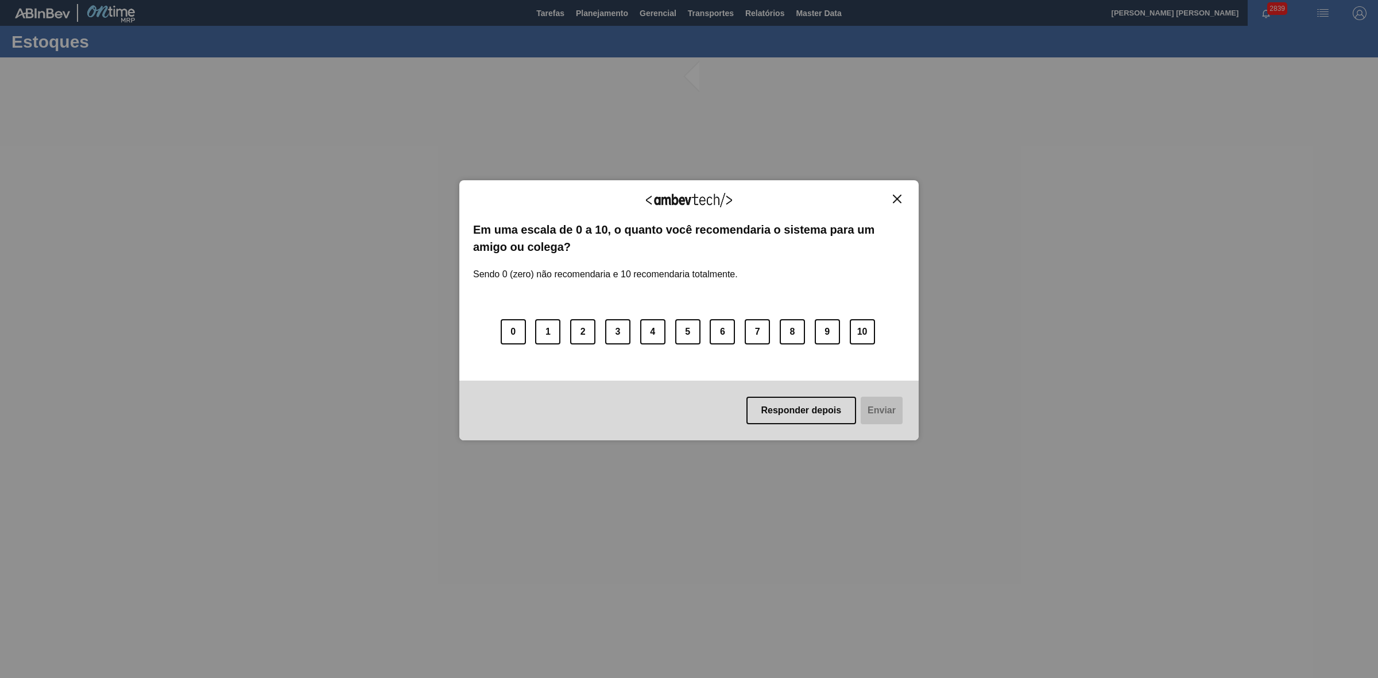
click at [895, 195] on img "Close" at bounding box center [897, 199] width 9 height 9
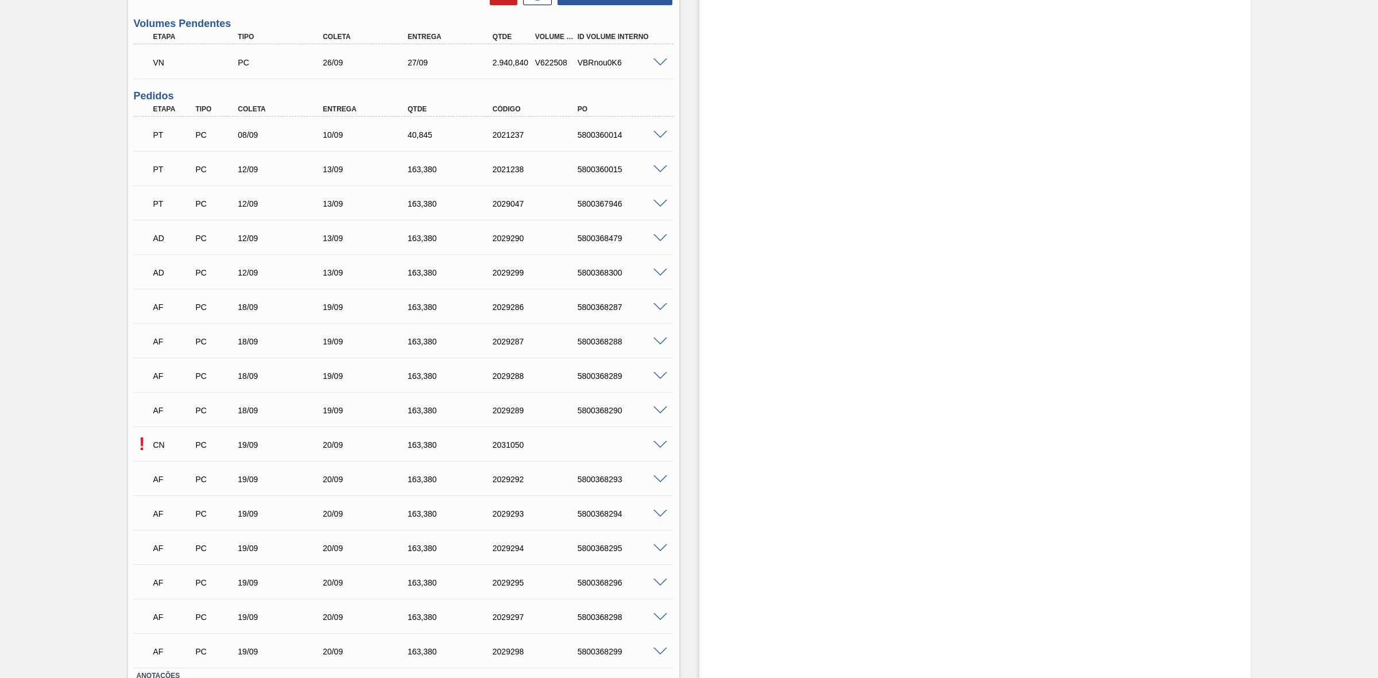
scroll to position [879, 0]
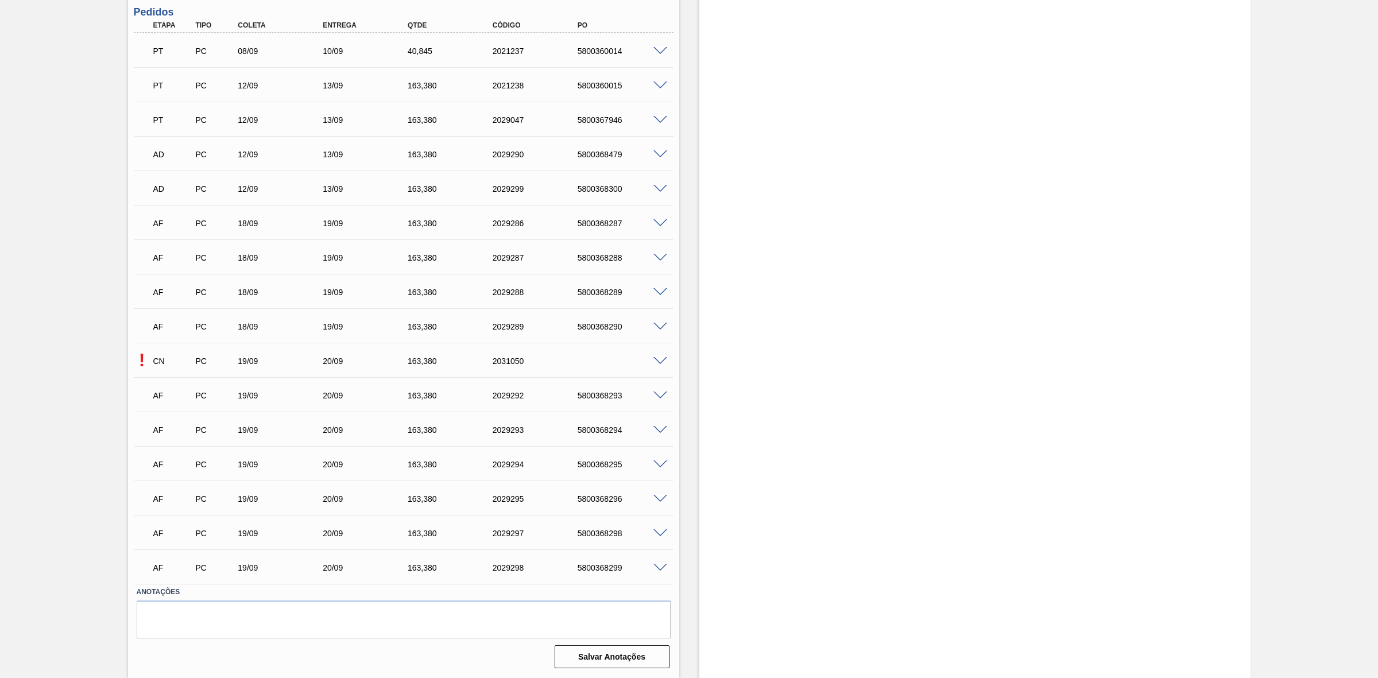
click at [657, 362] on span at bounding box center [660, 361] width 14 height 9
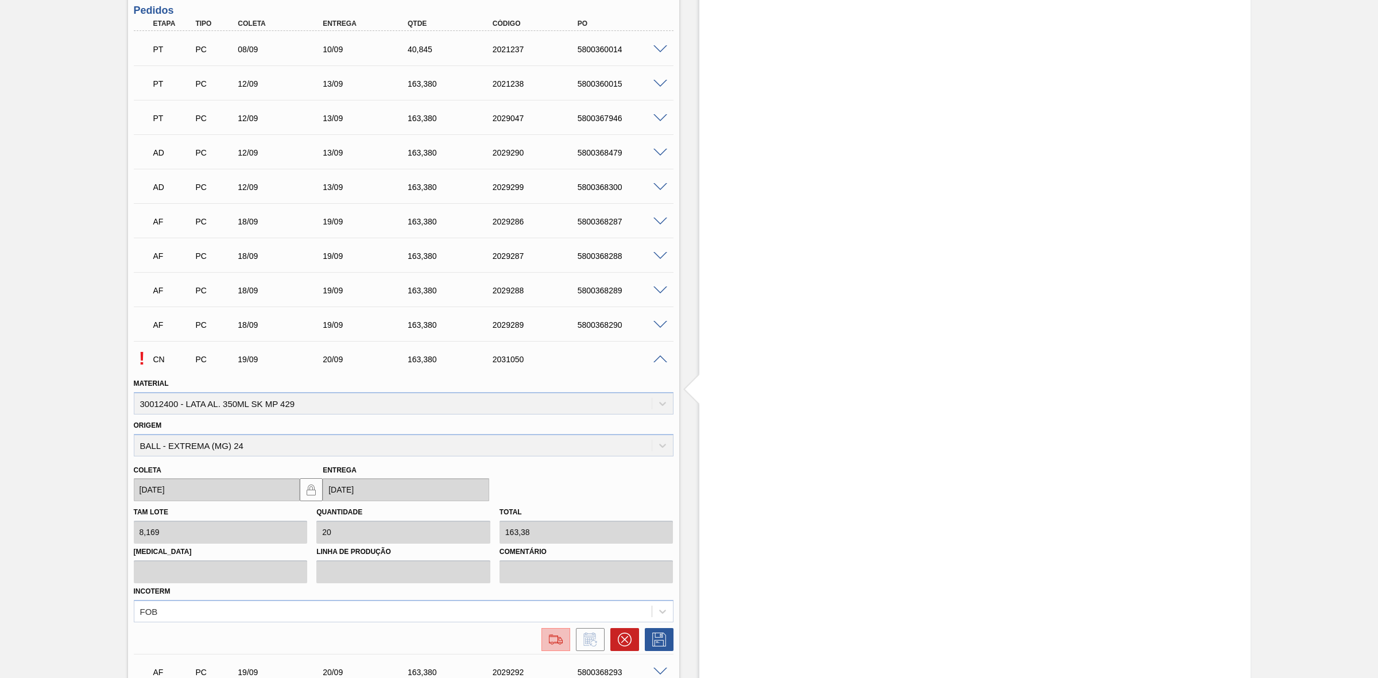
click at [557, 641] on img at bounding box center [556, 640] width 18 height 14
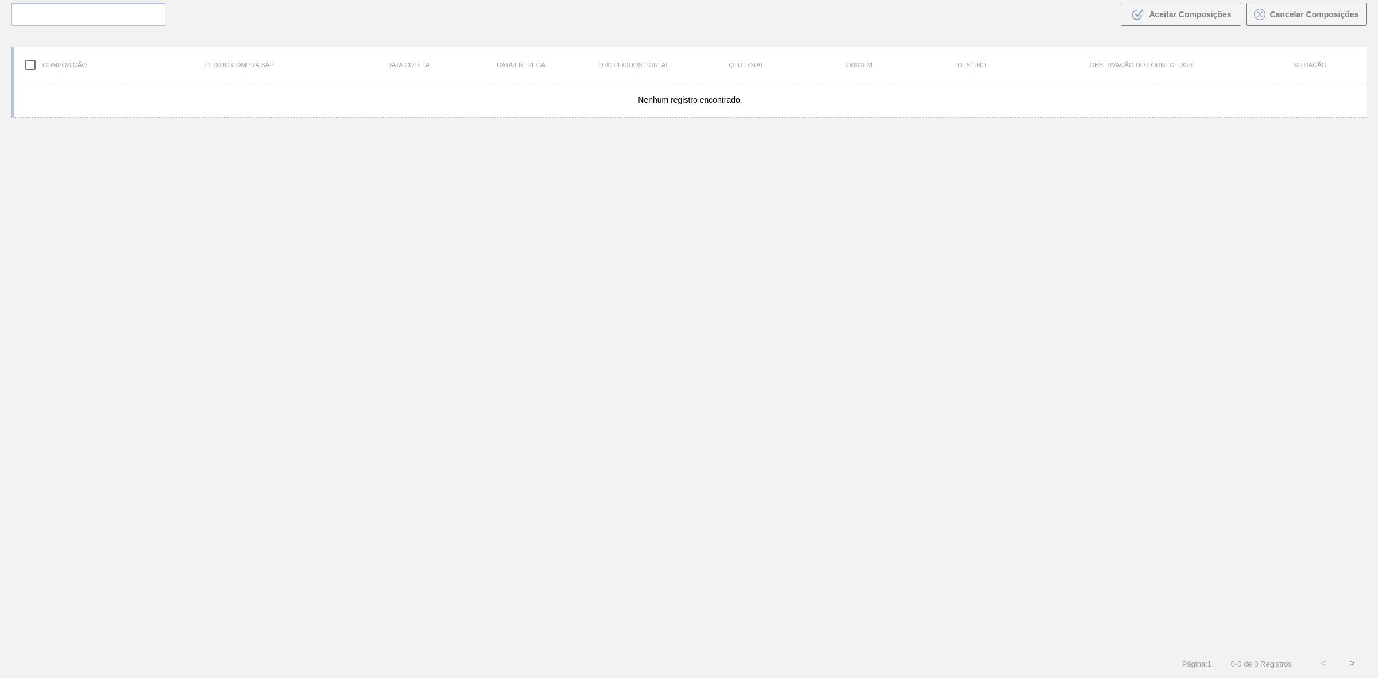
scroll to position [82, 0]
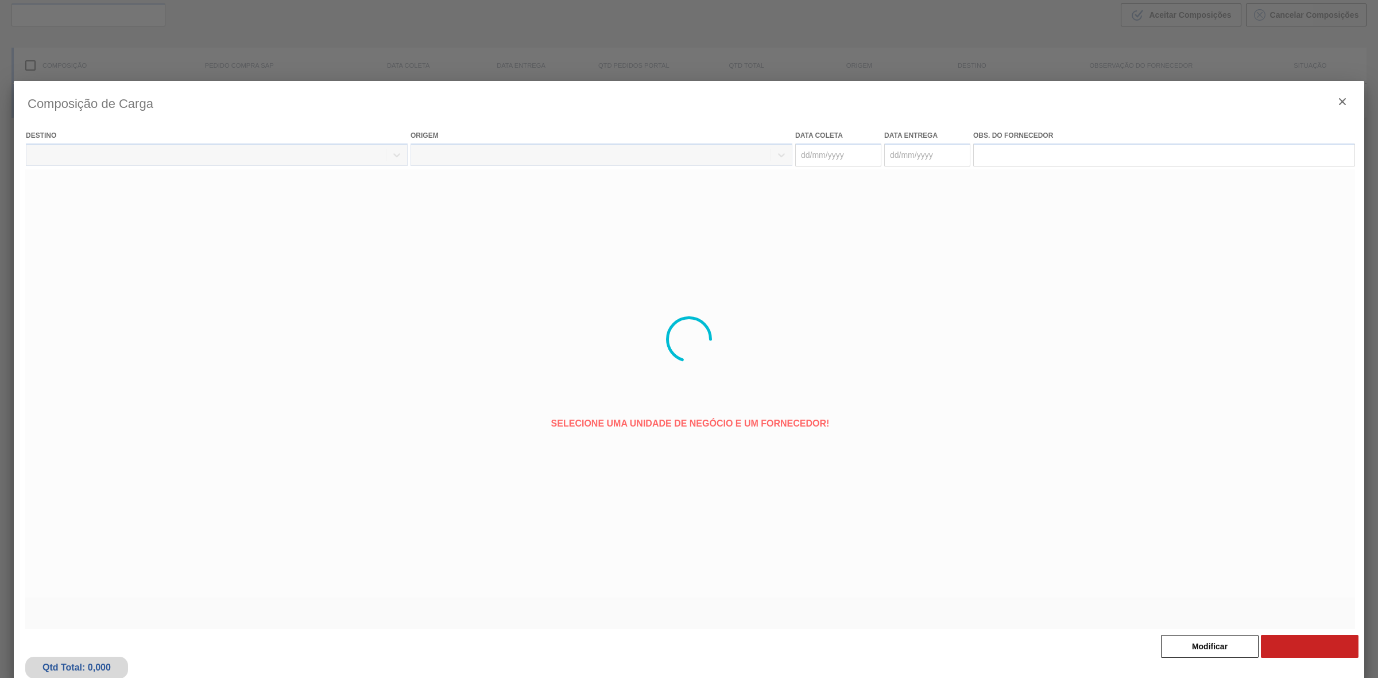
type coleta "[DATE]"
type entrega "[DATE]"
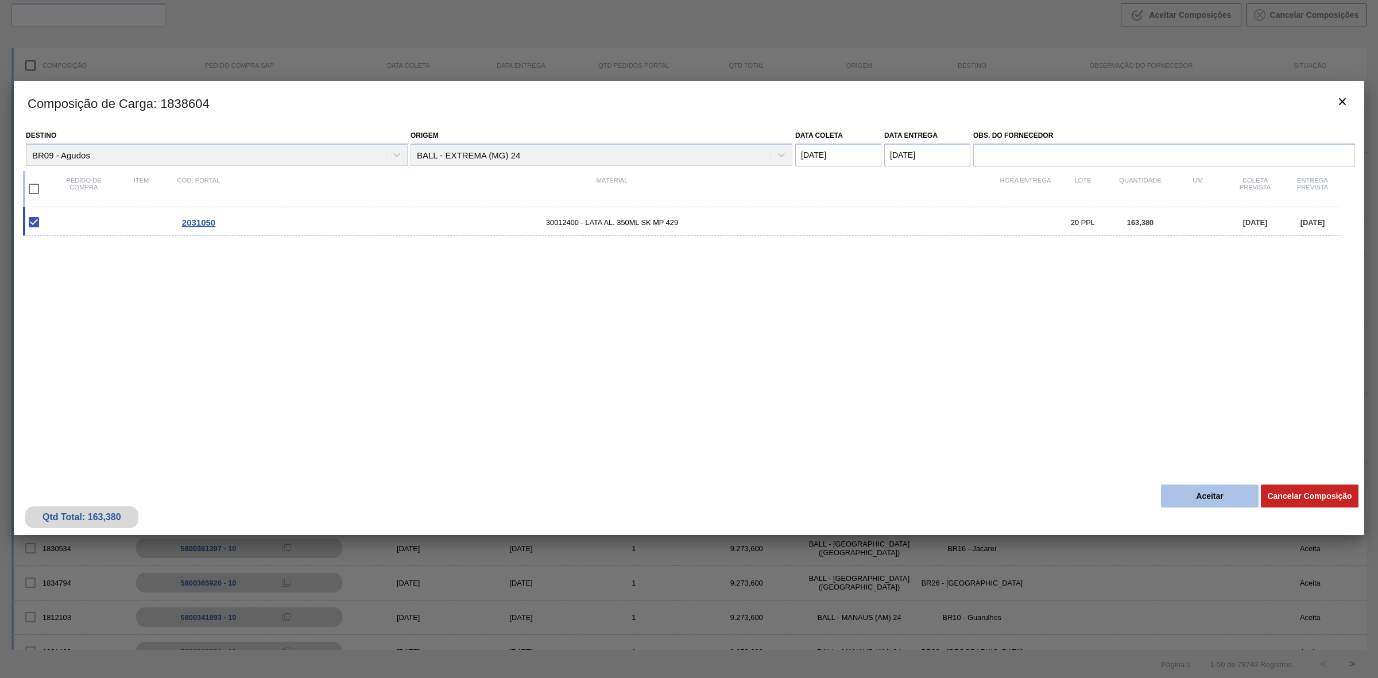
click at [1209, 498] on button "Aceitar" at bounding box center [1210, 496] width 98 height 23
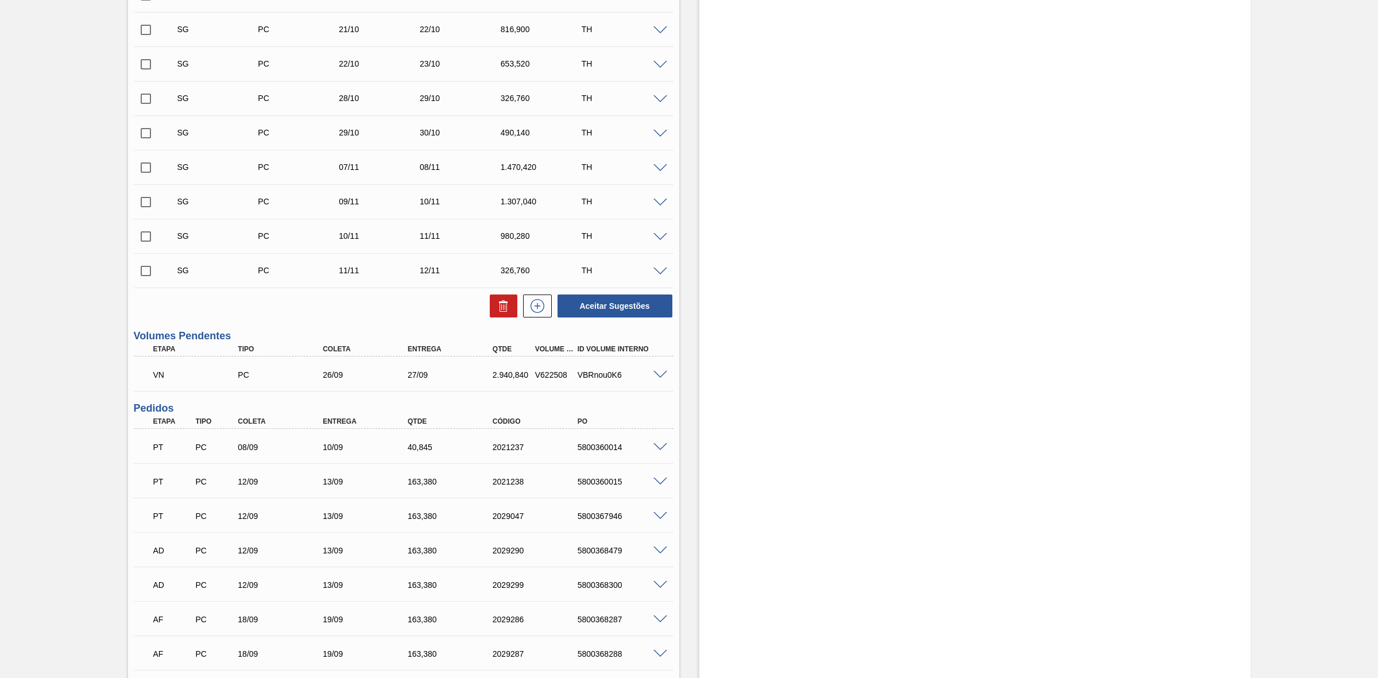
scroll to position [502, 0]
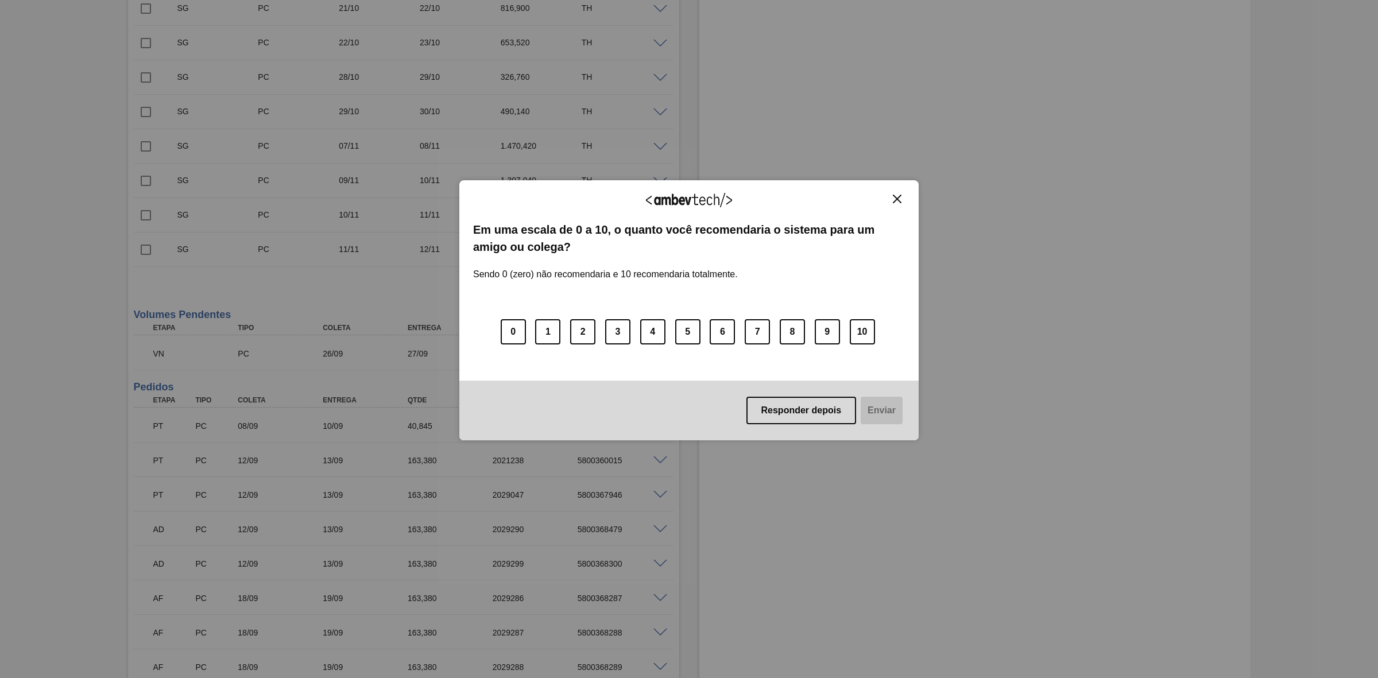
click at [900, 195] on img "Close" at bounding box center [897, 199] width 9 height 9
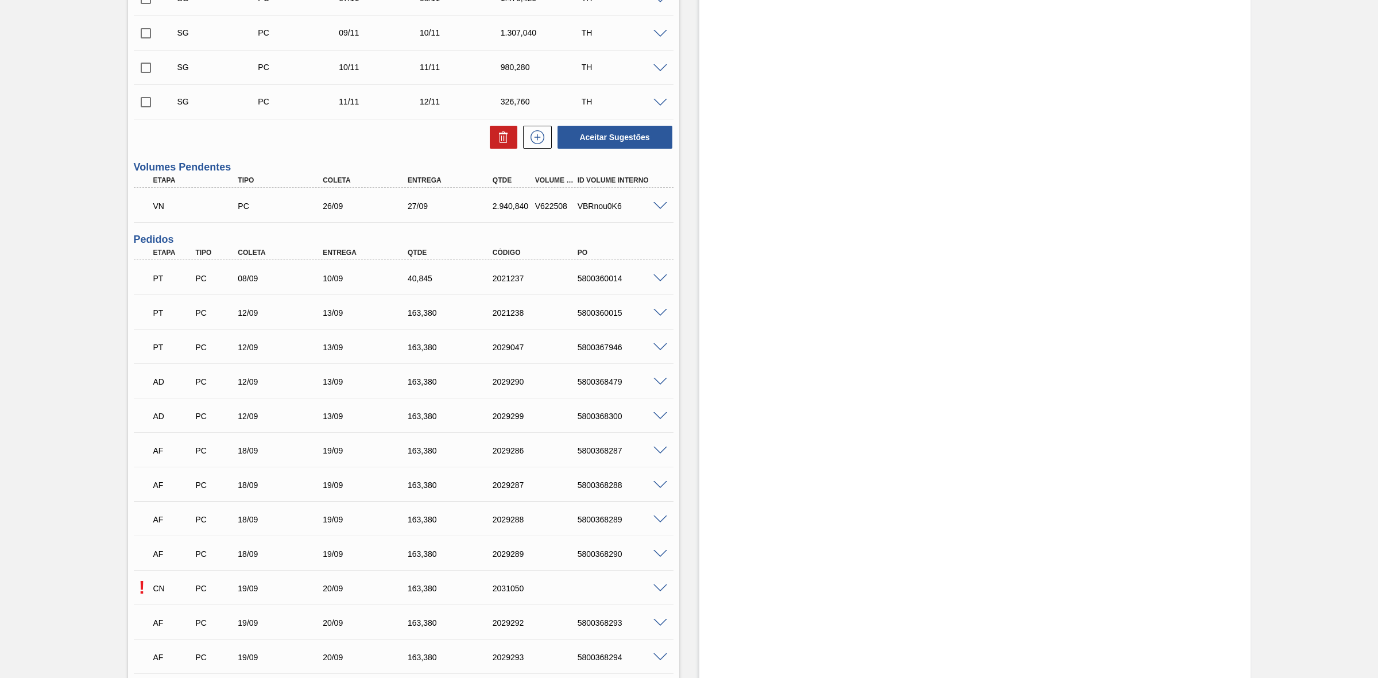
scroll to position [789, 0]
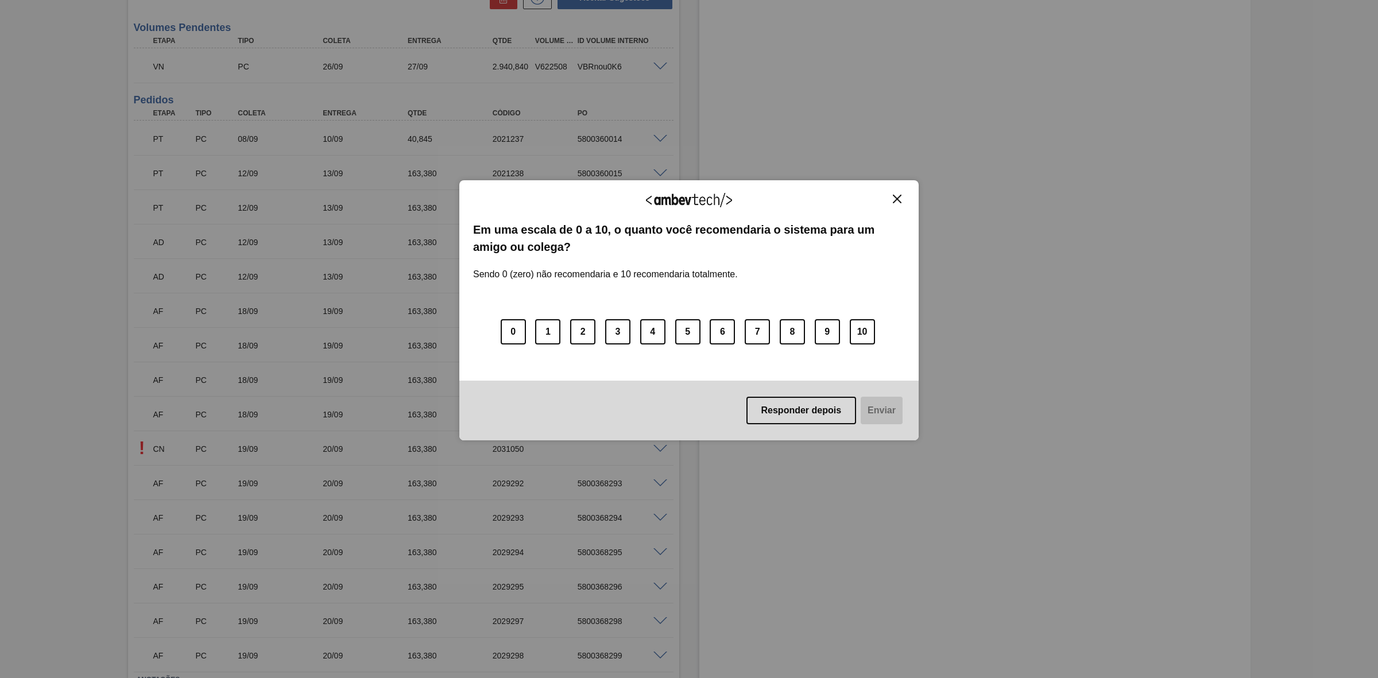
drag, startPoint x: 896, startPoint y: 194, endPoint x: 872, endPoint y: 142, distance: 57.5
click at [896, 195] on img "Close" at bounding box center [897, 199] width 9 height 9
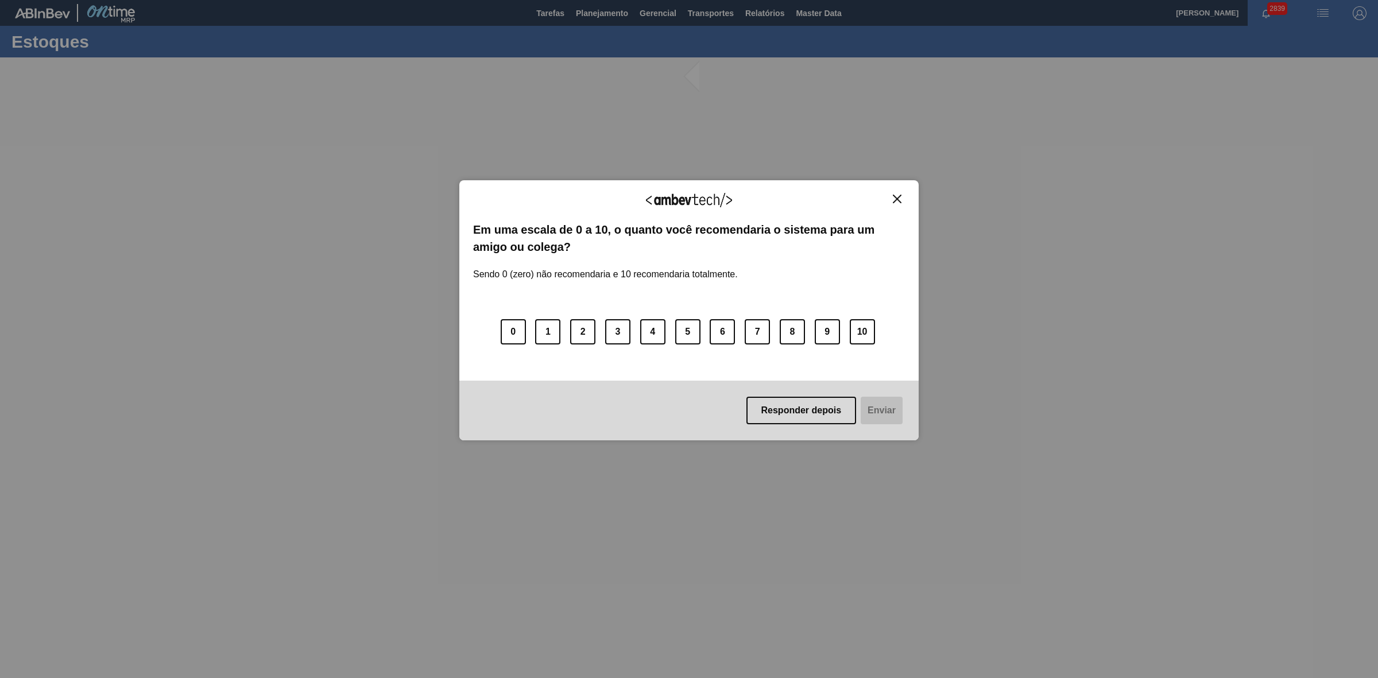
click at [901, 198] on img "Close" at bounding box center [897, 199] width 9 height 9
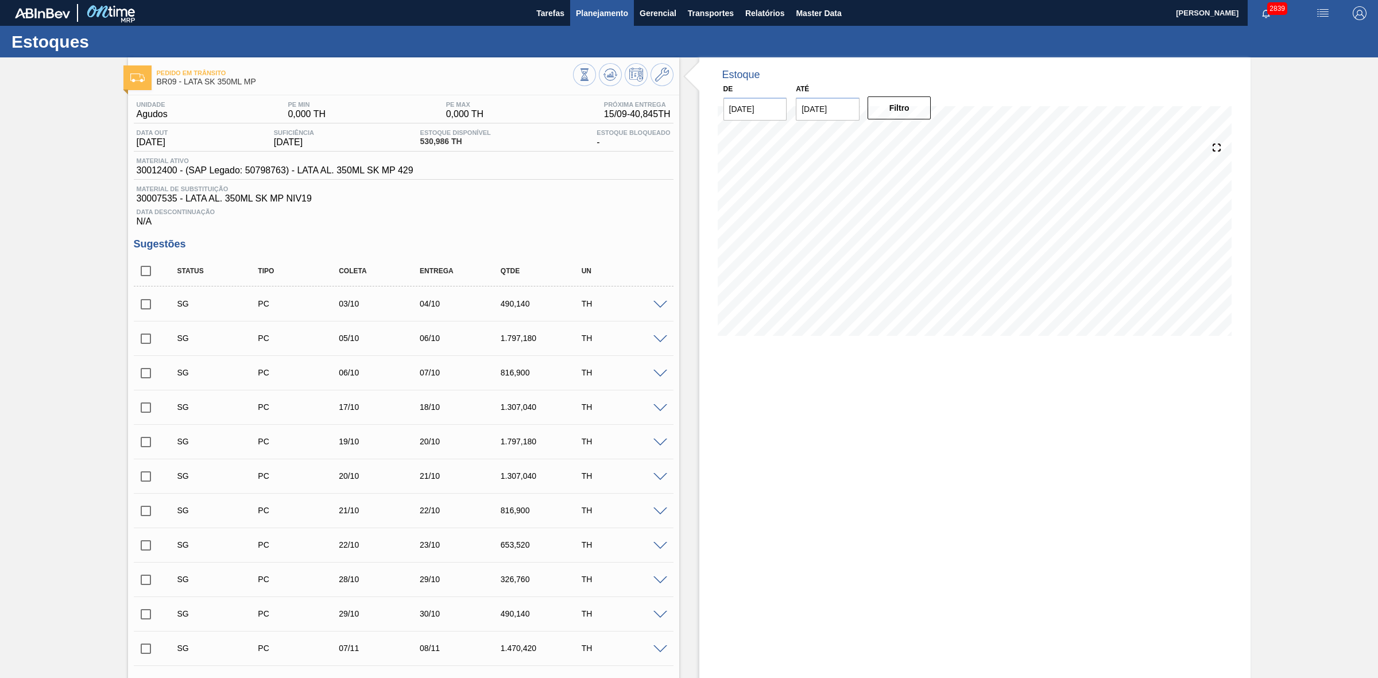
click at [599, 16] on span "Planejamento" at bounding box center [602, 13] width 52 height 14
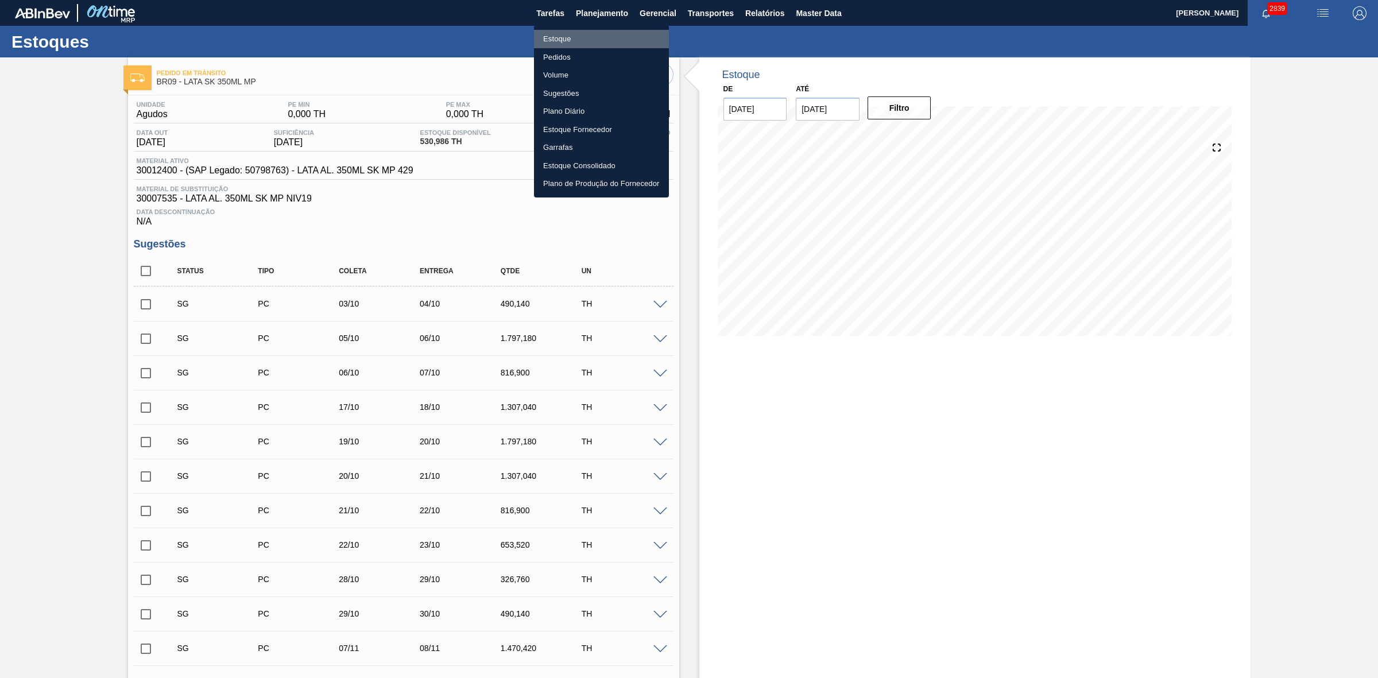
click at [562, 39] on li "Estoque" at bounding box center [601, 39] width 135 height 18
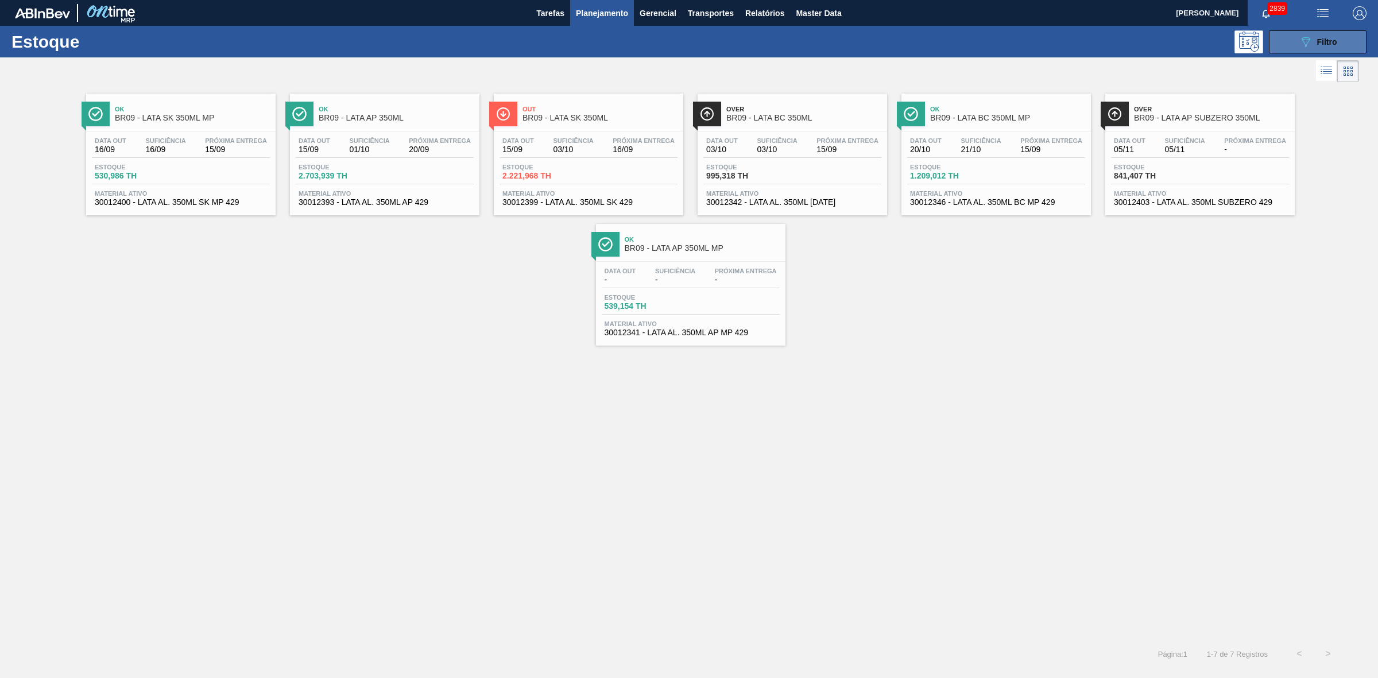
click at [1296, 46] on button "089F7B8B-B2A5-4AFE-B5C0-19BA573D28AC Filtro" at bounding box center [1318, 41] width 98 height 23
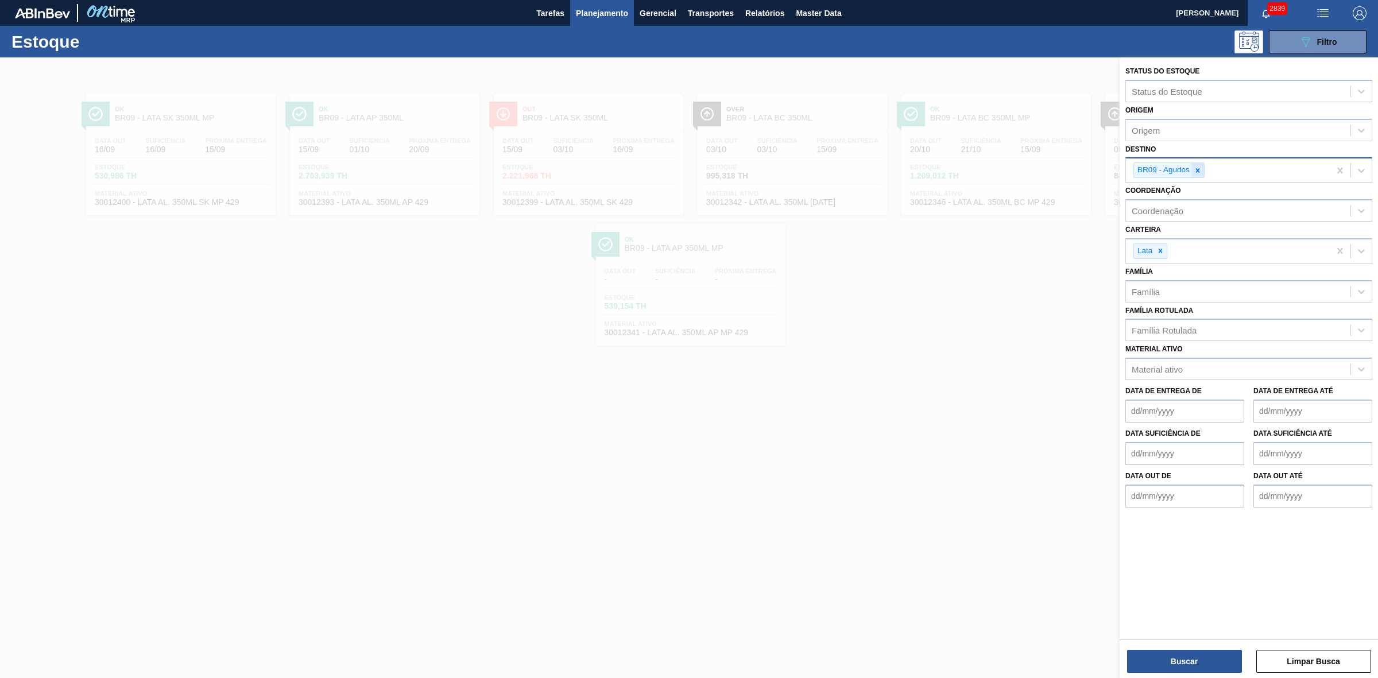
click at [1196, 167] on icon at bounding box center [1198, 171] width 8 height 8
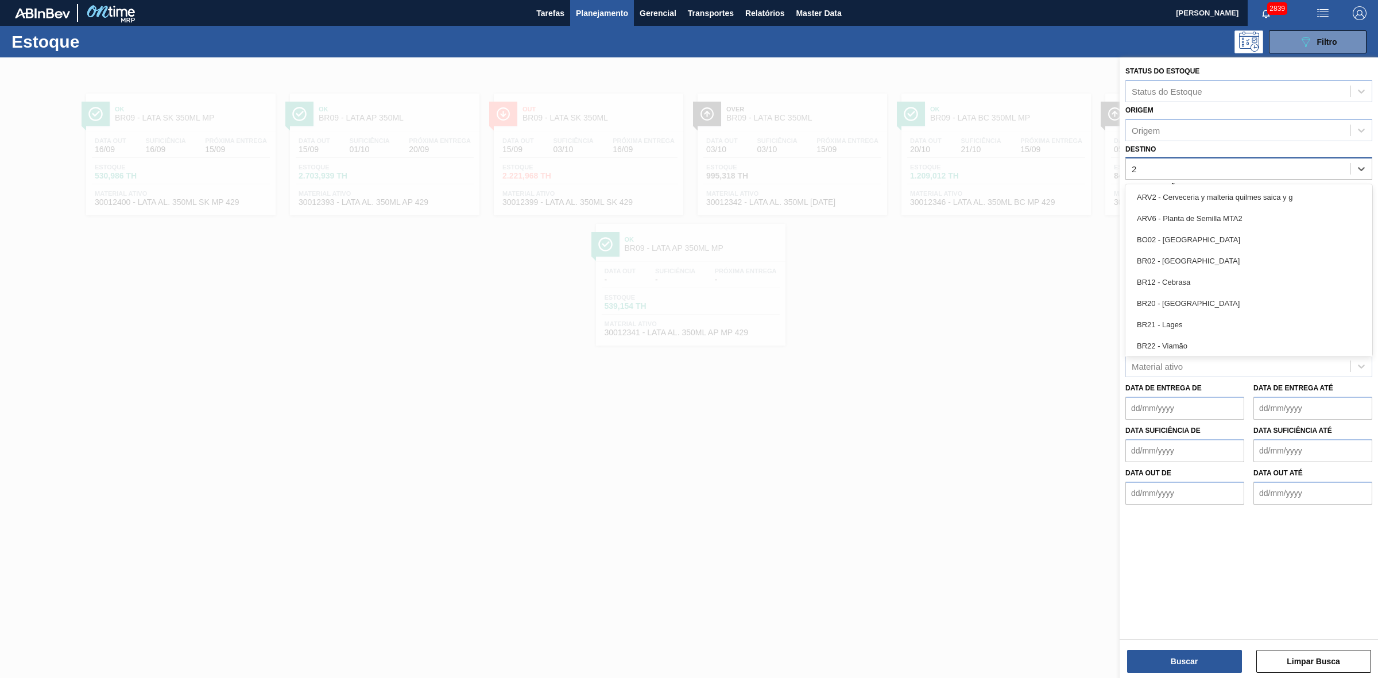
type input "24"
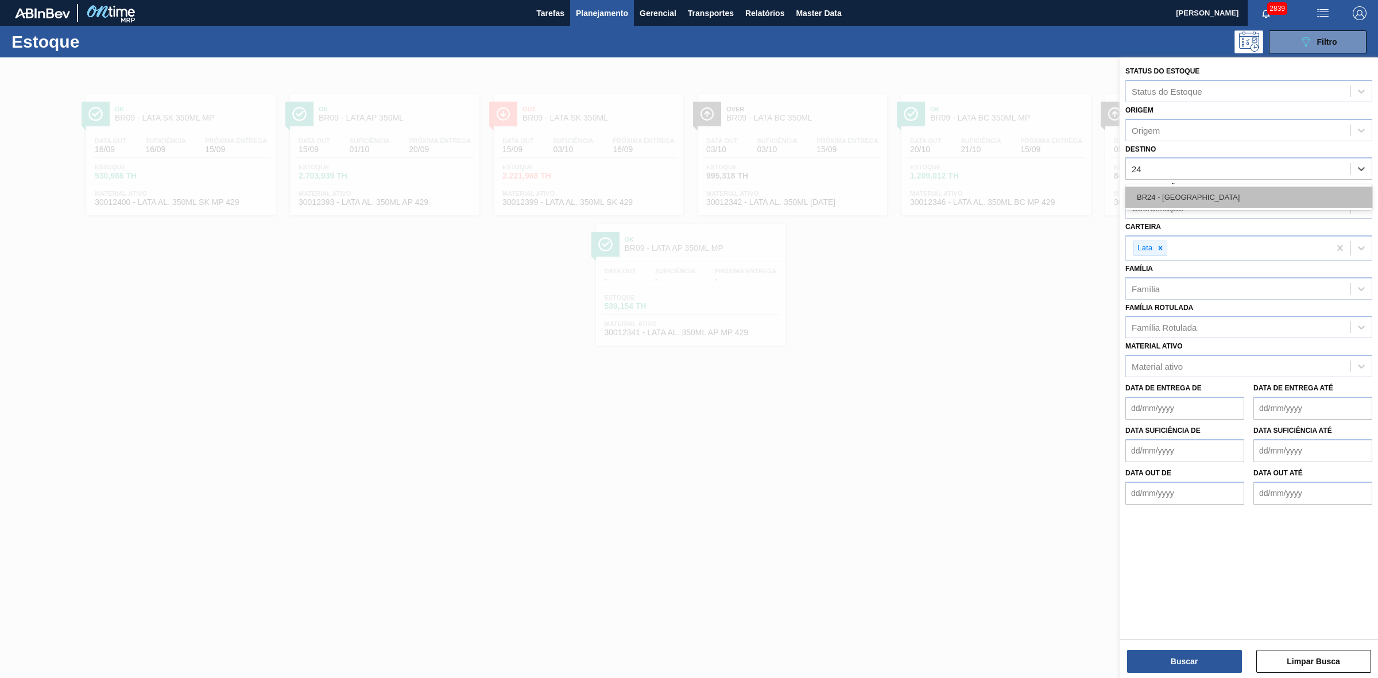
click at [1189, 201] on div "BR24 - Ponta Grossa" at bounding box center [1248, 197] width 247 height 21
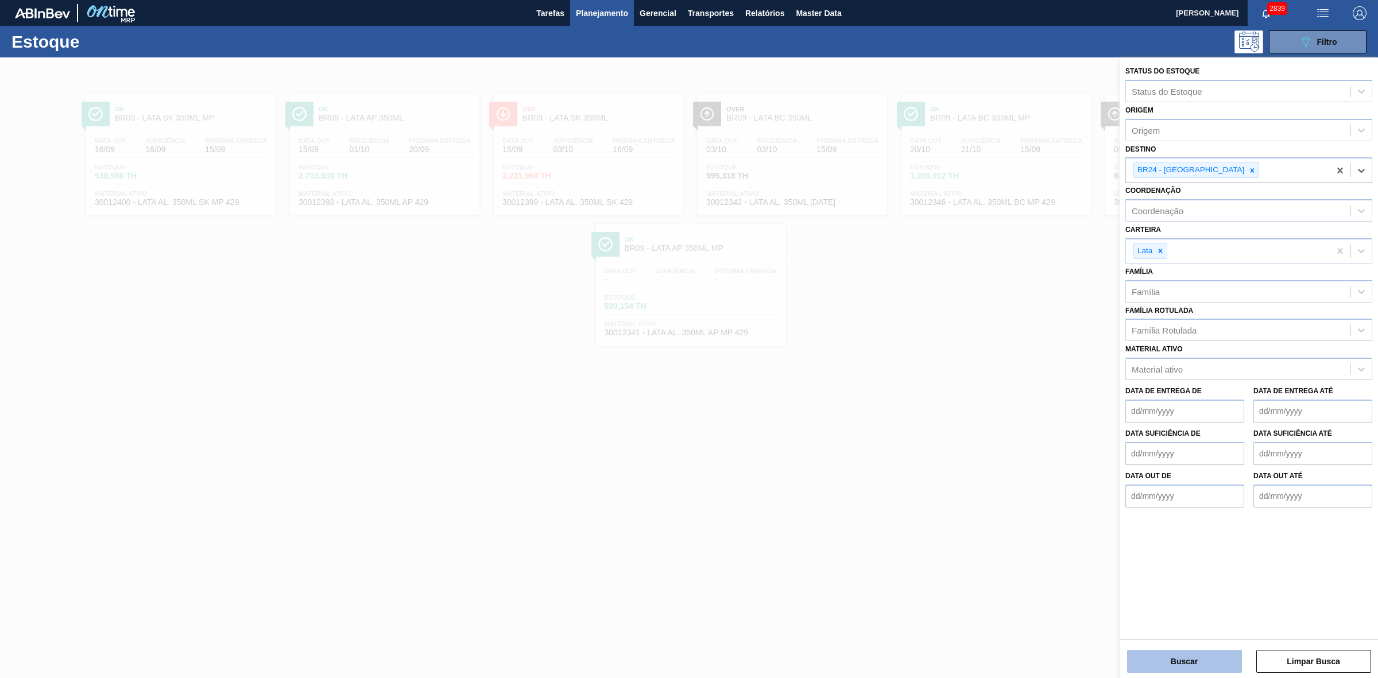
click at [1198, 662] on button "Buscar" at bounding box center [1184, 661] width 115 height 23
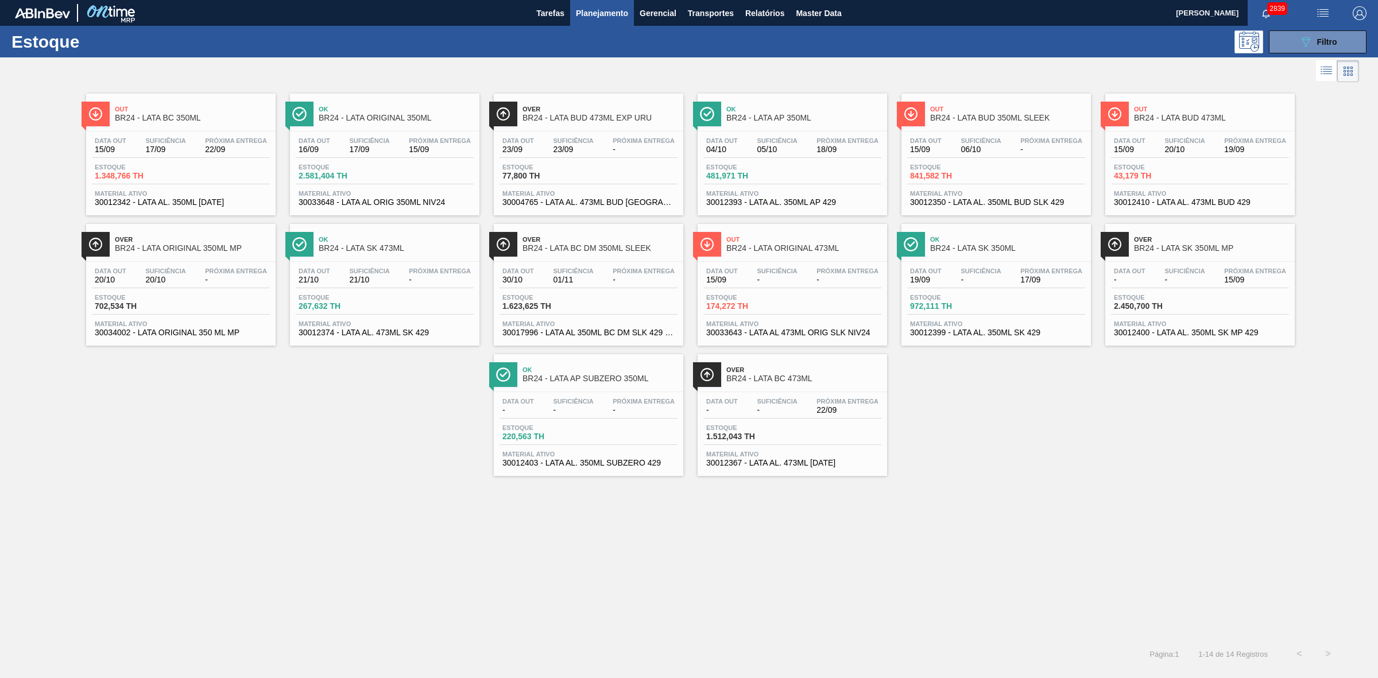
click at [238, 116] on span "BR24 - LATA BC 350ML" at bounding box center [192, 118] width 155 height 9
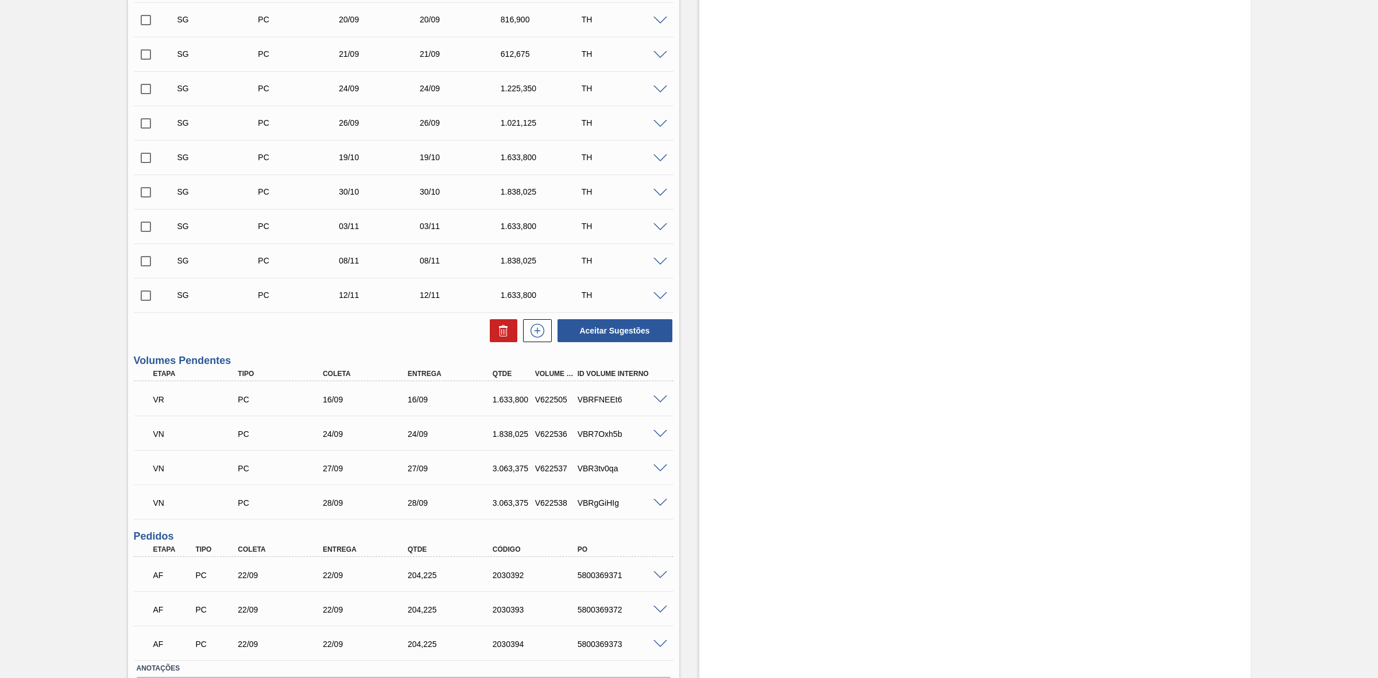
scroll to position [431, 0]
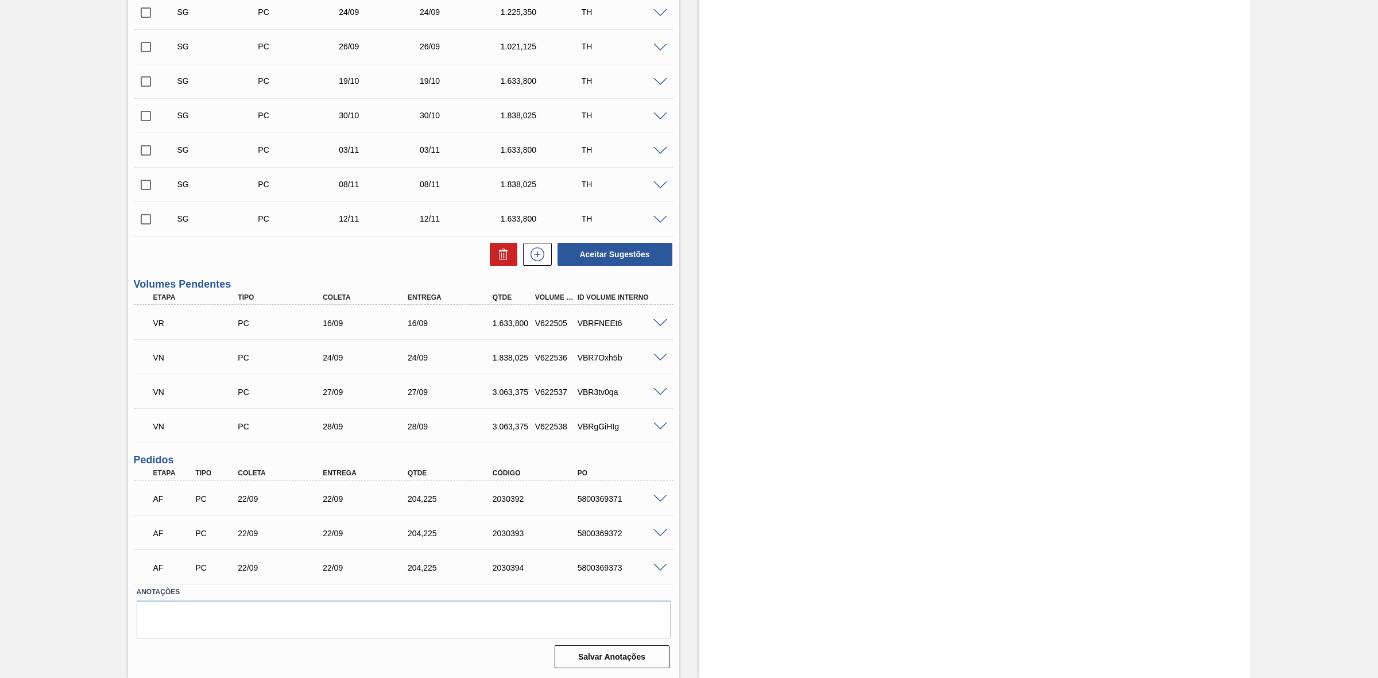
click at [660, 325] on span at bounding box center [660, 323] width 14 height 9
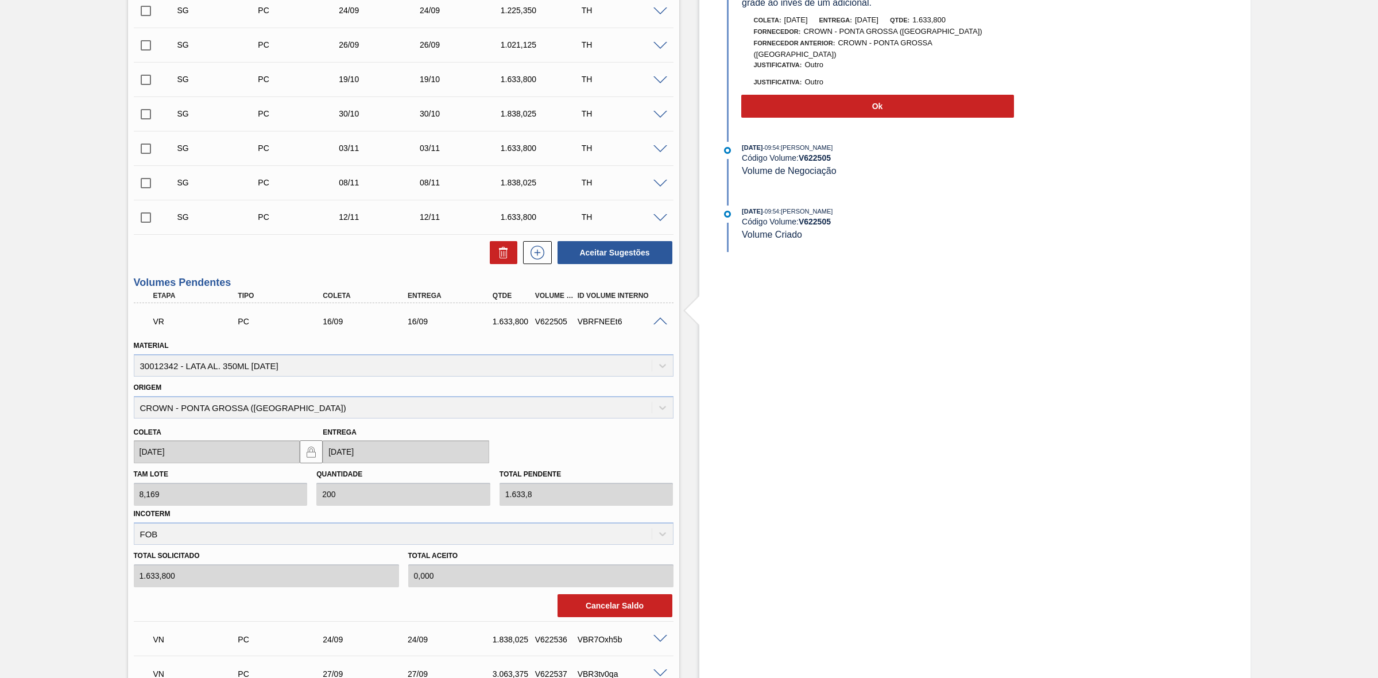
scroll to position [359, 0]
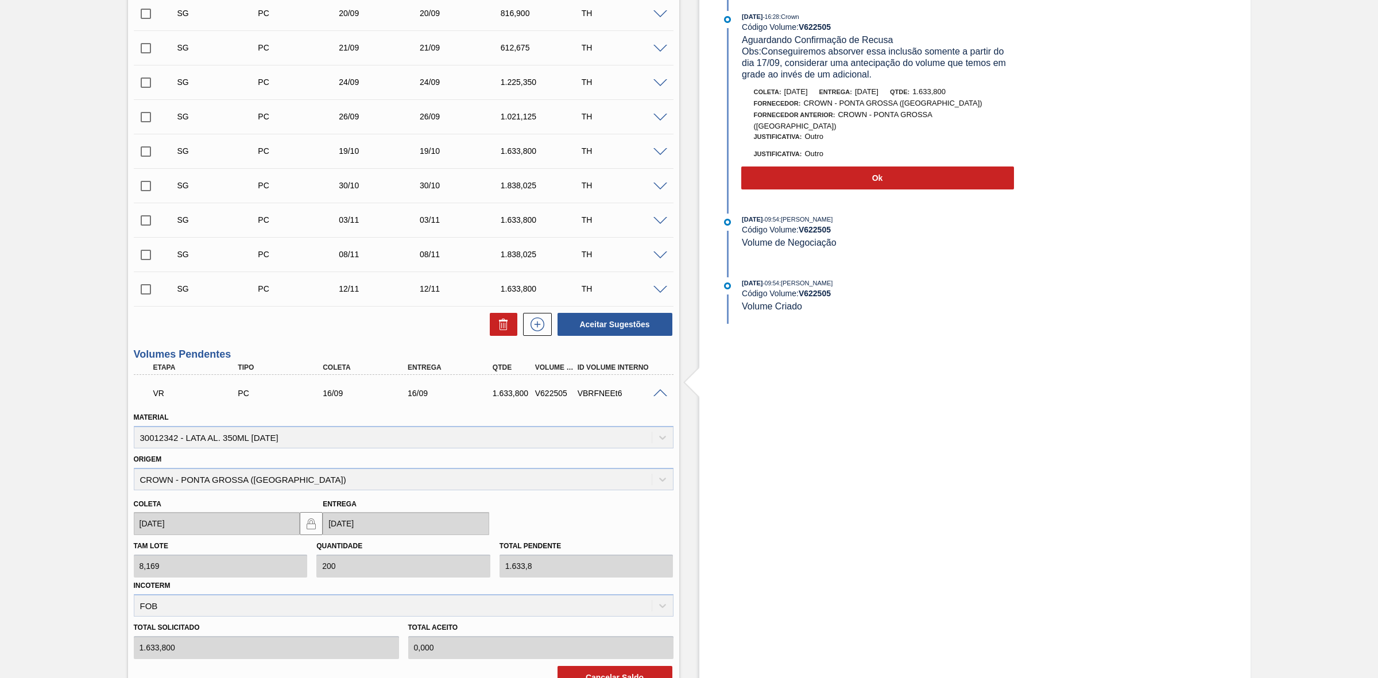
click at [776, 436] on div "Estoque De 15/09/2025 Até 11/10/2025 Filtro 15/09/2025 - 16:28 : Crown Código V…" at bounding box center [974, 365] width 551 height 1334
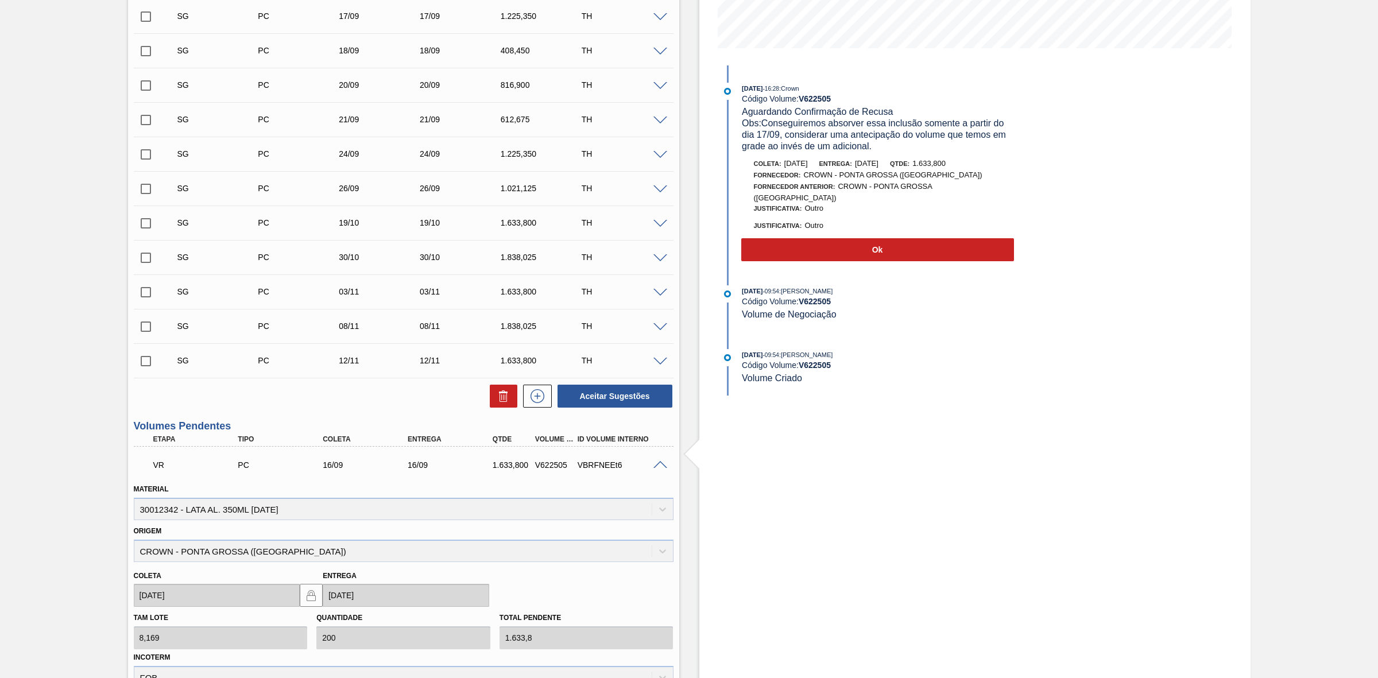
scroll to position [216, 0]
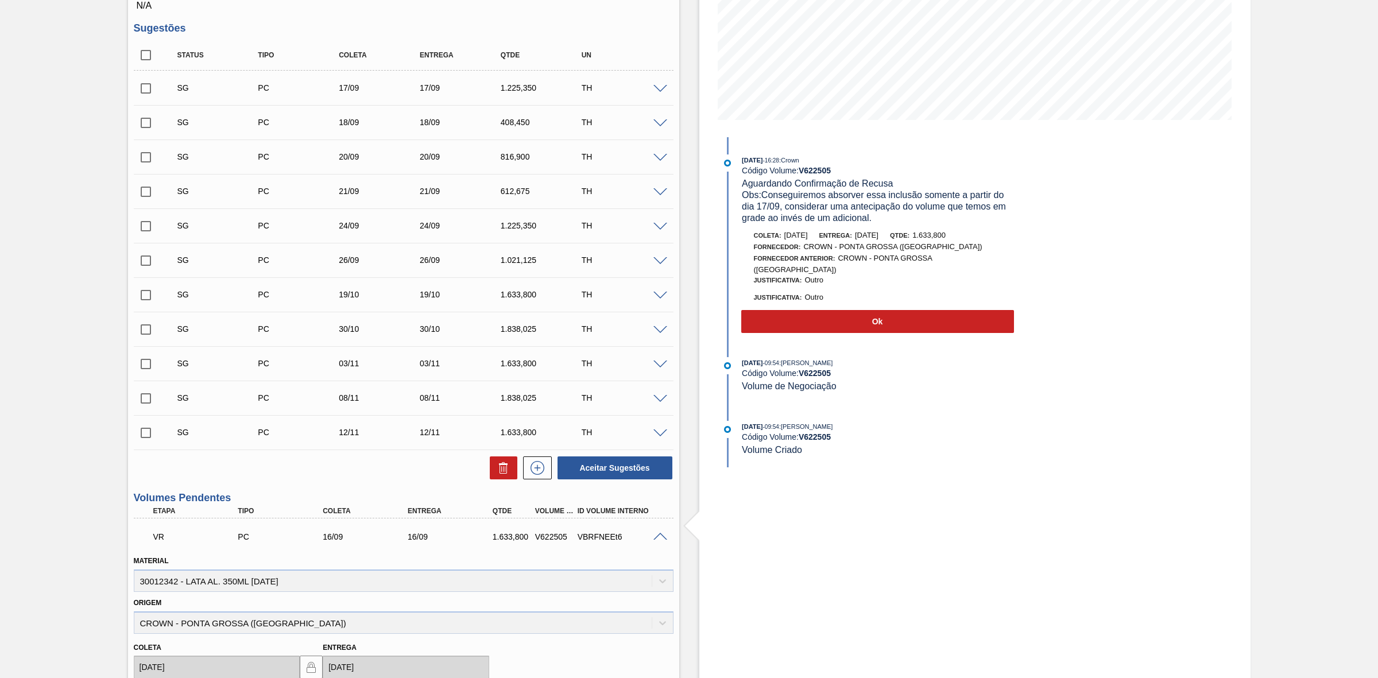
click at [996, 497] on div "Estoque De 15/09/2025 Até 11/10/2025 Filtro 15/09/2025 - 16:28 : Crown Código V…" at bounding box center [974, 509] width 551 height 1334
drag, startPoint x: 834, startPoint y: 449, endPoint x: 801, endPoint y: 444, distance: 33.1
click at [801, 444] on div "15/09/2025 - 09:54 : BRUNO DE MELLO DUARTE Código Volume: V 622505 Volume Criado" at bounding box center [878, 438] width 273 height 35
click at [814, 448] on div "15/09/2025 - 09:54 : BRUNO DE MELLO DUARTE Código Volume: V 622505 Volume Criado" at bounding box center [878, 438] width 273 height 35
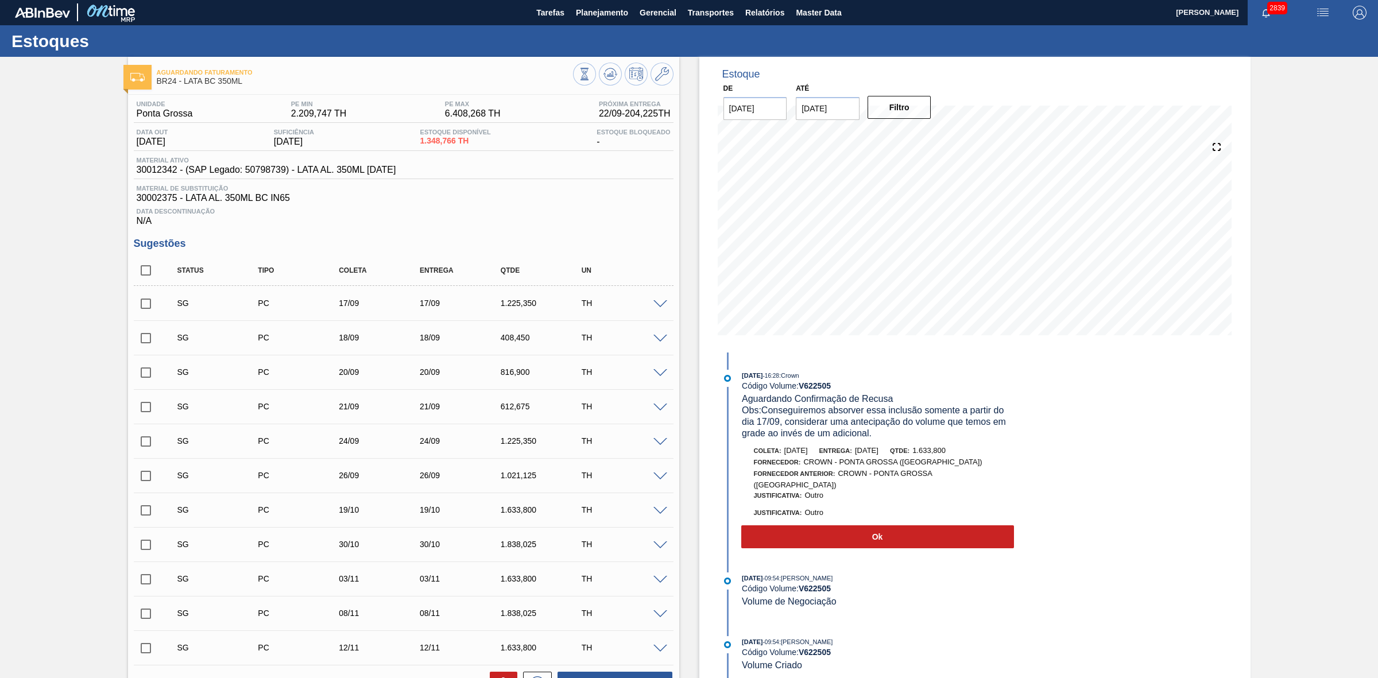
scroll to position [0, 0]
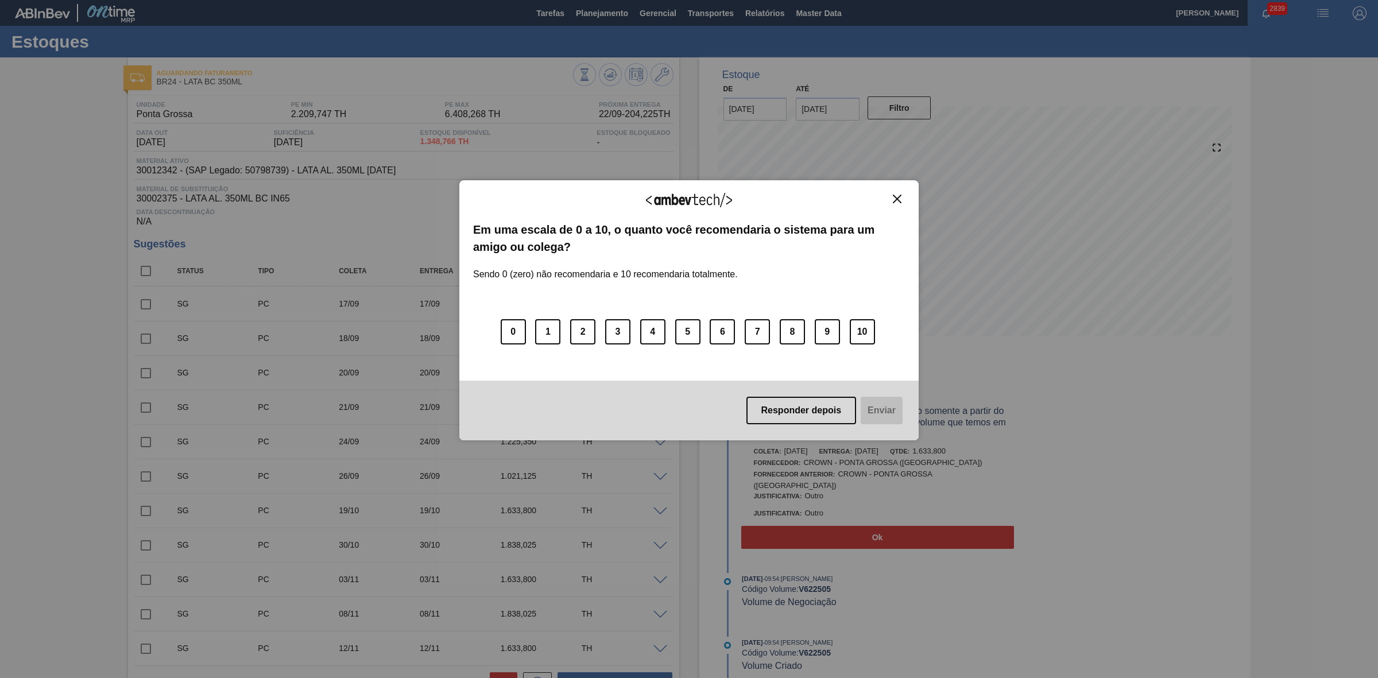
click at [899, 202] on img "Close" at bounding box center [897, 199] width 9 height 9
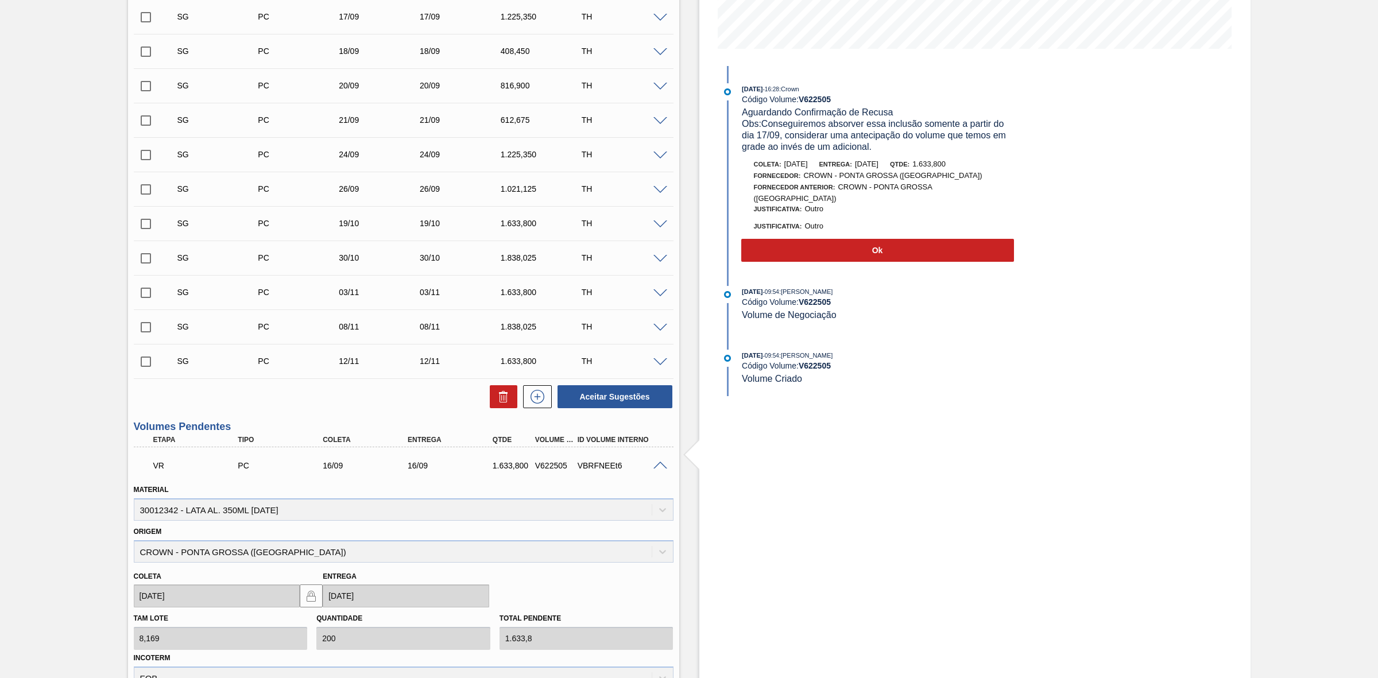
scroll to position [215, 0]
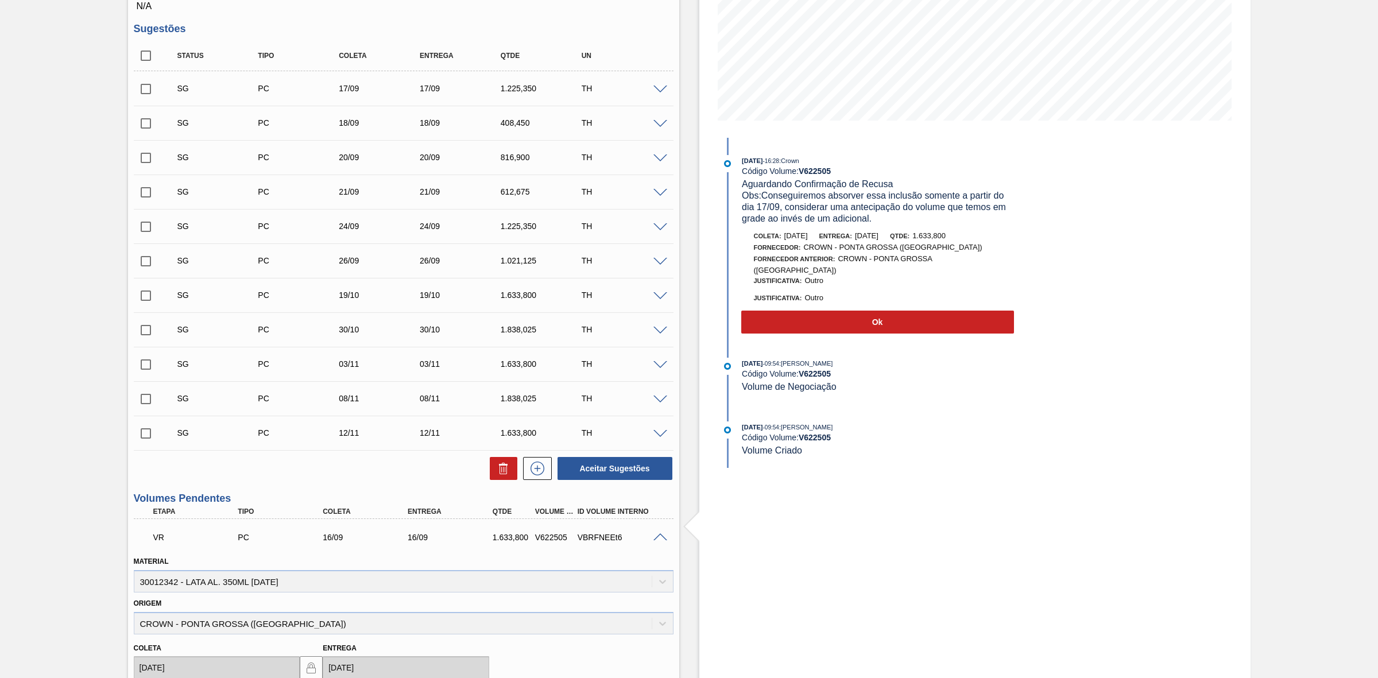
click at [1092, 256] on div "Estoque De 15/09/2025 Até 11/10/2025 Filtro 23/09 Projeção de Estoque 2,596.256…" at bounding box center [974, 509] width 551 height 1334
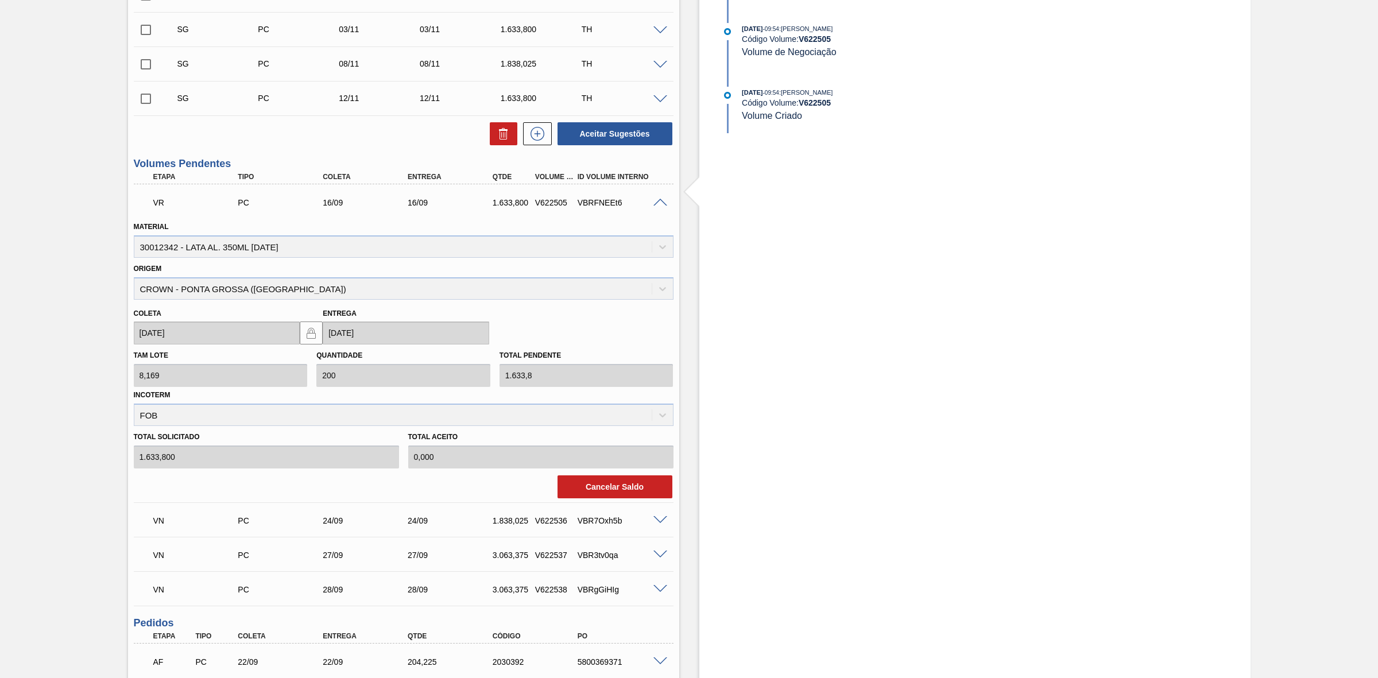
scroll to position [574, 0]
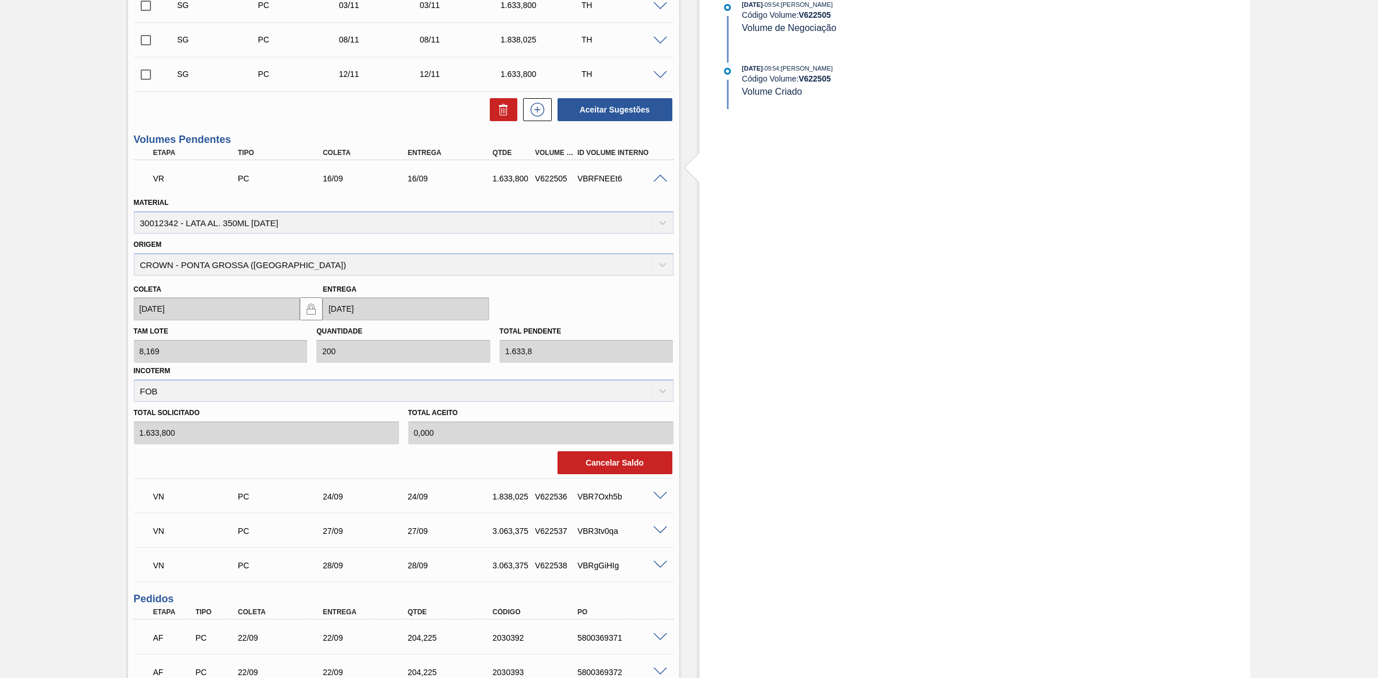
click at [659, 183] on span at bounding box center [660, 179] width 14 height 9
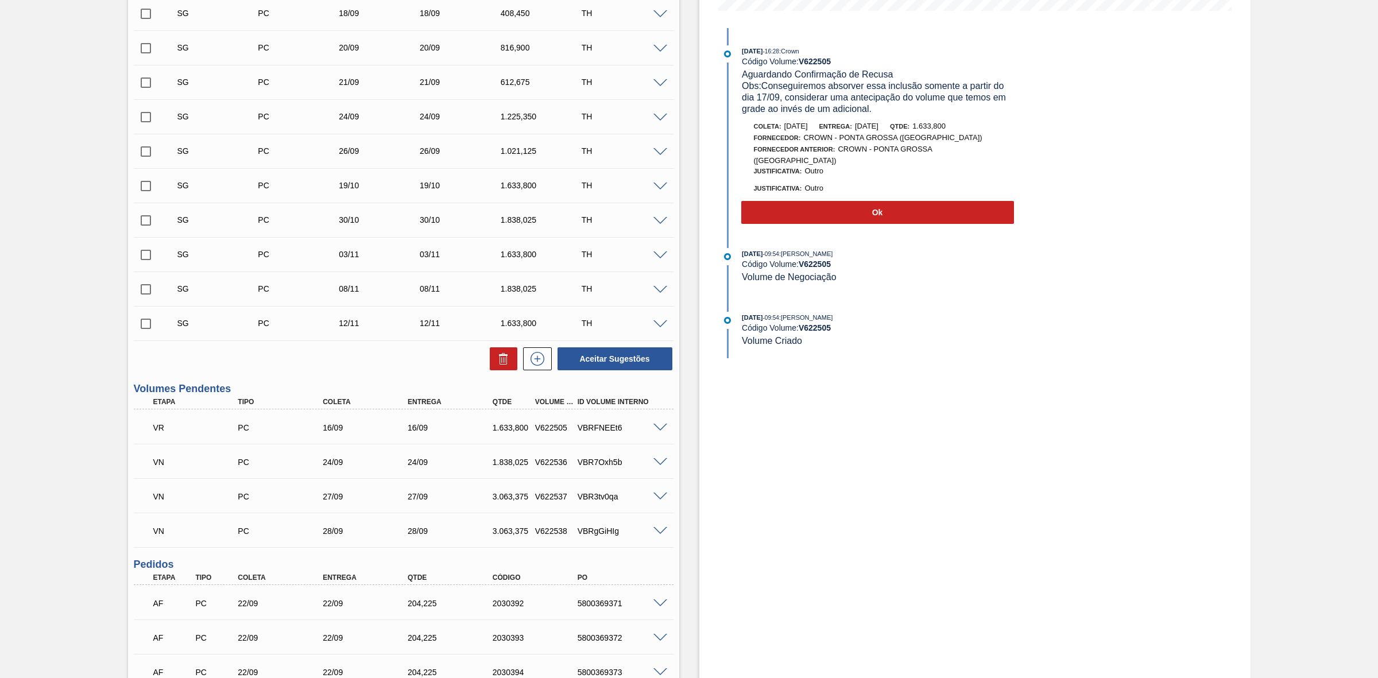
scroll to position [288, 0]
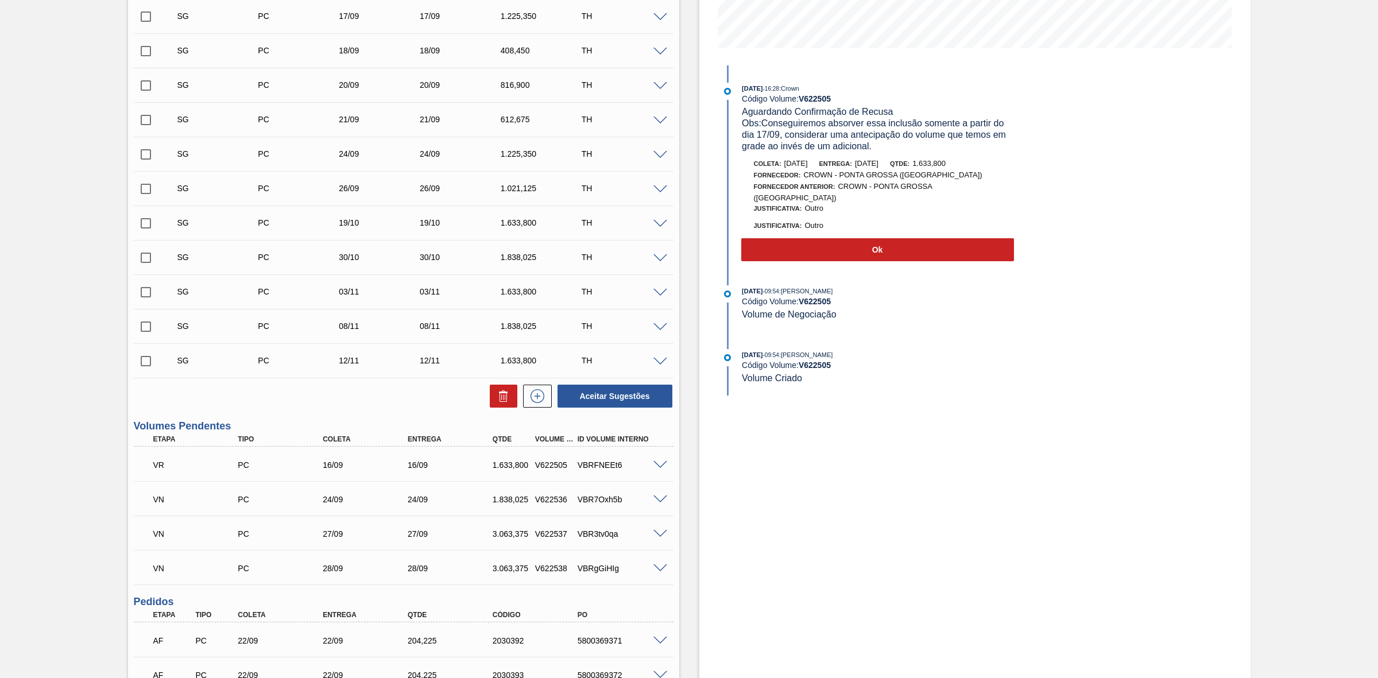
click at [1077, 419] on div "Estoque De 15/09/2025 Até 11/10/2025 Filtro 23/09 Projeção de Estoque 2,596.256…" at bounding box center [974, 295] width 551 height 1050
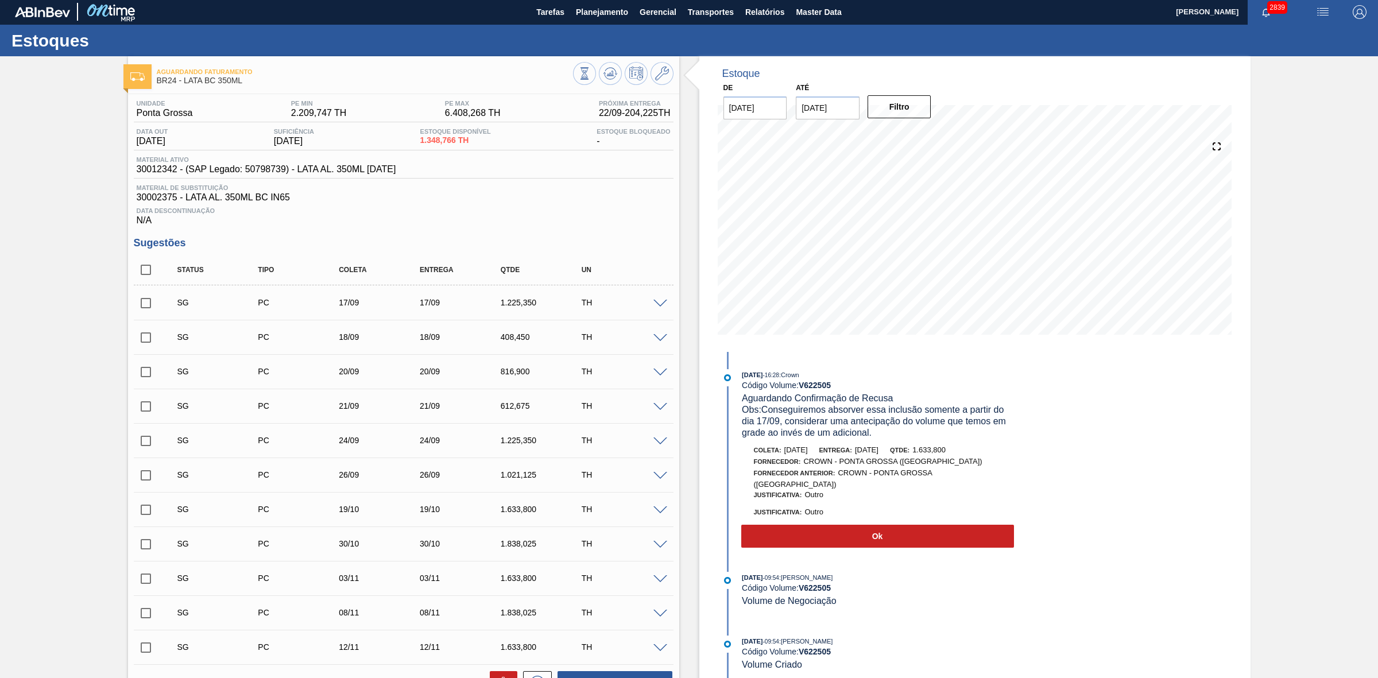
scroll to position [1, 0]
click at [597, 16] on span "Planejamento" at bounding box center [602, 13] width 52 height 14
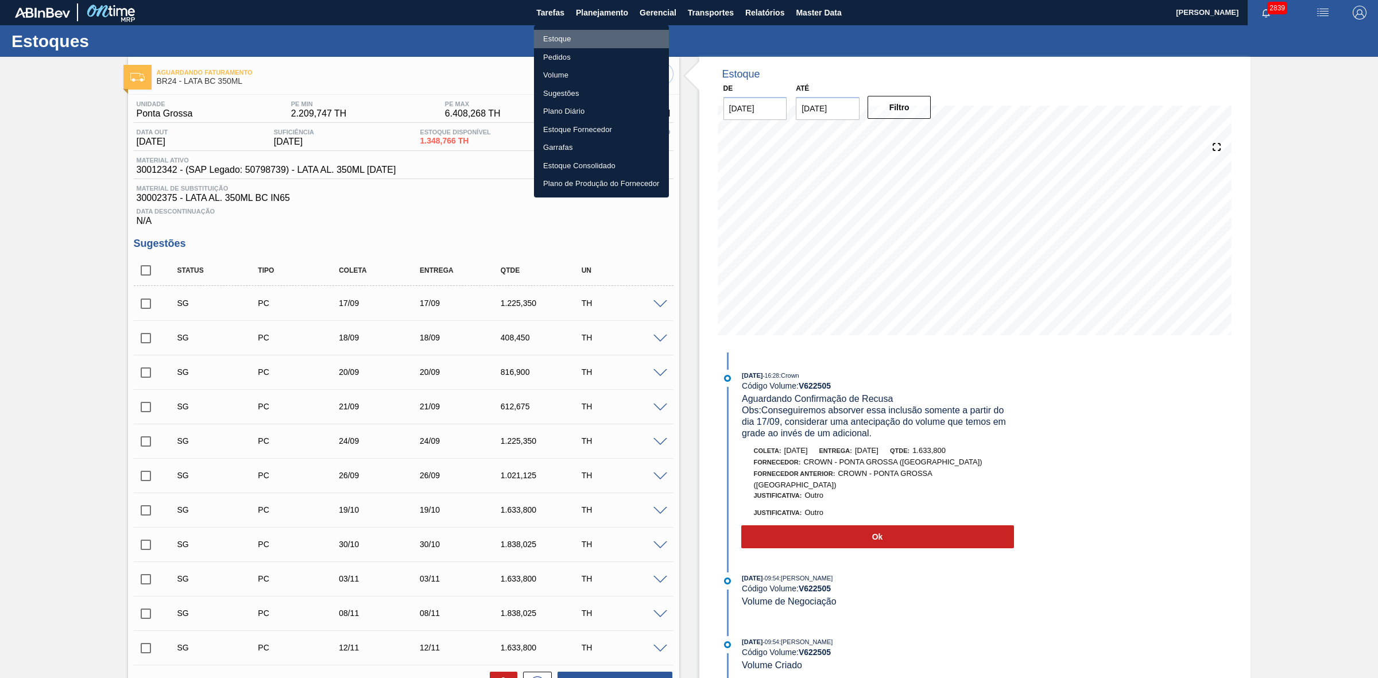
click at [566, 39] on li "Estoque" at bounding box center [601, 39] width 135 height 18
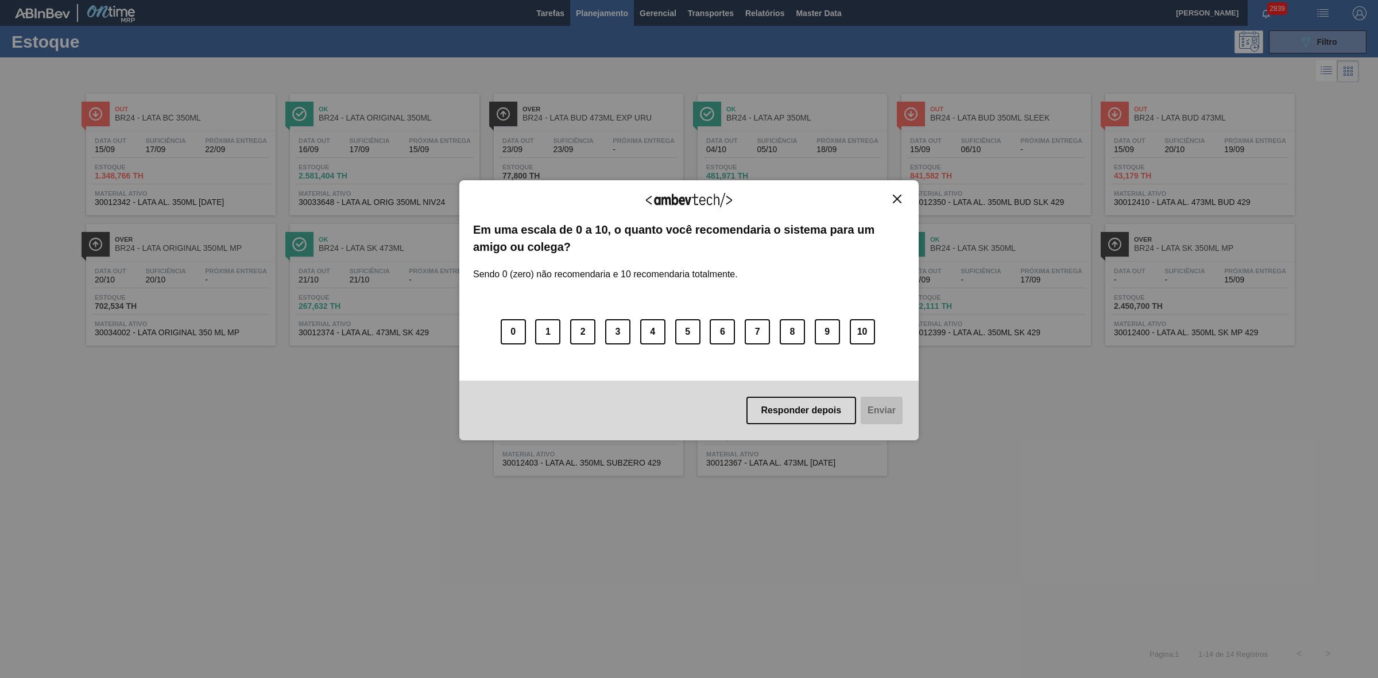
click at [897, 201] on img "Close" at bounding box center [897, 199] width 9 height 9
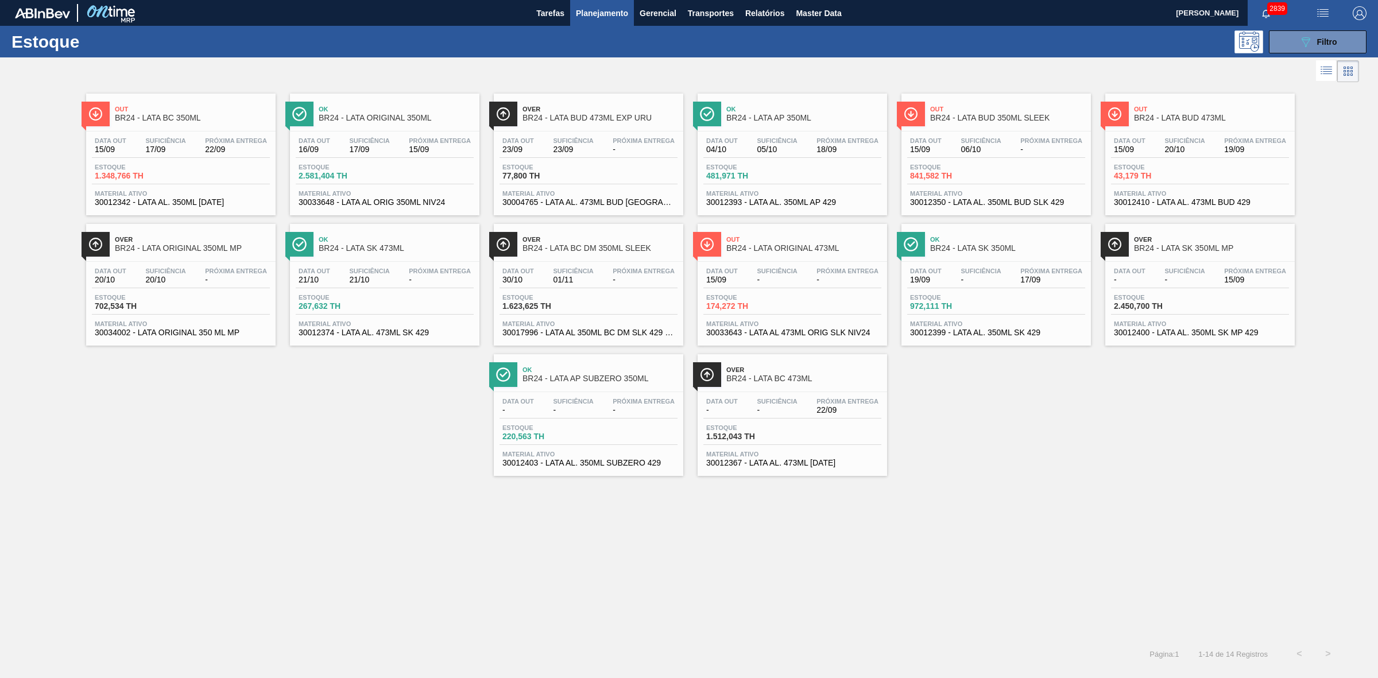
click at [237, 121] on span "BR24 - LATA BC 350ML" at bounding box center [192, 118] width 155 height 9
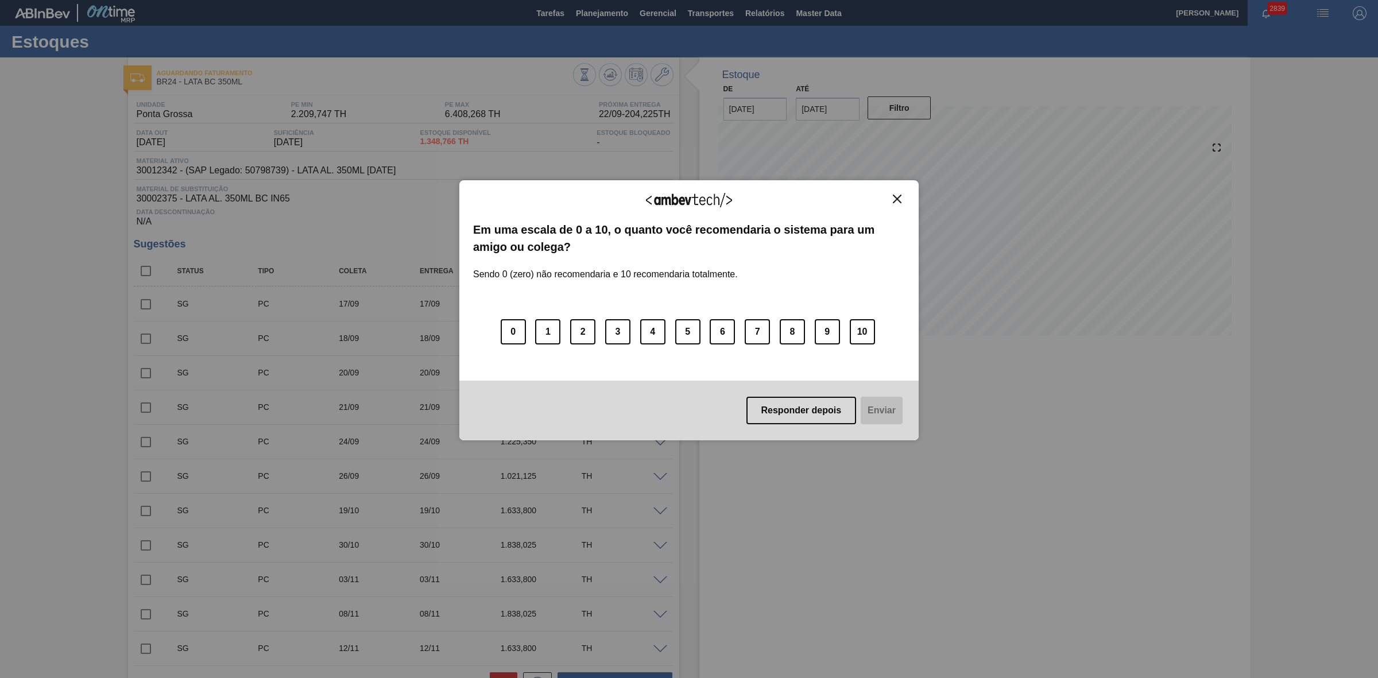
click at [900, 199] on img "Close" at bounding box center [897, 199] width 9 height 9
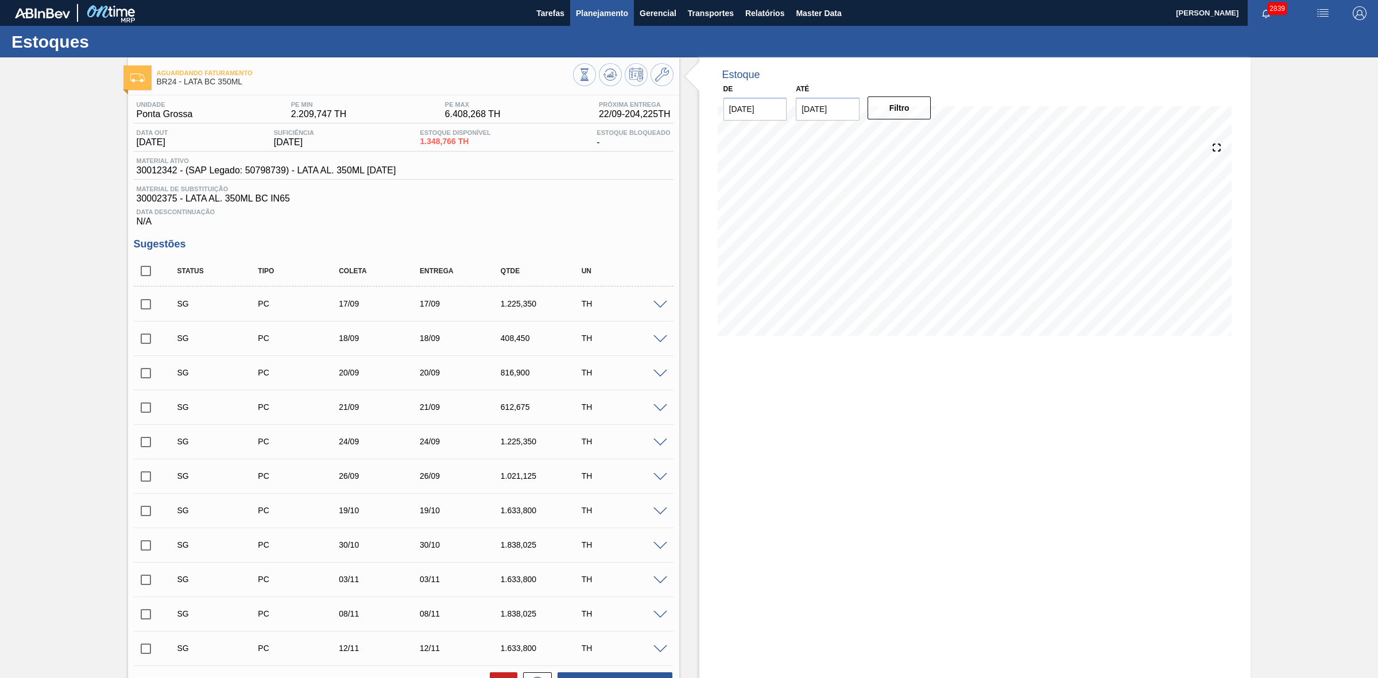
click at [606, 16] on span "Planejamento" at bounding box center [602, 13] width 52 height 14
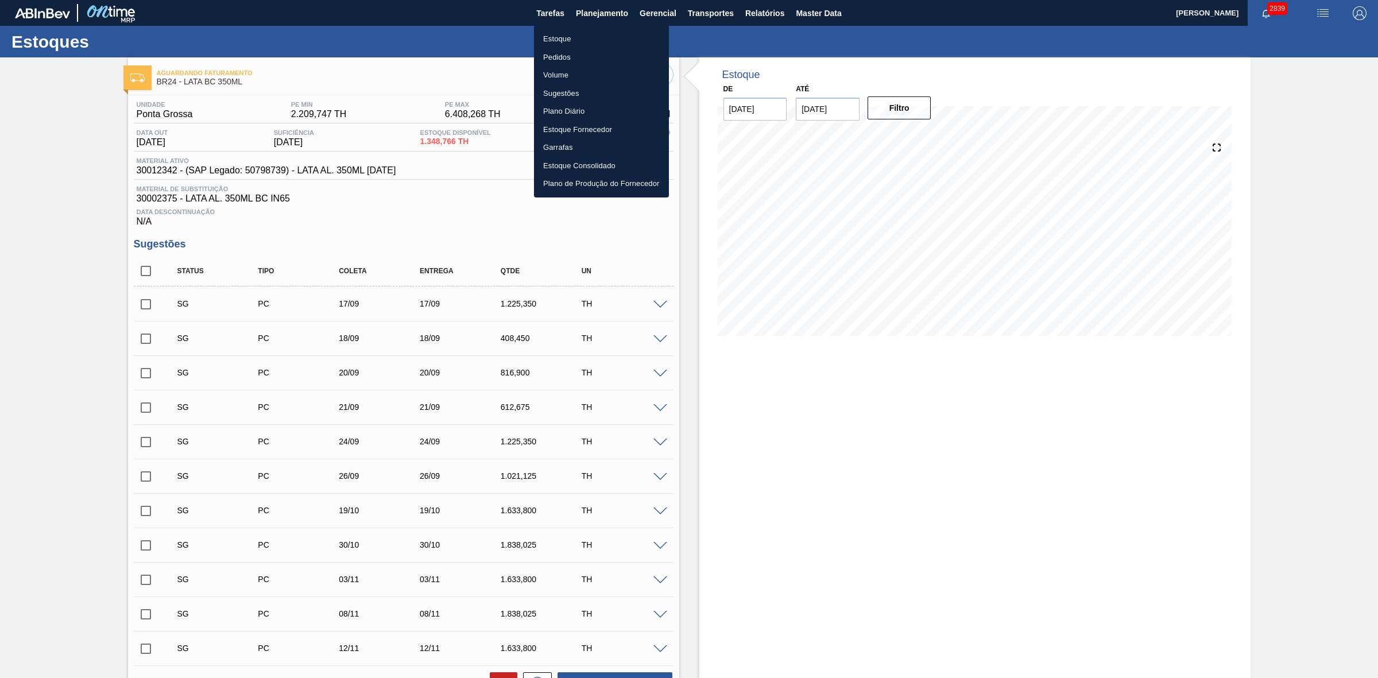
click at [564, 40] on li "Estoque" at bounding box center [601, 39] width 135 height 18
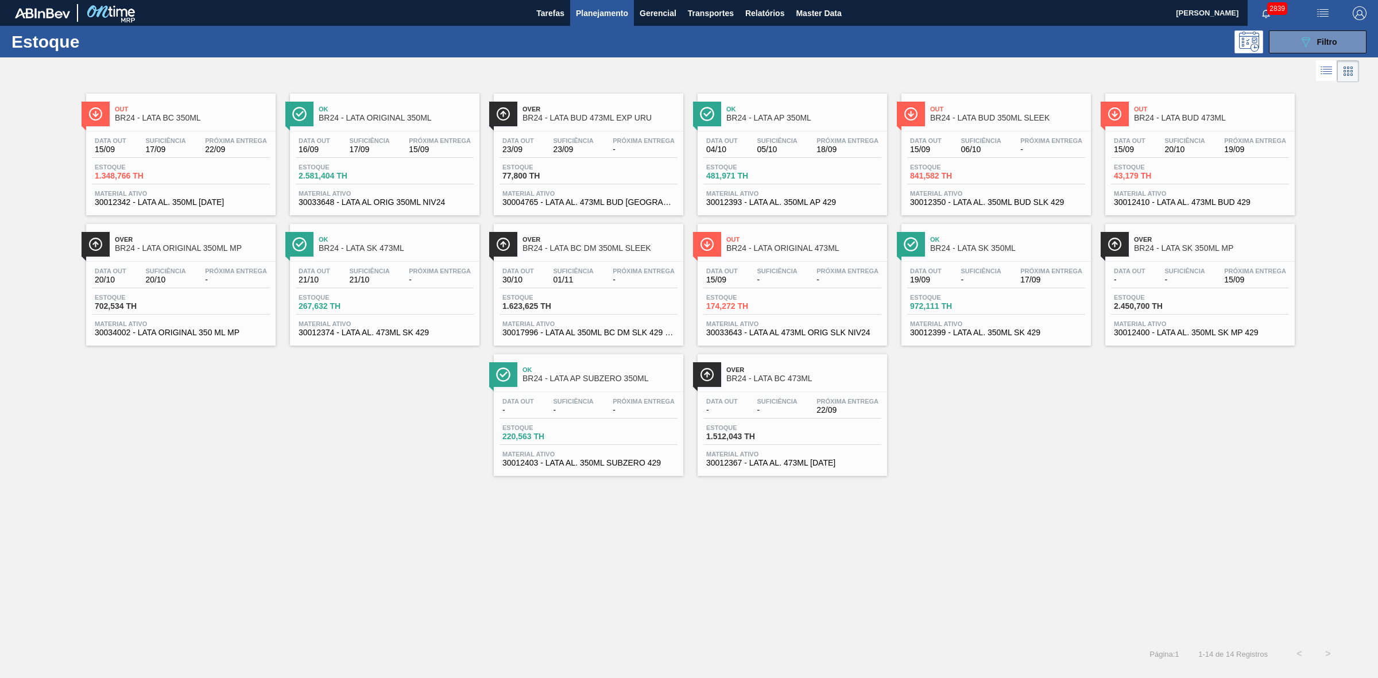
click at [230, 110] on span "Out" at bounding box center [192, 109] width 155 height 7
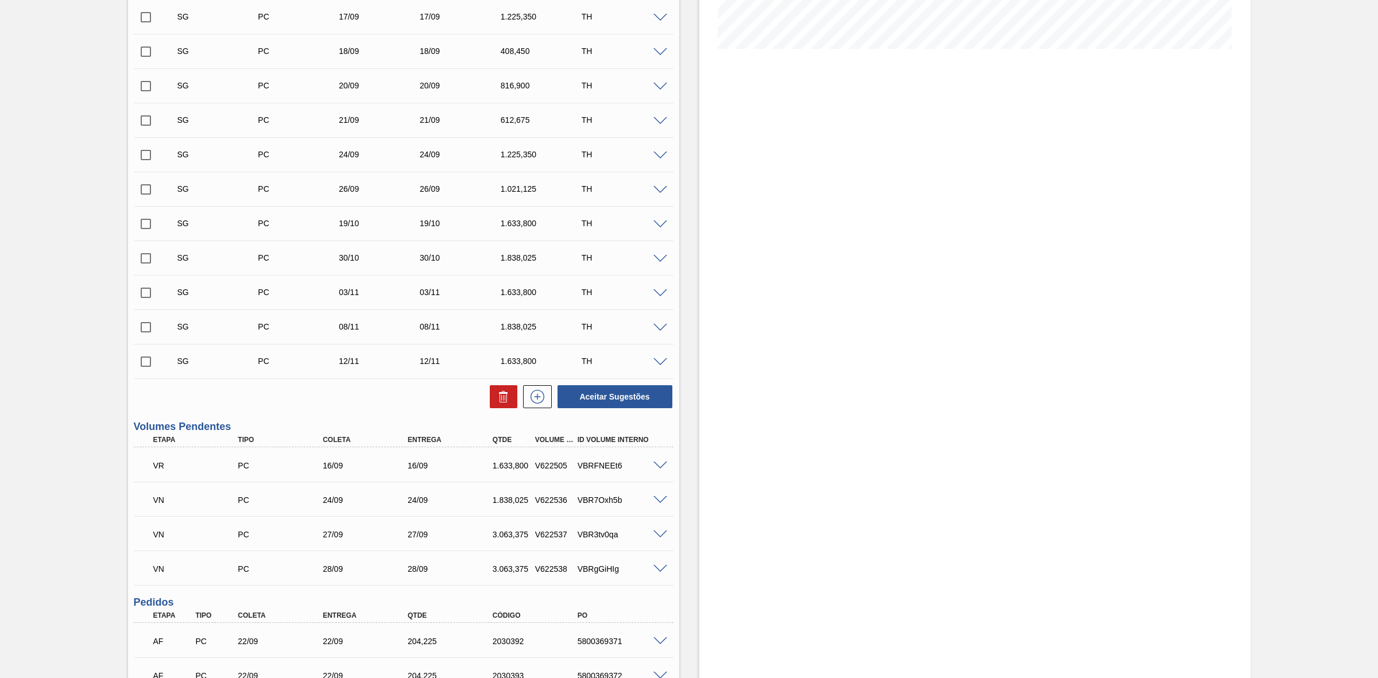
scroll to position [431, 0]
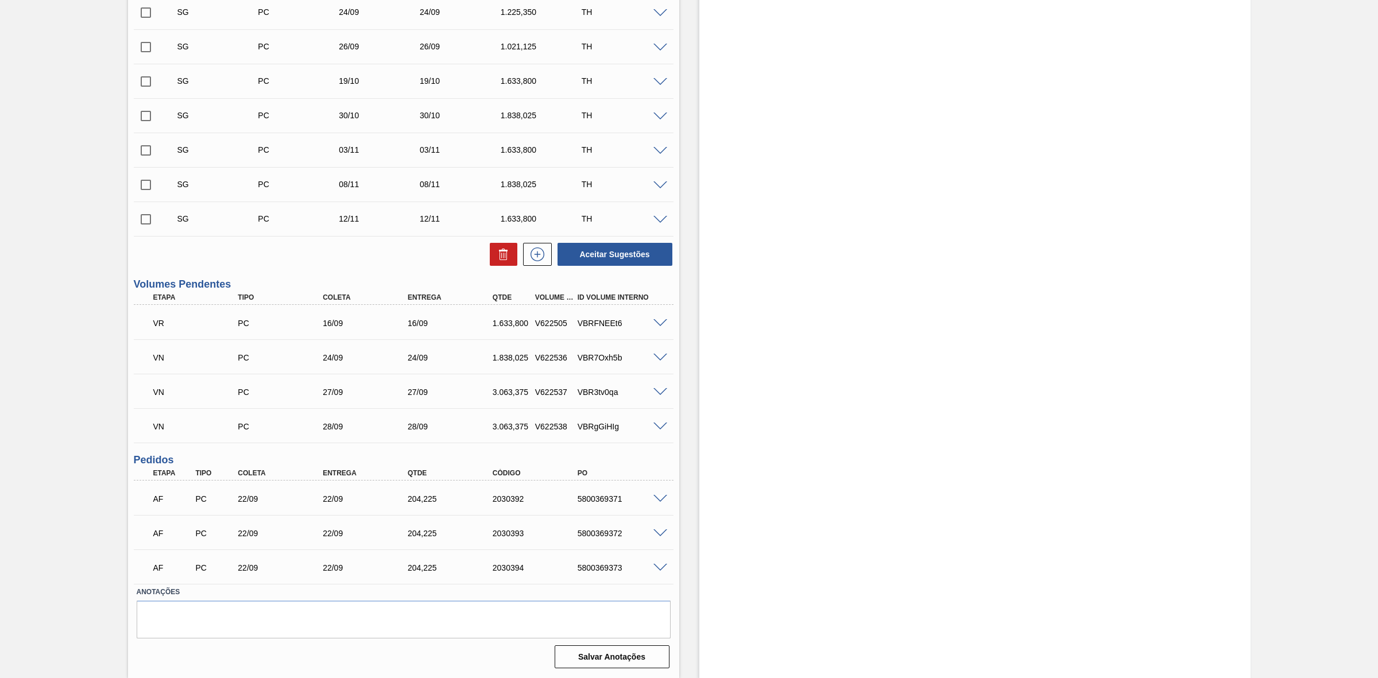
click at [659, 322] on span at bounding box center [660, 323] width 14 height 9
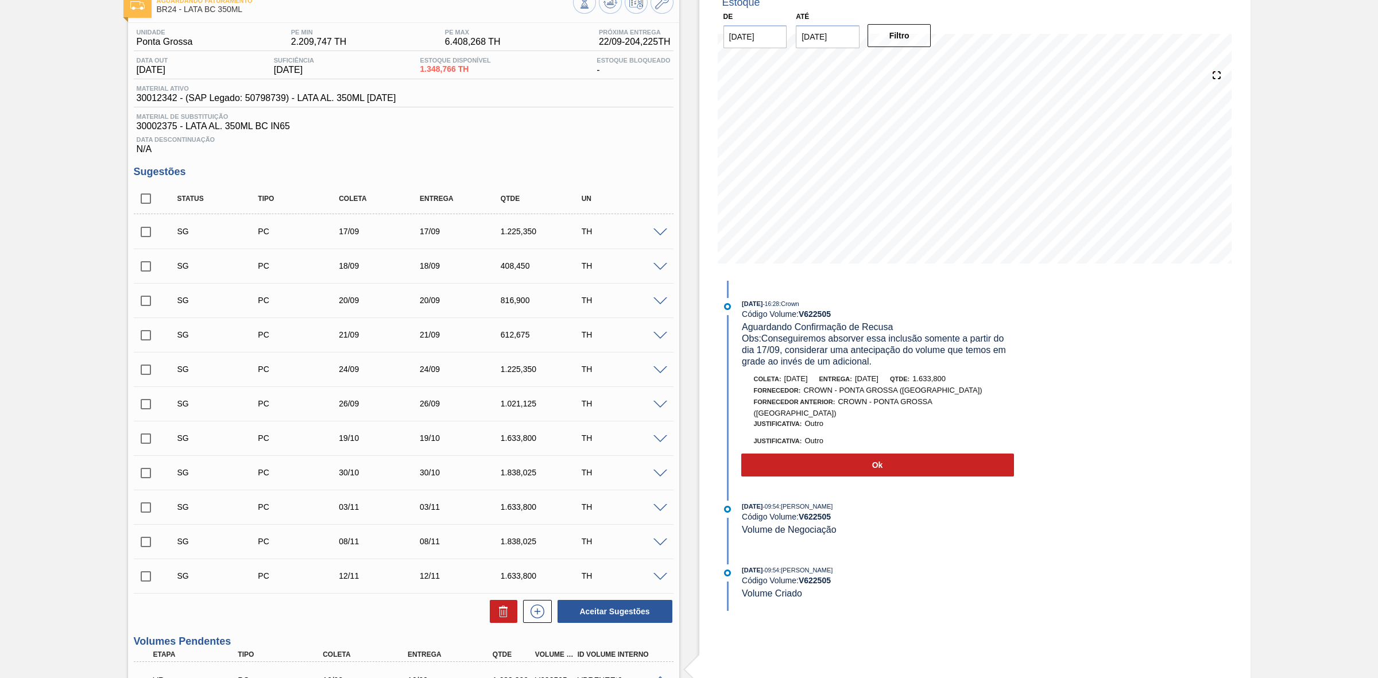
scroll to position [0, 0]
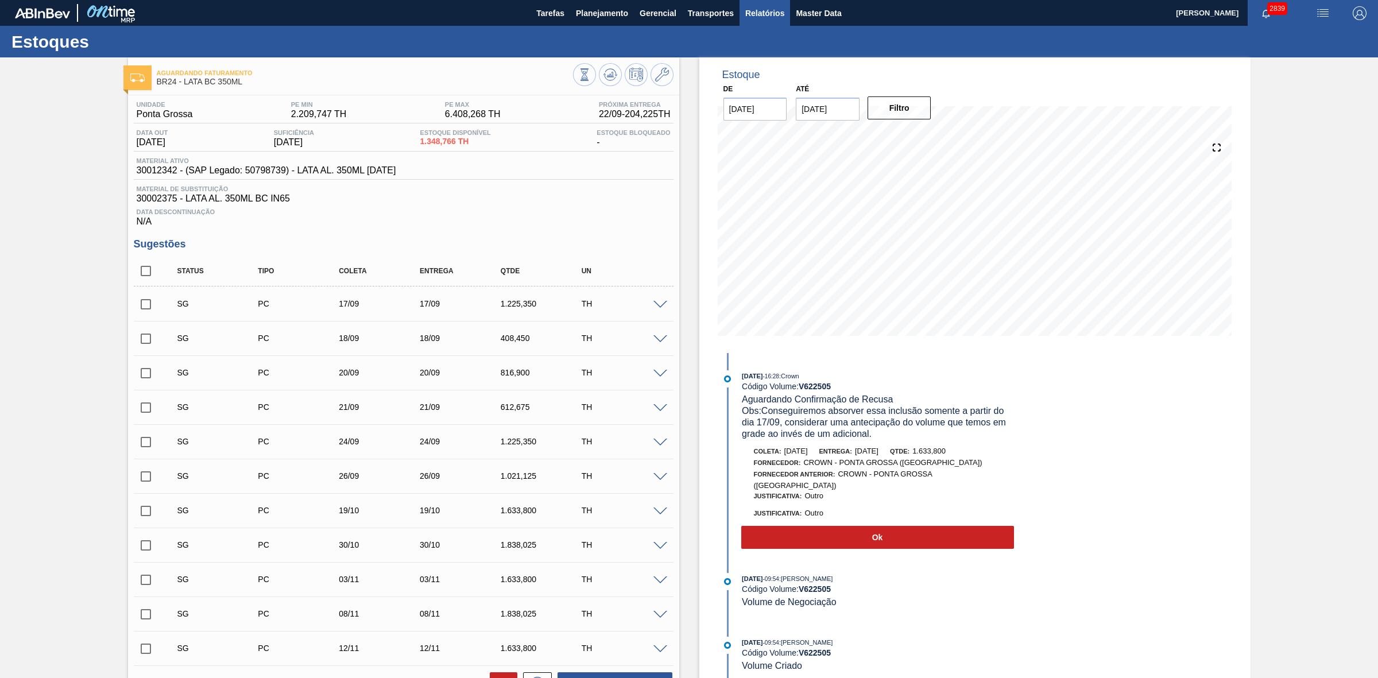
click at [759, 19] on span "Relatórios" at bounding box center [764, 13] width 39 height 14
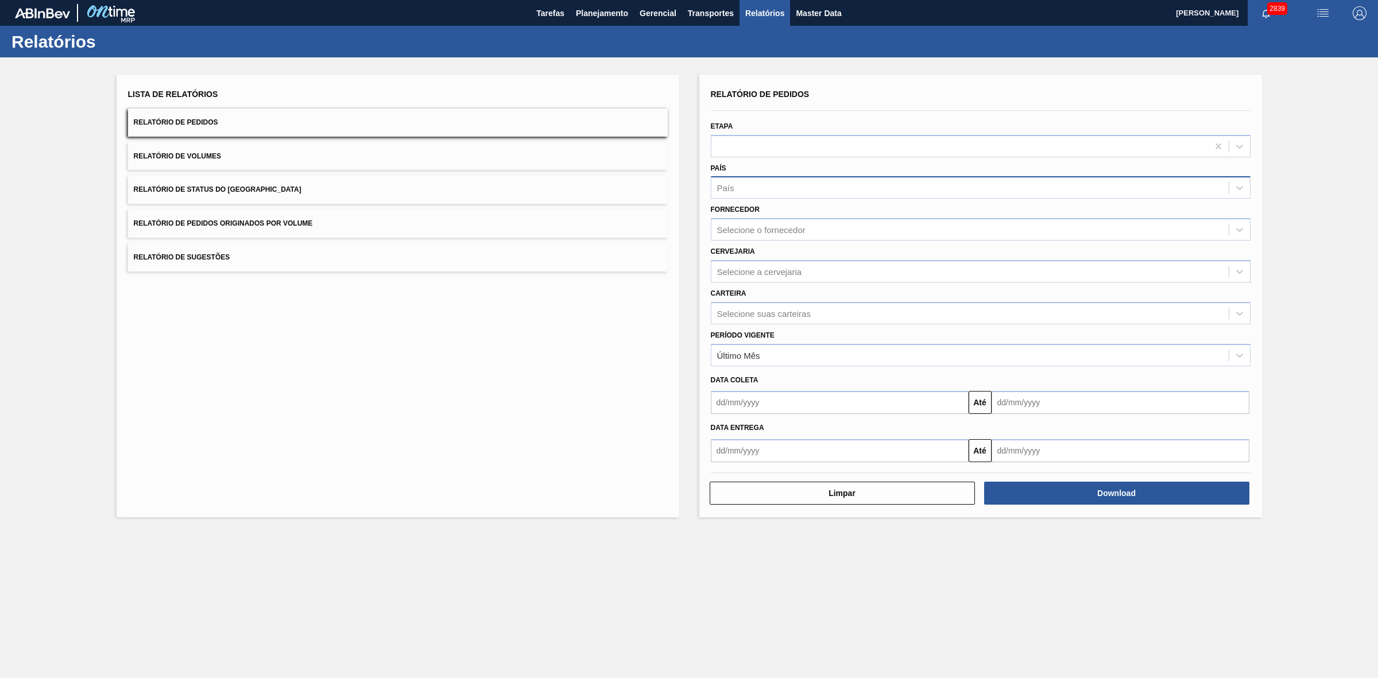
click at [760, 185] on div "País" at bounding box center [969, 188] width 517 height 17
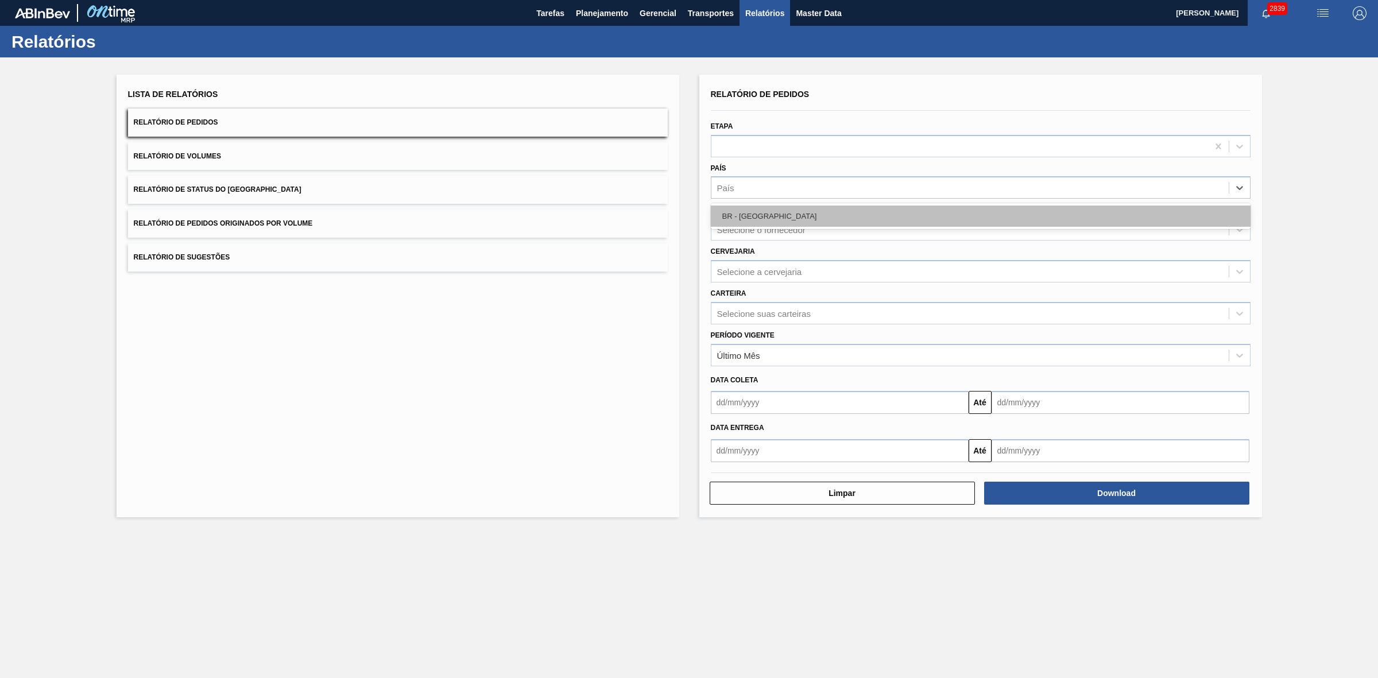
click at [765, 214] on div "BR - Brasil" at bounding box center [981, 216] width 540 height 21
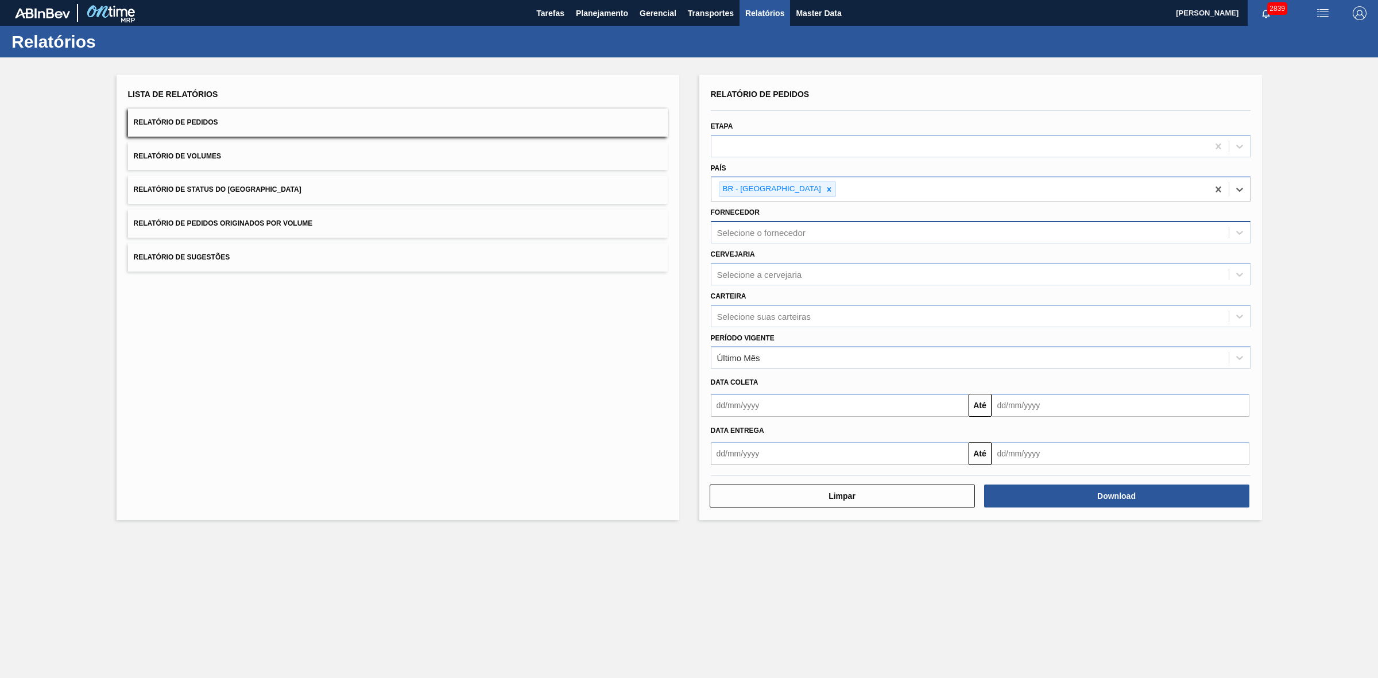
click at [797, 231] on div "Selecione o fornecedor" at bounding box center [761, 233] width 88 height 10
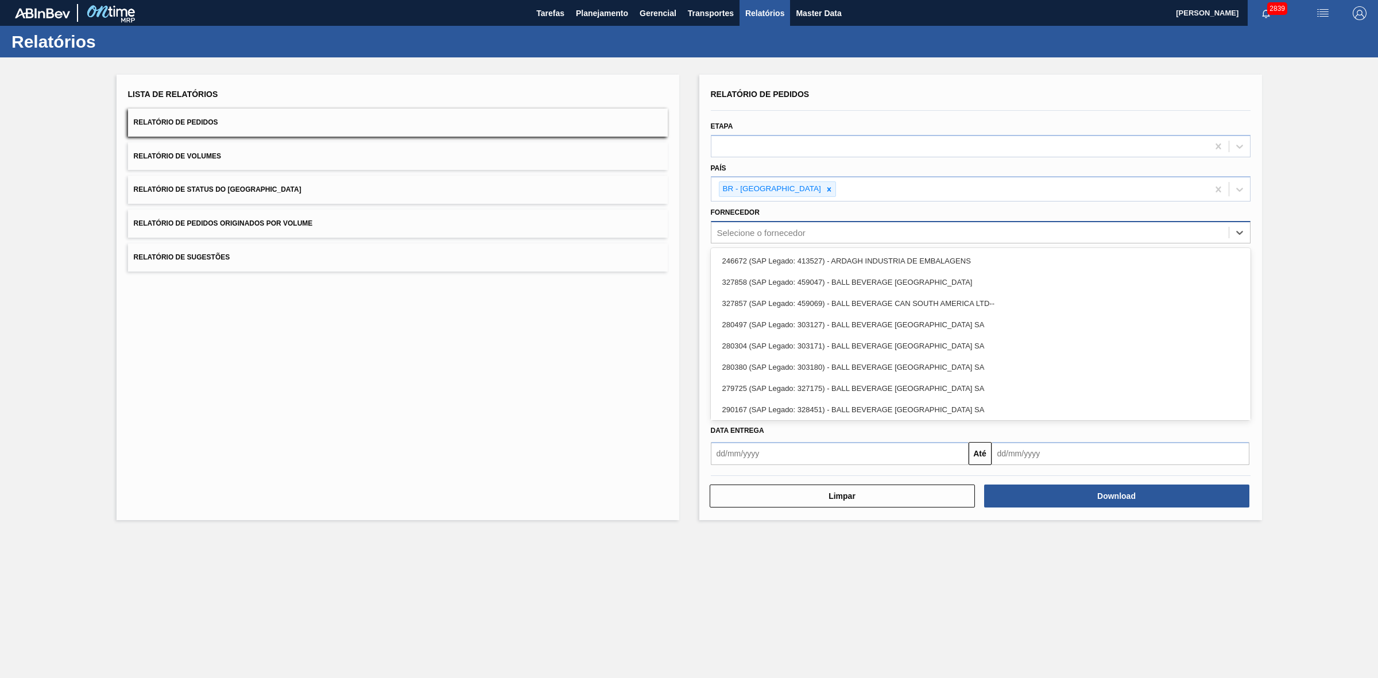
click at [797, 233] on div "Selecione o fornecedor" at bounding box center [761, 233] width 88 height 10
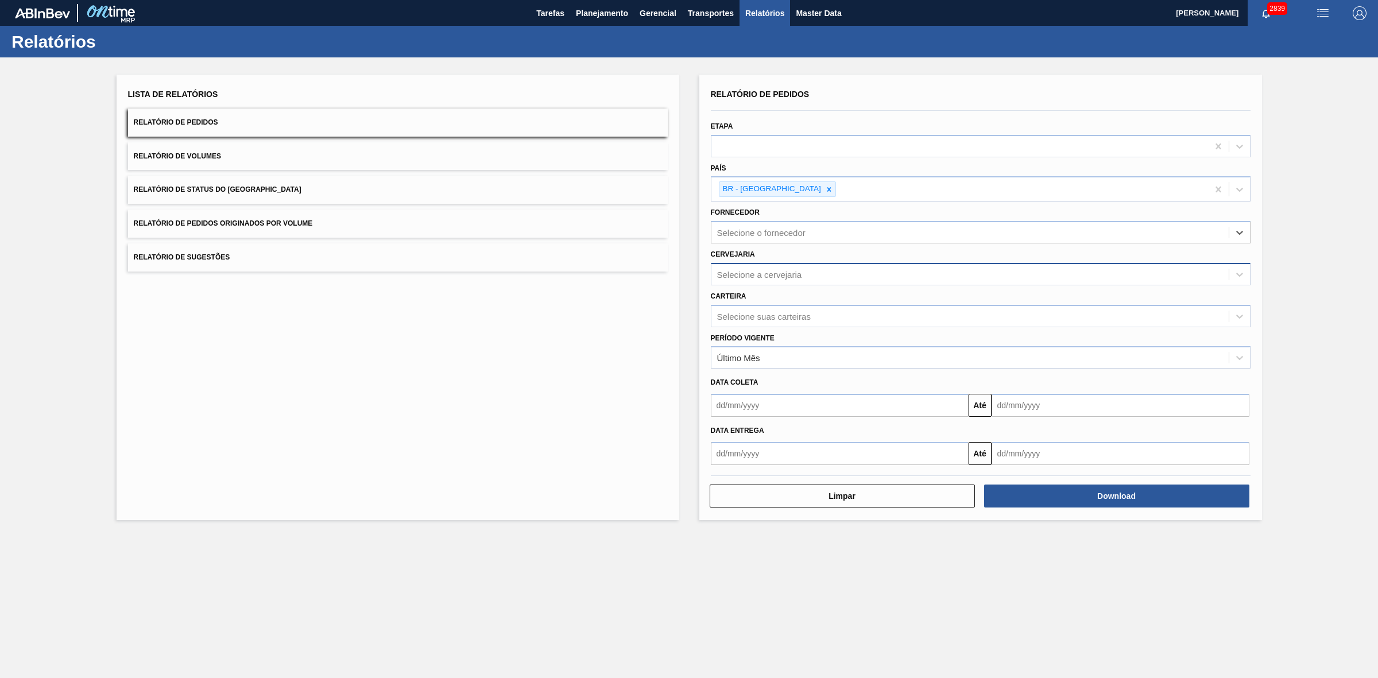
click at [752, 266] on div "Selecione a cervejaria" at bounding box center [969, 274] width 517 height 17
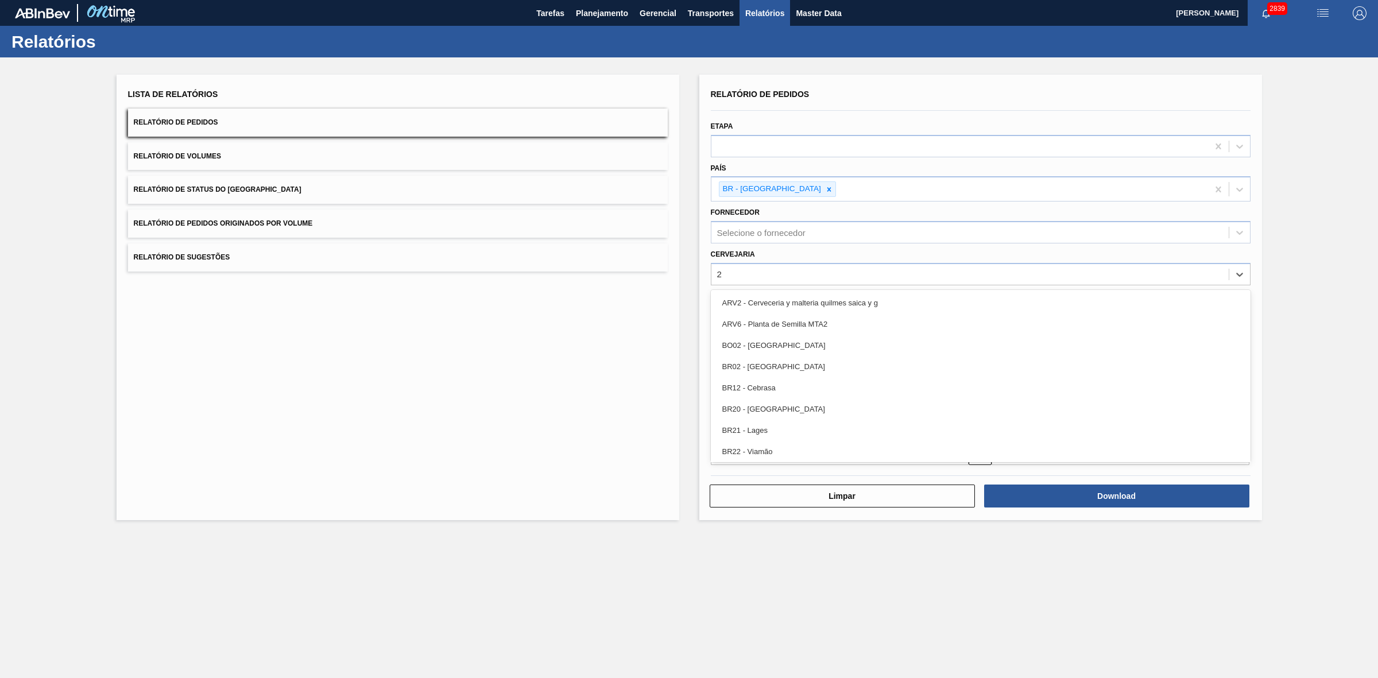
type input "24"
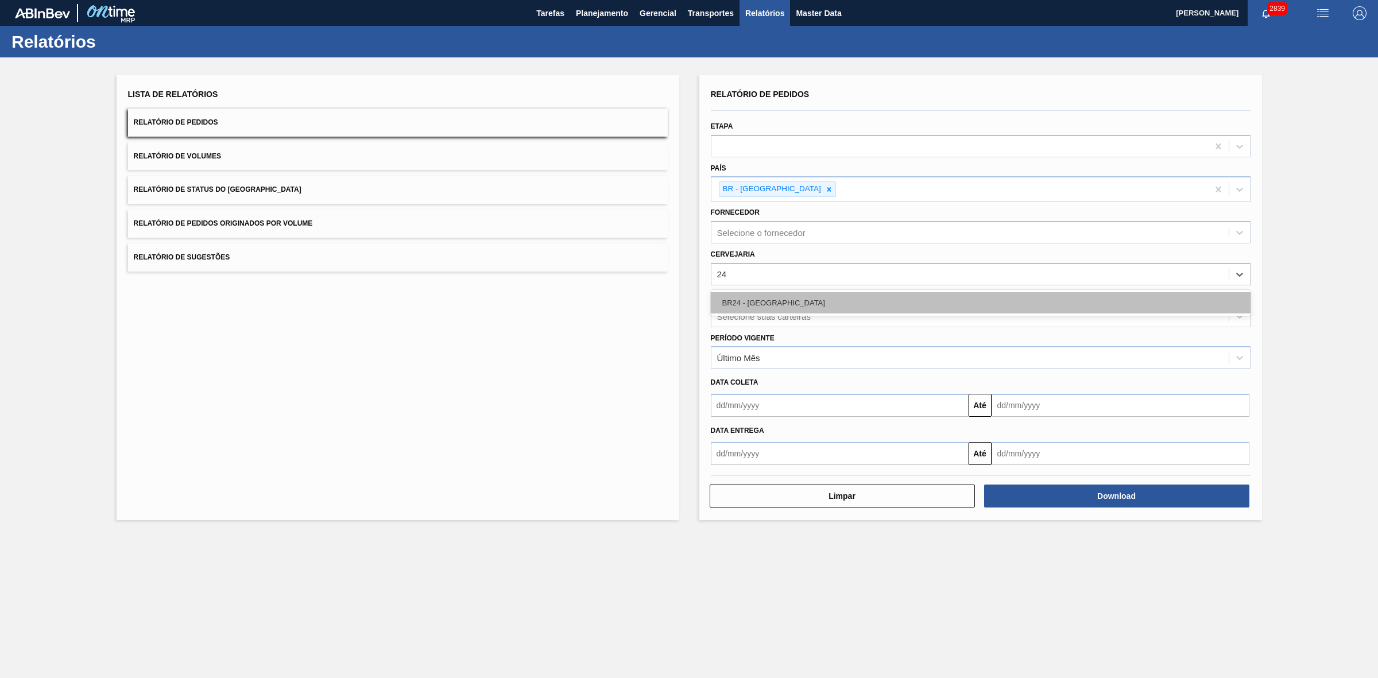
click at [754, 292] on div "BR24 - Ponta Grossa" at bounding box center [981, 302] width 540 height 21
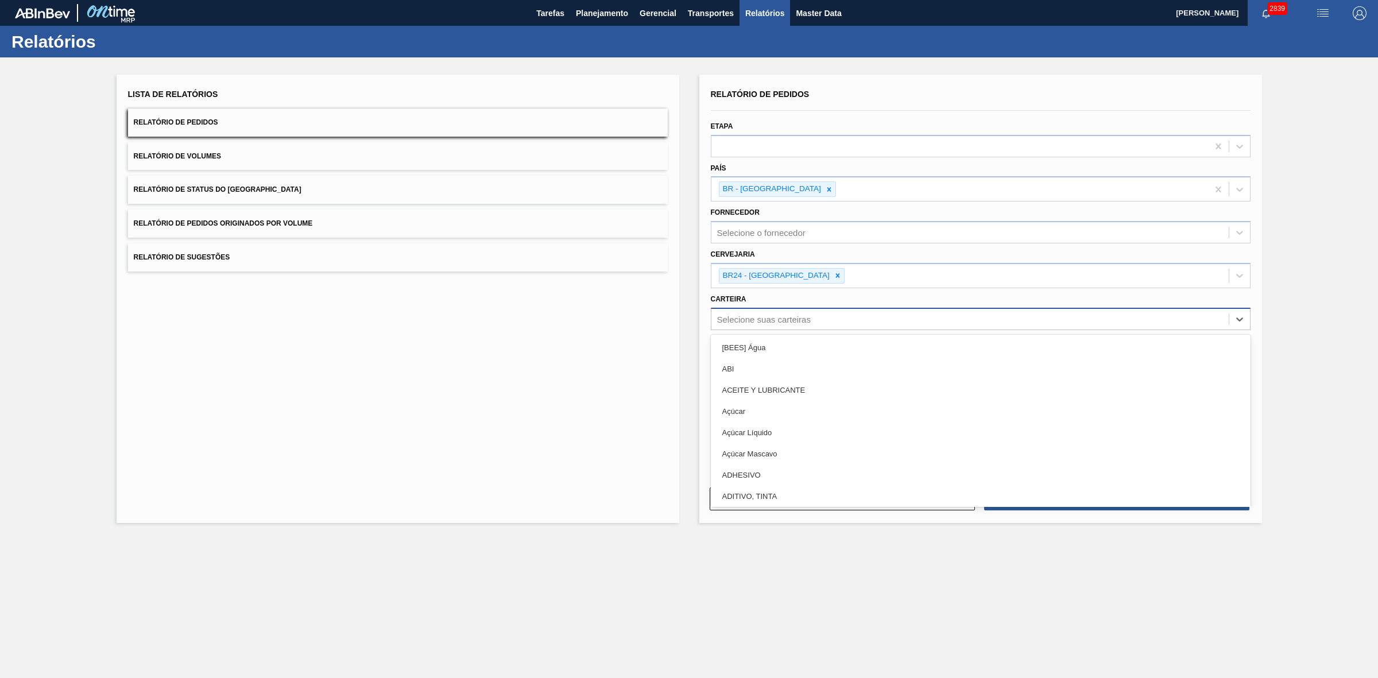
click at [760, 314] on div "Selecione suas carteiras" at bounding box center [764, 319] width 94 height 10
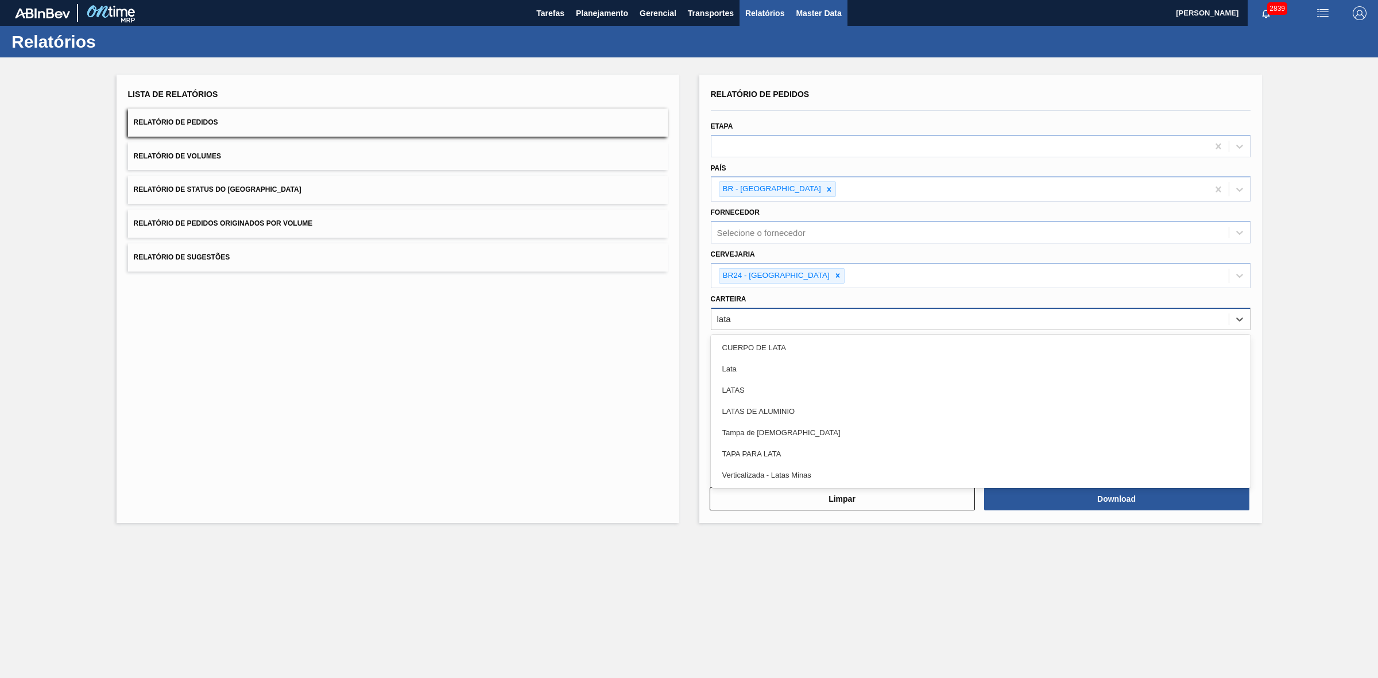
type input "lata"
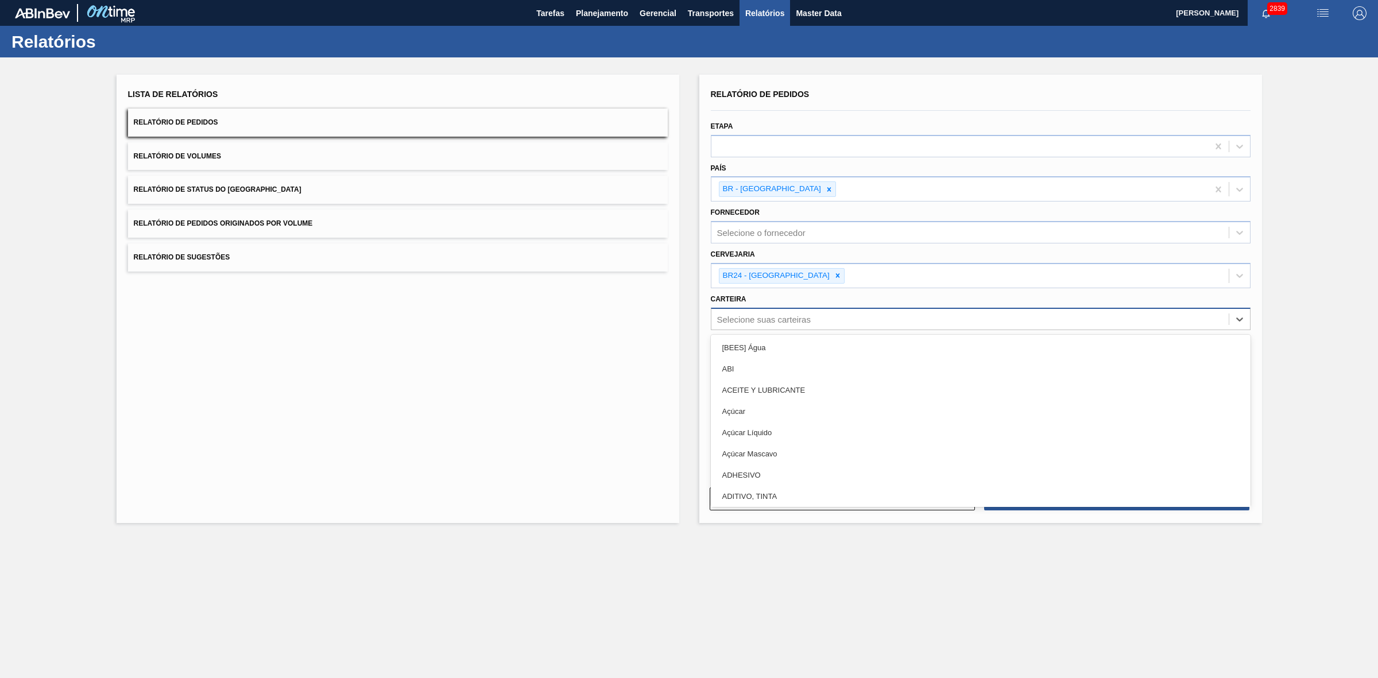
click at [779, 318] on div "Selecione suas carteiras" at bounding box center [764, 319] width 94 height 10
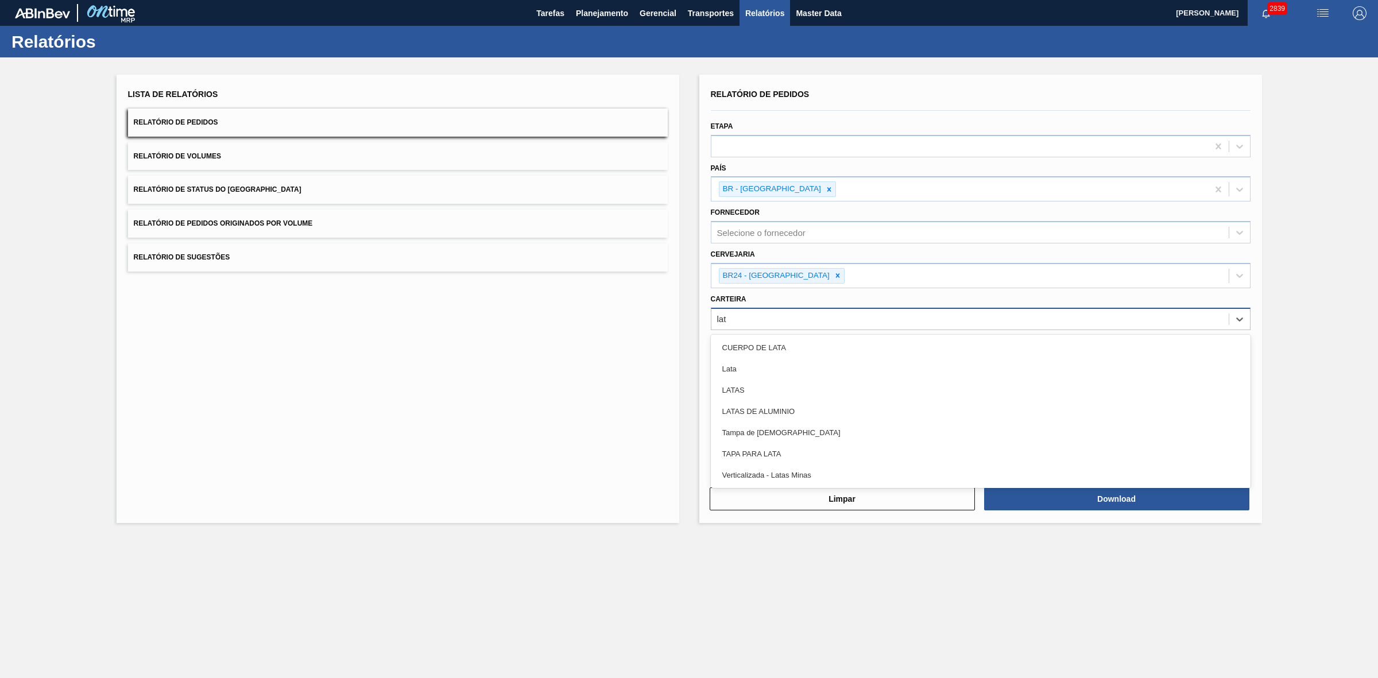
type input "lata"
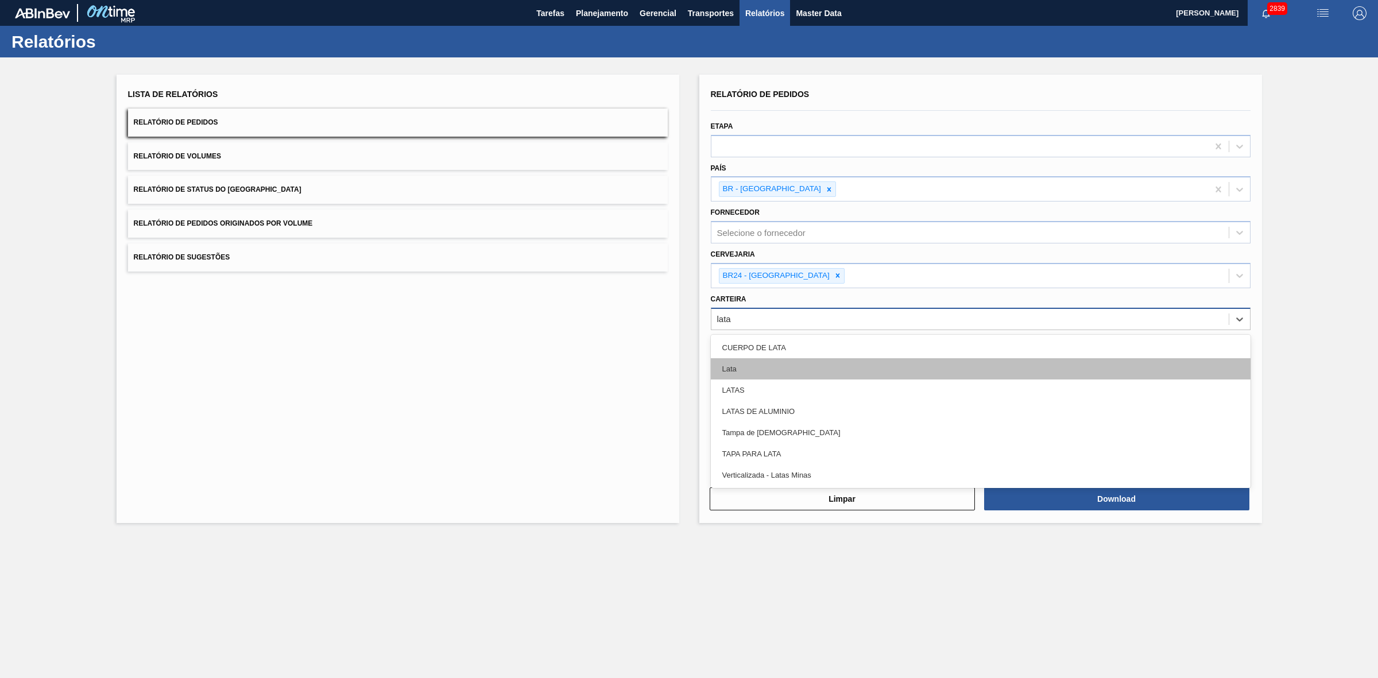
click at [771, 367] on div "Lata" at bounding box center [981, 368] width 540 height 21
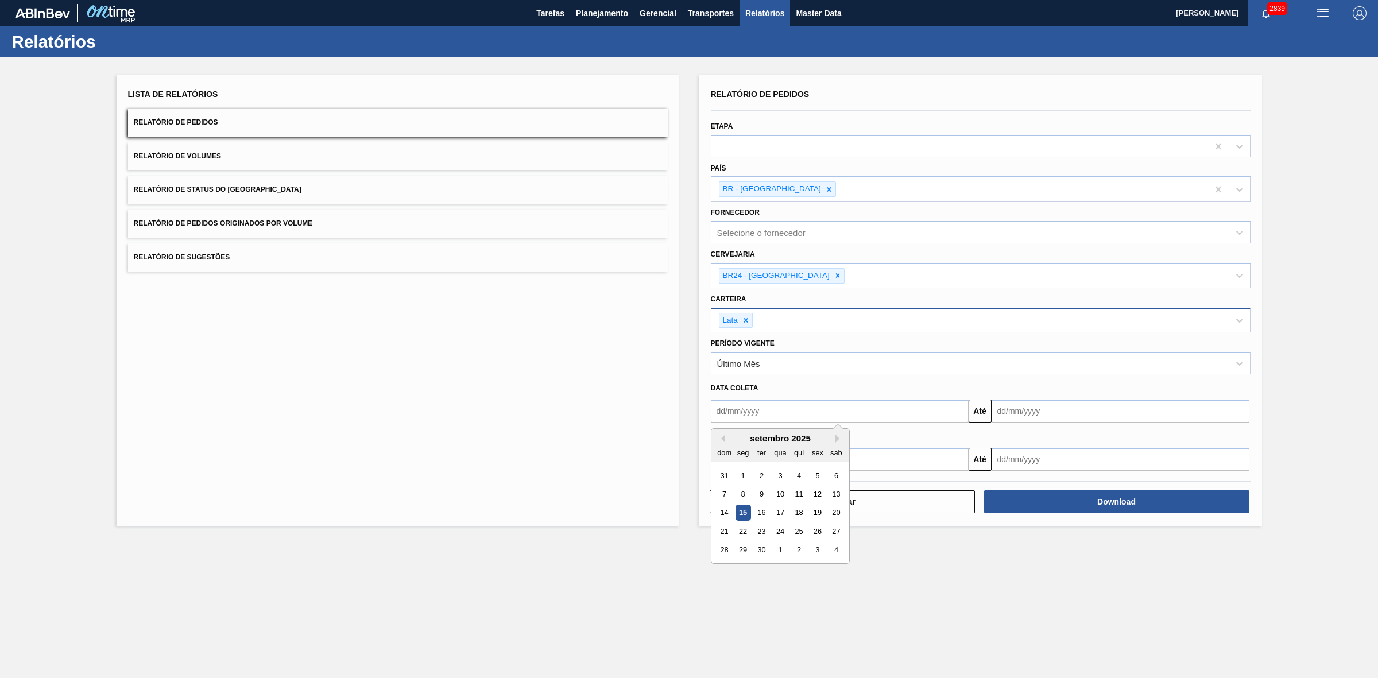
click at [770, 408] on input "text" at bounding box center [840, 411] width 258 height 23
click at [742, 439] on div "setembro 2025" at bounding box center [780, 439] width 138 height 10
click at [740, 514] on div "15" at bounding box center [743, 513] width 16 height 16
type input "[DATE]"
drag, startPoint x: 1013, startPoint y: 409, endPoint x: 1008, endPoint y: 421, distance: 12.8
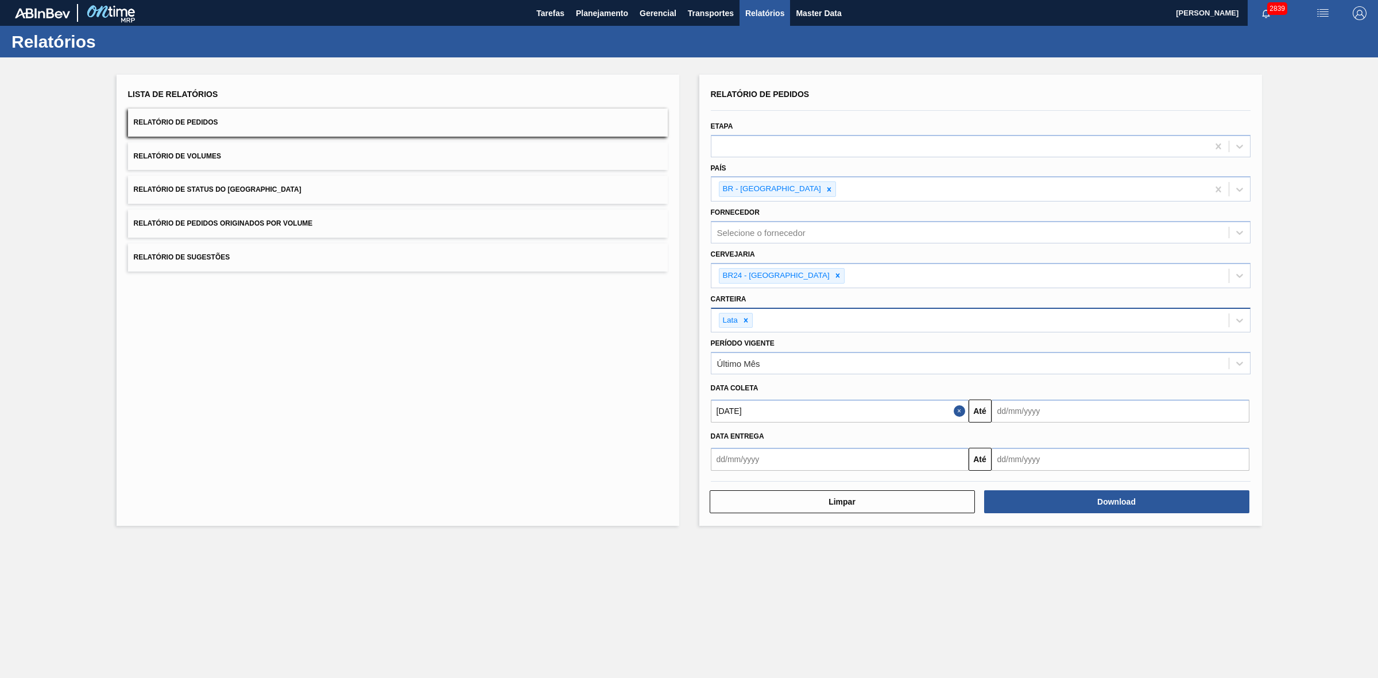
click at [1013, 409] on input "text" at bounding box center [1121, 411] width 258 height 23
click at [1039, 552] on div "30" at bounding box center [1042, 551] width 16 height 16
type input "30/09/2025"
click at [1055, 506] on button "Download" at bounding box center [1116, 501] width 265 height 23
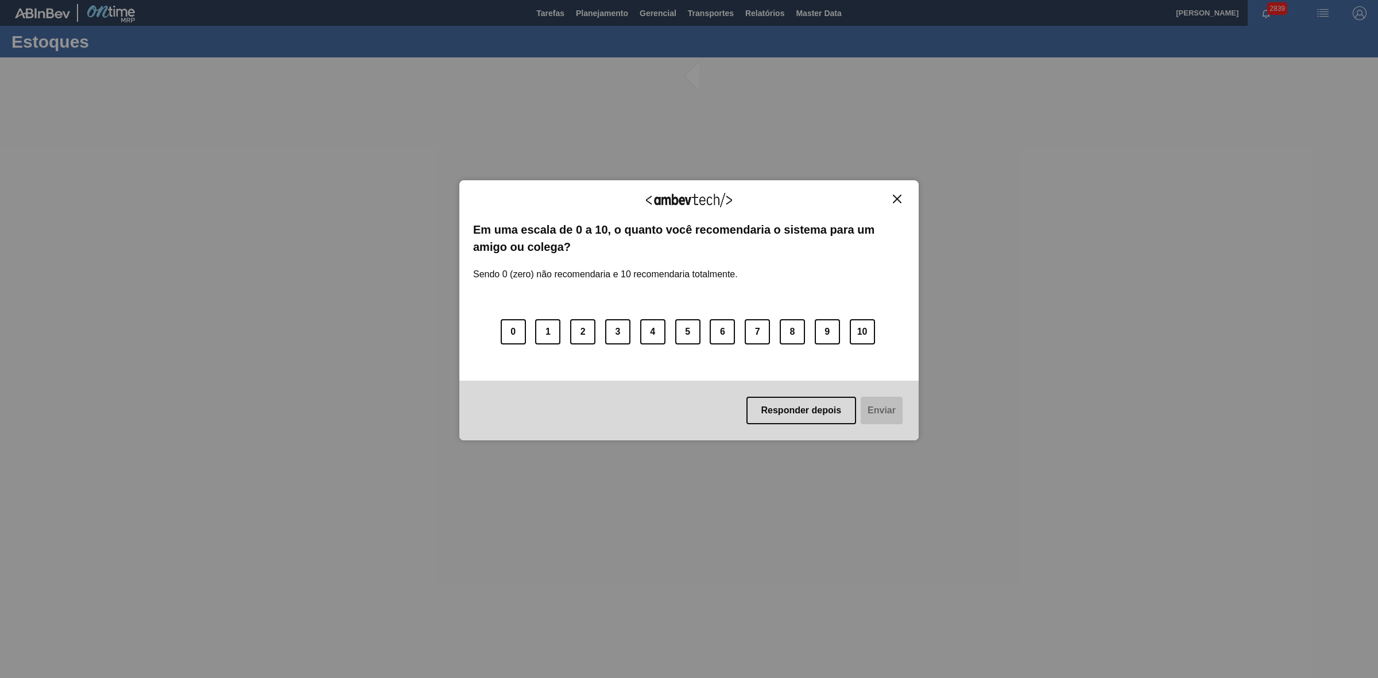
click at [897, 199] on img "Close" at bounding box center [897, 199] width 9 height 9
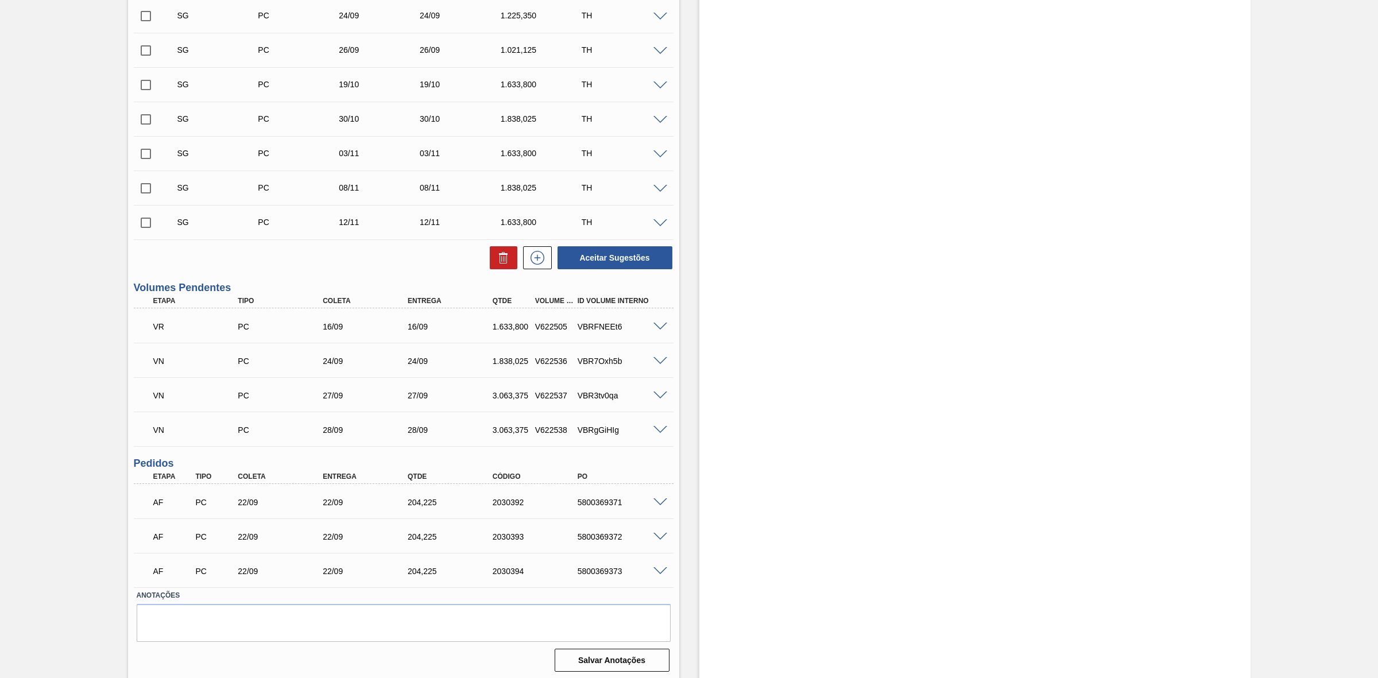
scroll to position [431, 0]
click at [662, 323] on span at bounding box center [660, 323] width 14 height 9
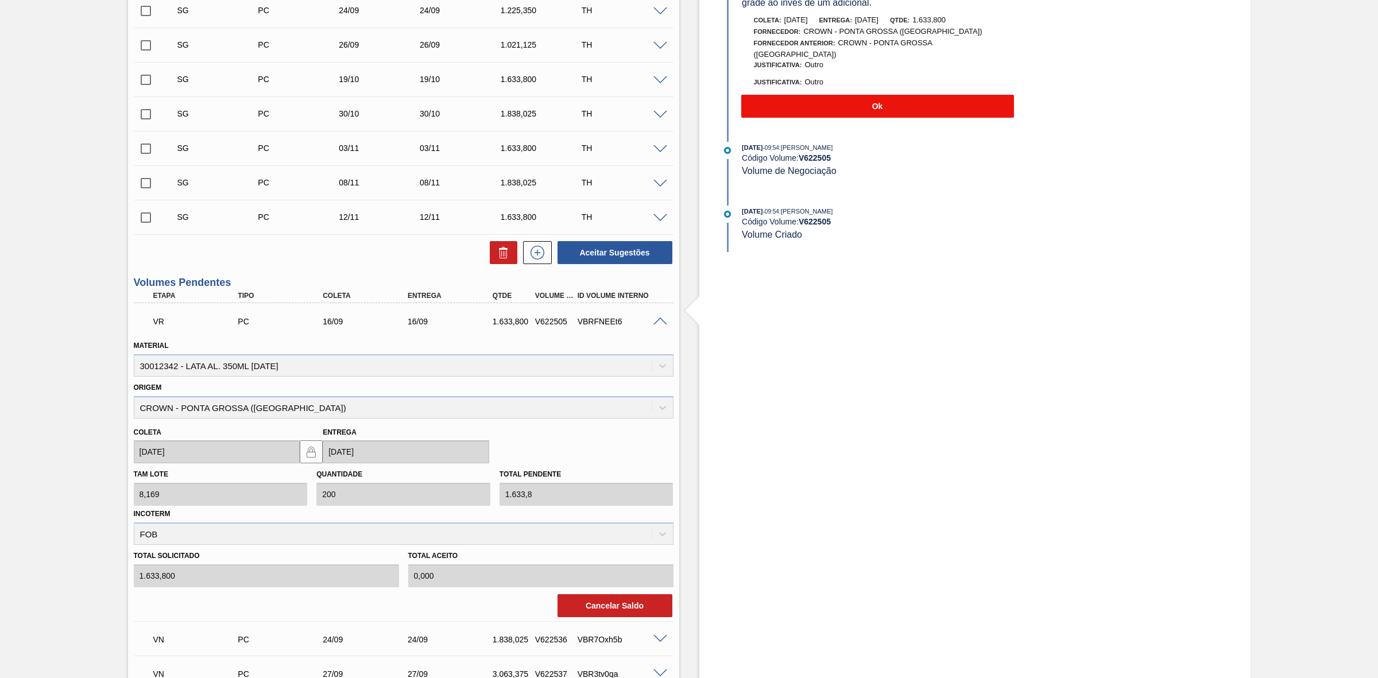
click at [864, 102] on button "Ok" at bounding box center [877, 106] width 273 height 23
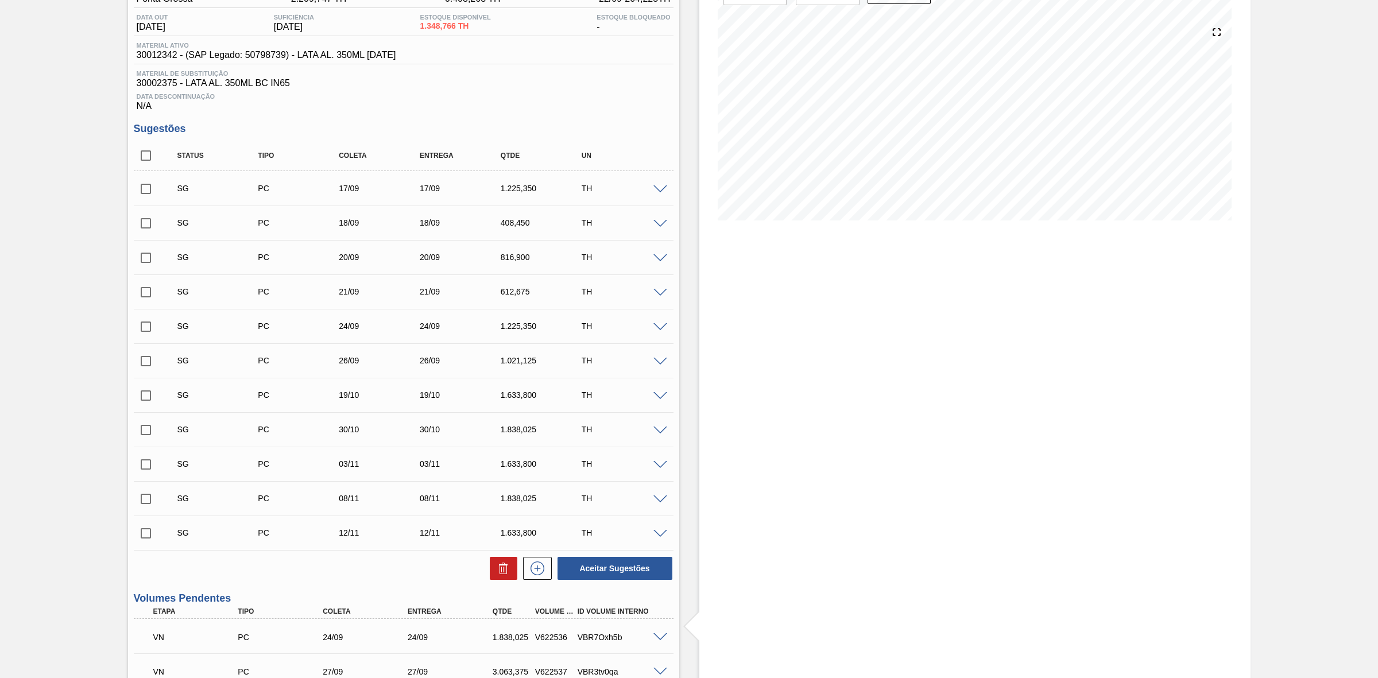
scroll to position [110, 0]
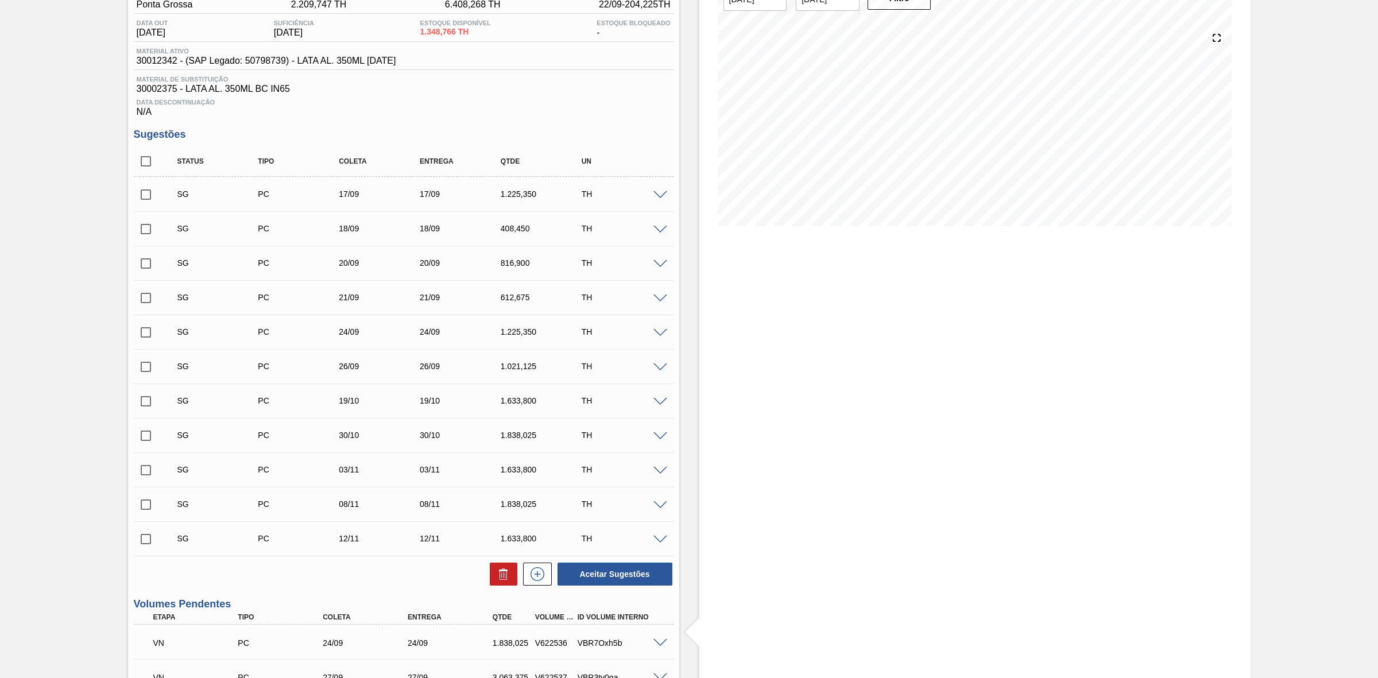
click at [659, 199] on span at bounding box center [660, 195] width 14 height 9
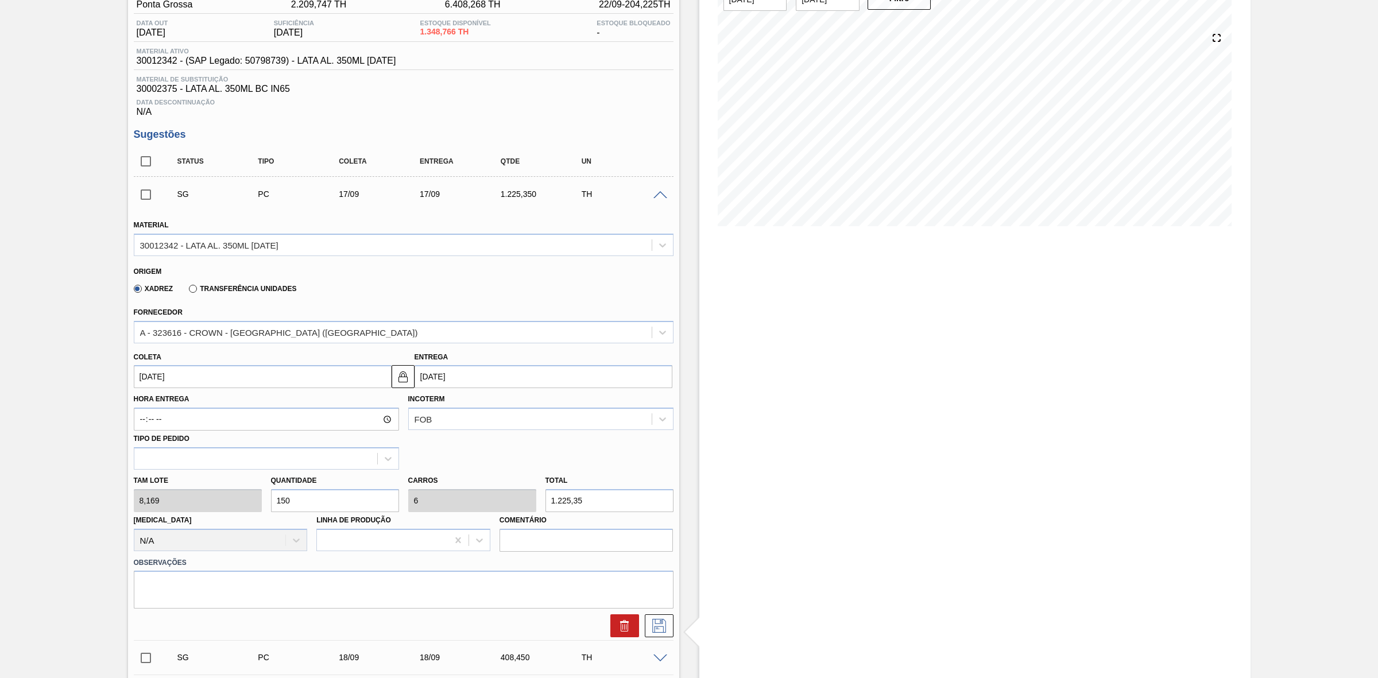
click at [349, 382] on input "[DATE]" at bounding box center [263, 376] width 258 height 23
click at [185, 482] on div "16" at bounding box center [184, 479] width 16 height 16
type input "[DATE]"
click at [256, 505] on div "Tam lote 8,169 Quantidade 150 Carros 6 Total 1.225,35 Doca N/A Linha de Produçã…" at bounding box center [403, 511] width 549 height 82
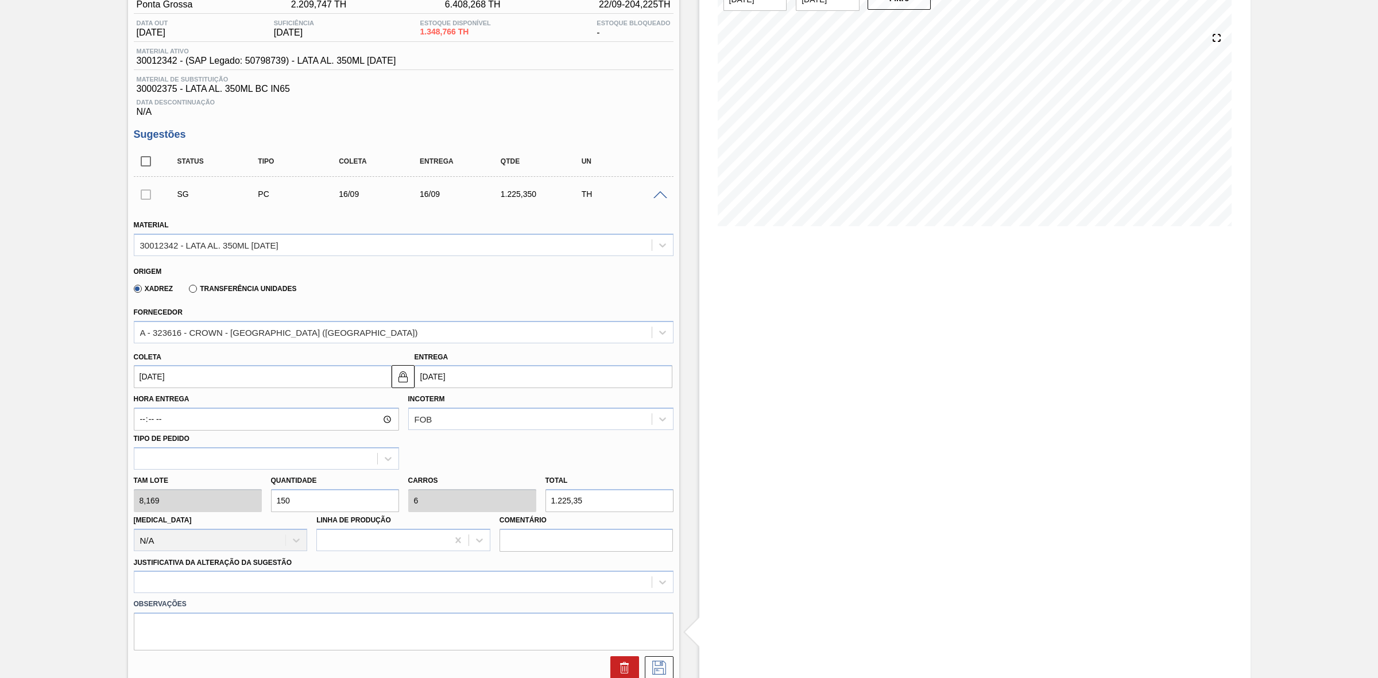
type input "2"
type input "0,08"
type input "16,338"
type input "20"
type input "0,8"
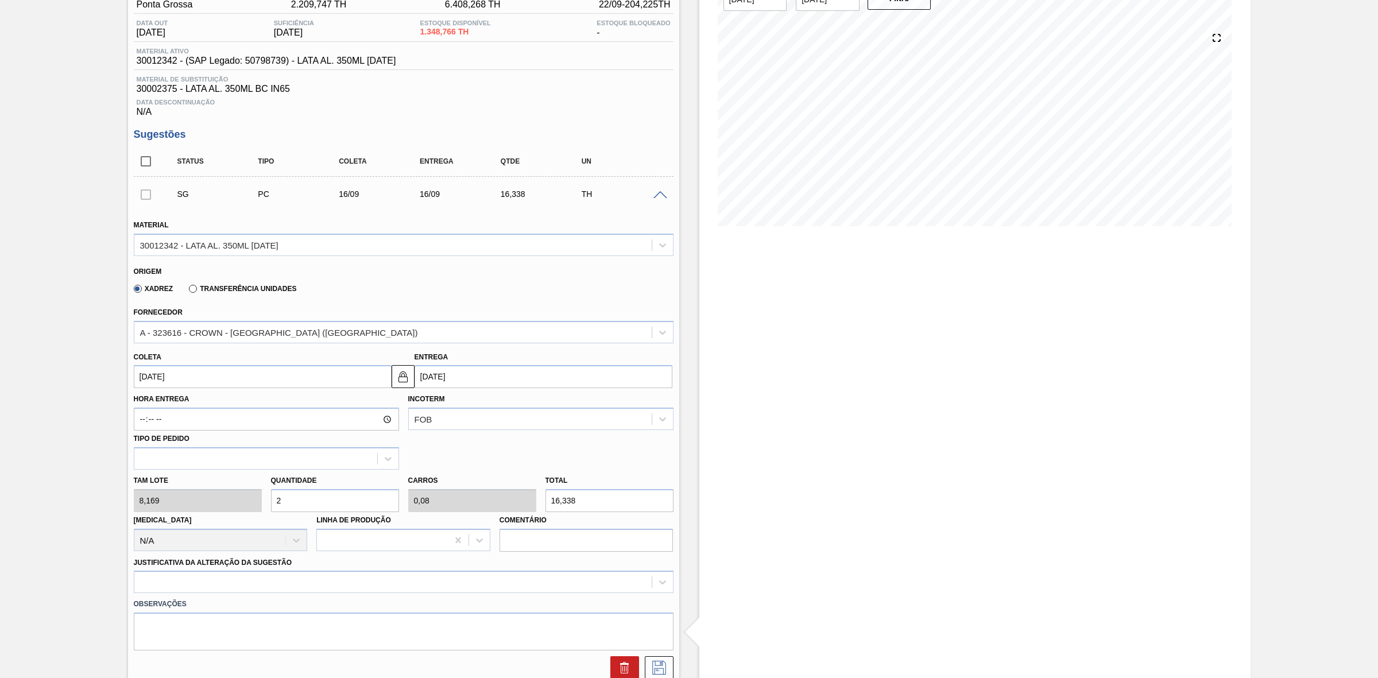
type input "163,38"
type input "200"
type input "8"
type input "1.633,8"
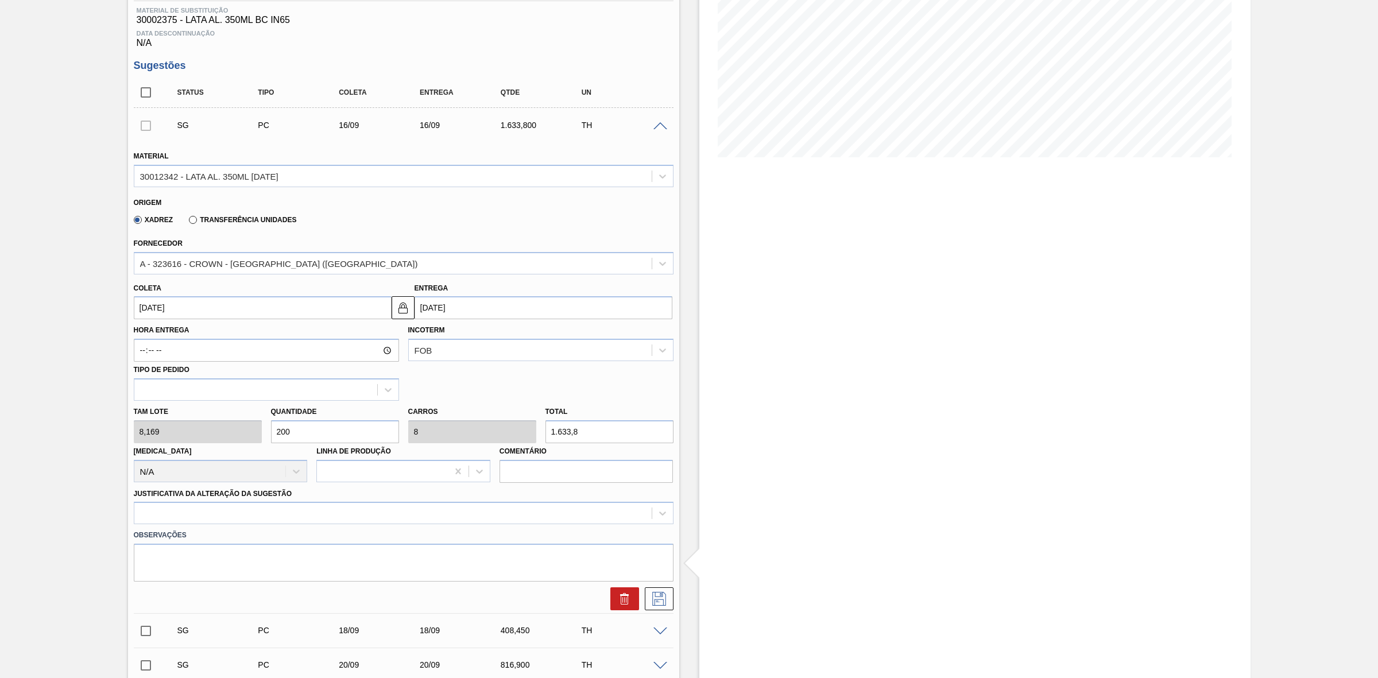
scroll to position [325, 0]
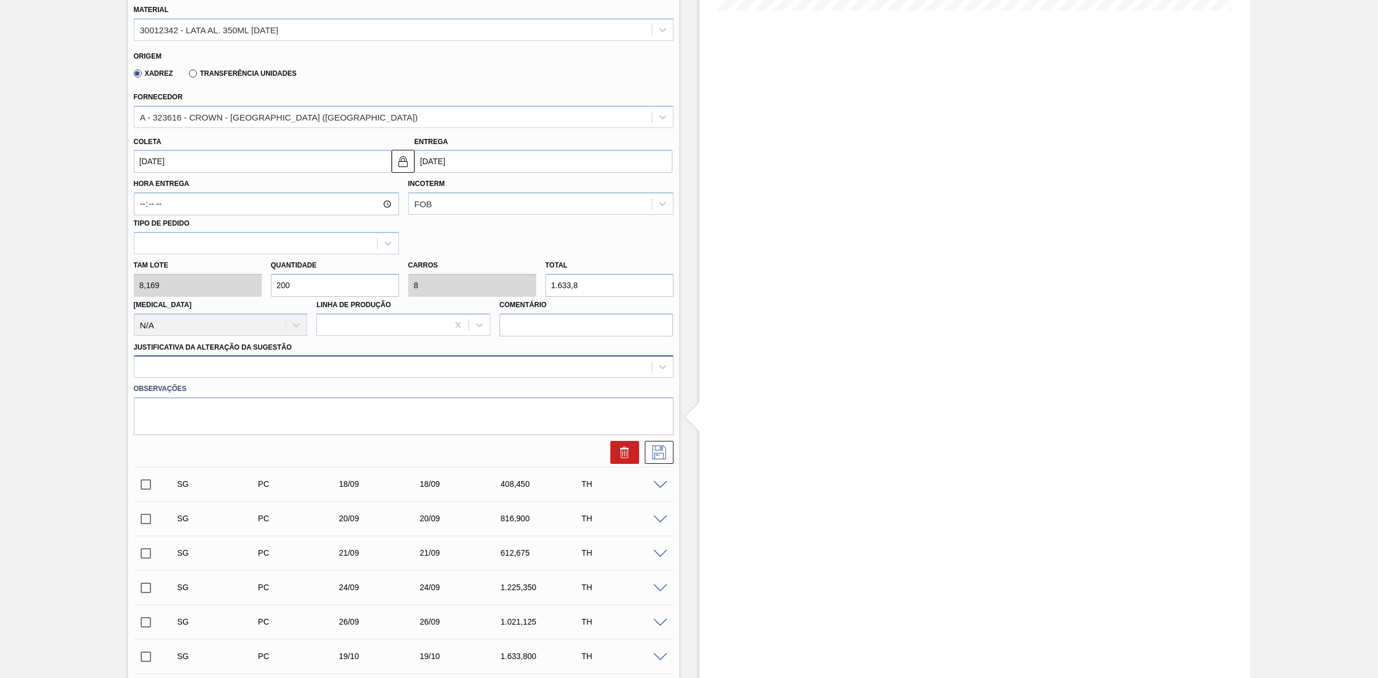
type input "200"
click at [262, 369] on div at bounding box center [392, 367] width 517 height 17
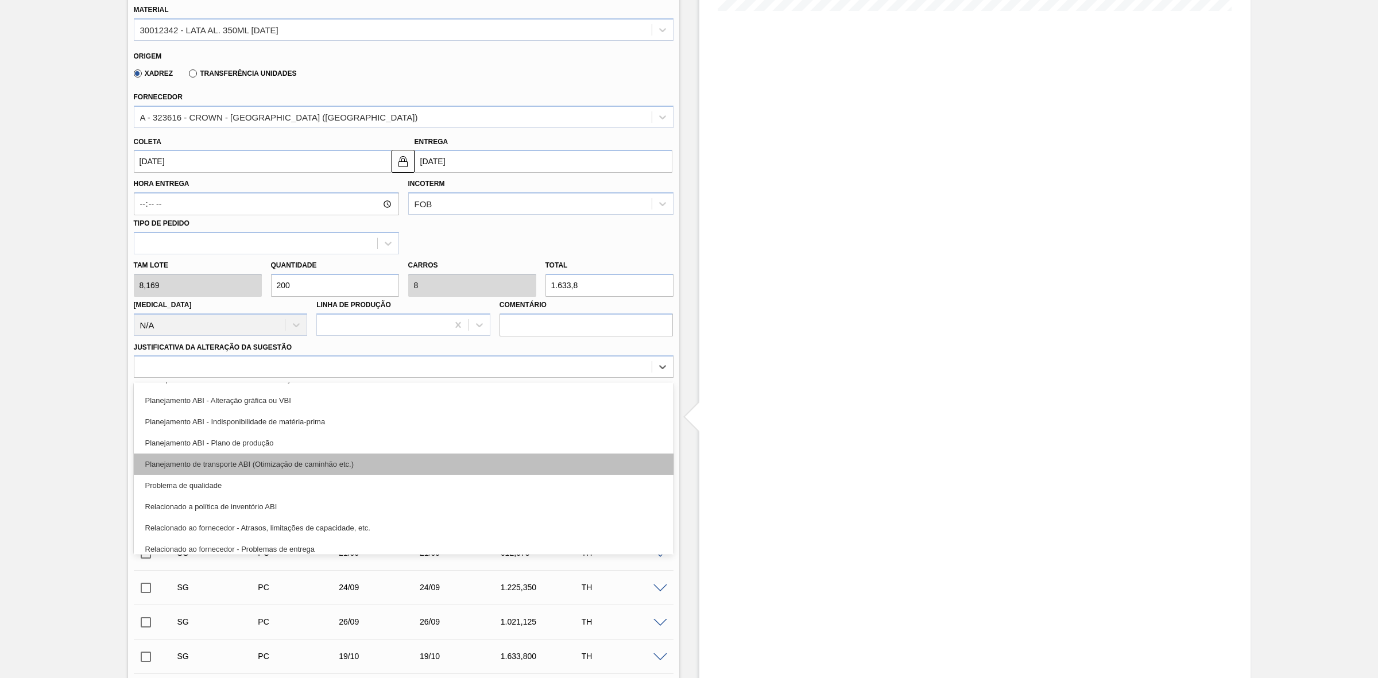
scroll to position [214, 0]
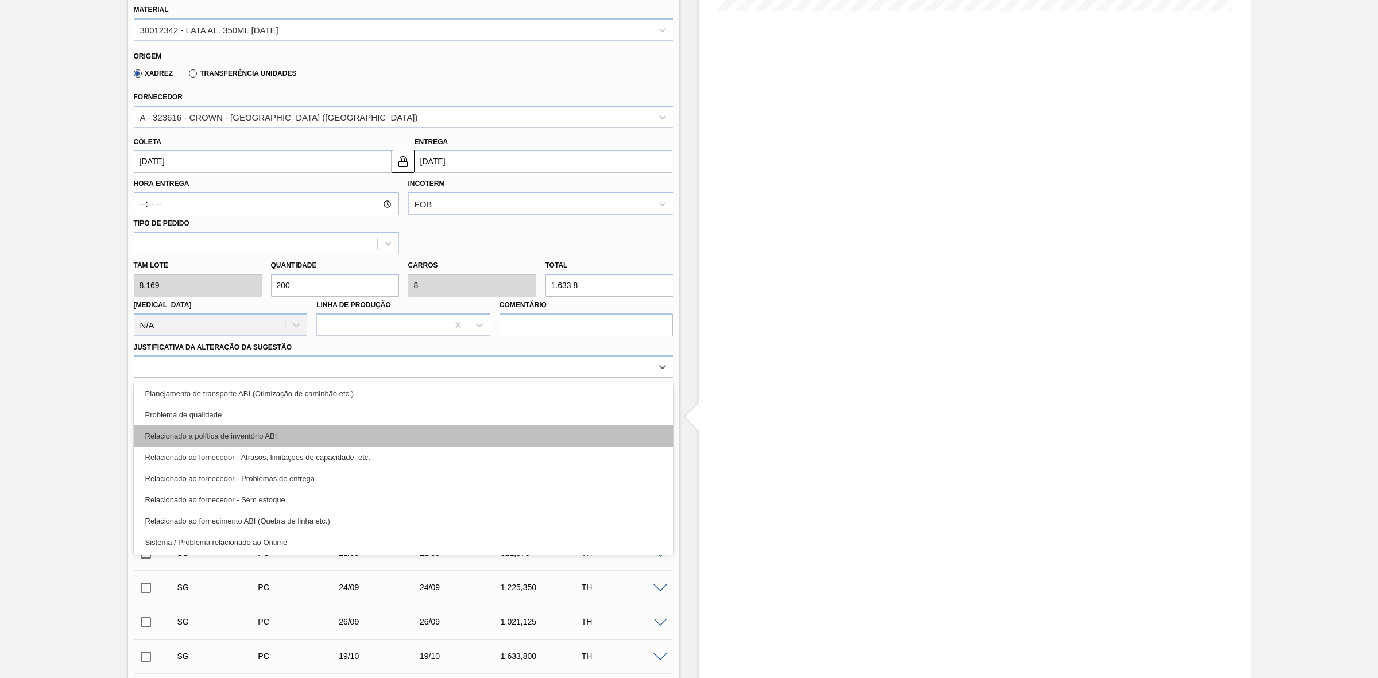
click at [297, 443] on div "Relacionado a política de inventório ABI" at bounding box center [404, 435] width 540 height 21
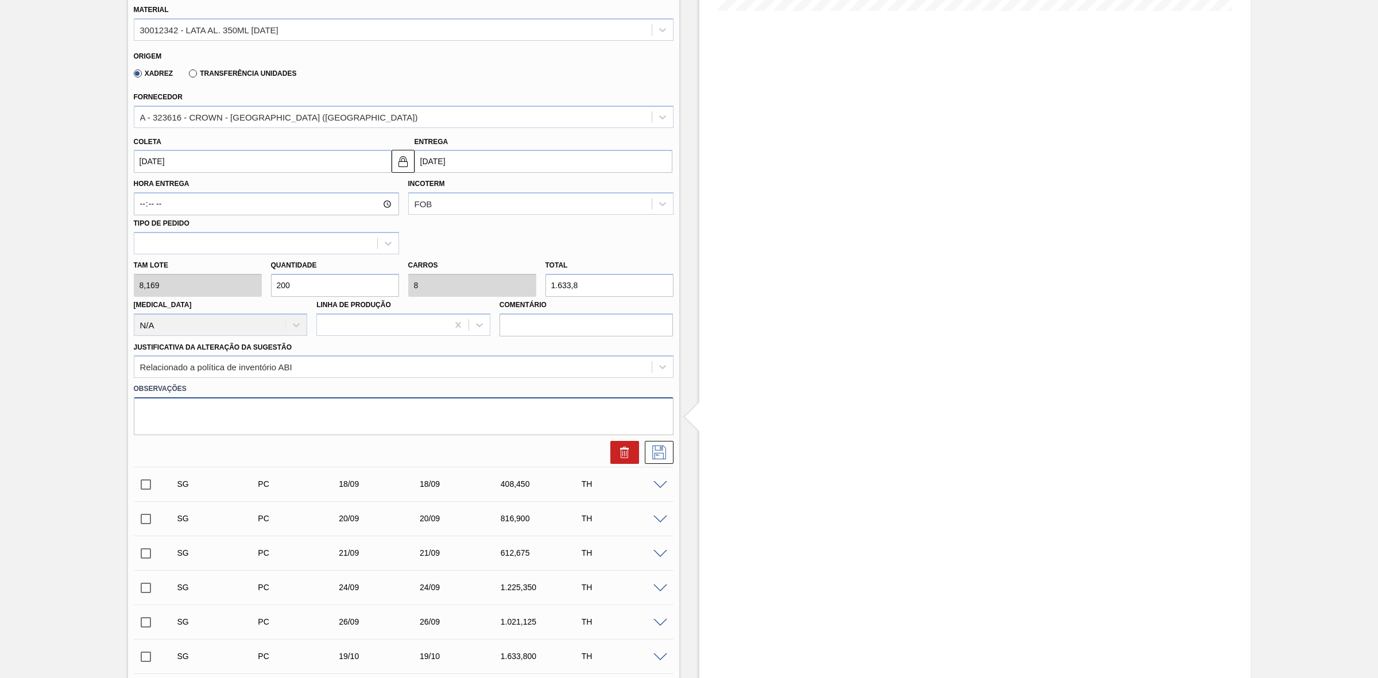
click at [218, 417] on textarea at bounding box center [404, 416] width 540 height 38
type textarea "Dispersão de estoque"
click at [664, 449] on icon at bounding box center [659, 453] width 18 height 14
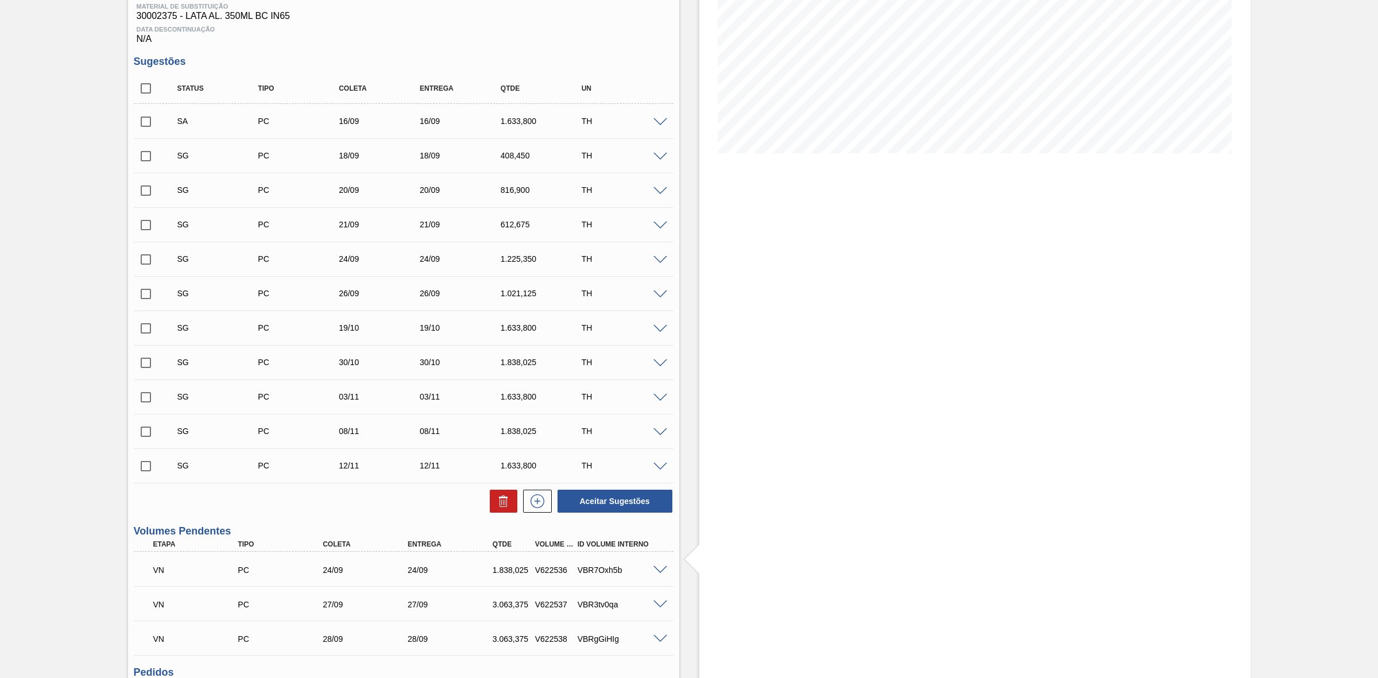
scroll to position [181, 0]
click at [142, 125] on input "checkbox" at bounding box center [146, 123] width 24 height 24
click at [634, 504] on button "Aceitar Sugestões" at bounding box center [615, 502] width 115 height 23
checkbox input "false"
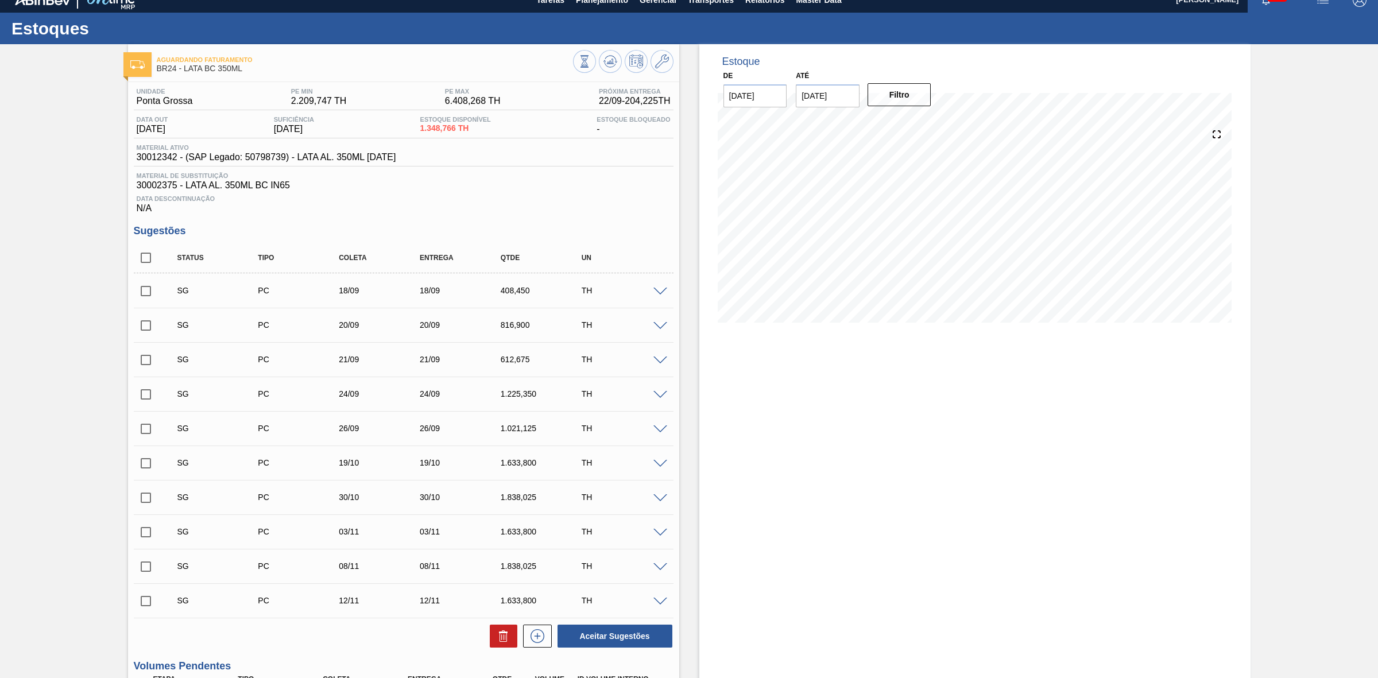
scroll to position [0, 0]
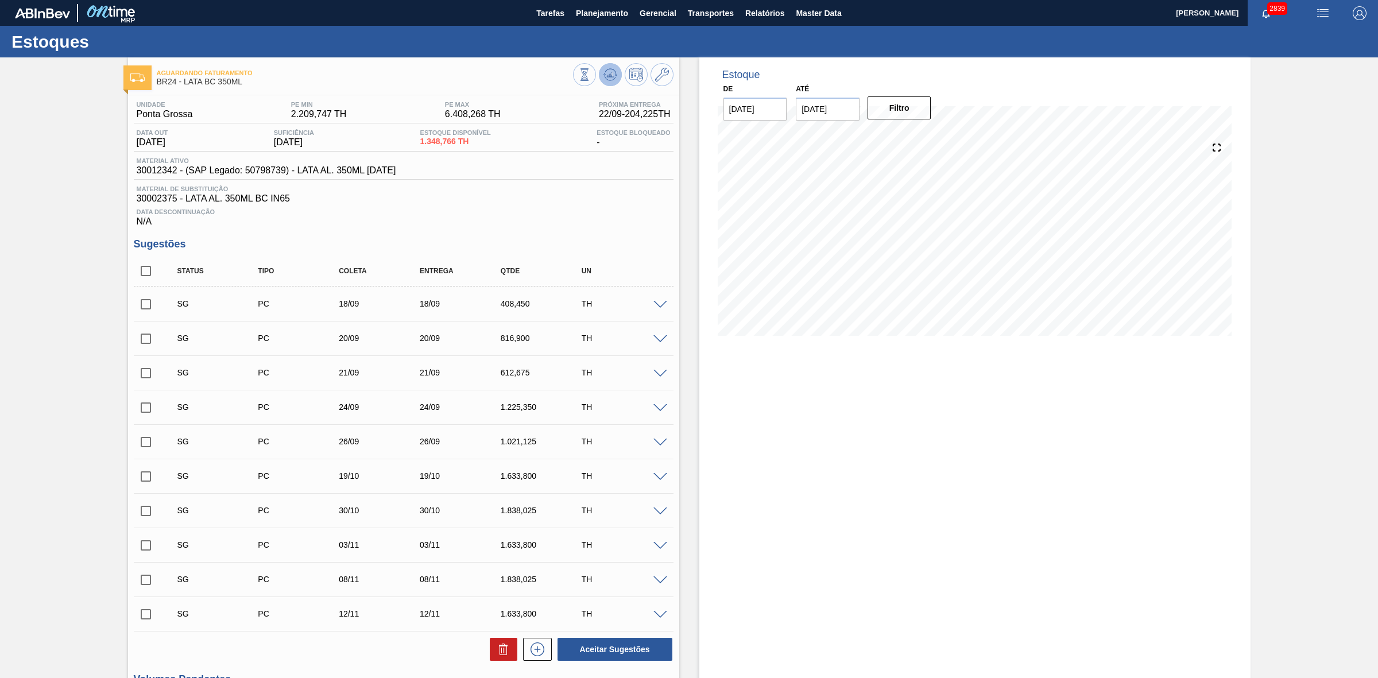
click at [609, 79] on icon at bounding box center [610, 75] width 14 height 14
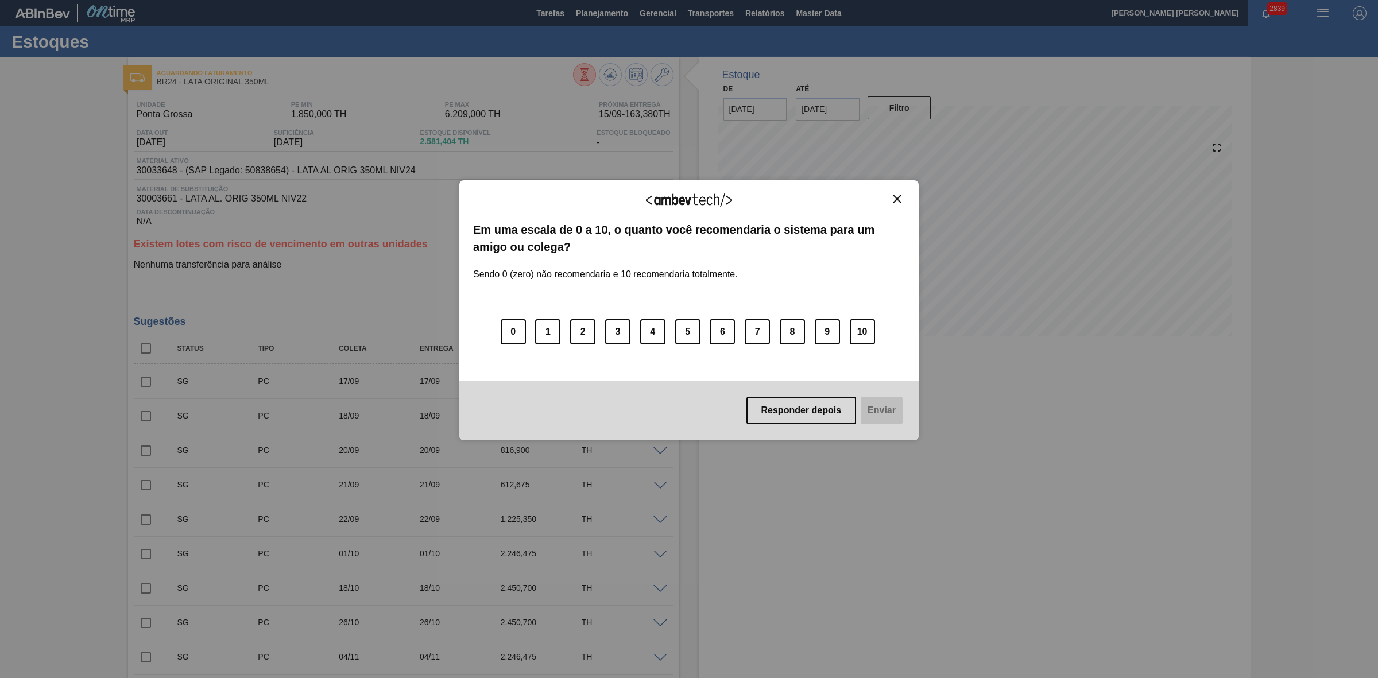
click at [896, 201] on img "Close" at bounding box center [897, 199] width 9 height 9
click at [900, 199] on img "Close" at bounding box center [897, 199] width 9 height 9
